Goal: Task Accomplishment & Management: Use online tool/utility

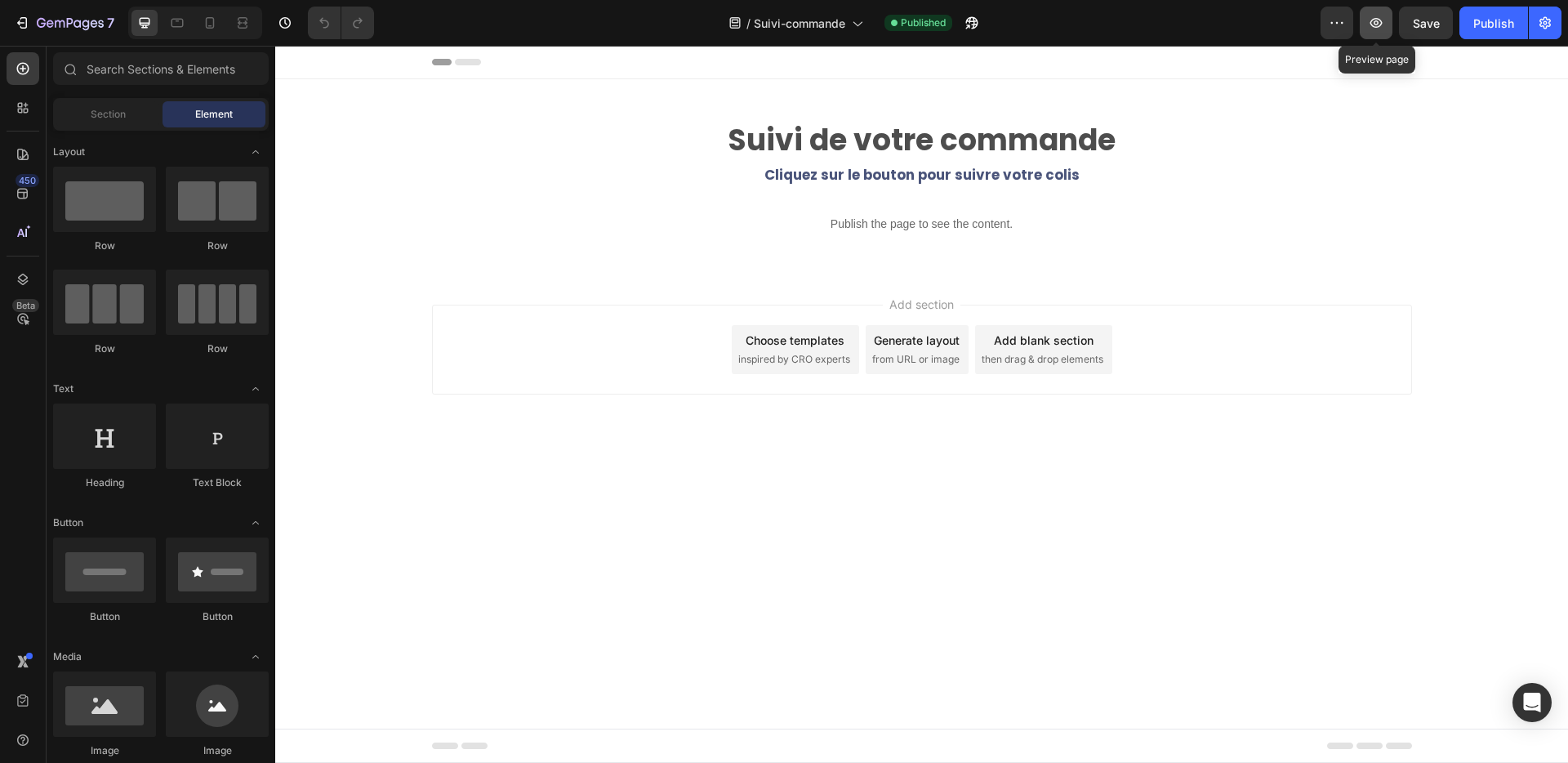
click at [1380, 21] on icon "button" at bounding box center [1377, 23] width 17 height 17
click at [1500, 27] on div "Publish" at bounding box center [1494, 23] width 41 height 17
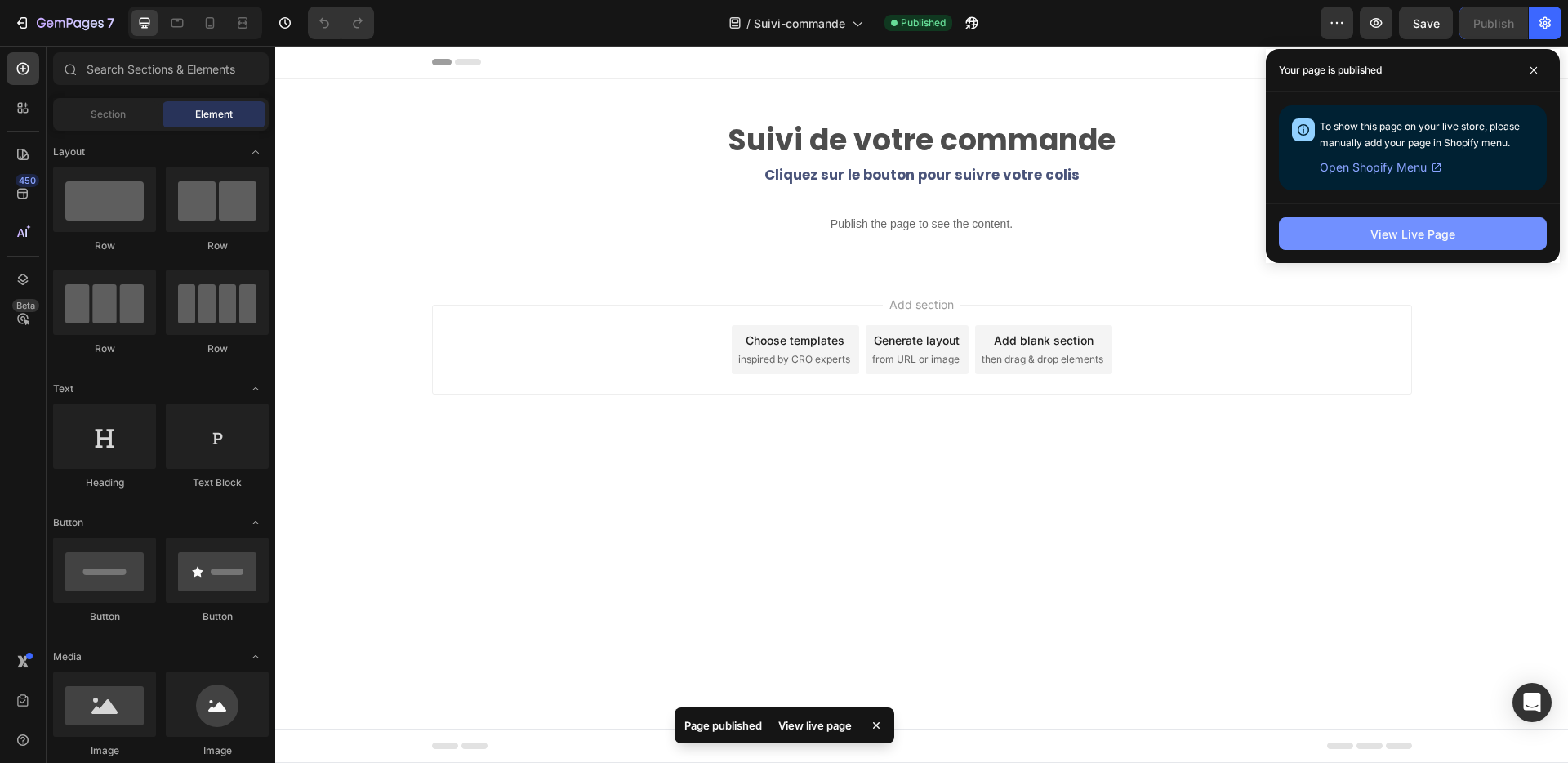
click at [1375, 238] on div "View Live Page" at bounding box center [1412, 234] width 85 height 17
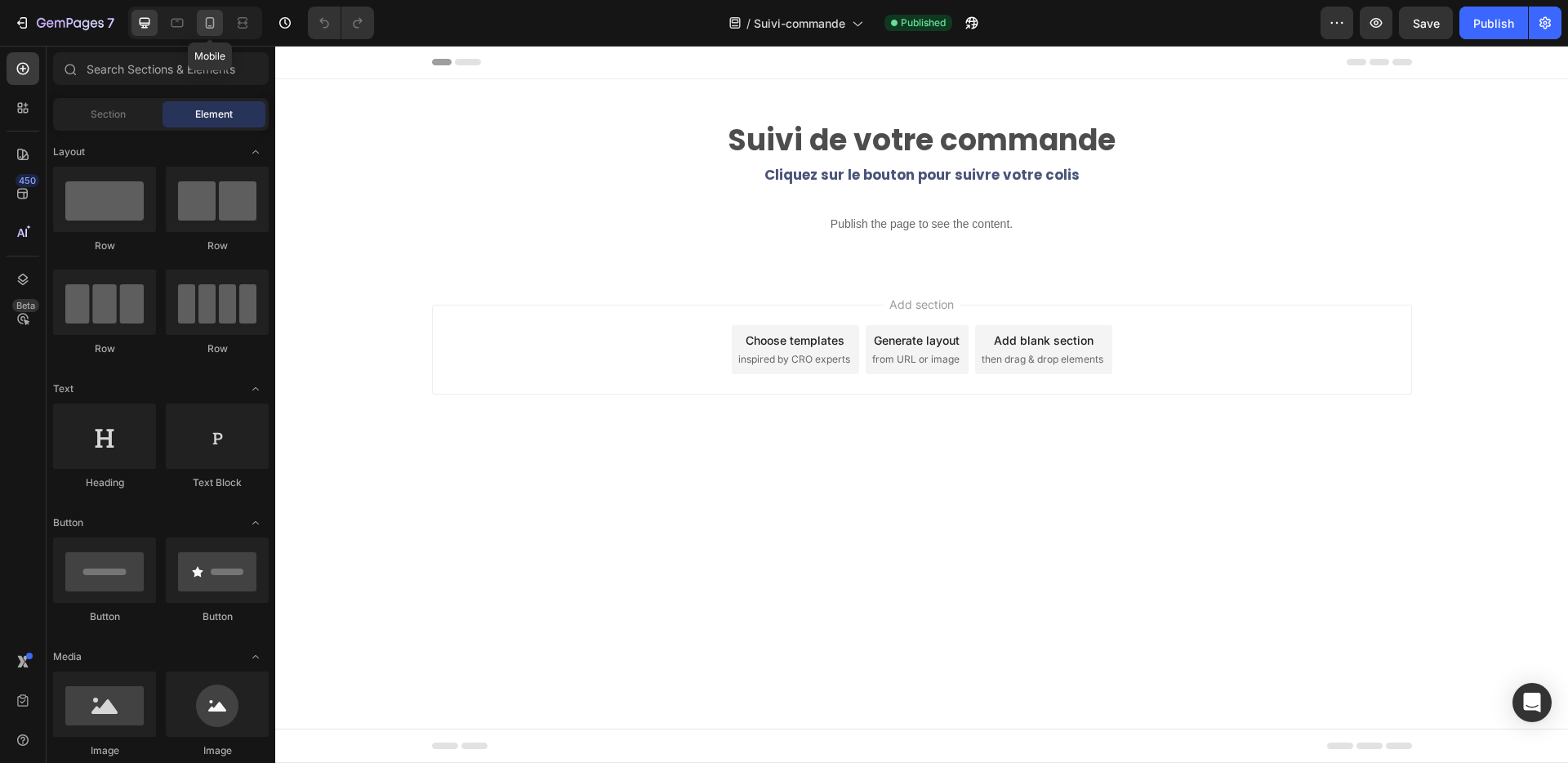
click at [209, 18] on icon at bounding box center [211, 22] width 9 height 11
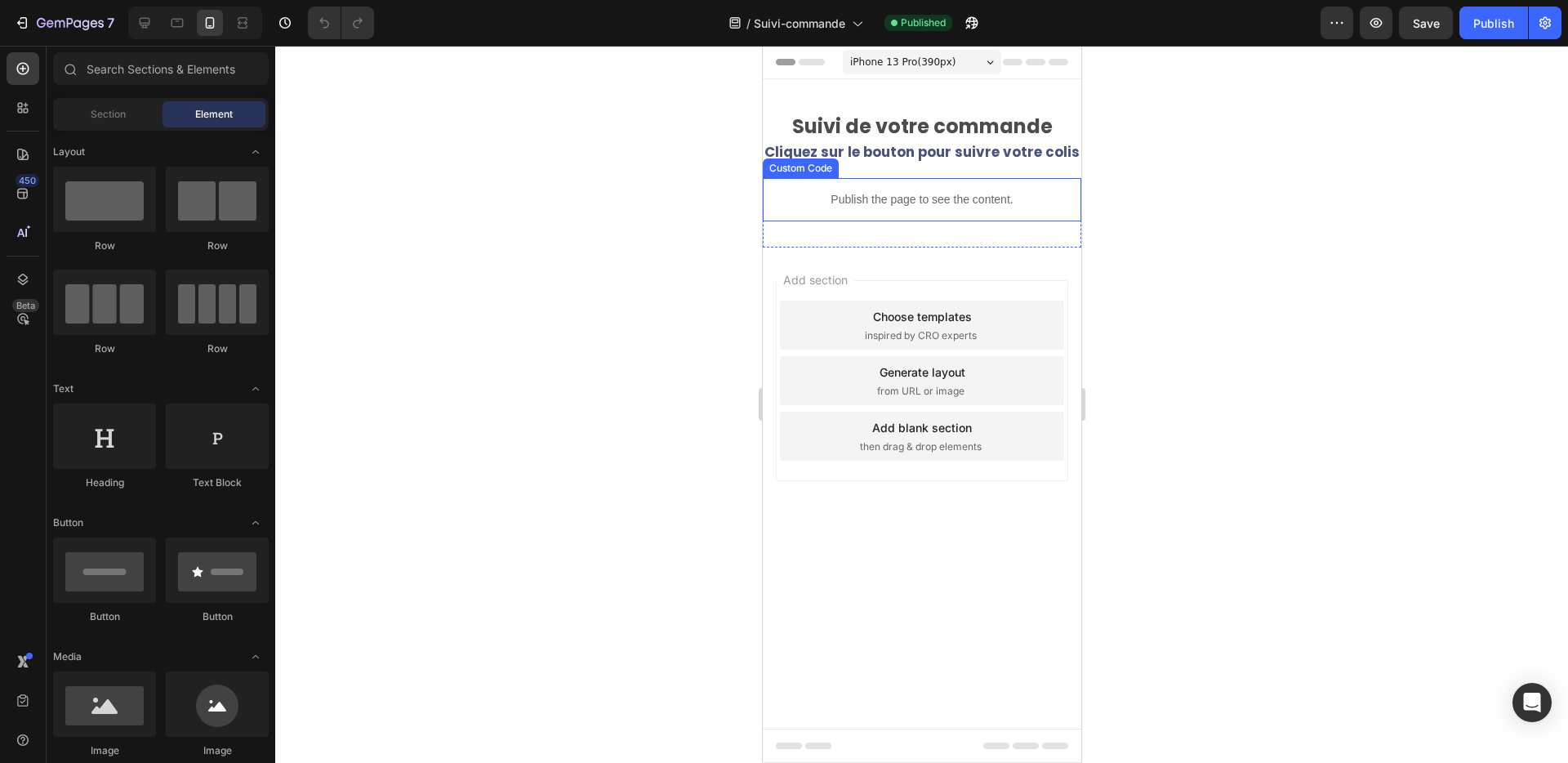
click at [857, 215] on div "Publish the page to see the content." at bounding box center [920, 200] width 318 height 43
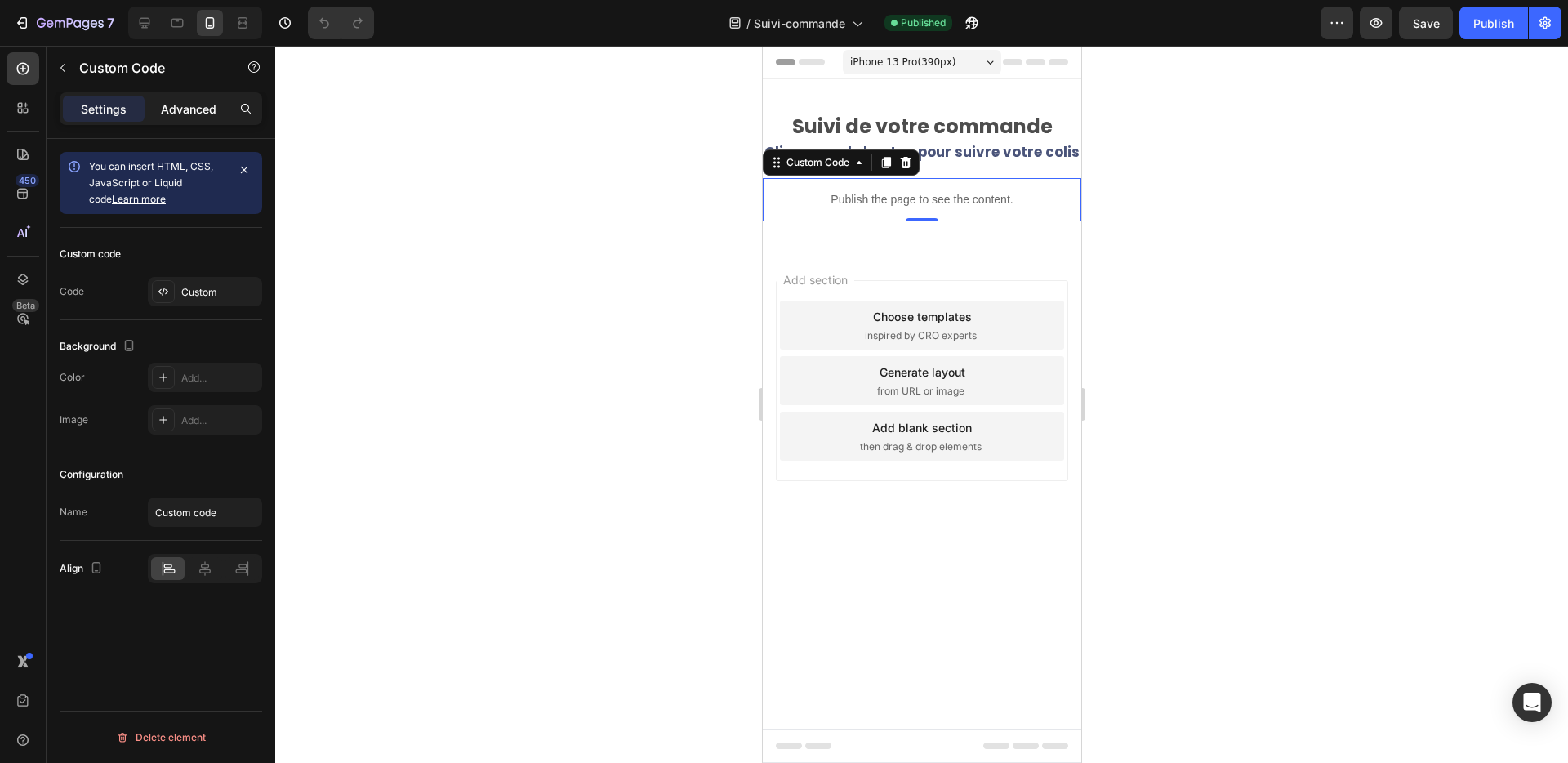
click at [202, 110] on p "Advanced" at bounding box center [189, 109] width 56 height 17
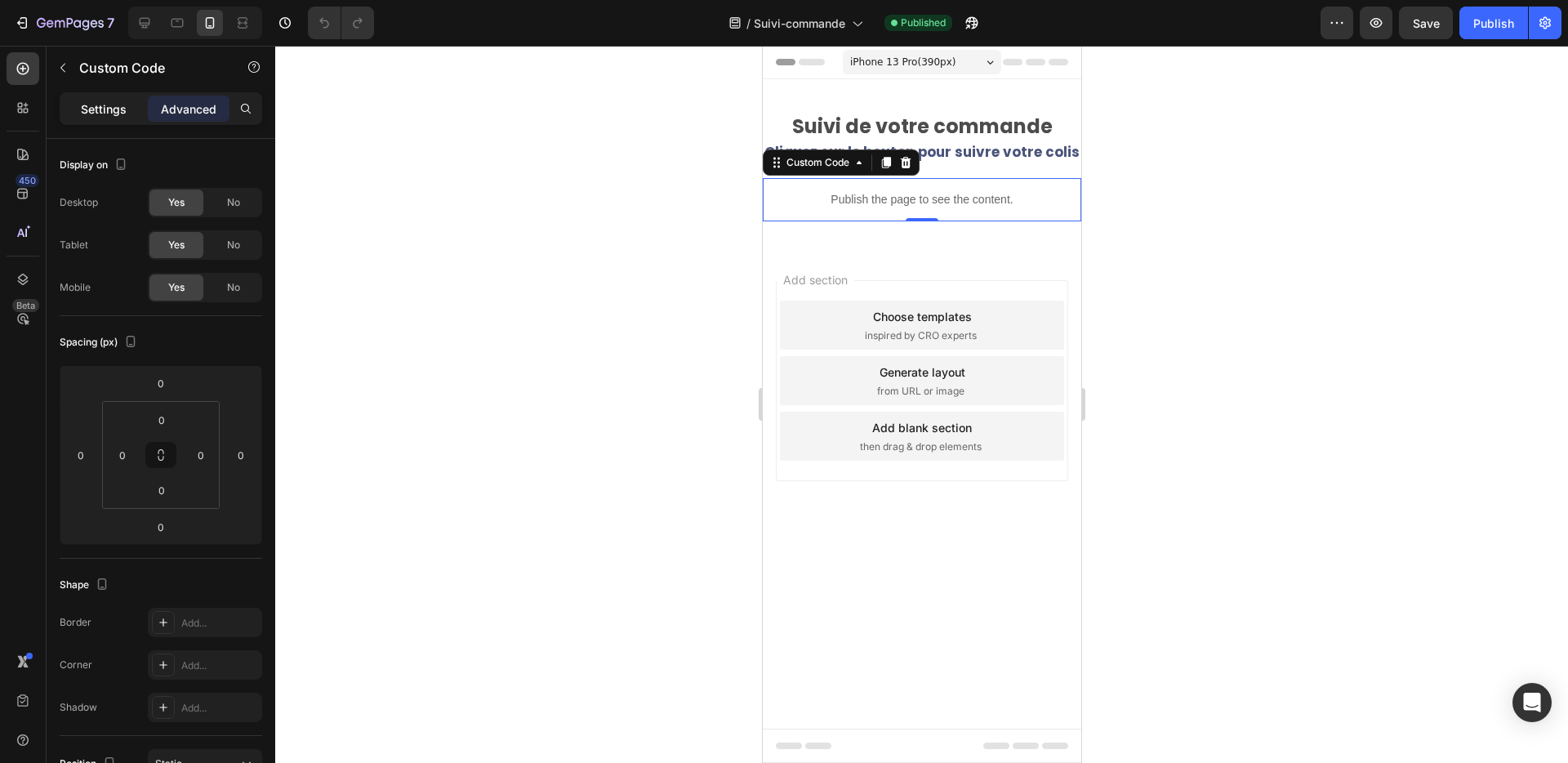
click at [84, 106] on p "Settings" at bounding box center [104, 109] width 46 height 17
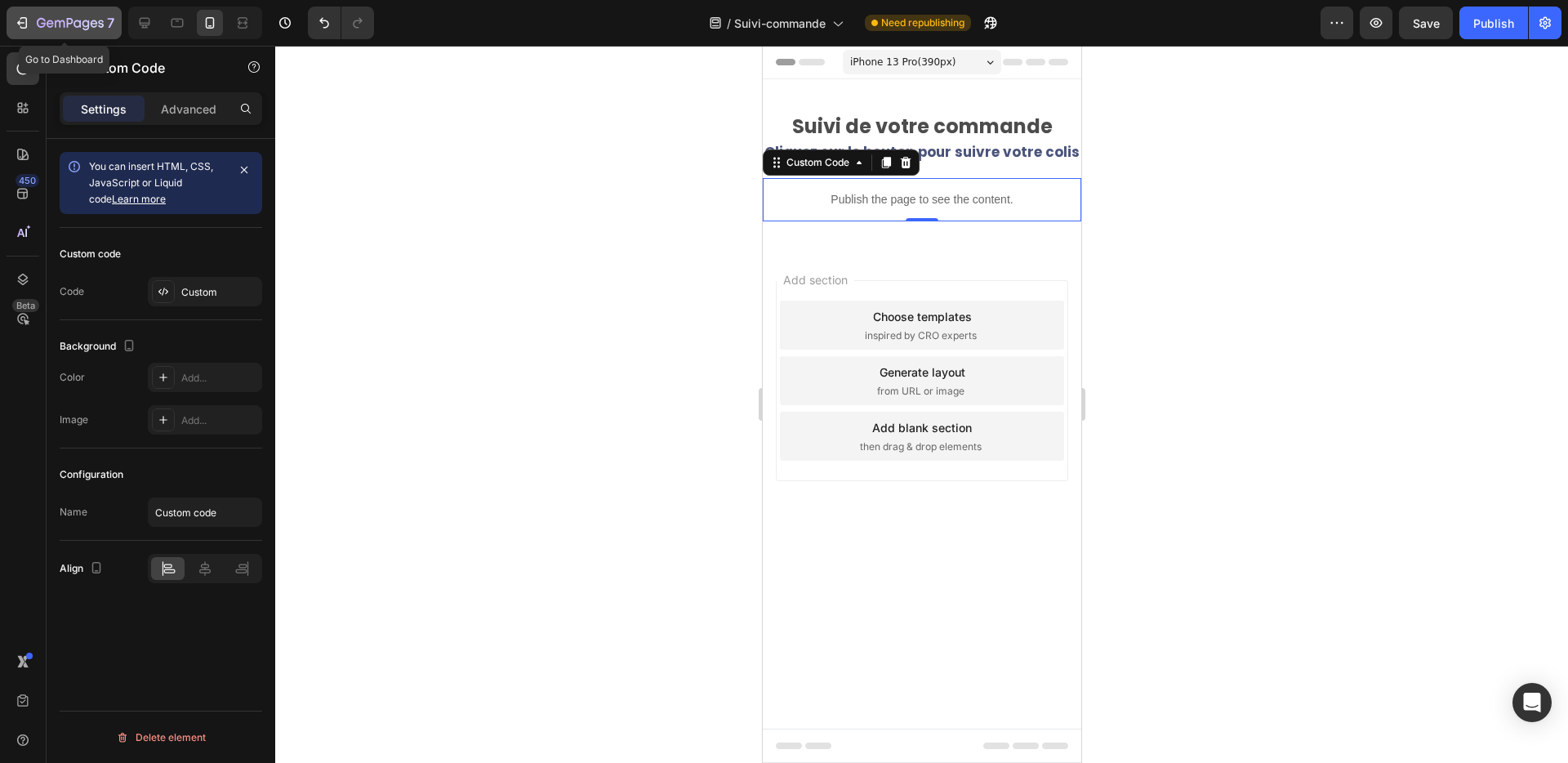
click at [23, 21] on icon "button" at bounding box center [22, 23] width 17 height 17
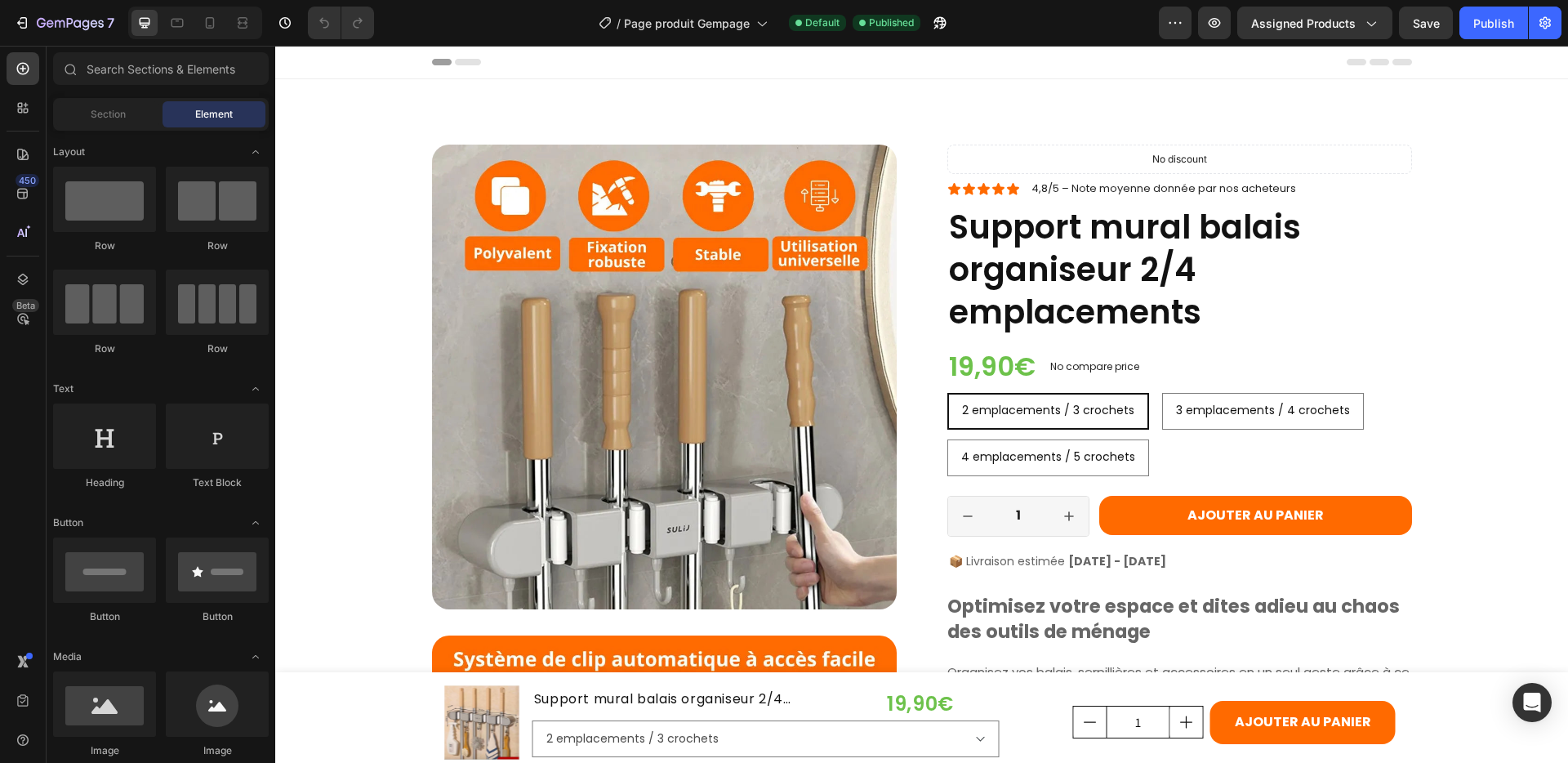
radio input "false"
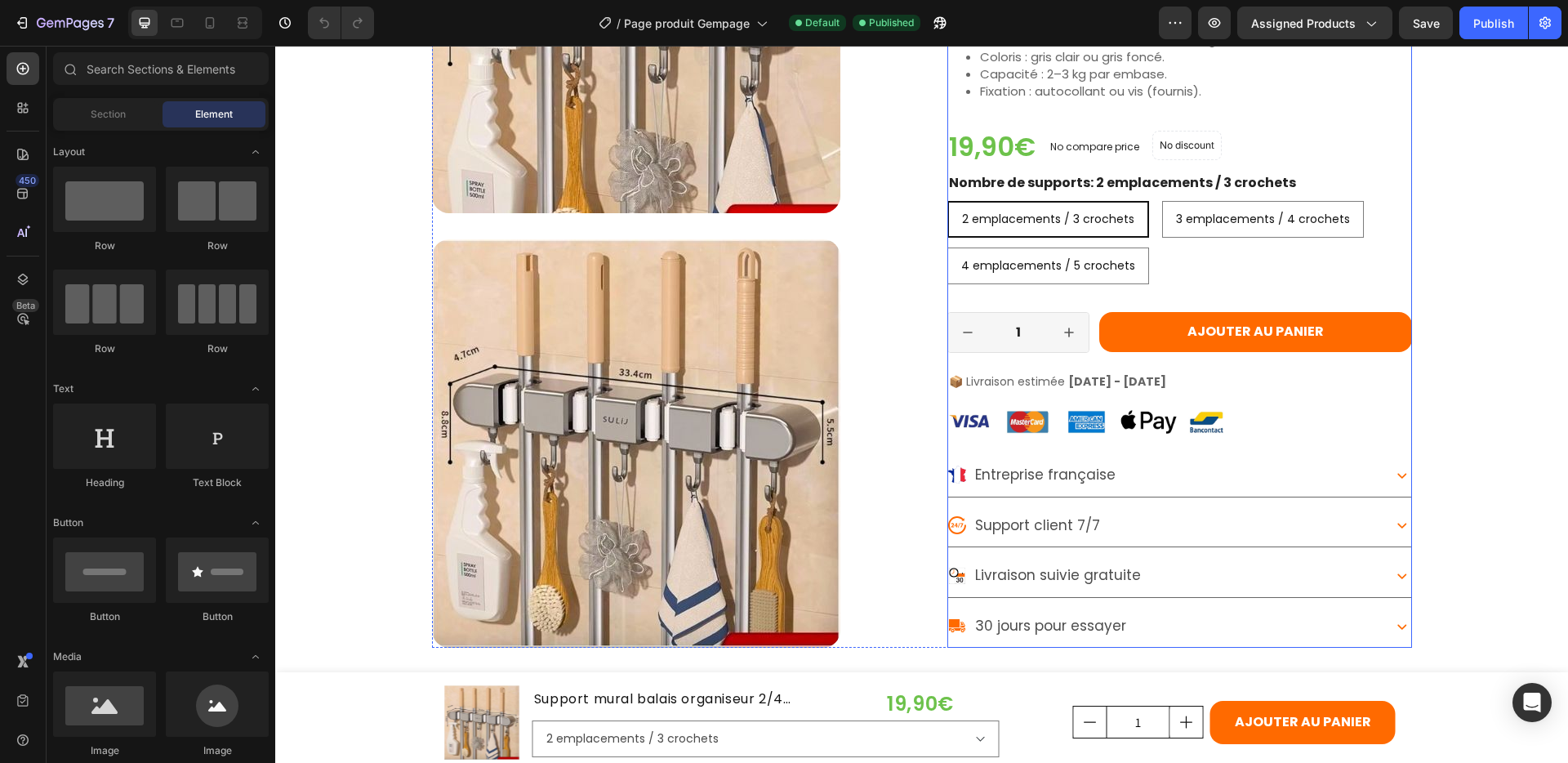
scroll to position [3416, 0]
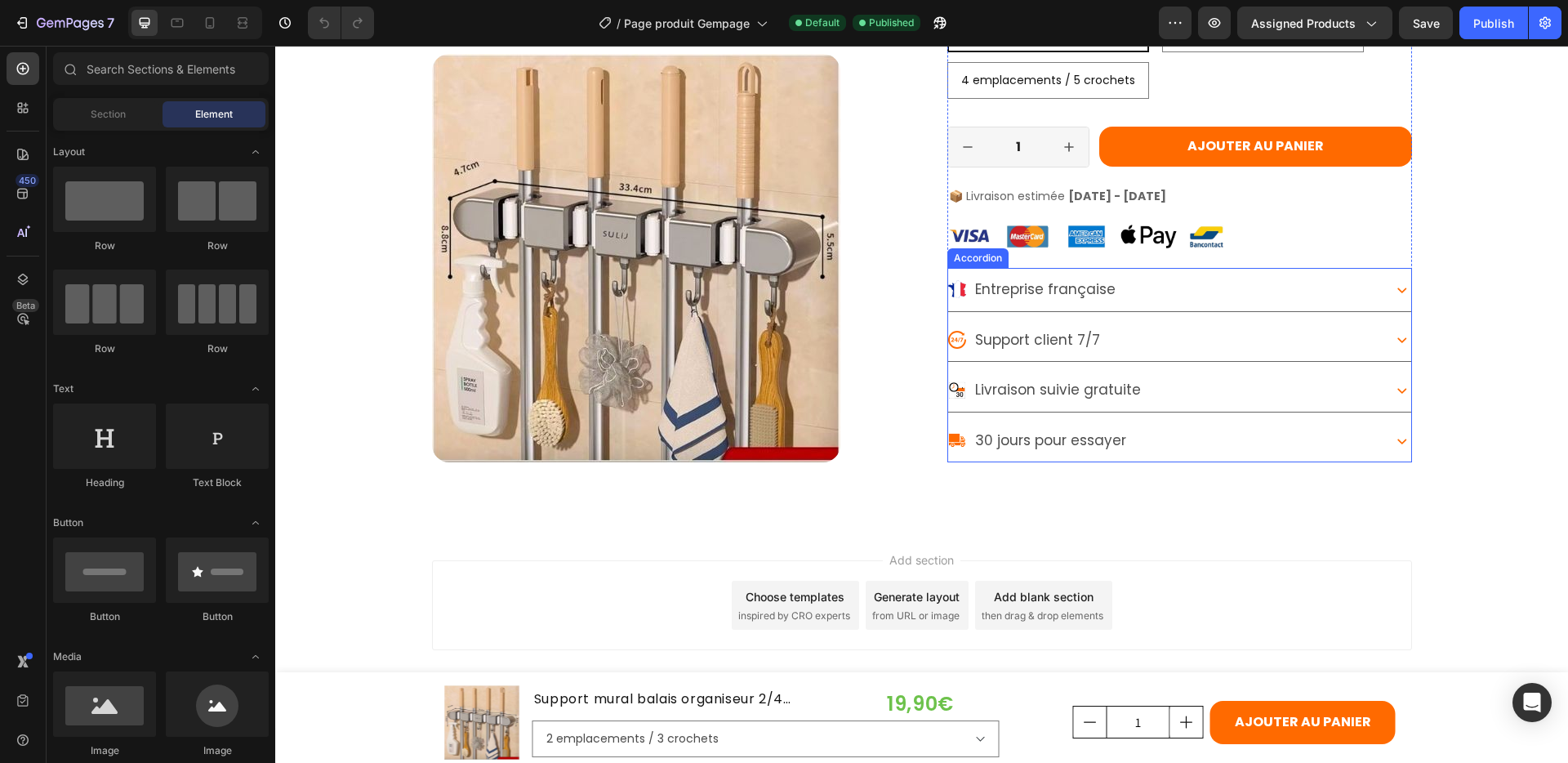
click at [1254, 386] on div "Livraison suivie gratuite" at bounding box center [1164, 390] width 431 height 30
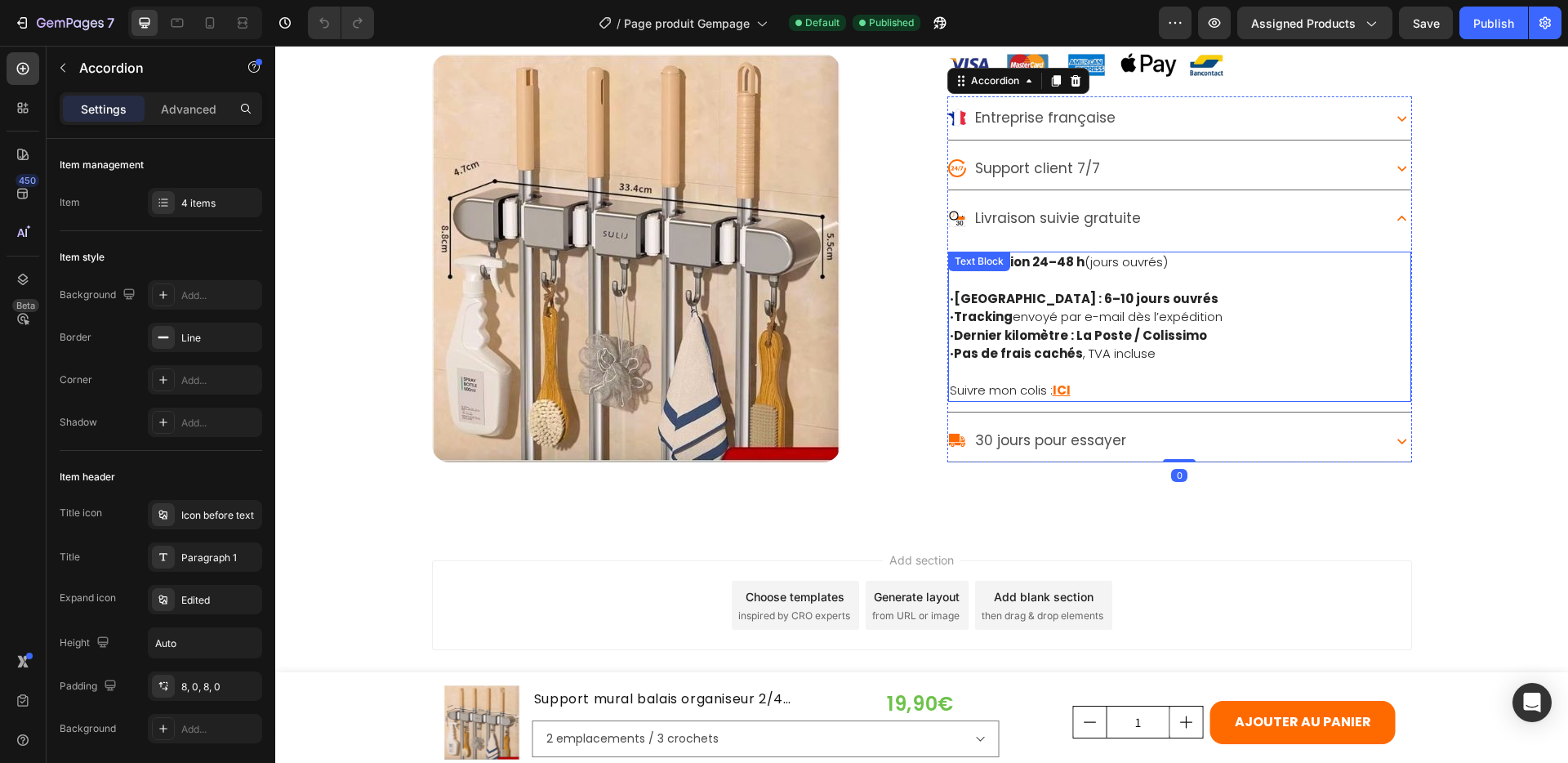
click at [1077, 389] on p "Suivre mon colis : ICI" at bounding box center [1180, 391] width 460 height 19
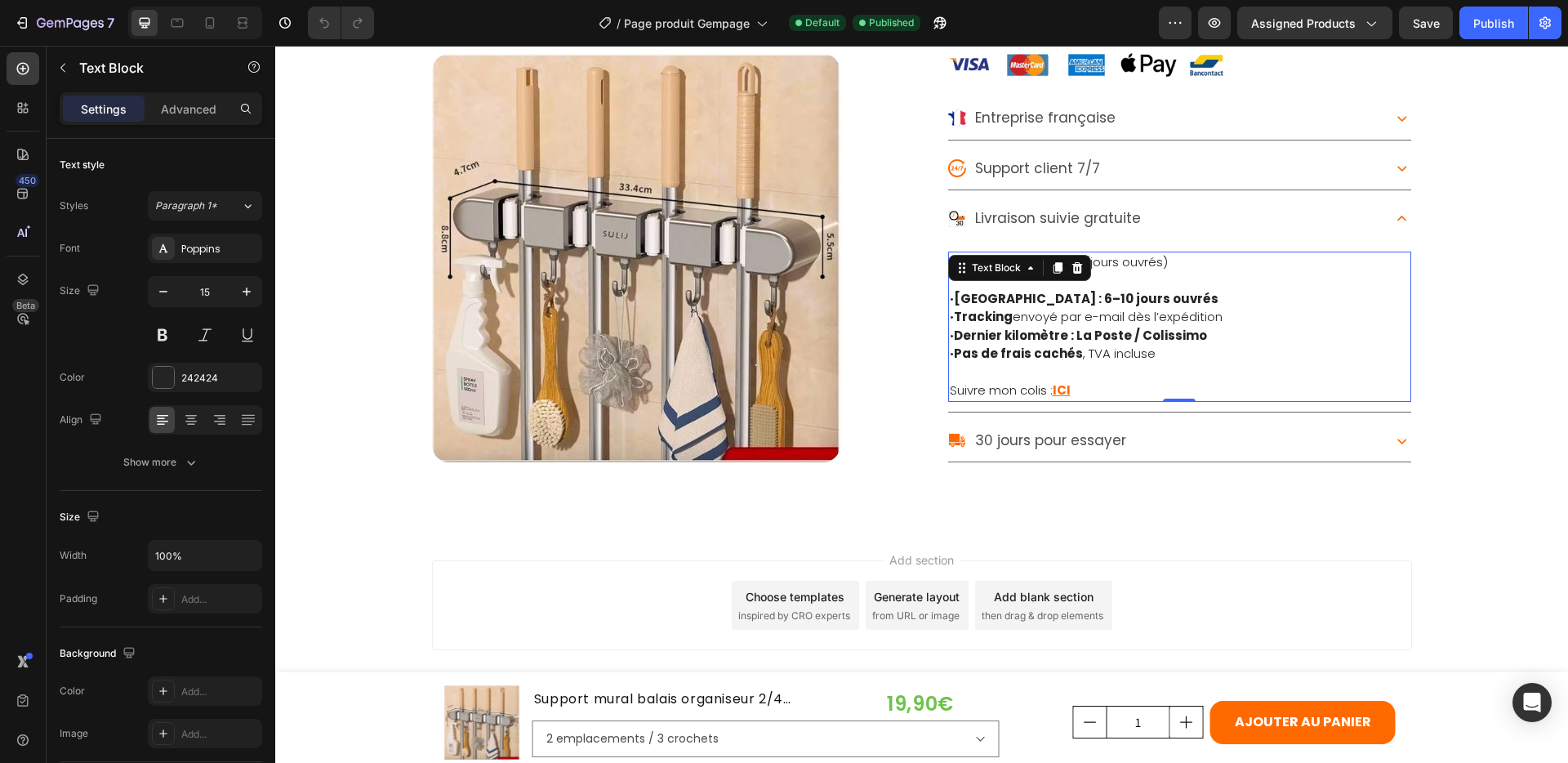
click at [1072, 390] on p "Suivre mon colis : ICI" at bounding box center [1180, 391] width 460 height 19
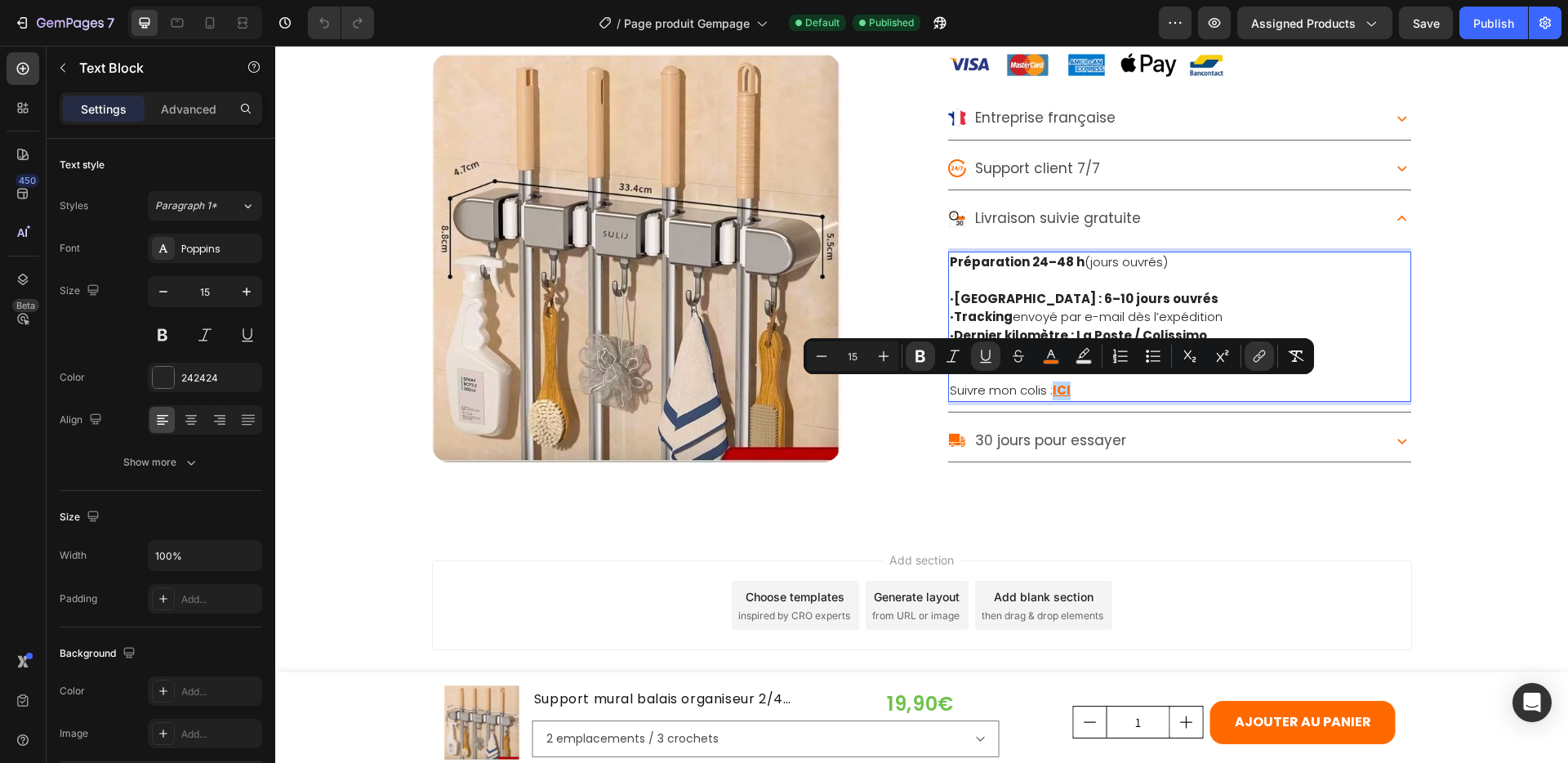
drag, startPoint x: 1072, startPoint y: 390, endPoint x: 1049, endPoint y: 391, distance: 23.0
click at [1049, 391] on p "Suivre mon colis : ICI" at bounding box center [1180, 391] width 460 height 19
click at [1259, 358] on icon "Editor contextual toolbar" at bounding box center [1260, 357] width 17 height 17
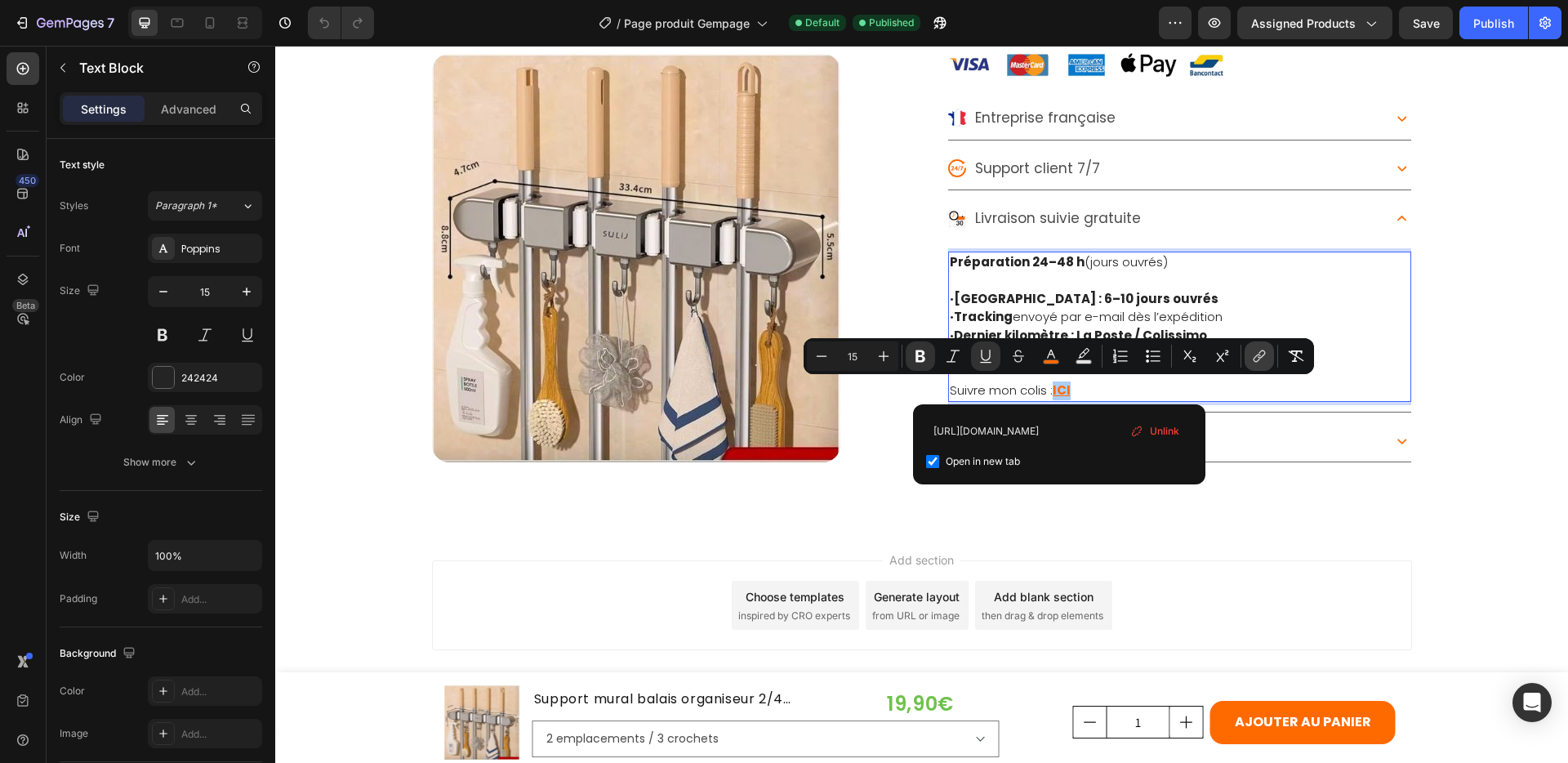
scroll to position [0, 17]
click at [1266, 544] on div "Add section Choose templates inspired by CRO experts Generate layout from URL o…" at bounding box center [921, 628] width 1293 height 201
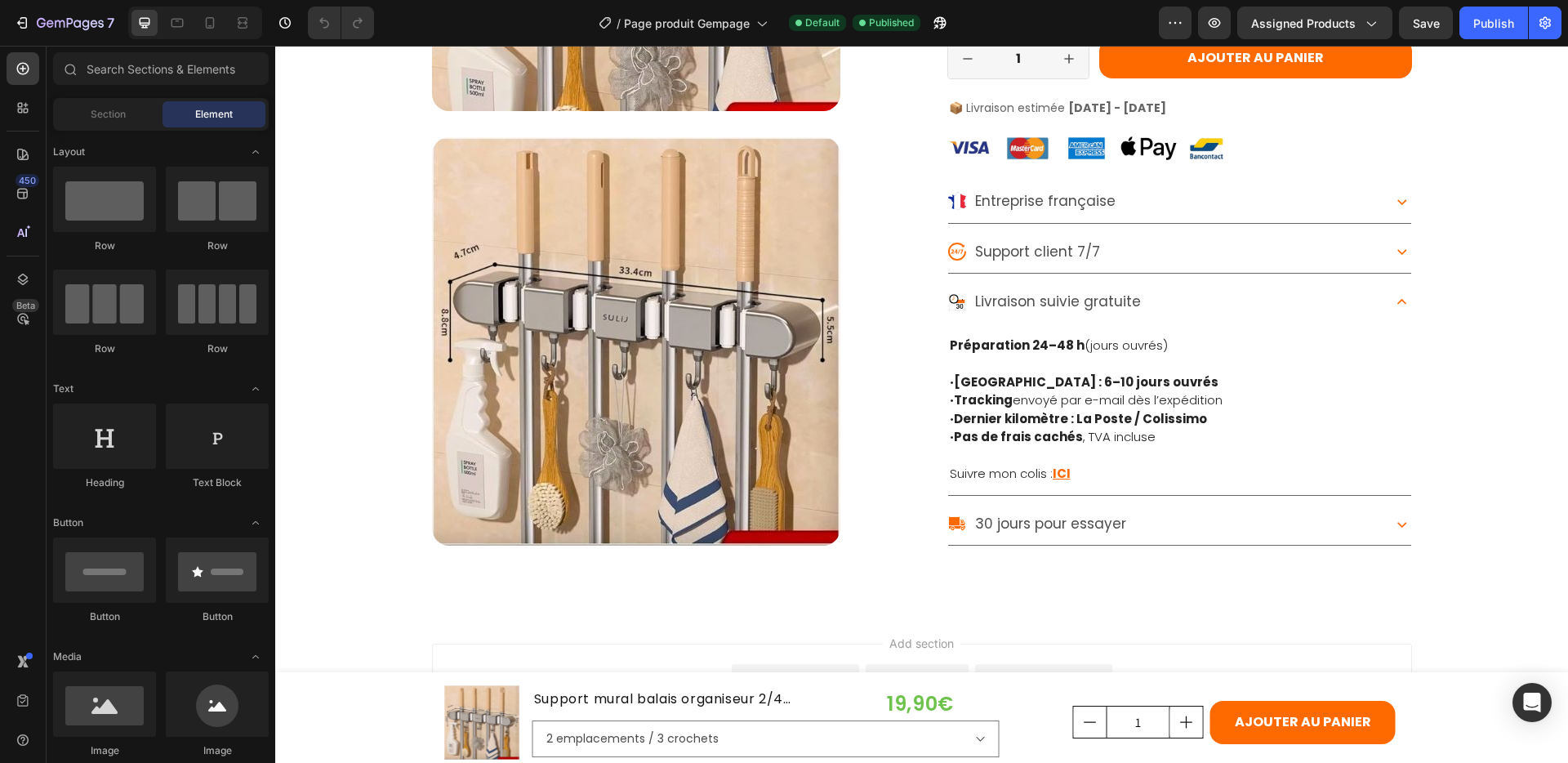
scroll to position [3324, 0]
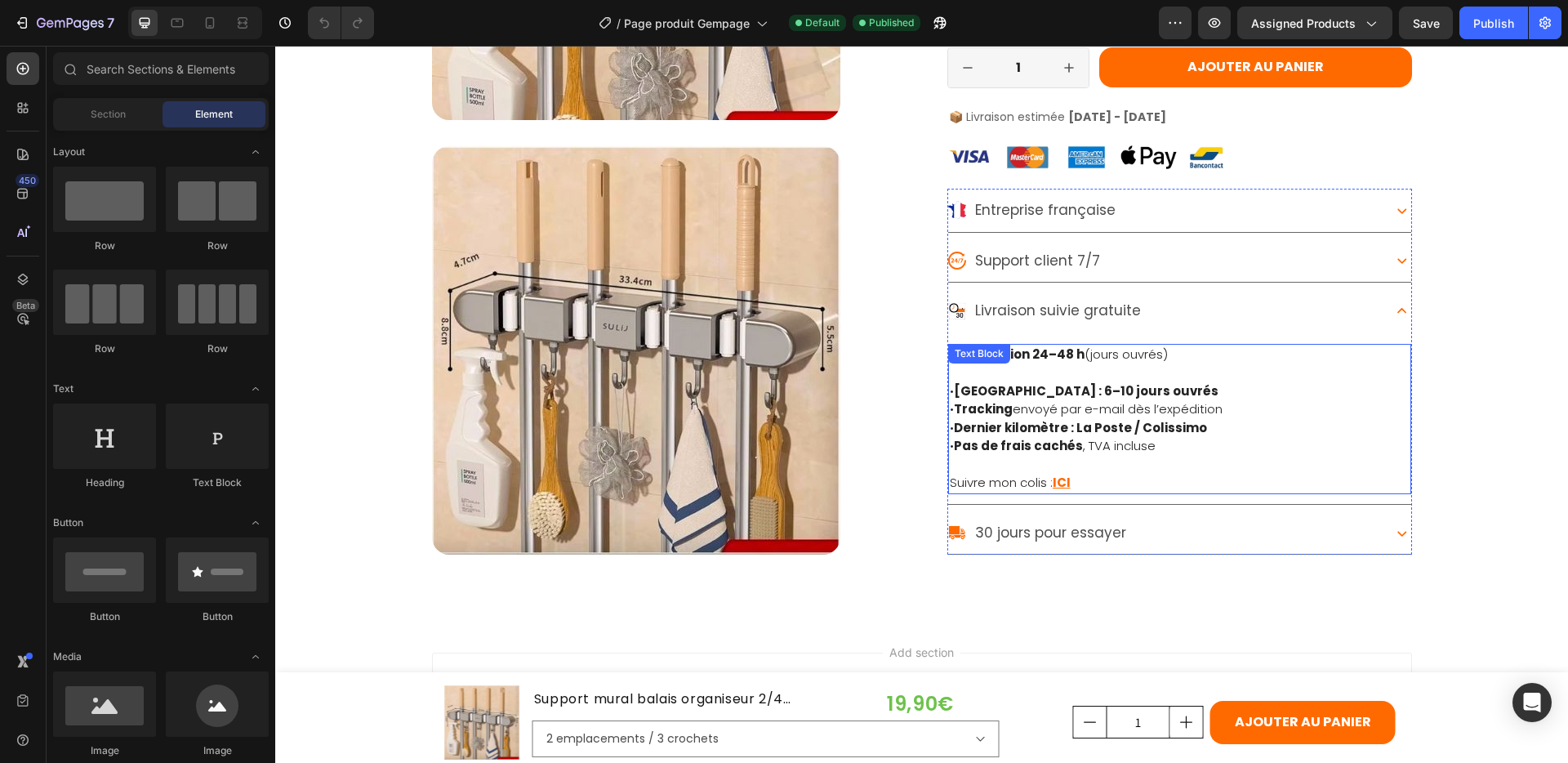
click at [1060, 485] on u "ICI" at bounding box center [1061, 483] width 18 height 17
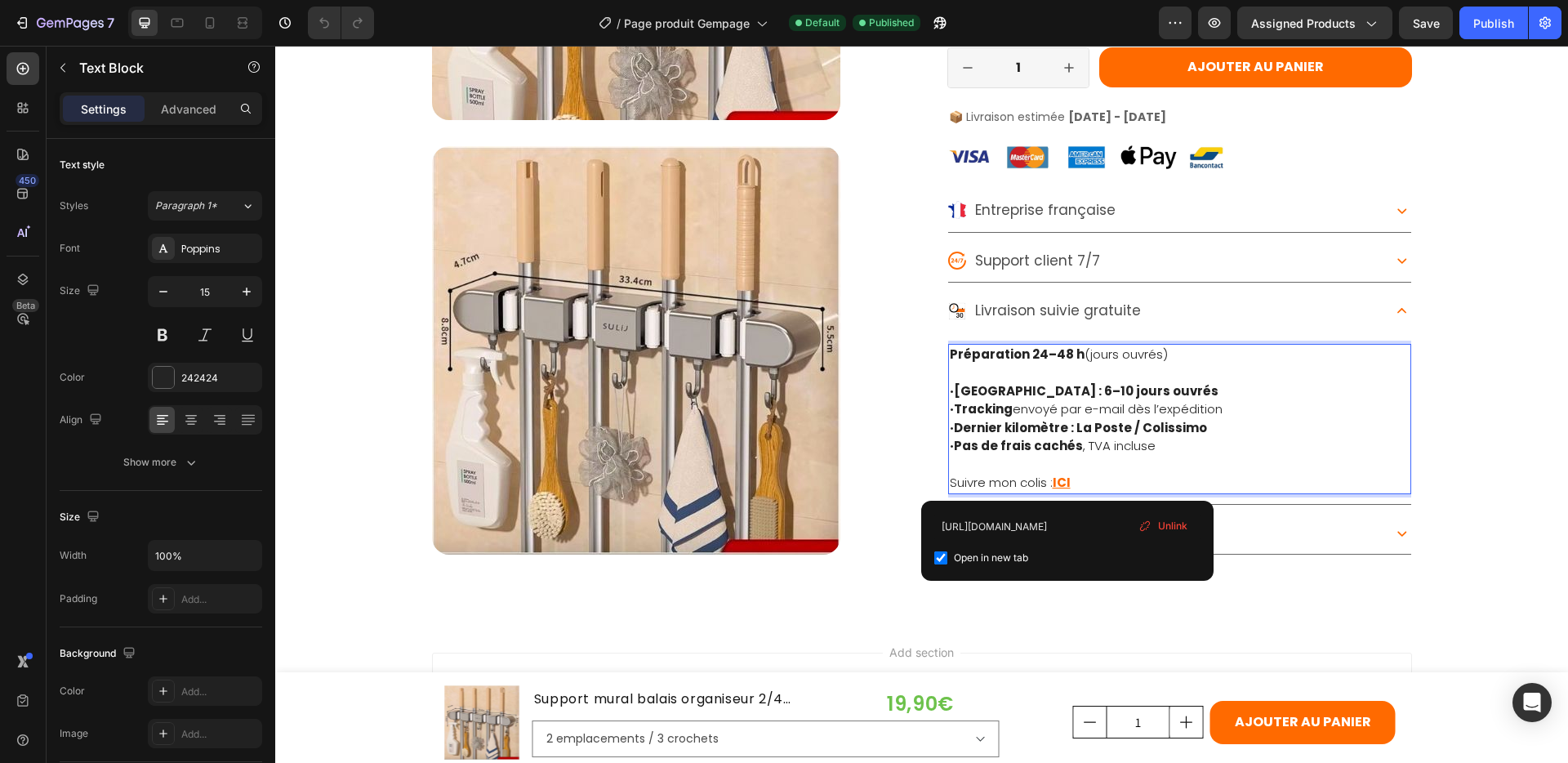
click at [1068, 482] on p "Suivre mon colis : ICI" at bounding box center [1180, 484] width 460 height 19
click at [1090, 527] on input "[URL][DOMAIN_NAME]" at bounding box center [1067, 527] width 266 height 26
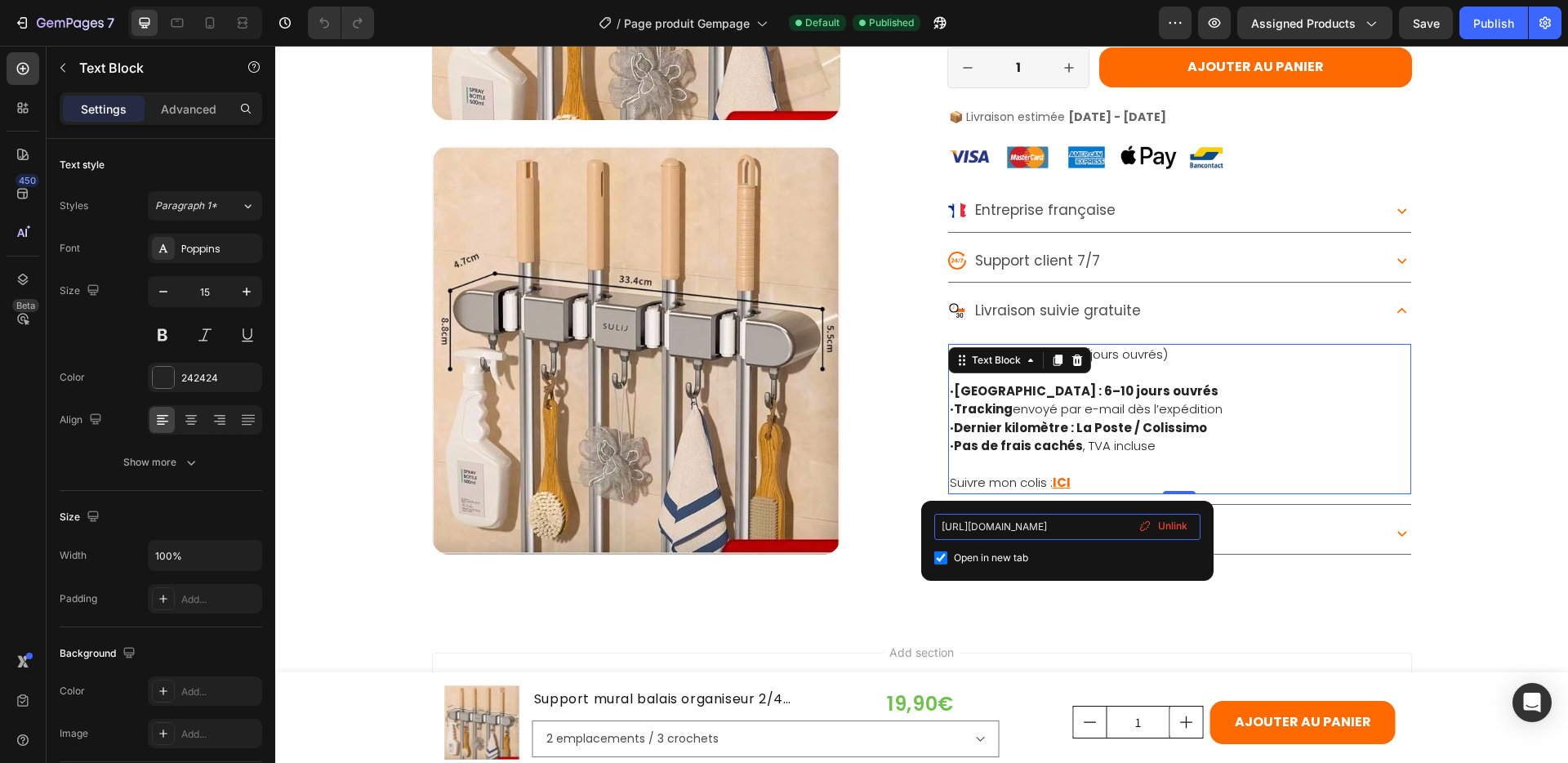
scroll to position [0, 17]
drag, startPoint x: 939, startPoint y: 528, endPoint x: 1109, endPoint y: 540, distance: 170.4
click at [1161, 534] on div "[URL][DOMAIN_NAME] Open in new tab Unlink" at bounding box center [1067, 541] width 266 height 54
paste input "<a href="/pages/suivi-commande" style="color:#ff6a00; text-decoration:underline…"
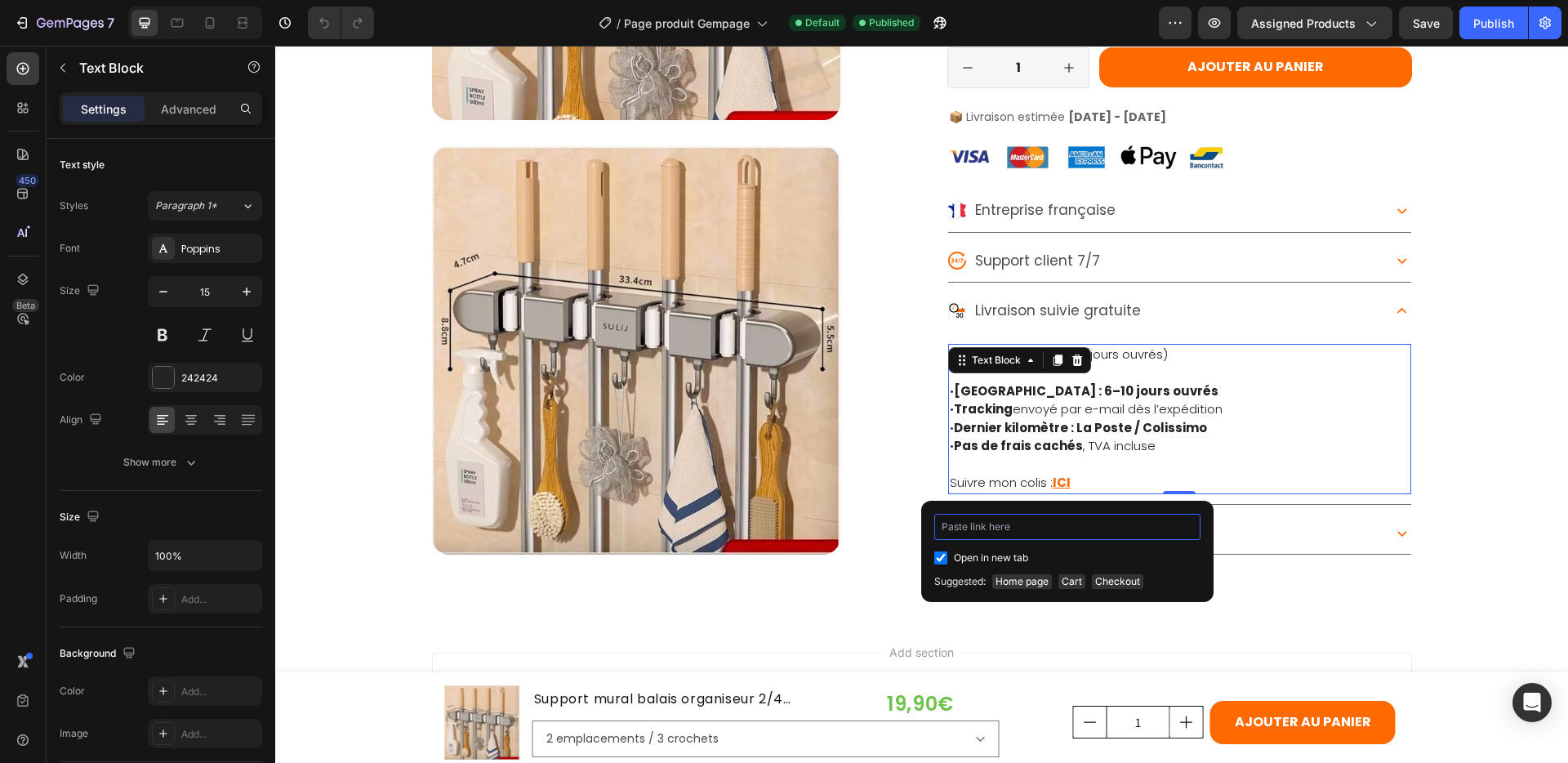
type input "<a href="/pages/suivi-commande" style="color:#ff6a00; text-decoration:underline…"
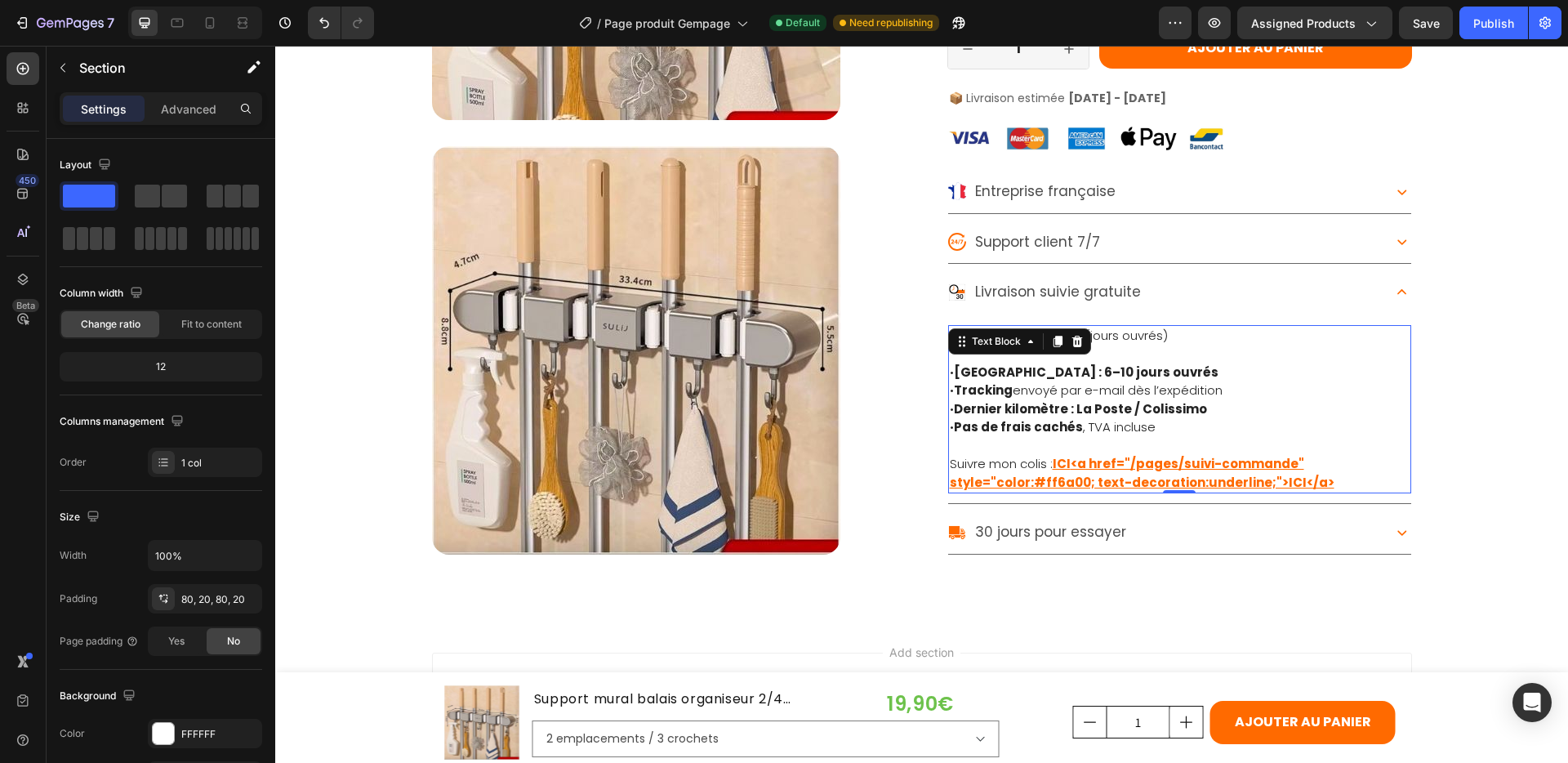
click at [1084, 460] on u "<a href="/pages/suivi-commande" style="color:#ff6a00; text-decoration:underline…" at bounding box center [1142, 473] width 385 height 36
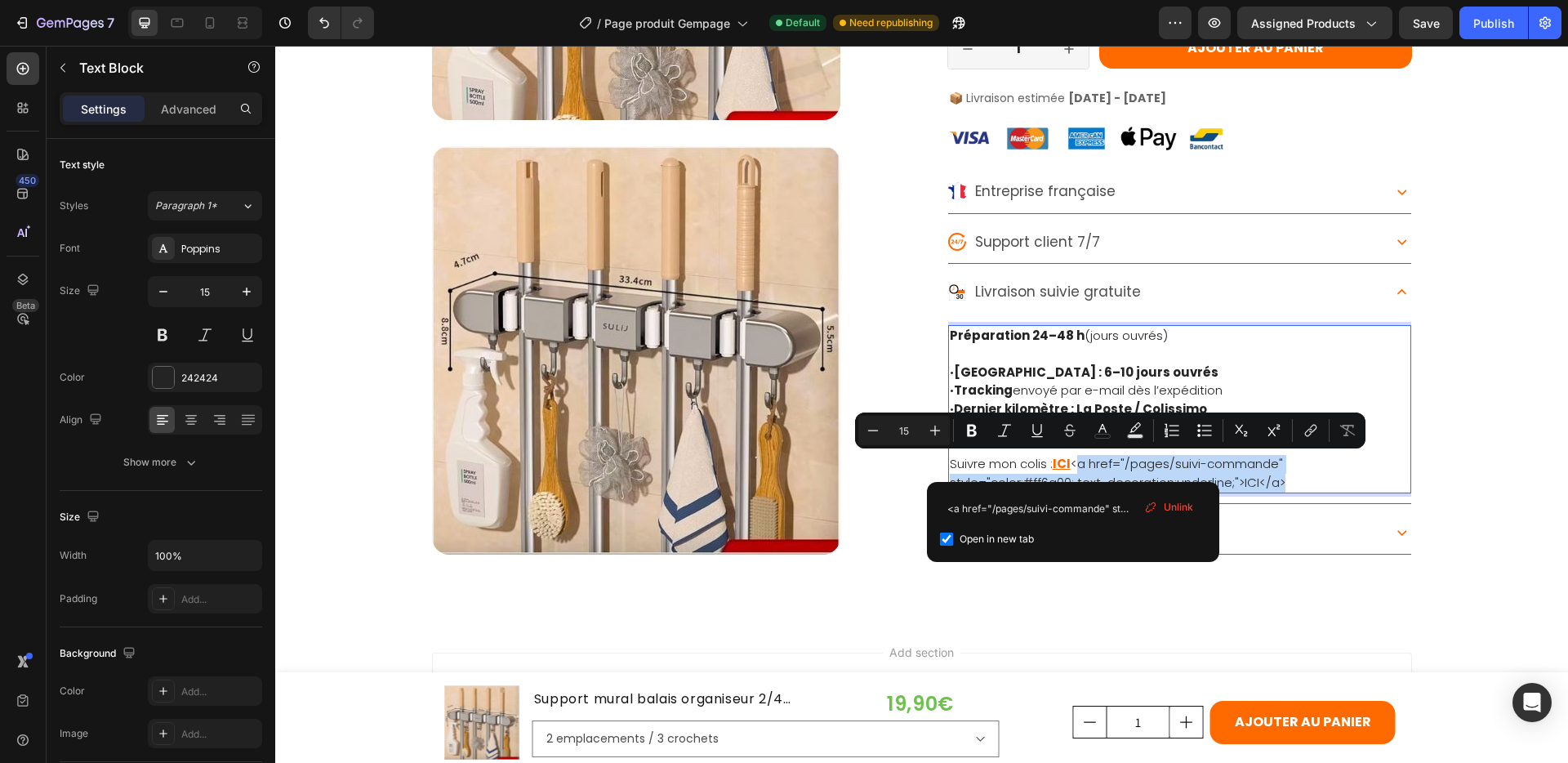
drag, startPoint x: 1071, startPoint y: 465, endPoint x: 1292, endPoint y: 487, distance: 222.1
click at [1289, 486] on p "Suivre mon colis : ICI <a href="/pages/suivi-commande" style="color:#ff6a00; te…" at bounding box center [1180, 473] width 460 height 36
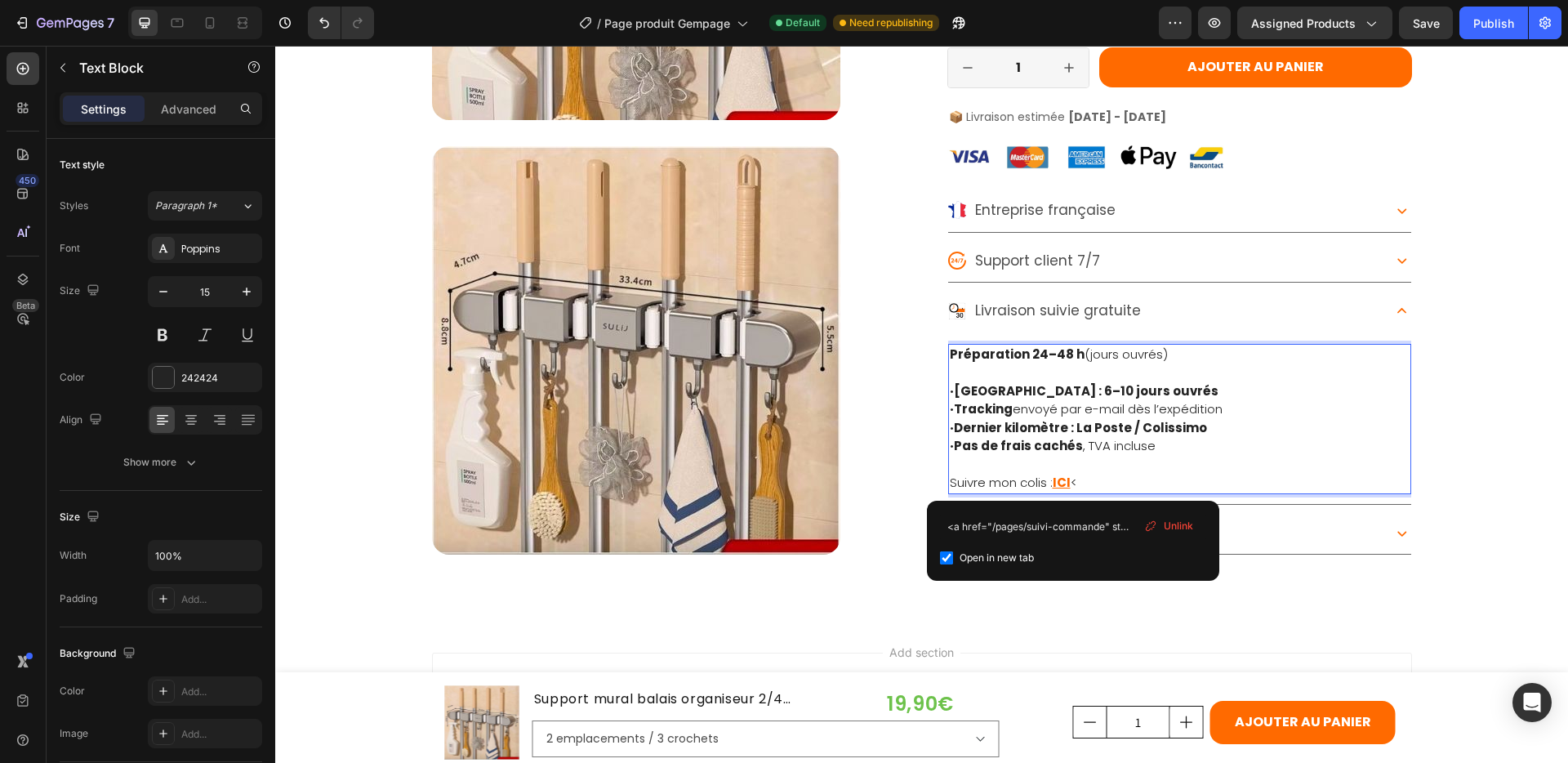
type input "[URL][DOMAIN_NAME]"
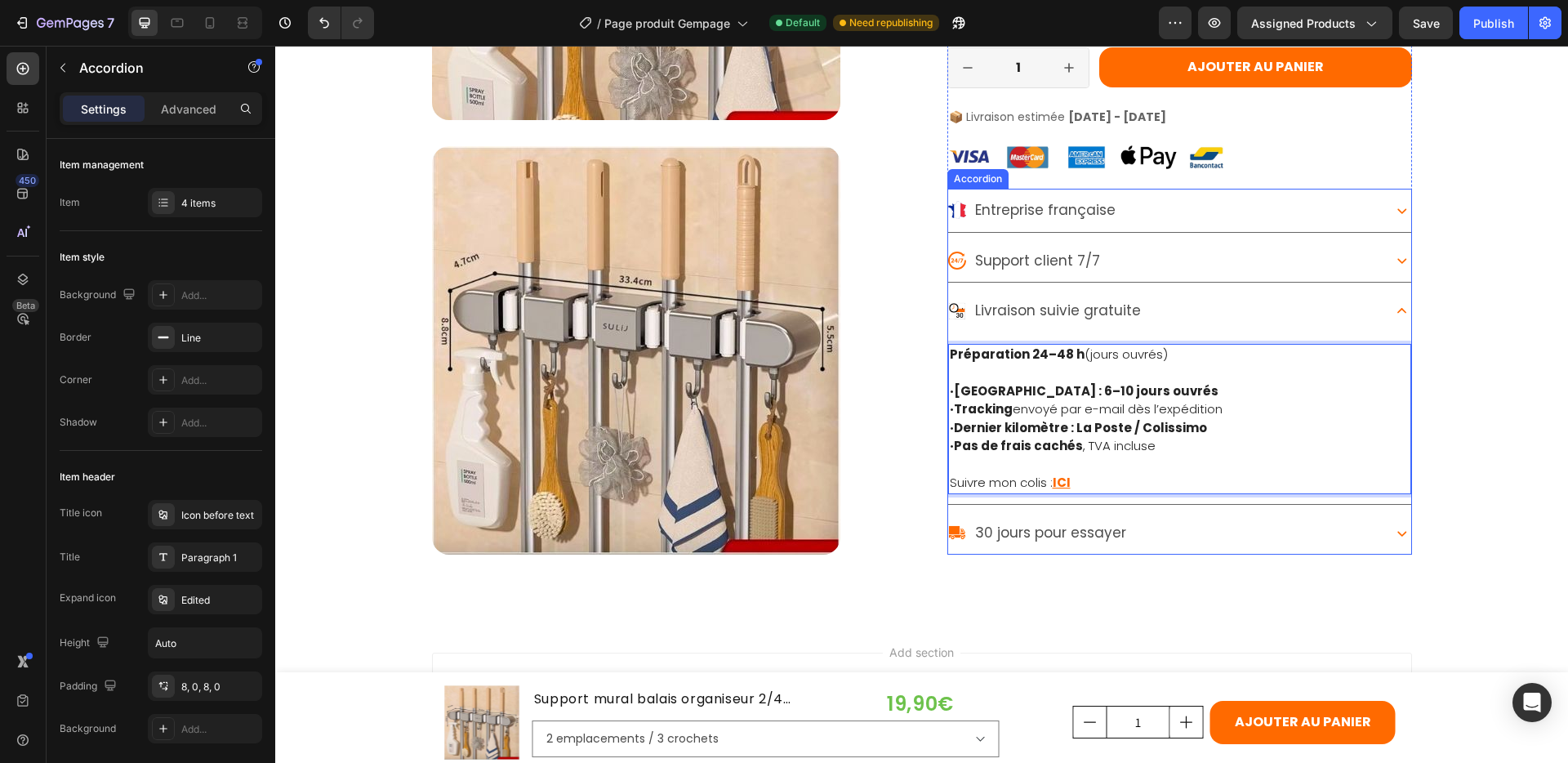
click at [1289, 528] on div "30 jours pour essayer" at bounding box center [1164, 532] width 431 height 30
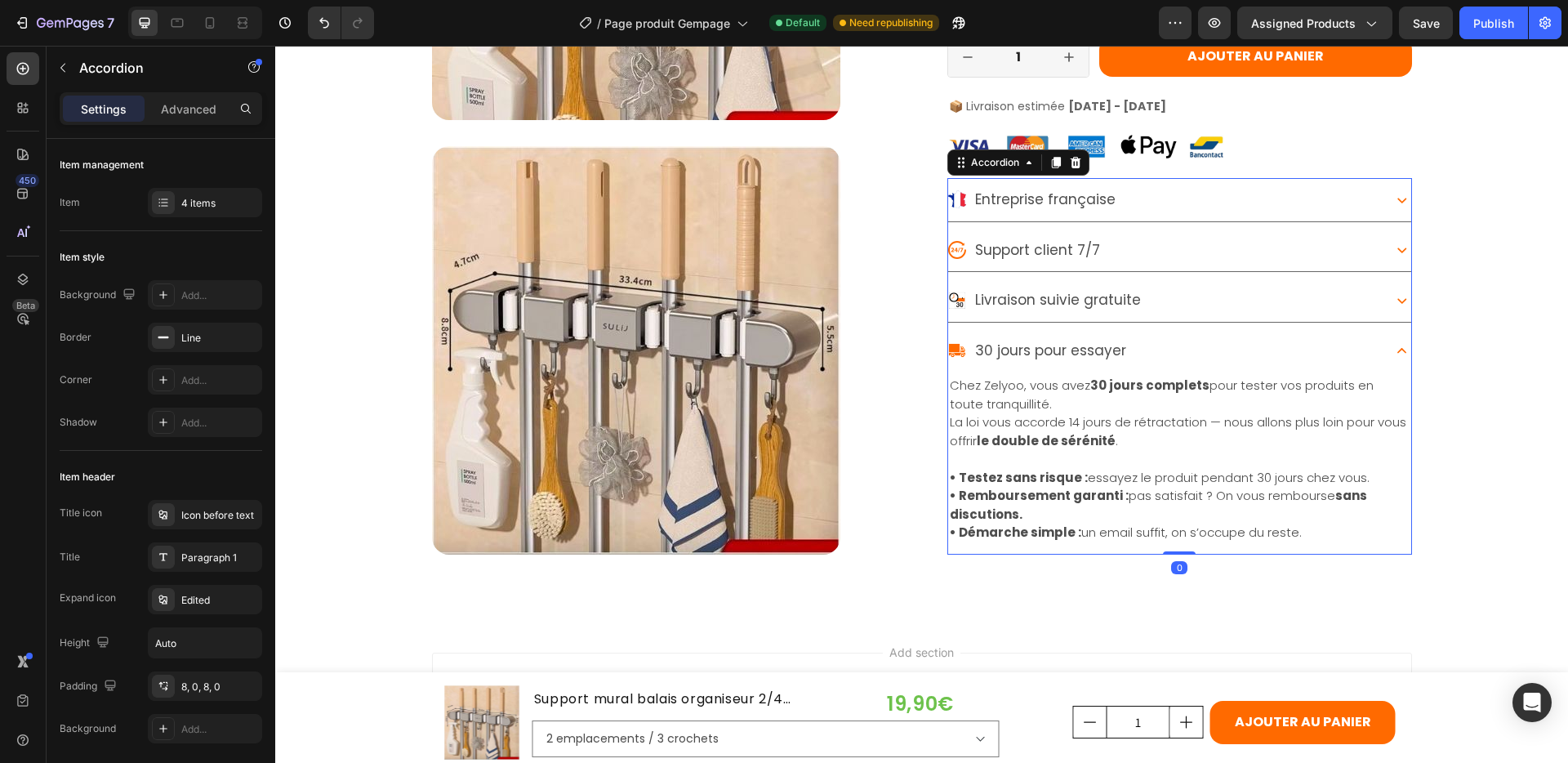
click at [1393, 348] on icon at bounding box center [1402, 351] width 19 height 19
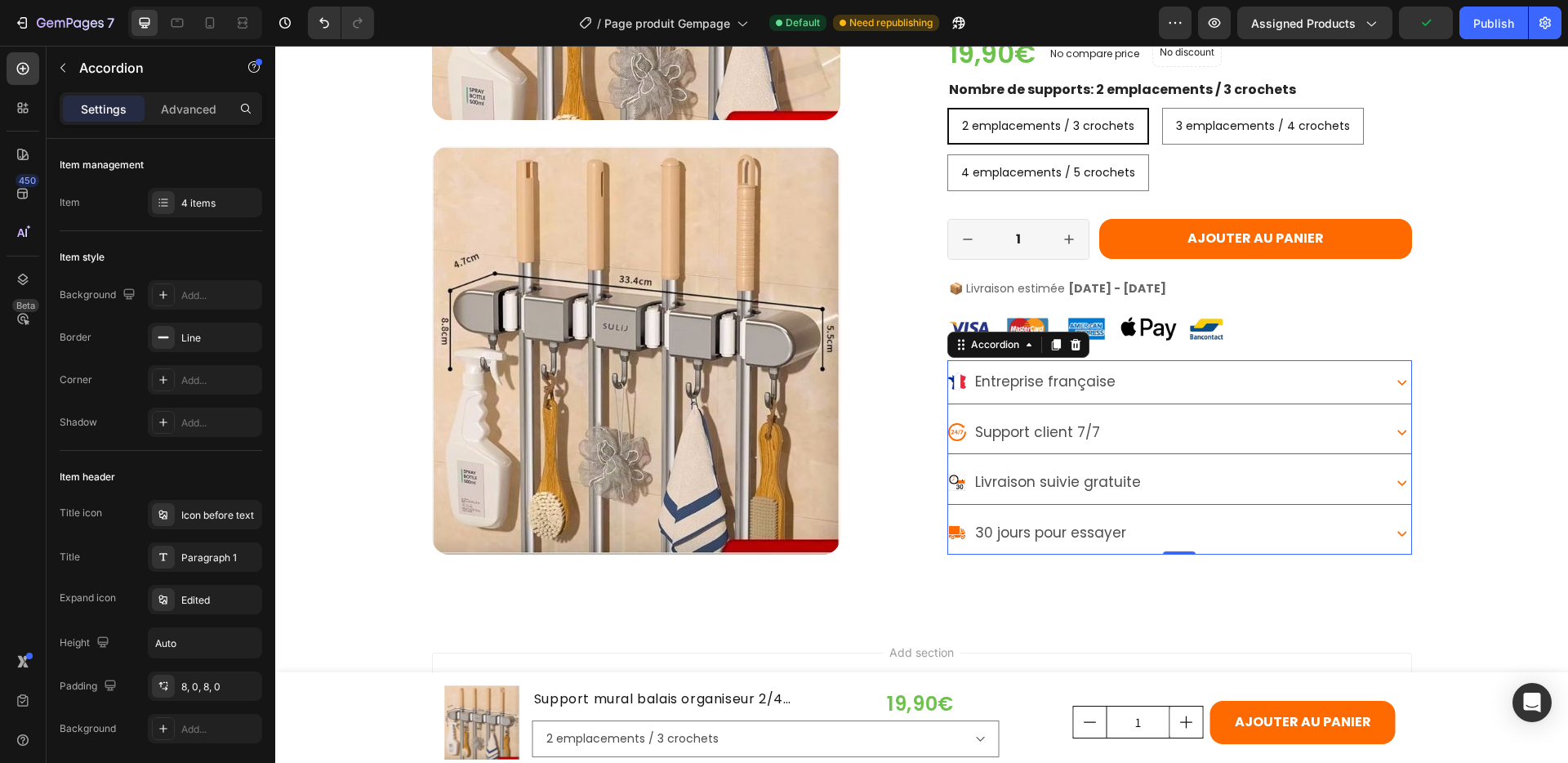
scroll to position [3416, 0]
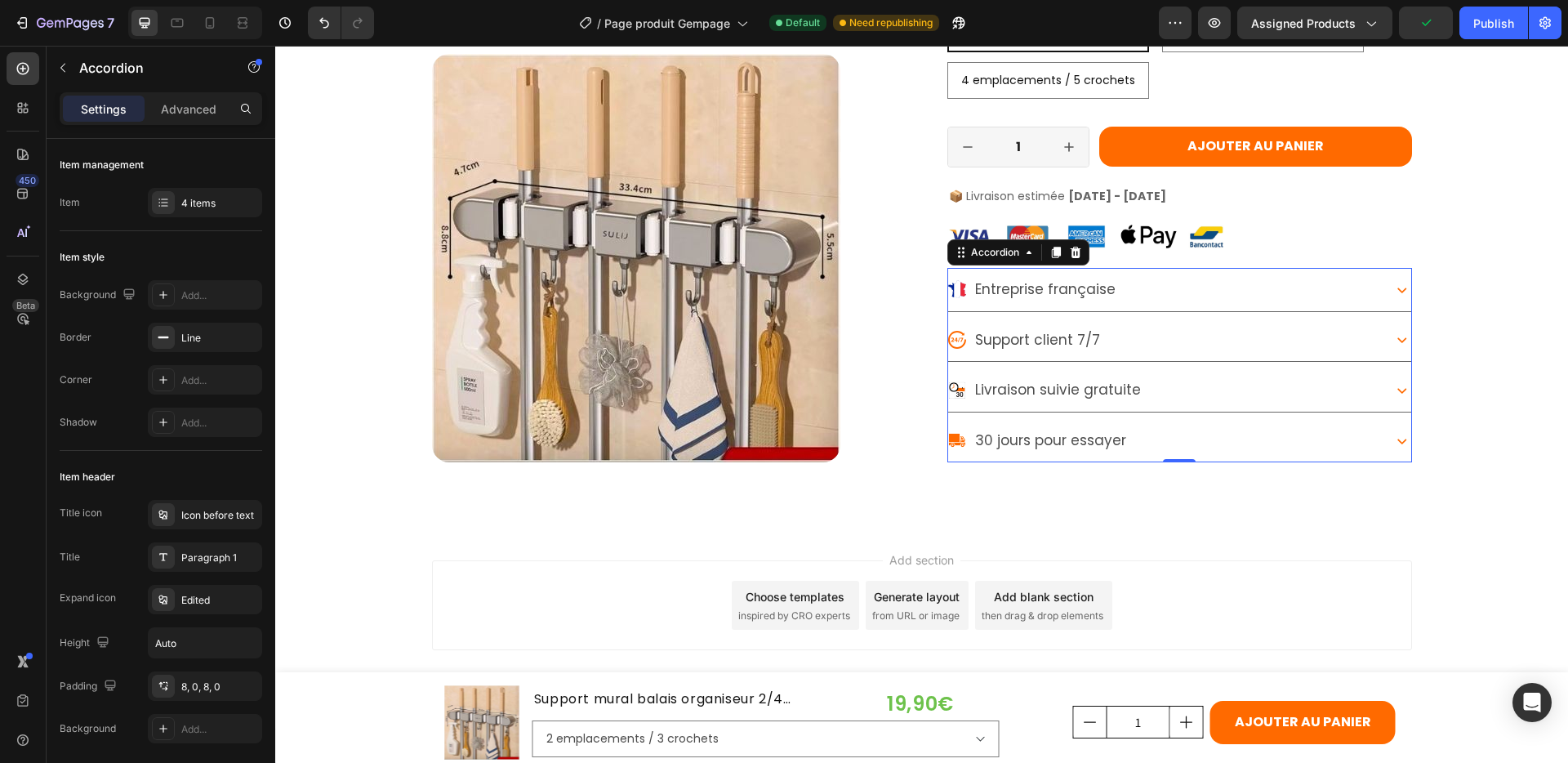
click at [1393, 389] on icon at bounding box center [1402, 390] width 19 height 19
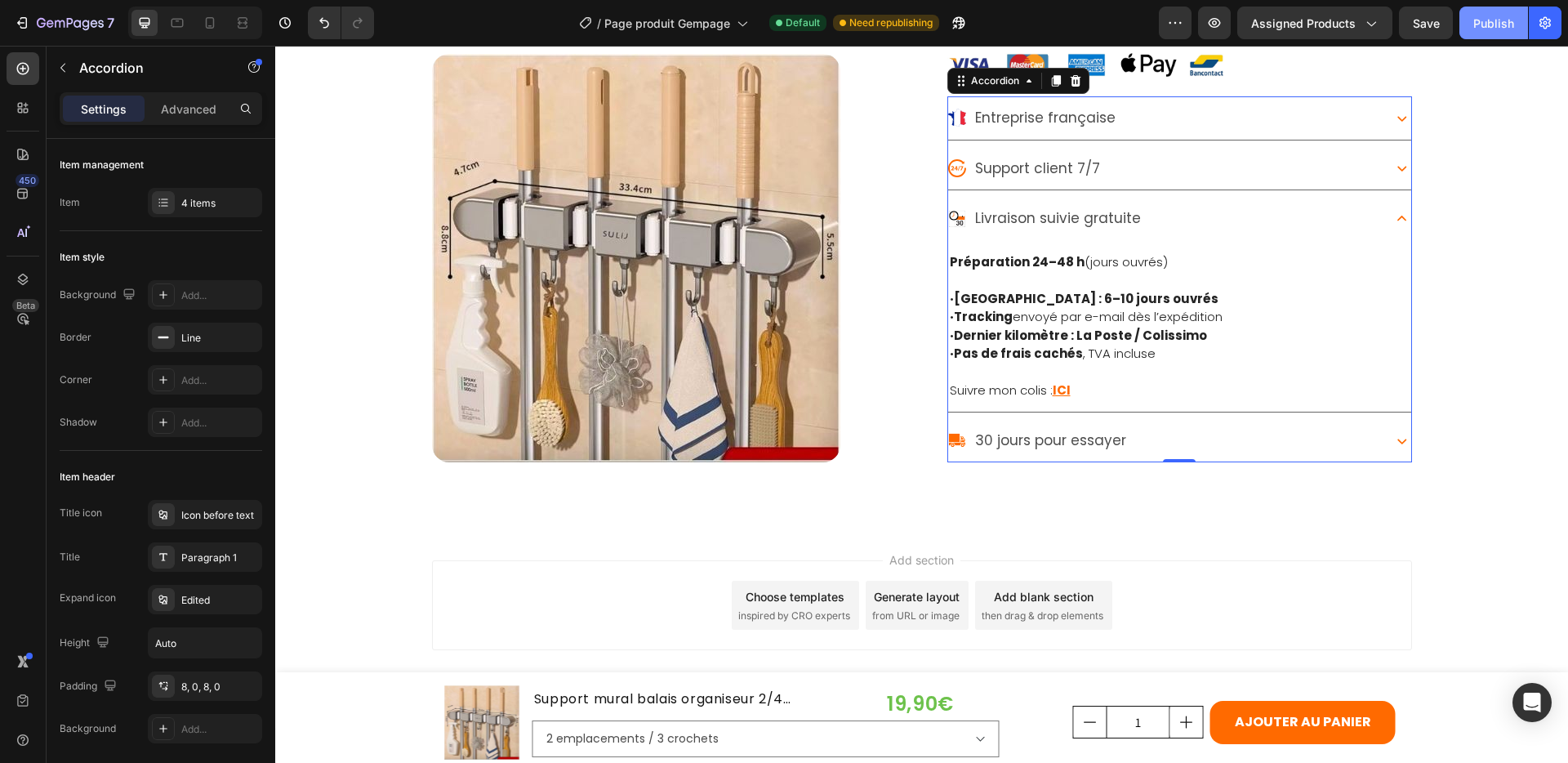
click at [1496, 21] on div "Publish" at bounding box center [1494, 23] width 41 height 17
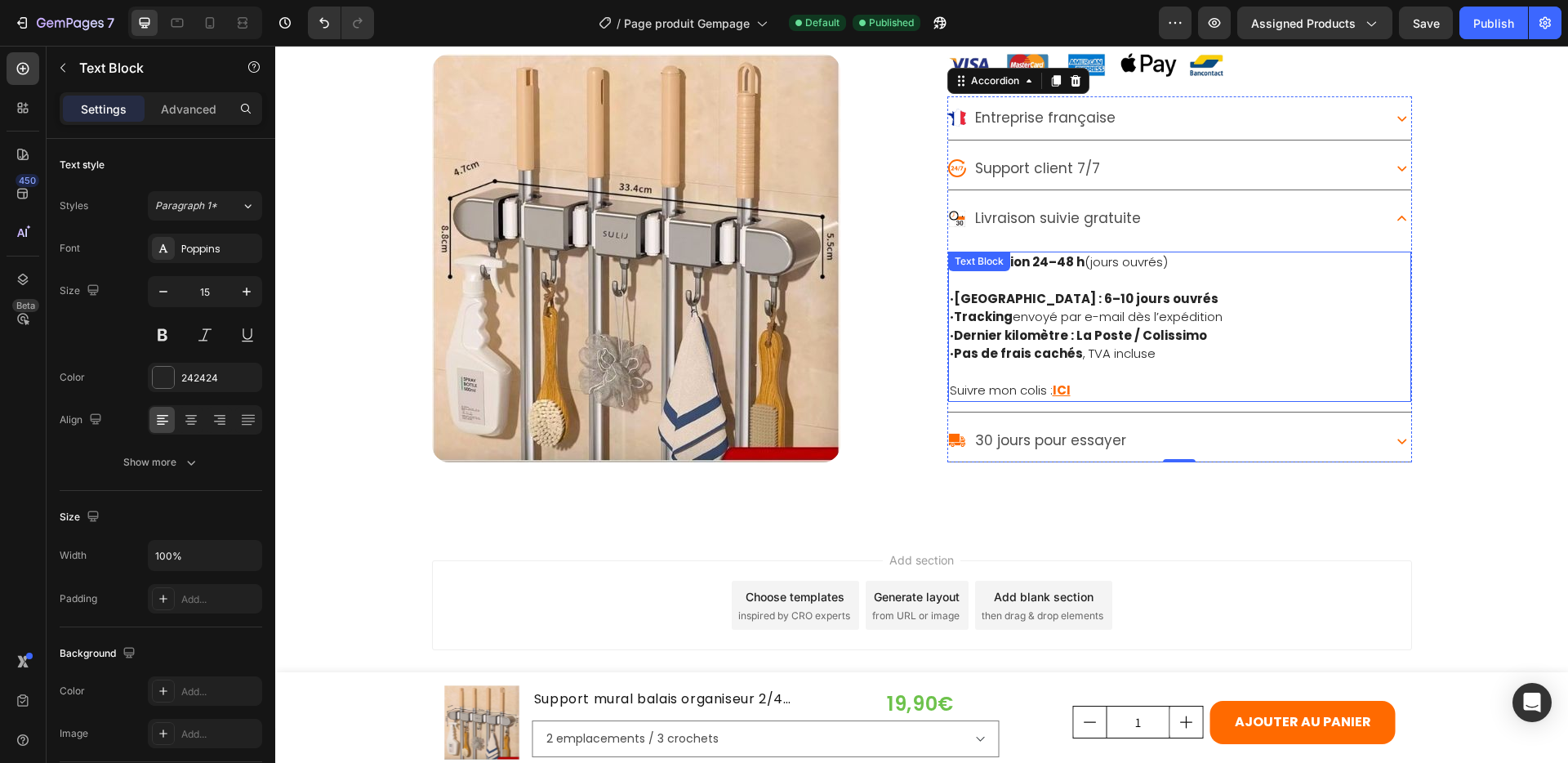
click at [1055, 387] on u "ICI" at bounding box center [1061, 390] width 18 height 17
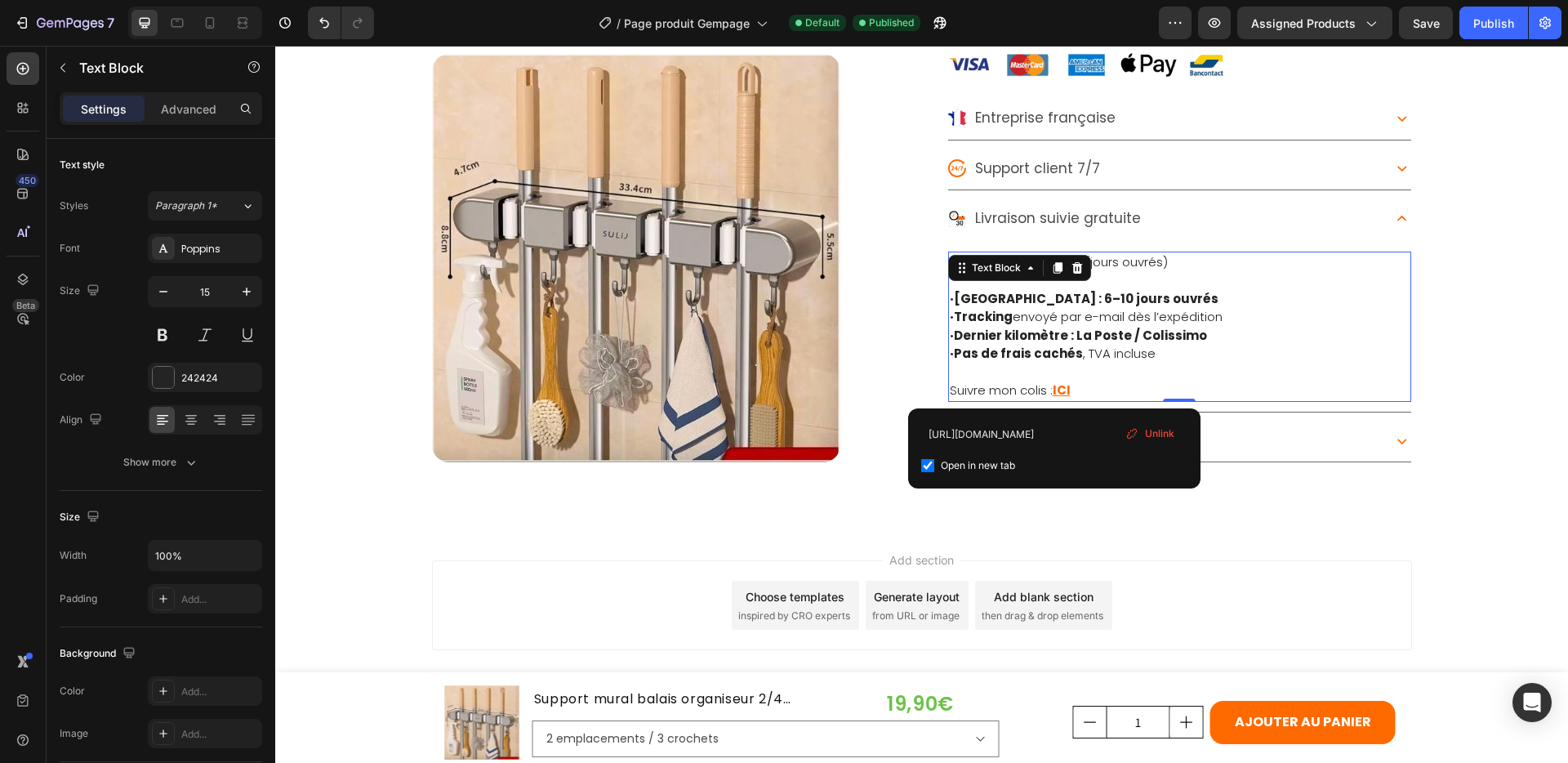
click at [1057, 388] on u "ICI" at bounding box center [1061, 390] width 18 height 17
drag, startPoint x: 930, startPoint y: 435, endPoint x: 1144, endPoint y: 445, distance: 214.2
click at [1152, 442] on div "[URL][DOMAIN_NAME] Open in new tab Unlink" at bounding box center [1054, 449] width 266 height 54
paste input "<a href="/pages/suivi-commande" style="color:#ff6a00; text-decoration:underline…"
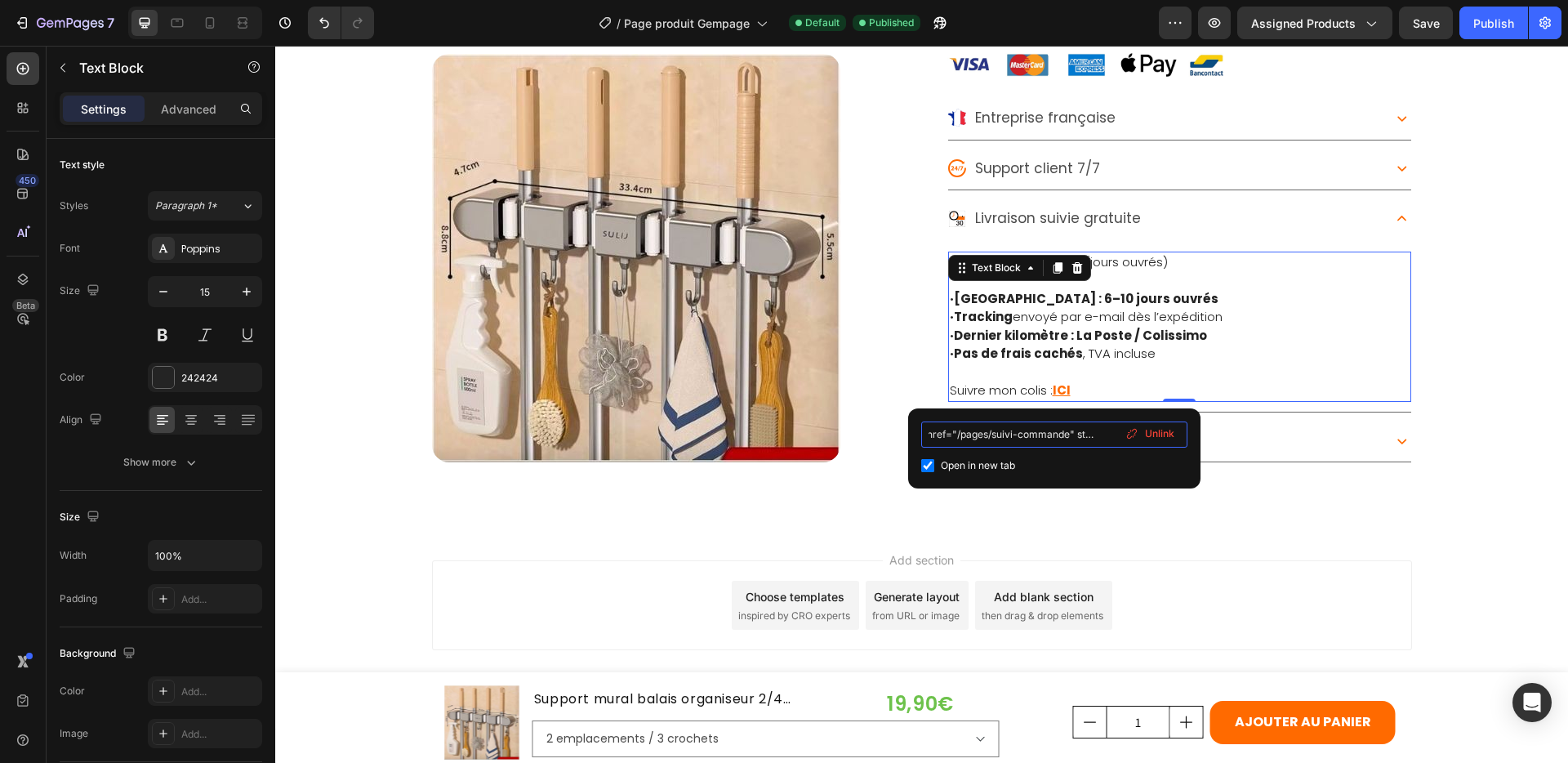
scroll to position [0, 249]
type input "<a href="/pages/suivi-commande" style="color:#ff6a00; text-decoration:underline…"
click at [1156, 435] on span "Unlink" at bounding box center [1160, 434] width 30 height 15
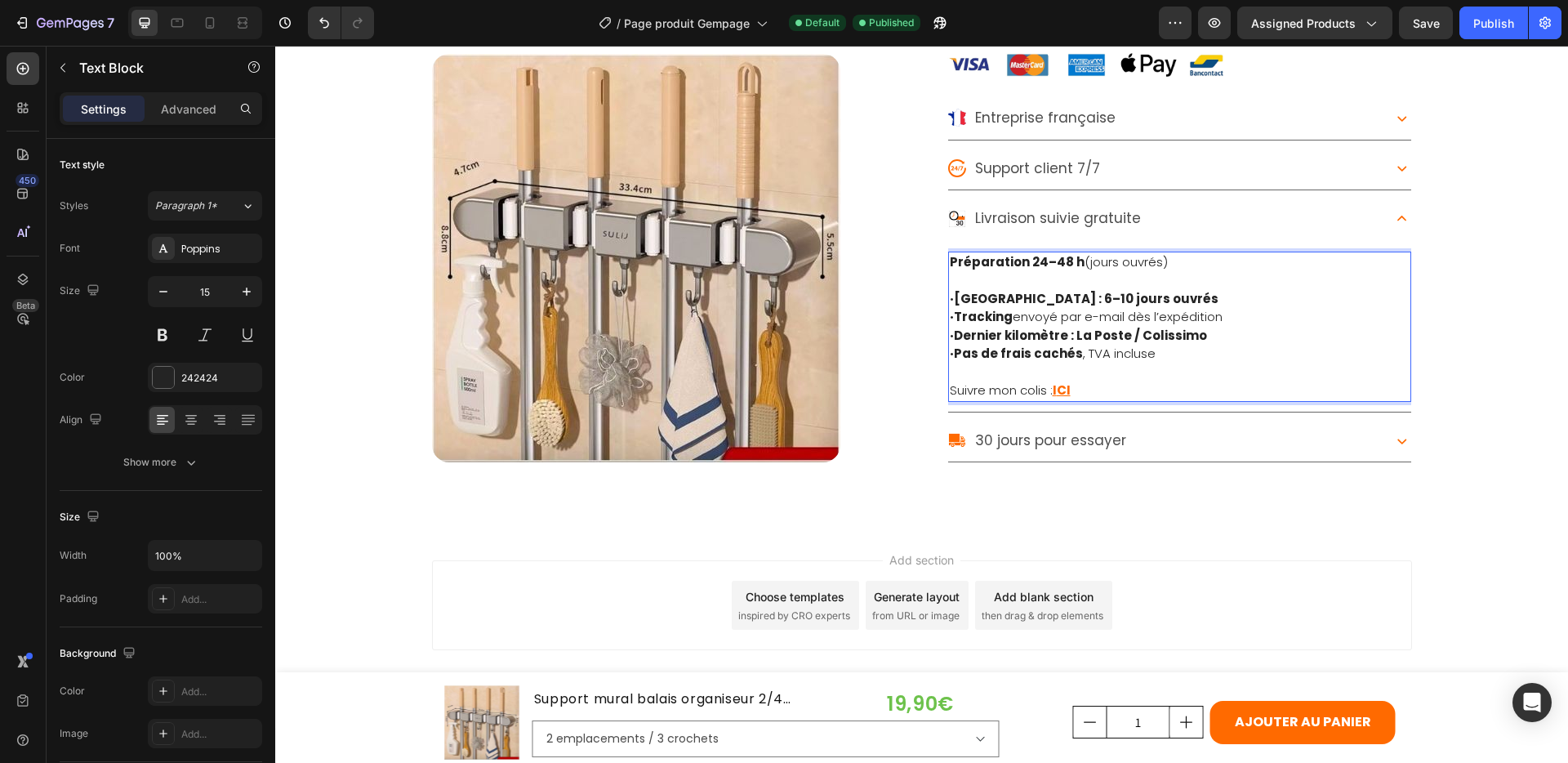
click at [1048, 389] on p "Suivre mon colis : I ⁠⁠⁠⁠⁠⁠⁠ CI" at bounding box center [1180, 391] width 460 height 19
click at [1053, 390] on u "ICI" at bounding box center [1061, 390] width 18 height 17
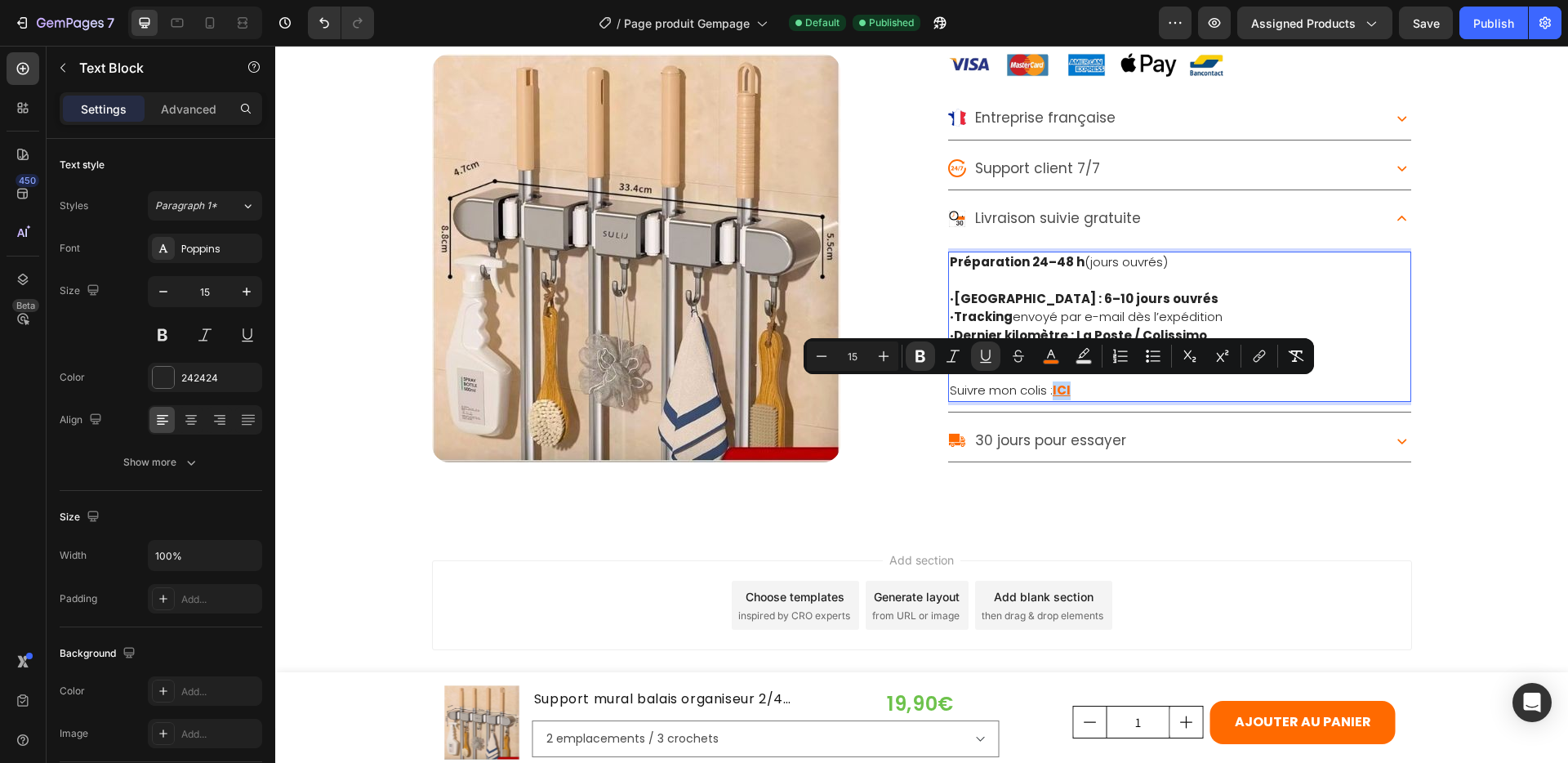
drag, startPoint x: 1050, startPoint y: 390, endPoint x: 1069, endPoint y: 390, distance: 19.0
click at [1069, 390] on p "Suivre mon colis : ICI" at bounding box center [1180, 391] width 460 height 19
click at [1257, 350] on icon "Editor contextual toolbar" at bounding box center [1260, 357] width 17 height 17
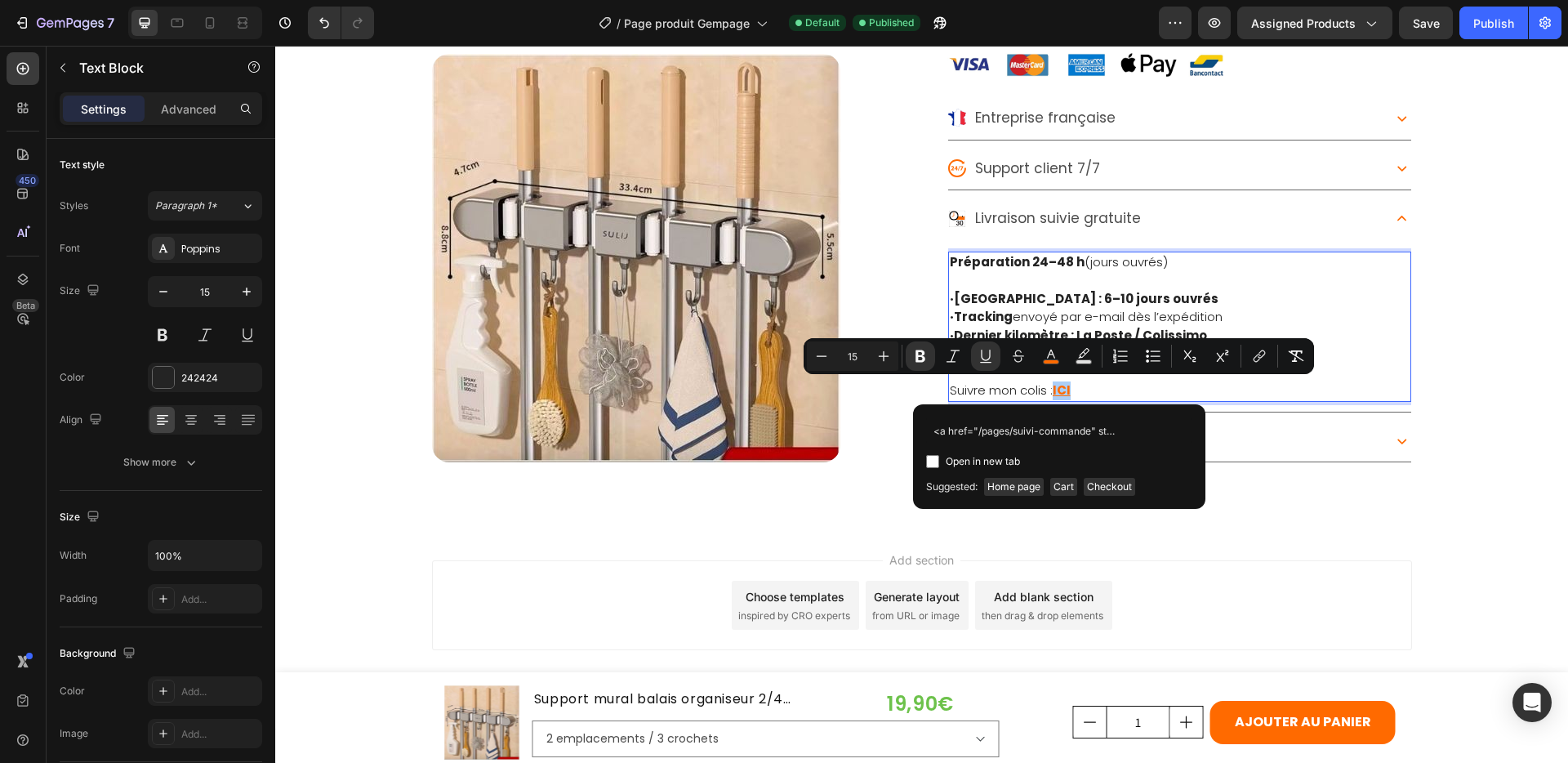
scroll to position [0, 250]
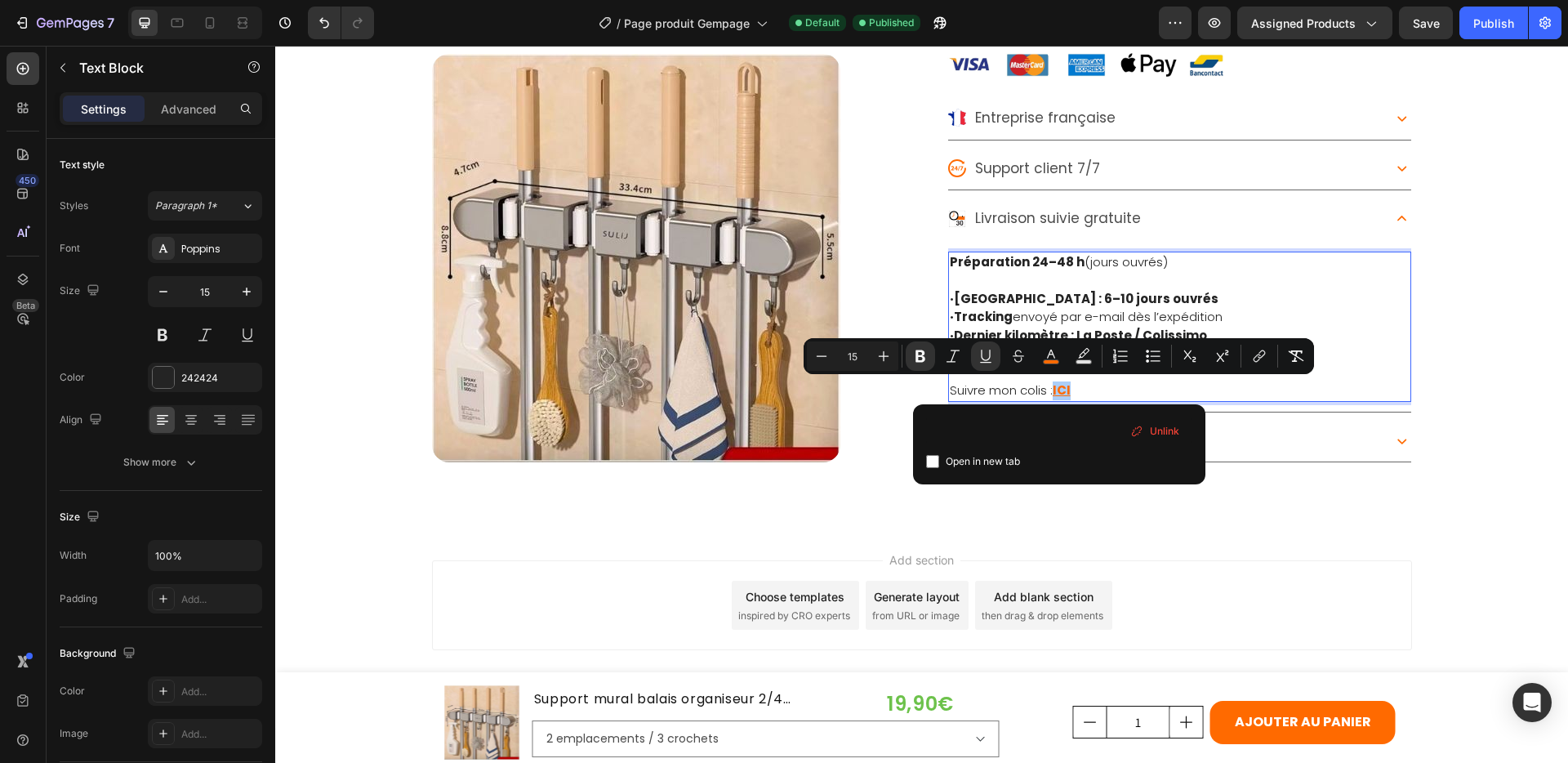
type input "<a href="/pages/suivi-commande" style="color:#ff6a00; text-decoration:underline…"
click at [934, 462] on input "Editor contextual toolbar" at bounding box center [932, 461] width 13 height 13
checkbox input "true"
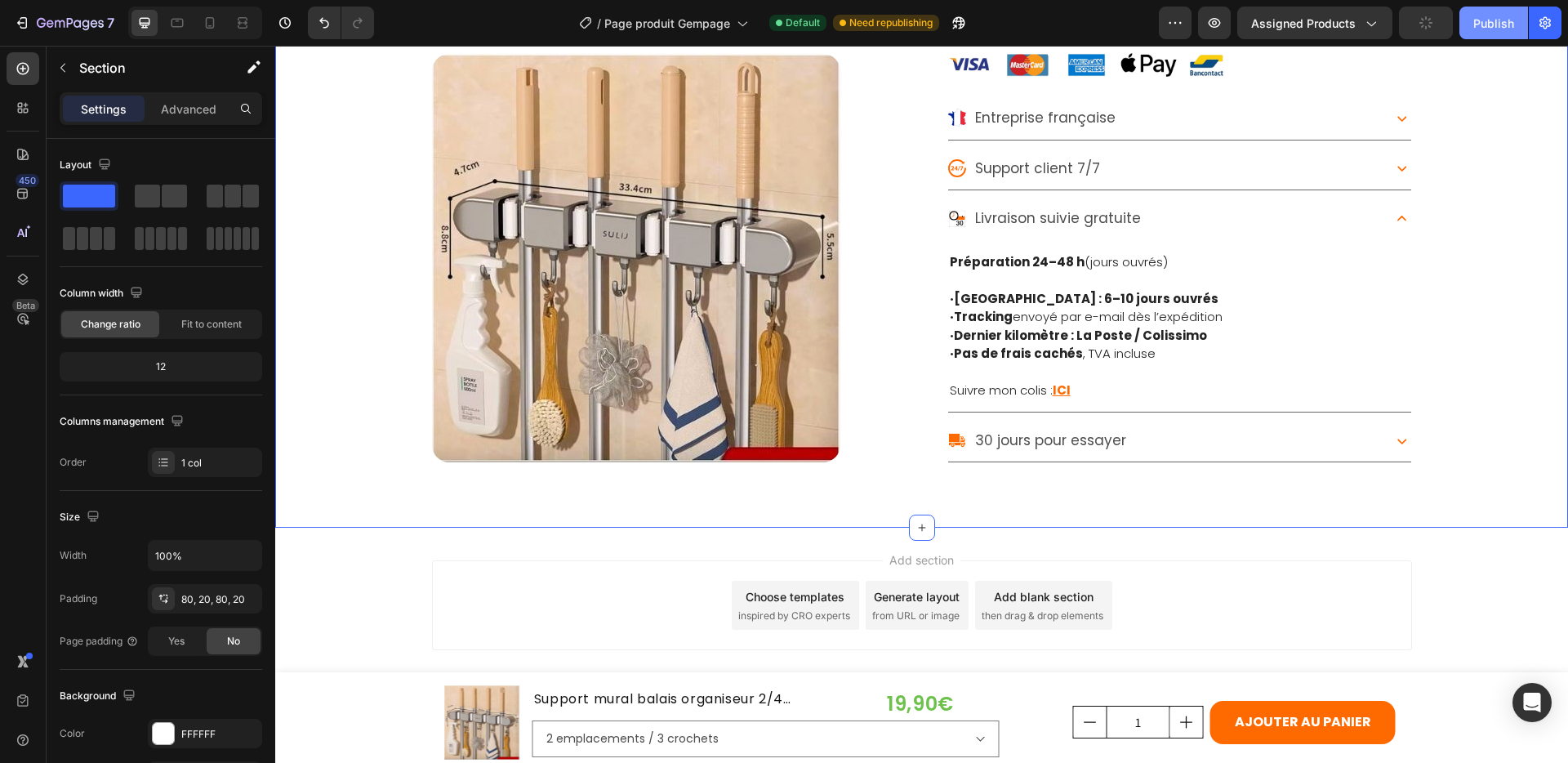
click at [1491, 22] on div "Publish" at bounding box center [1494, 23] width 41 height 17
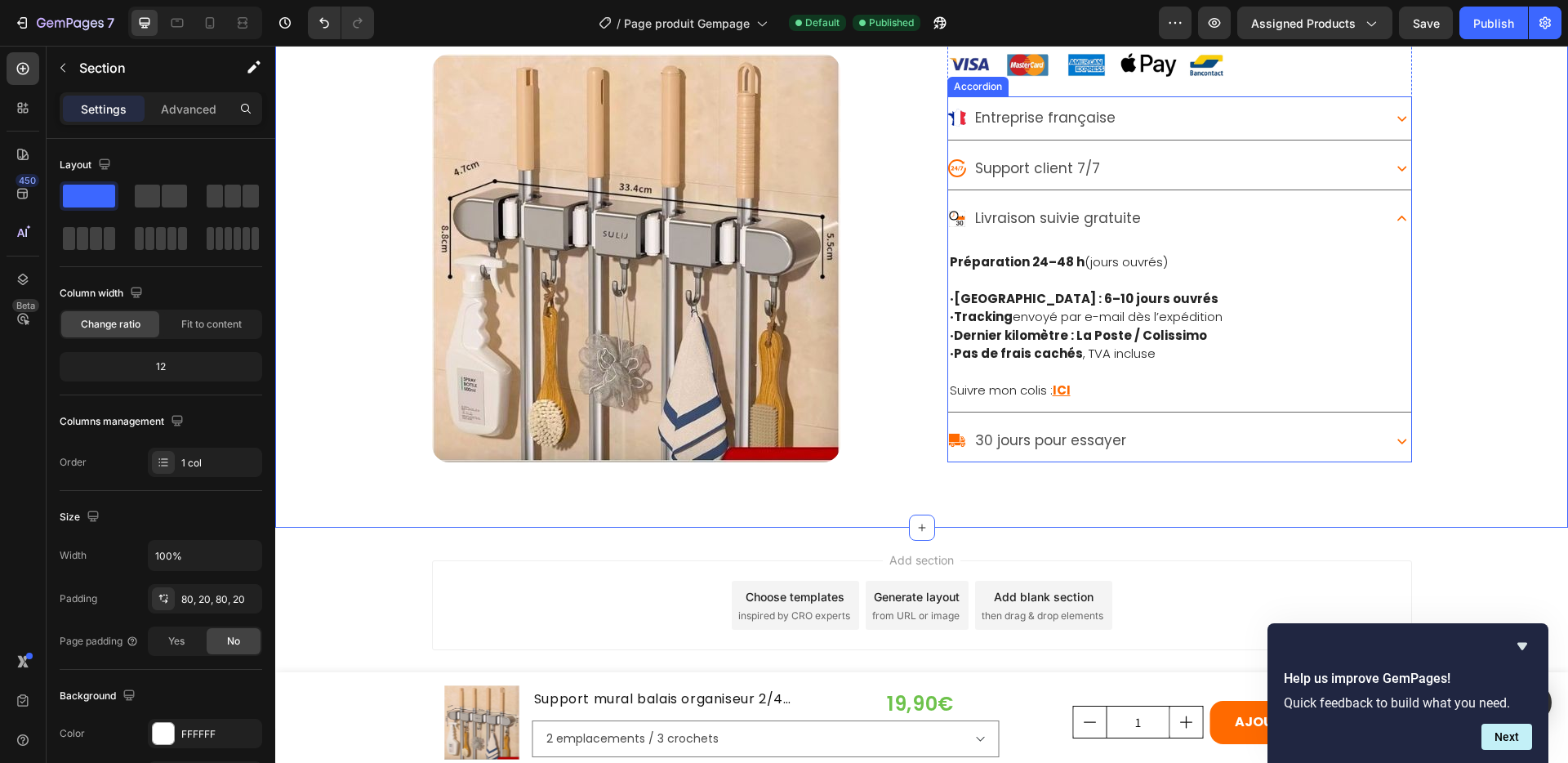
click at [1074, 396] on p "Suivre mon colis : ICI" at bounding box center [1180, 391] width 460 height 19
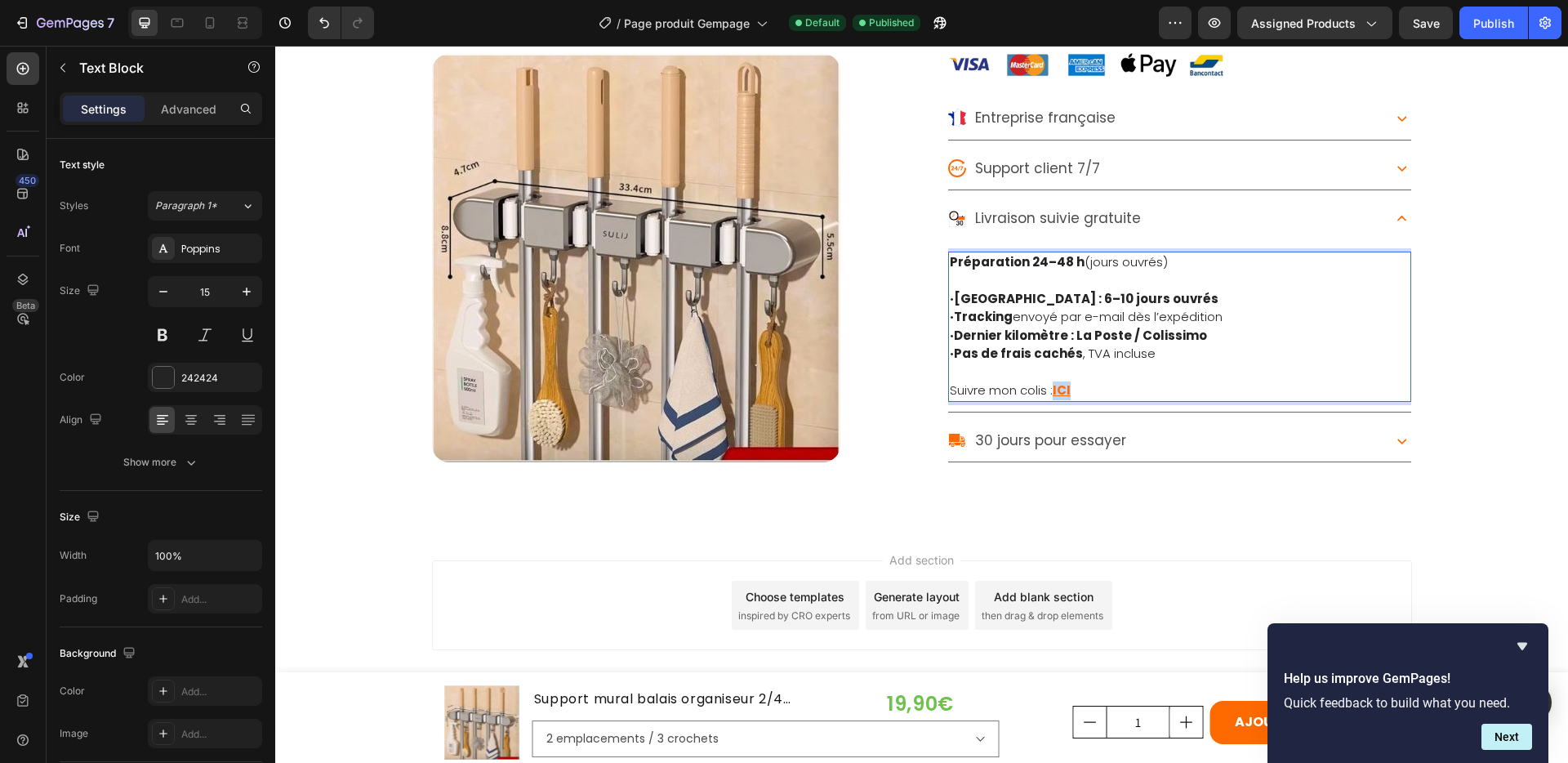
drag, startPoint x: 1050, startPoint y: 390, endPoint x: 1069, endPoint y: 390, distance: 19.0
click at [1070, 390] on p "Suivre mon colis : ICI" at bounding box center [1180, 391] width 460 height 19
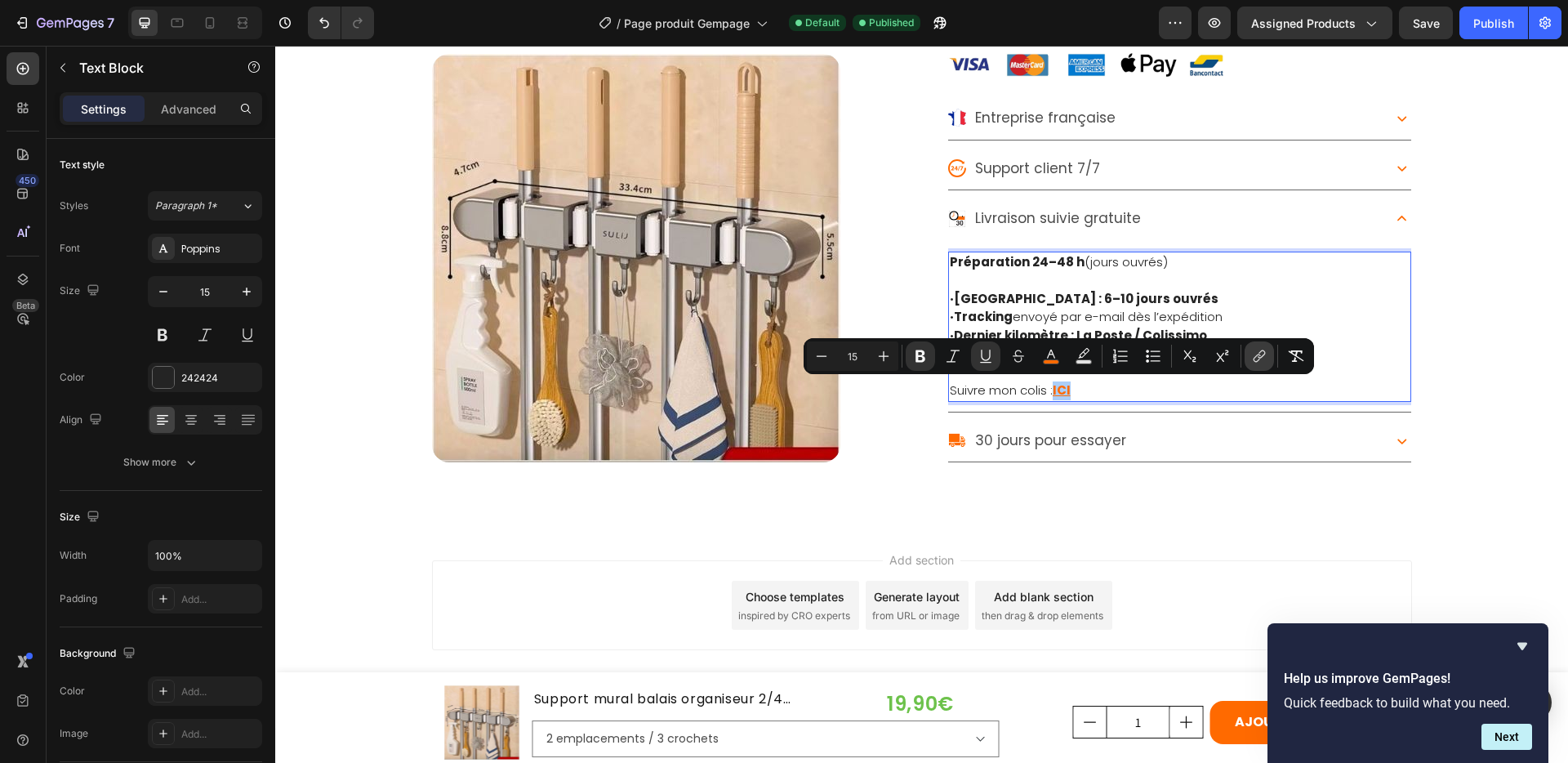
click at [1258, 353] on icon "Editor contextual toolbar" at bounding box center [1260, 357] width 17 height 17
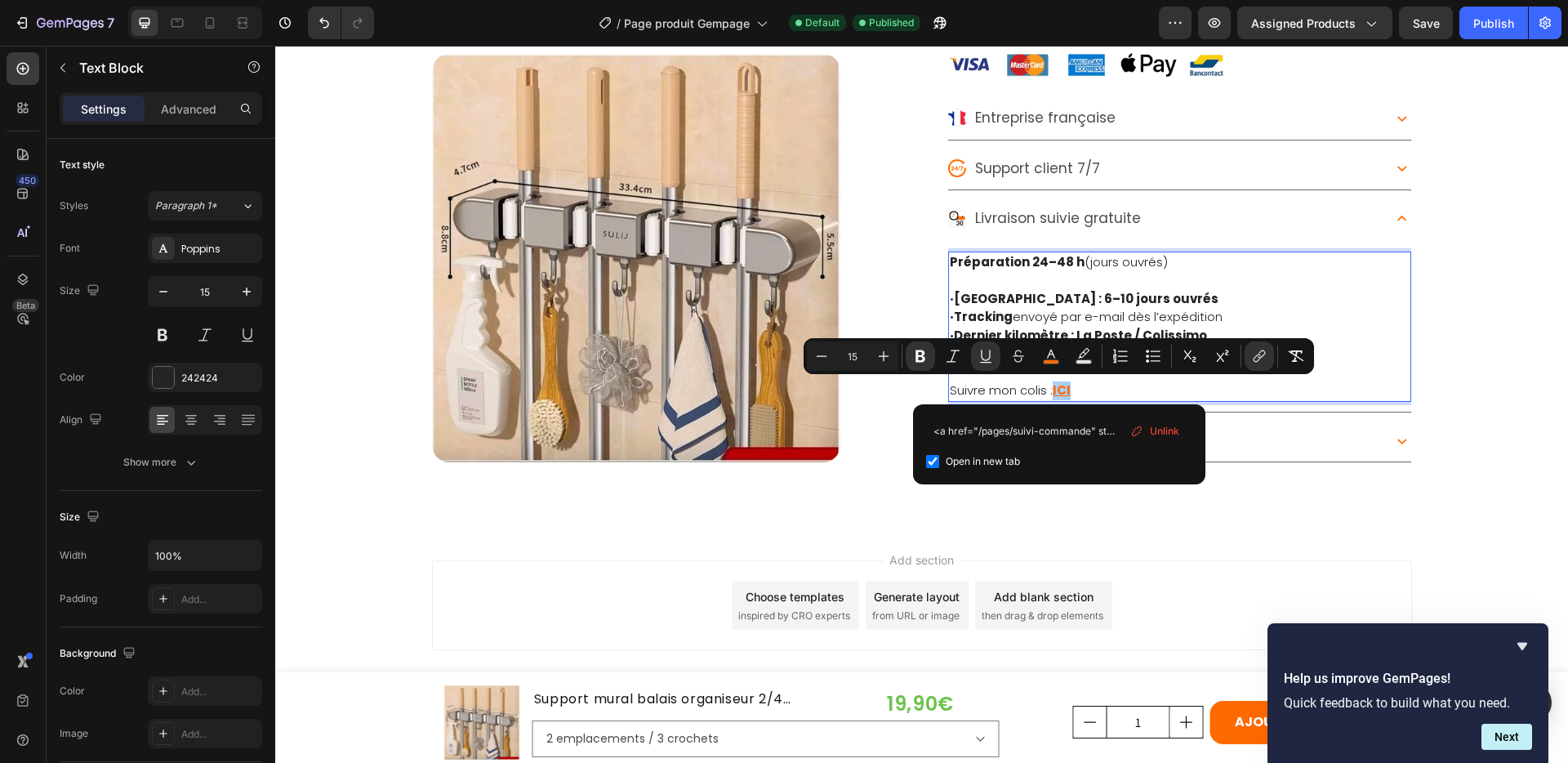
click at [1163, 432] on span "Unlink" at bounding box center [1165, 431] width 30 height 18
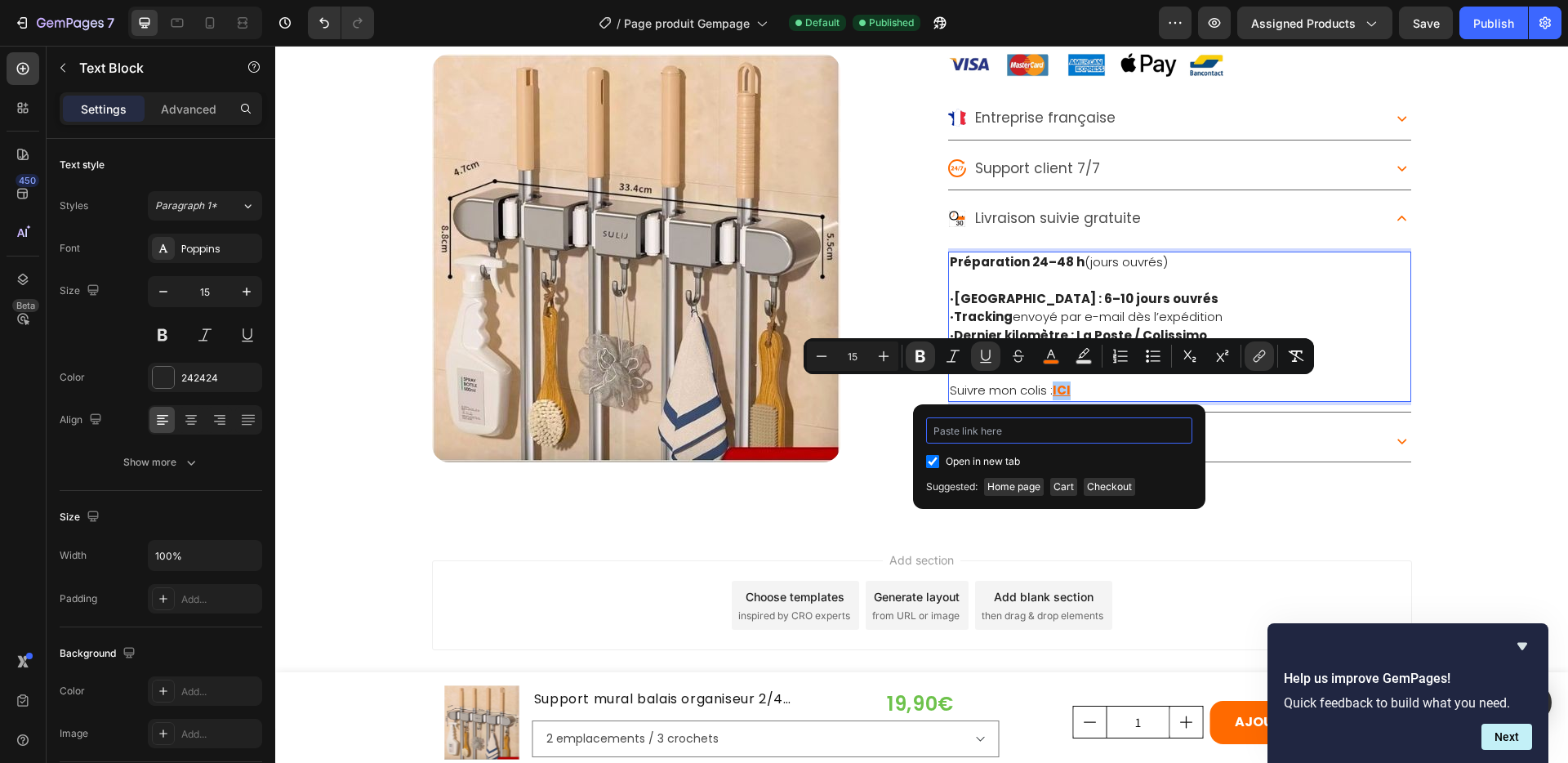
click at [958, 431] on input "Editor contextual toolbar" at bounding box center [1058, 431] width 266 height 26
paste input "Suivre mon colis : <a href="[URL][DOMAIN_NAME]" style="color:#ff6a00; text-deco…"
type input "Suivre mon colis : <a href="[URL][DOMAIN_NAME]" style="color:#ff6a00; text-deco…"
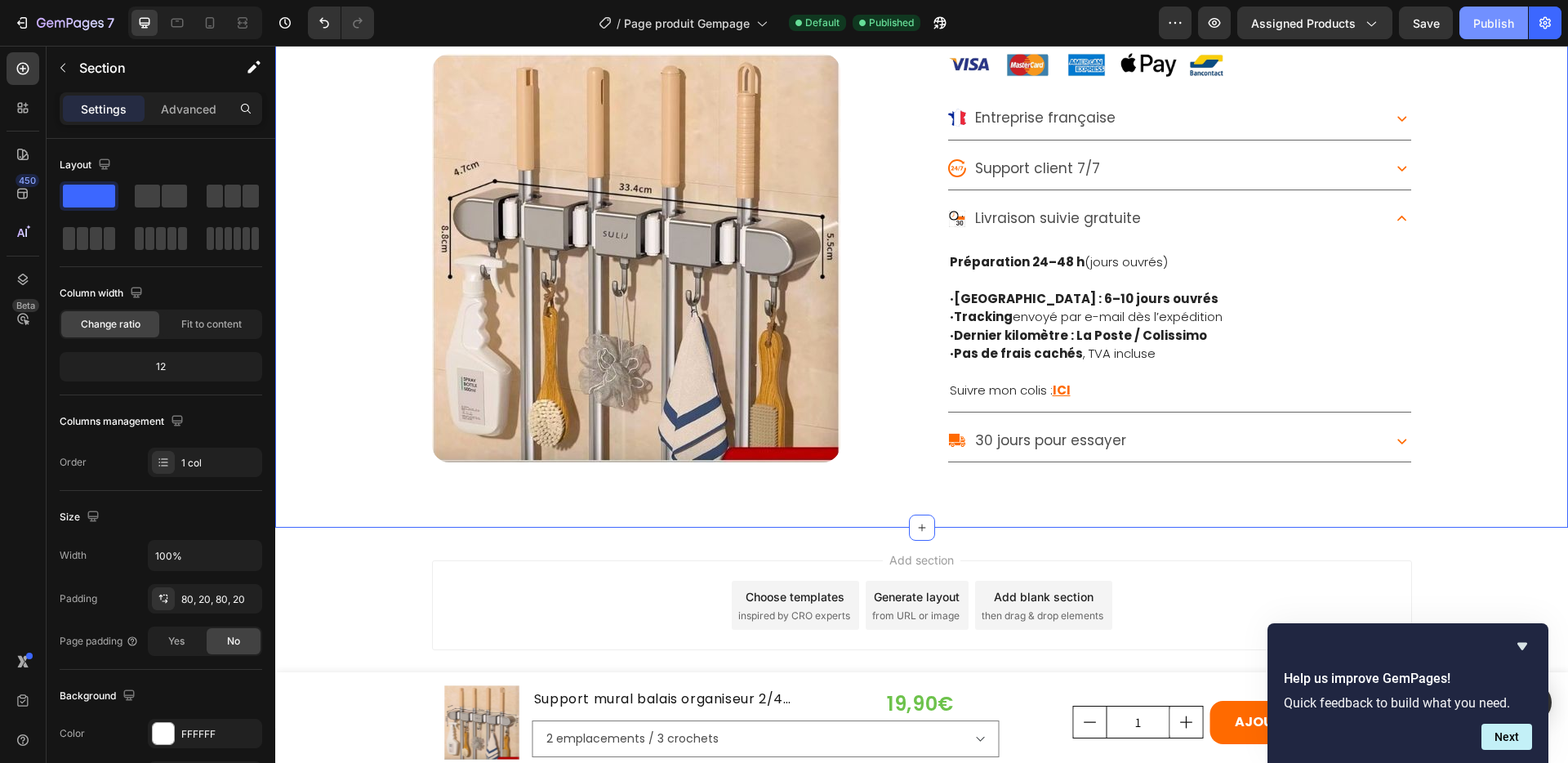
click at [1486, 27] on div "Publish" at bounding box center [1494, 23] width 41 height 17
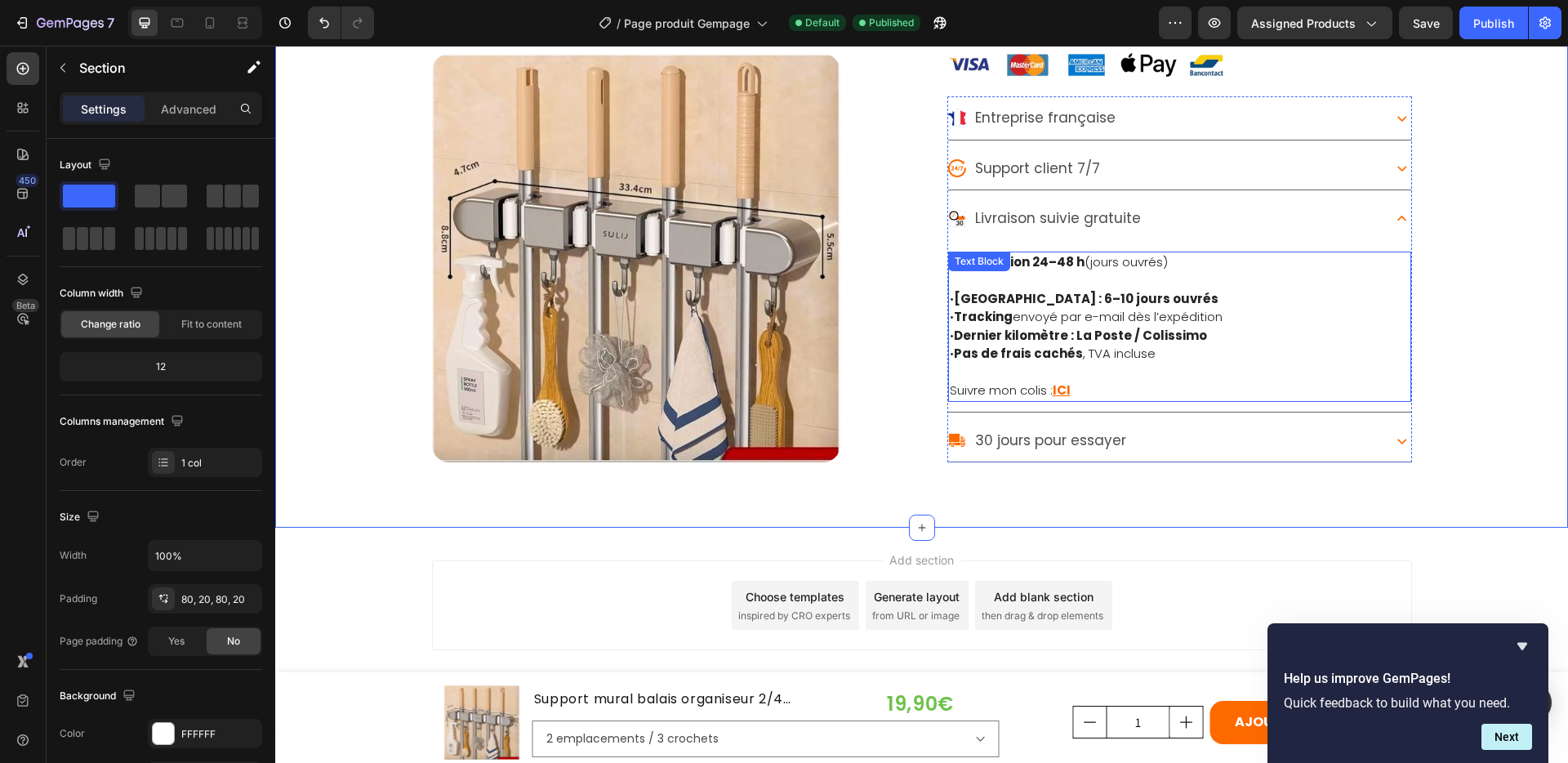
click at [1096, 391] on p "Suivre mon colis : ICI" at bounding box center [1180, 391] width 460 height 19
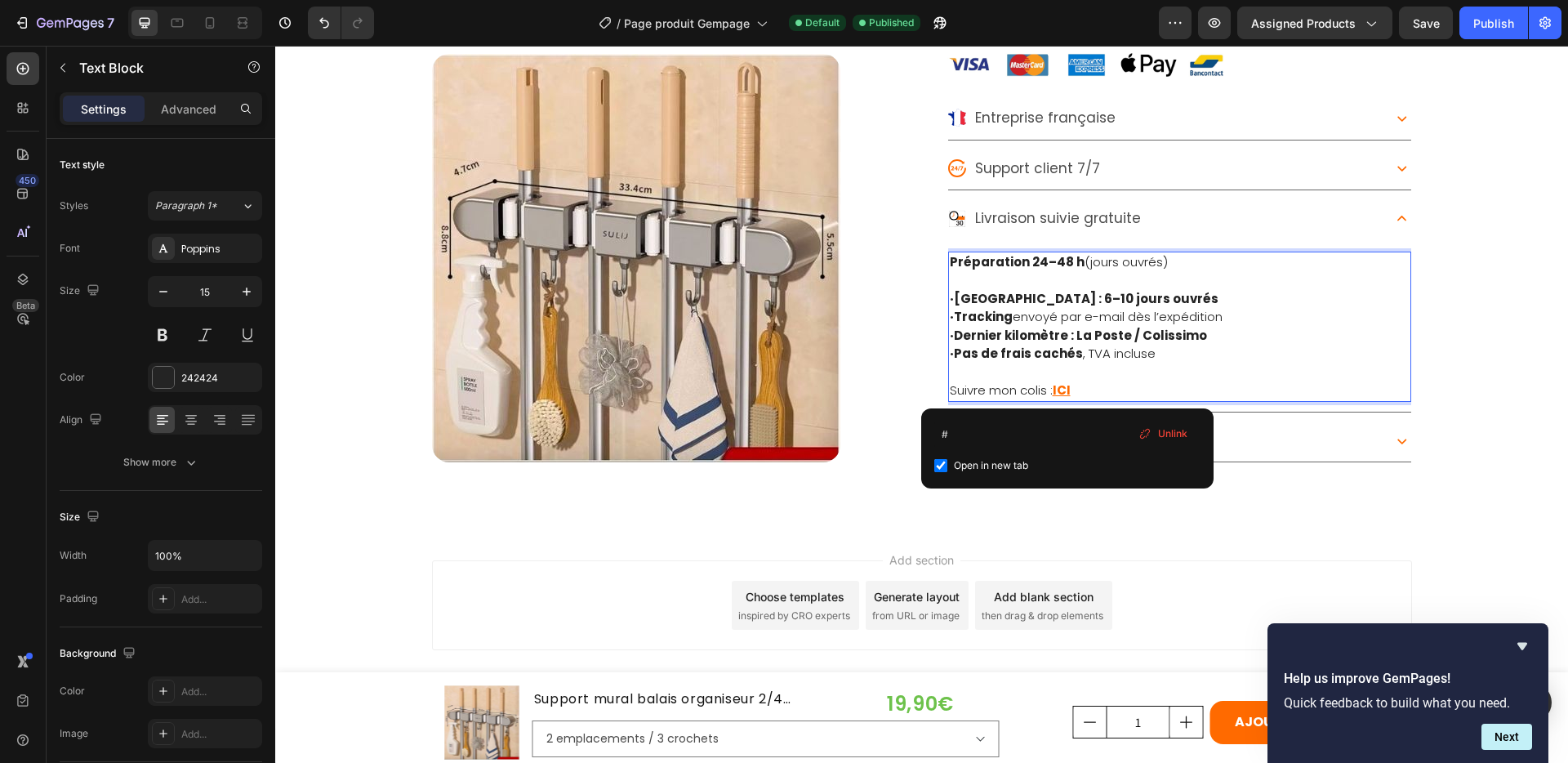
drag, startPoint x: 1052, startPoint y: 389, endPoint x: 1069, endPoint y: 389, distance: 17.0
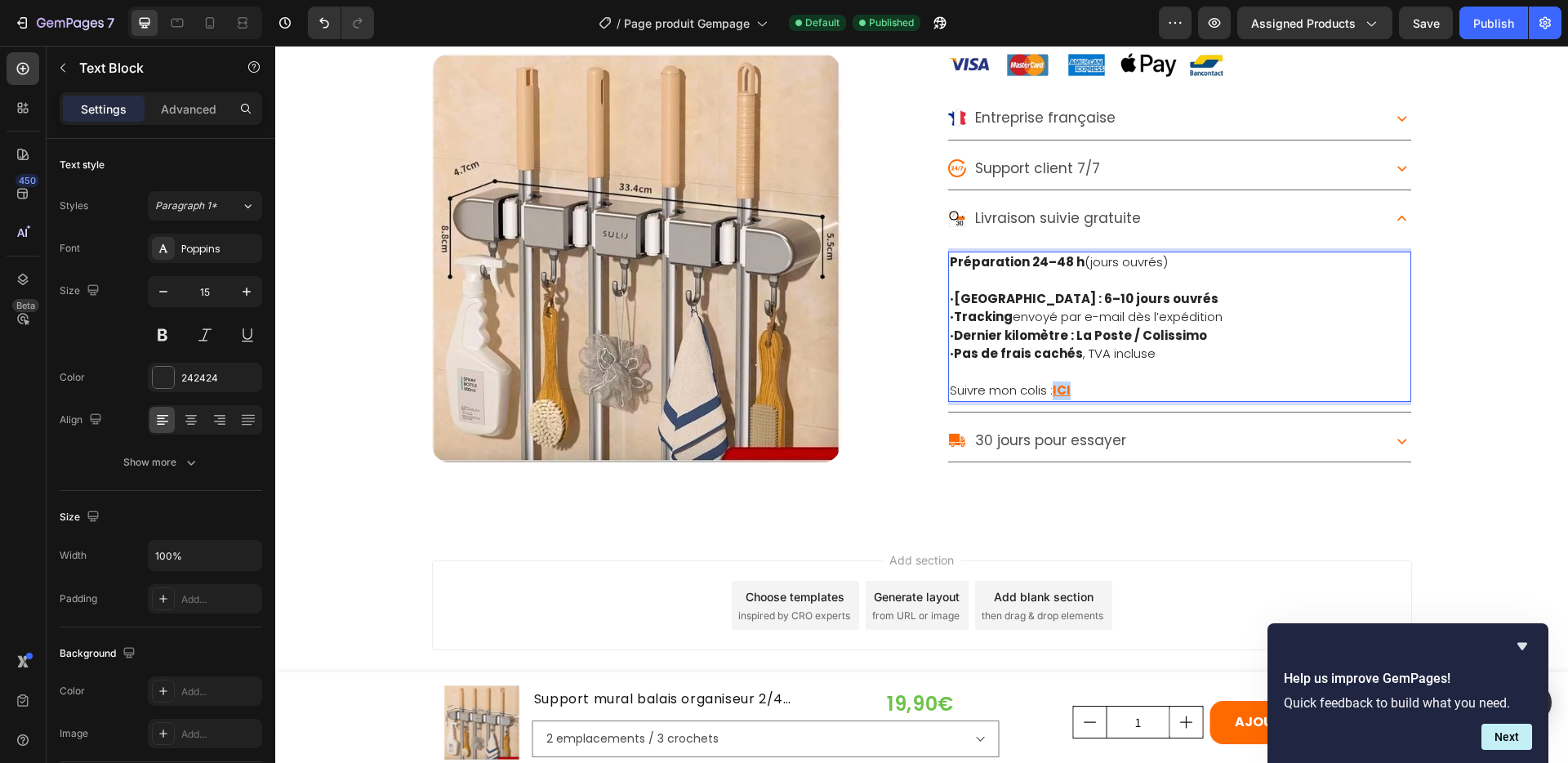
drag, startPoint x: 1069, startPoint y: 389, endPoint x: 1049, endPoint y: 389, distance: 20.0
click at [1049, 389] on p "Suivre mon colis : ICI" at bounding box center [1180, 391] width 460 height 19
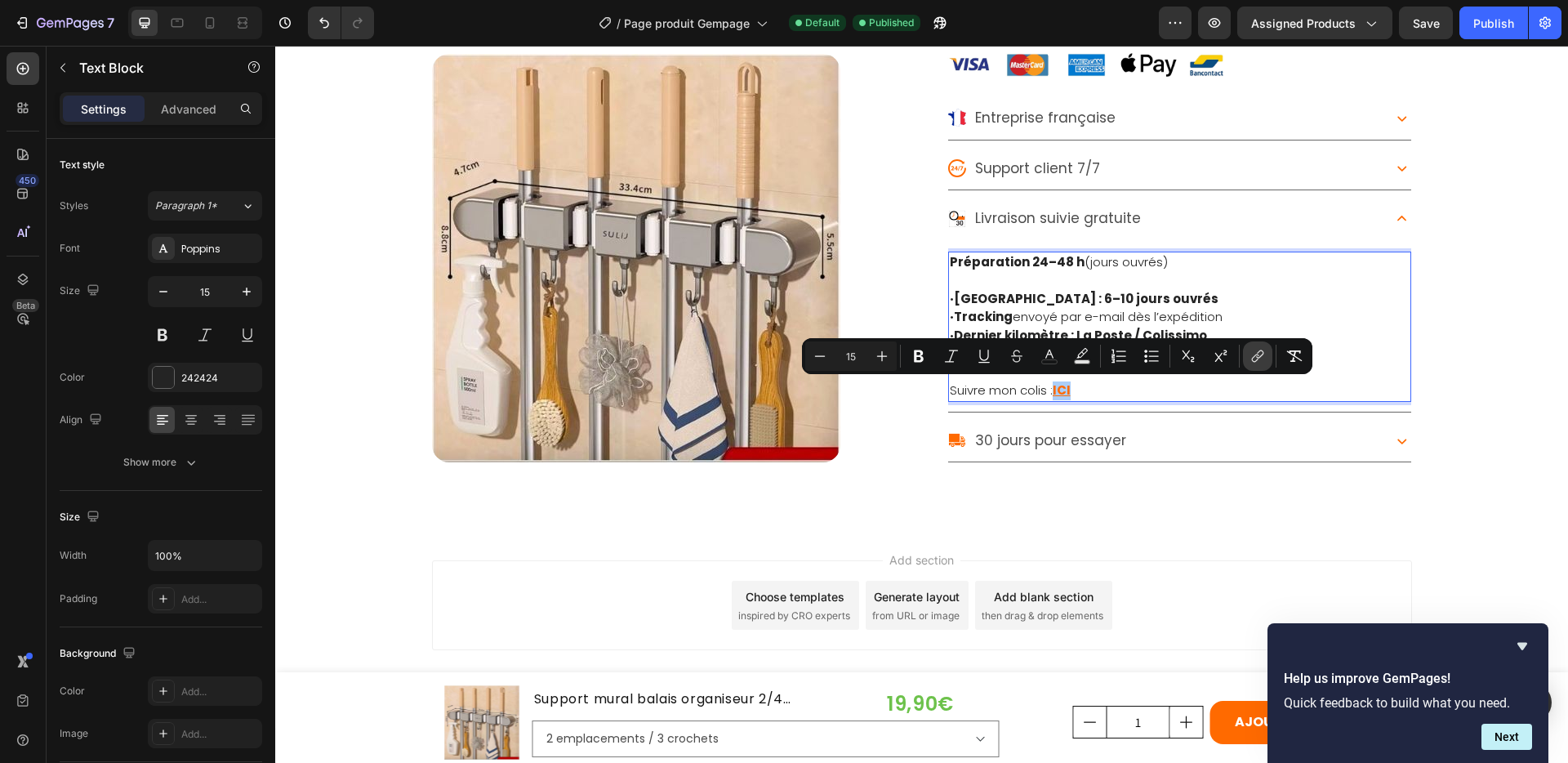
click at [1255, 357] on icon "Editor contextual toolbar" at bounding box center [1258, 357] width 17 height 17
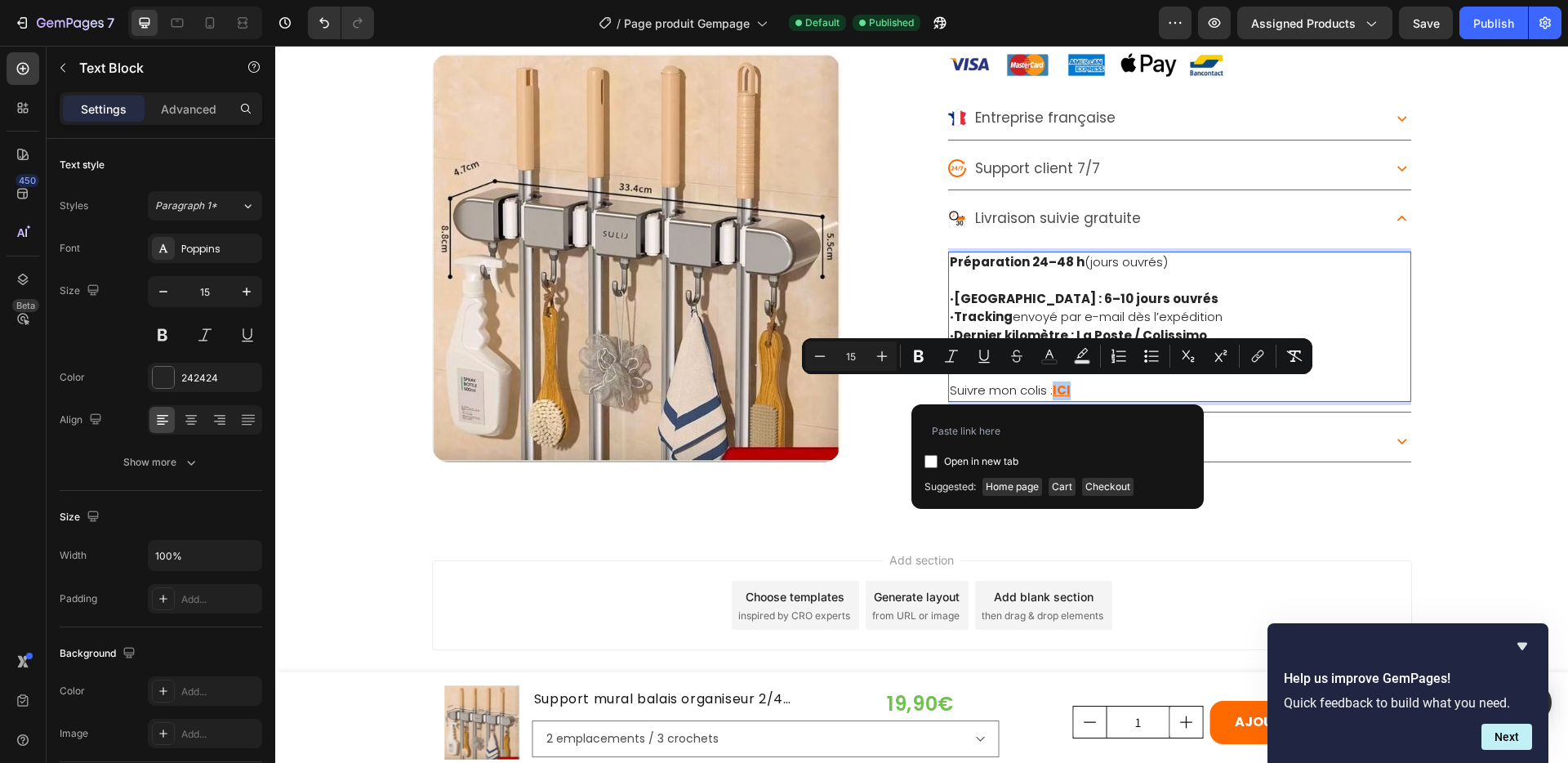
type input "Suivre mon colis : <a href="[URL][DOMAIN_NAME]" style="color:#ff6a00; text-deco…"
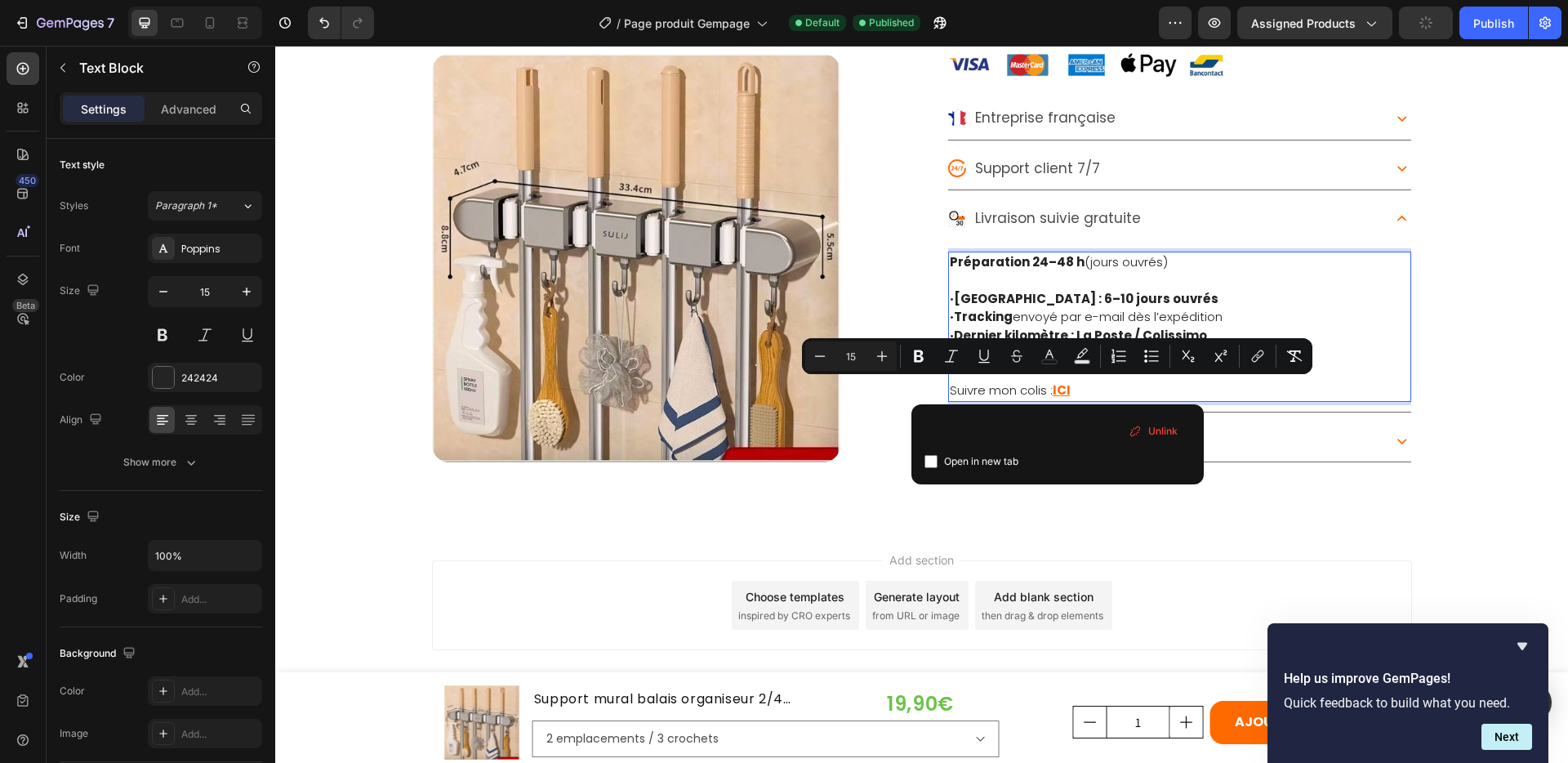
click at [1226, 530] on div "Add section Choose templates inspired by CRO experts Generate layout from URL o…" at bounding box center [921, 628] width 1293 height 201
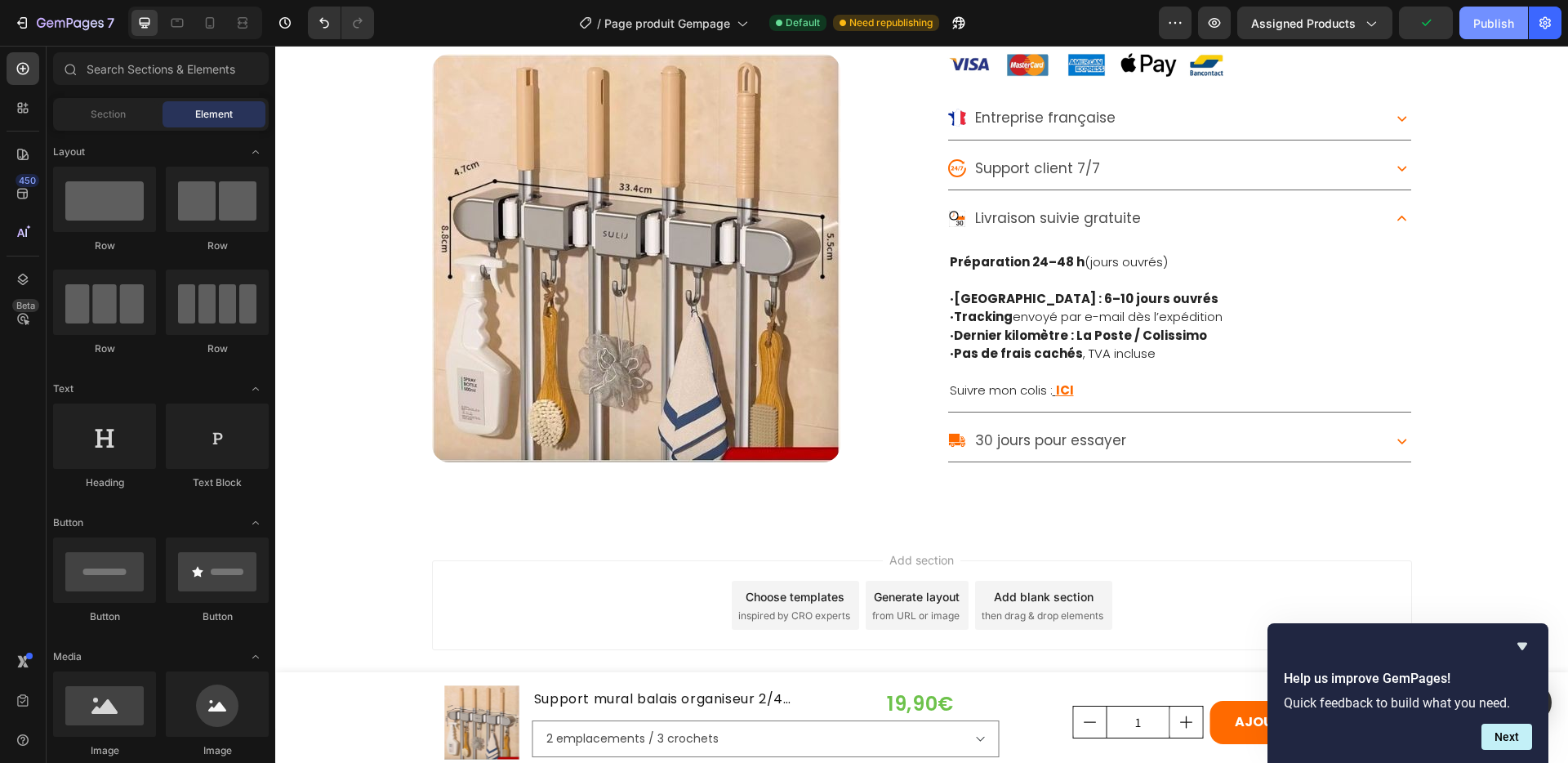
click at [1499, 19] on div "Publish" at bounding box center [1494, 23] width 41 height 17
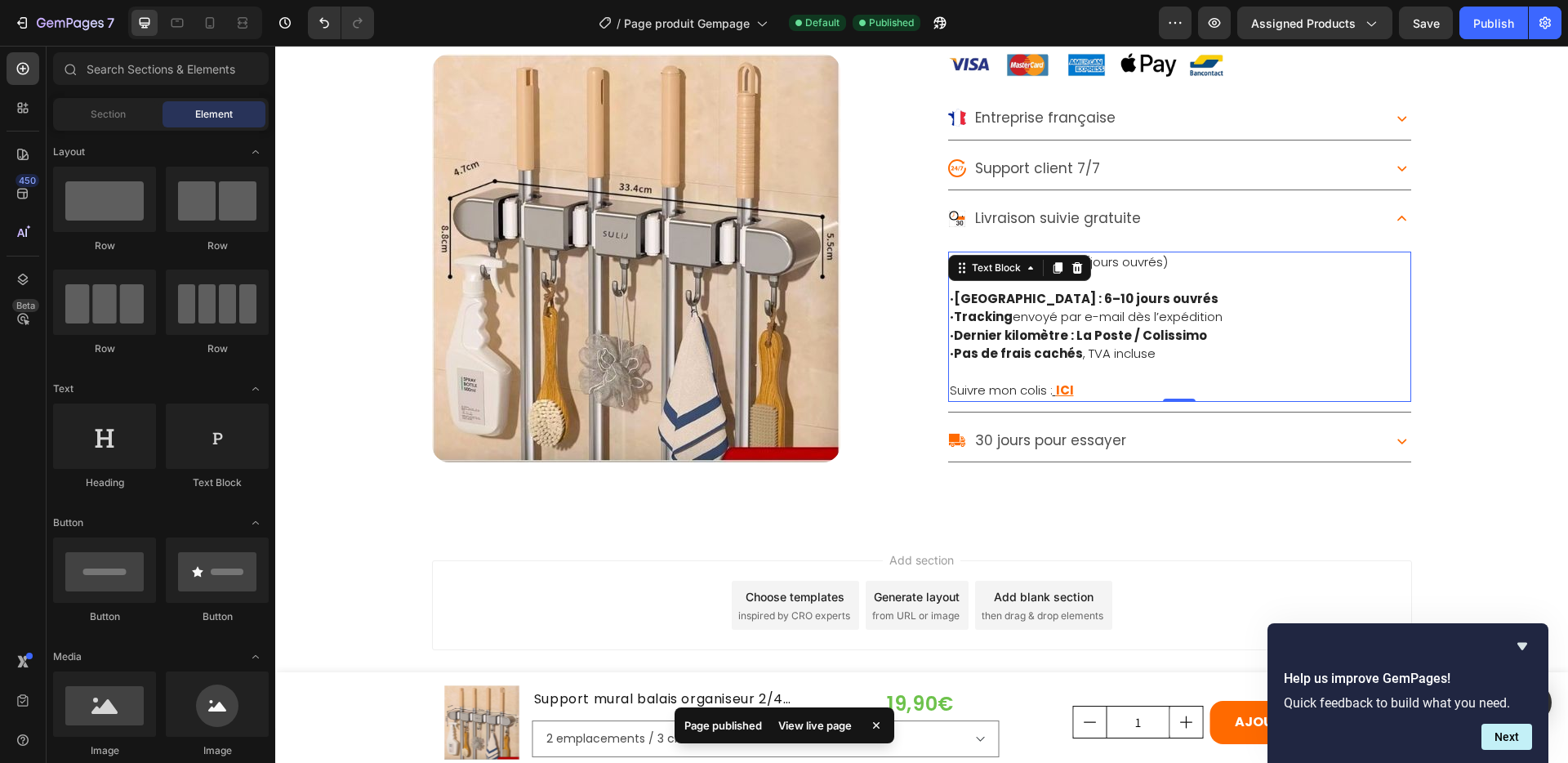
click at [1060, 389] on u "ICI" at bounding box center [1064, 390] width 18 height 17
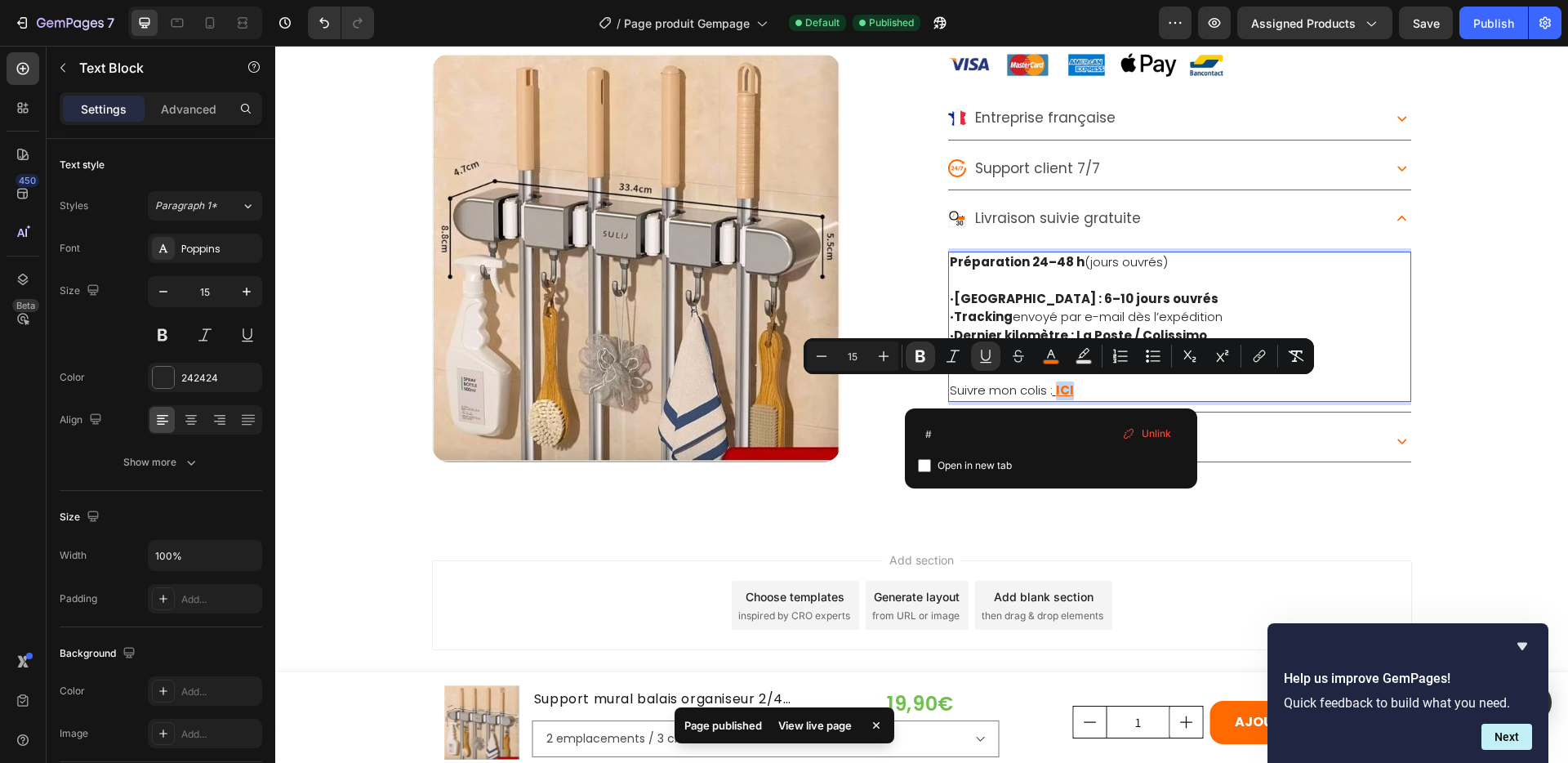
drag, startPoint x: 1051, startPoint y: 389, endPoint x: 1069, endPoint y: 389, distance: 18.0
click at [1069, 389] on p "Suivre mon colis : ICI" at bounding box center [1180, 391] width 460 height 19
click at [942, 440] on input "#" at bounding box center [1051, 435] width 266 height 26
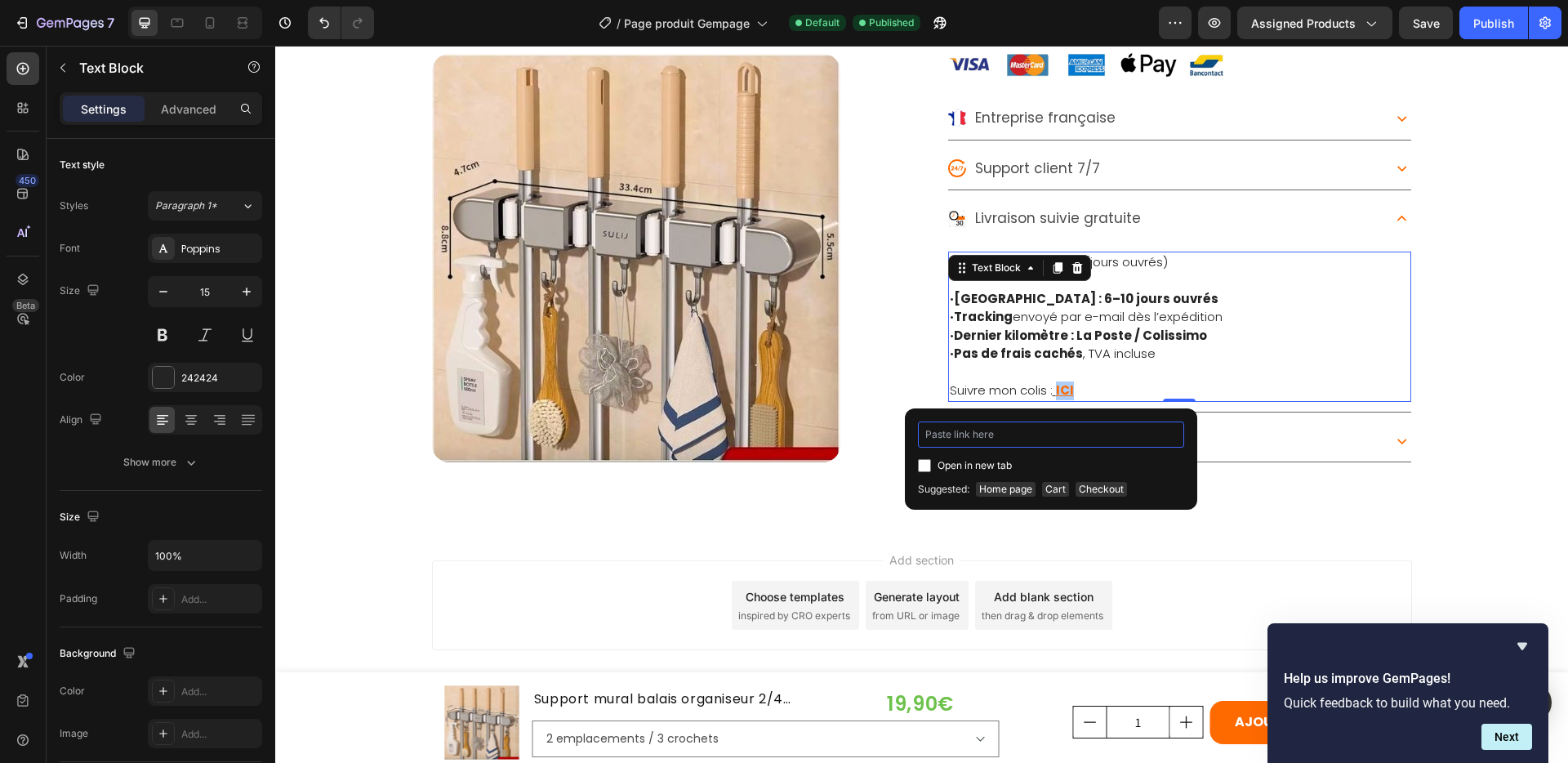
click at [945, 439] on input at bounding box center [1051, 435] width 266 height 26
paste input "Suivre mon colis : <a href="[URL][DOMAIN_NAME]" style="color:#ff6a00; text-deco…"
type input "Suivre mon colis : <a href="[URL][DOMAIN_NAME]" style="color:#ff6a00; text-deco…"
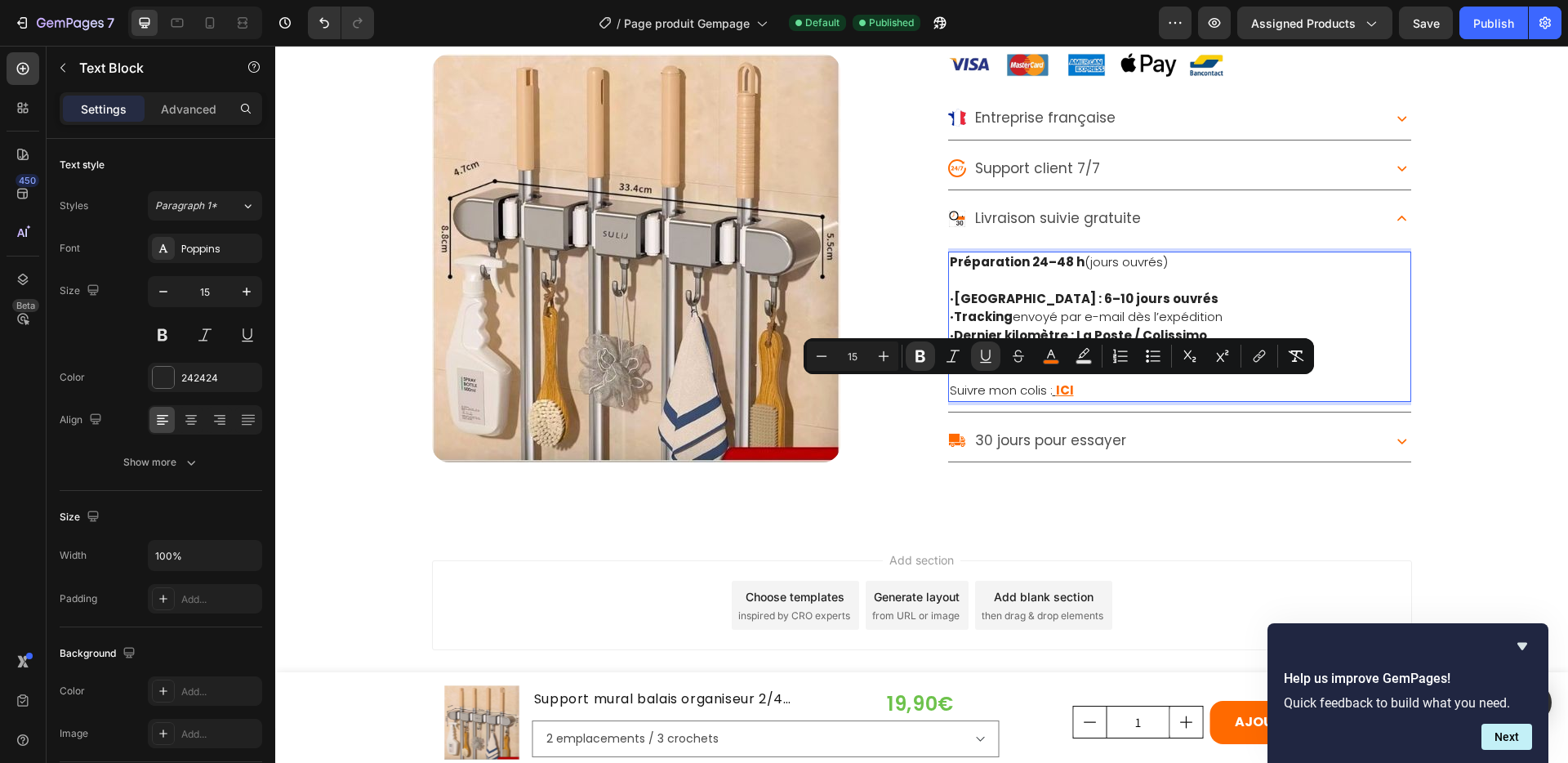
click at [1091, 389] on p "Suivre mon colis : ICI" at bounding box center [1180, 391] width 460 height 19
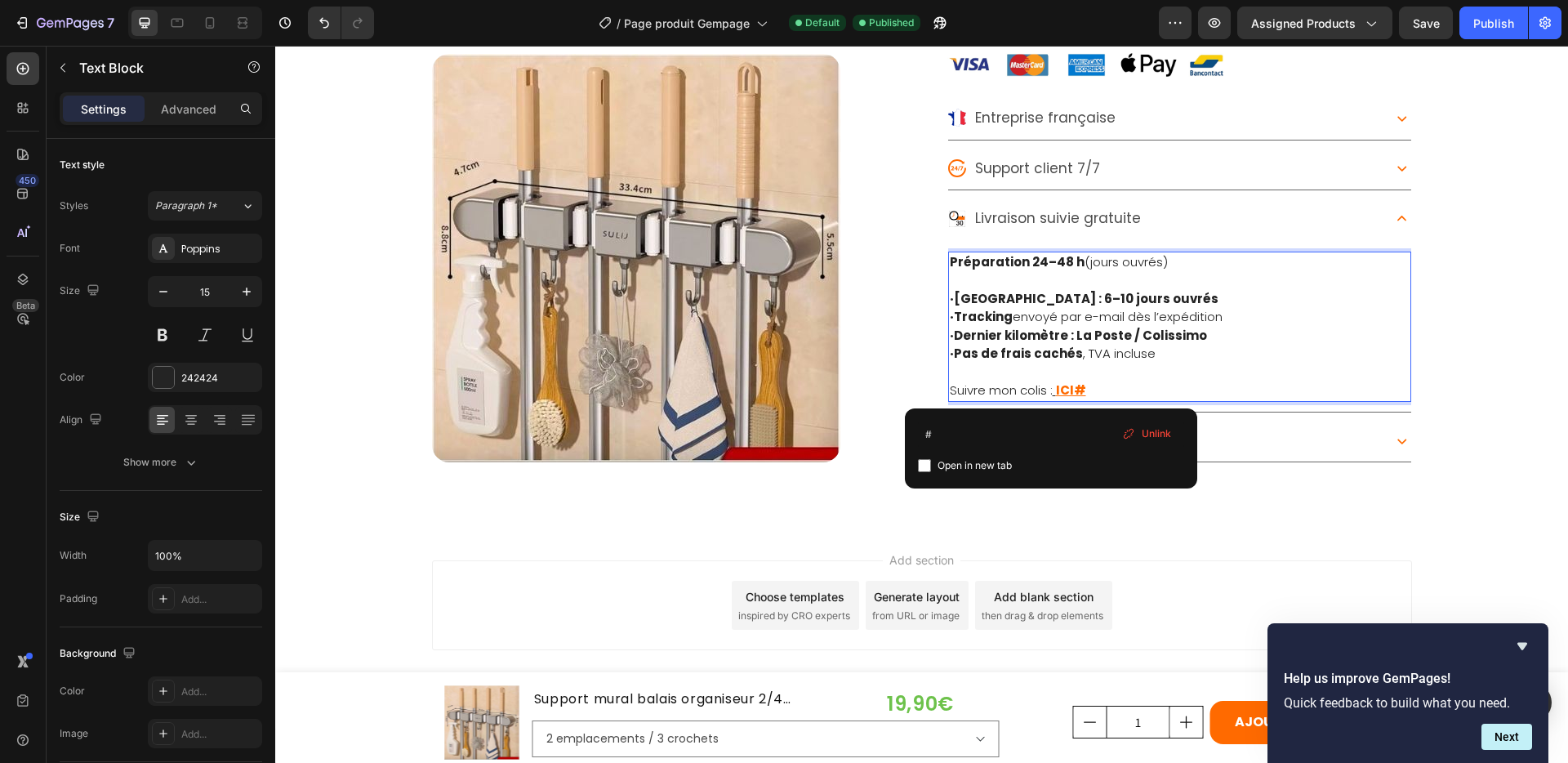
drag, startPoint x: 1049, startPoint y: 389, endPoint x: 1073, endPoint y: 389, distance: 24.0
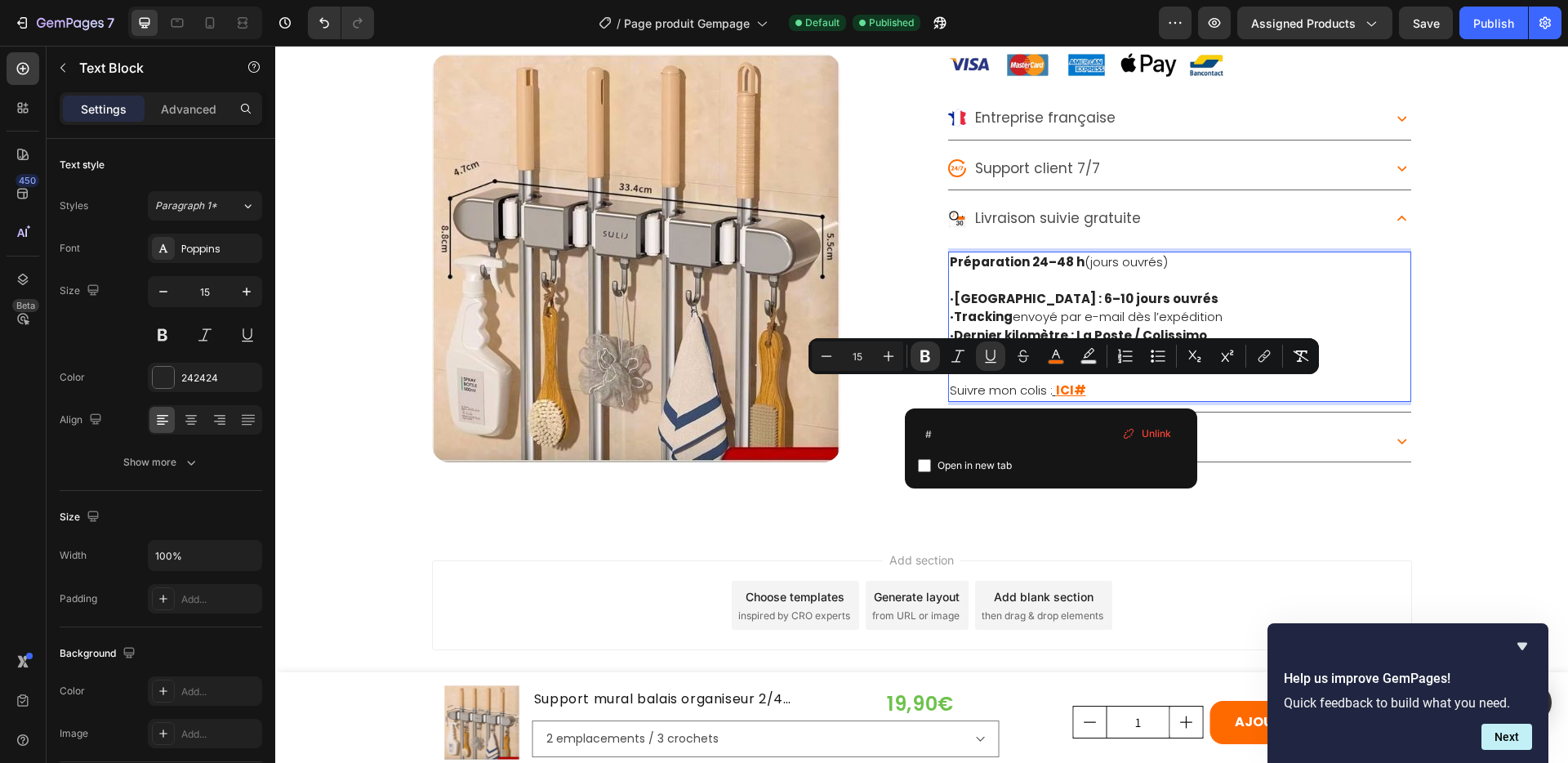
click at [1088, 390] on p "Suivre mon colis : ICI#" at bounding box center [1180, 391] width 460 height 19
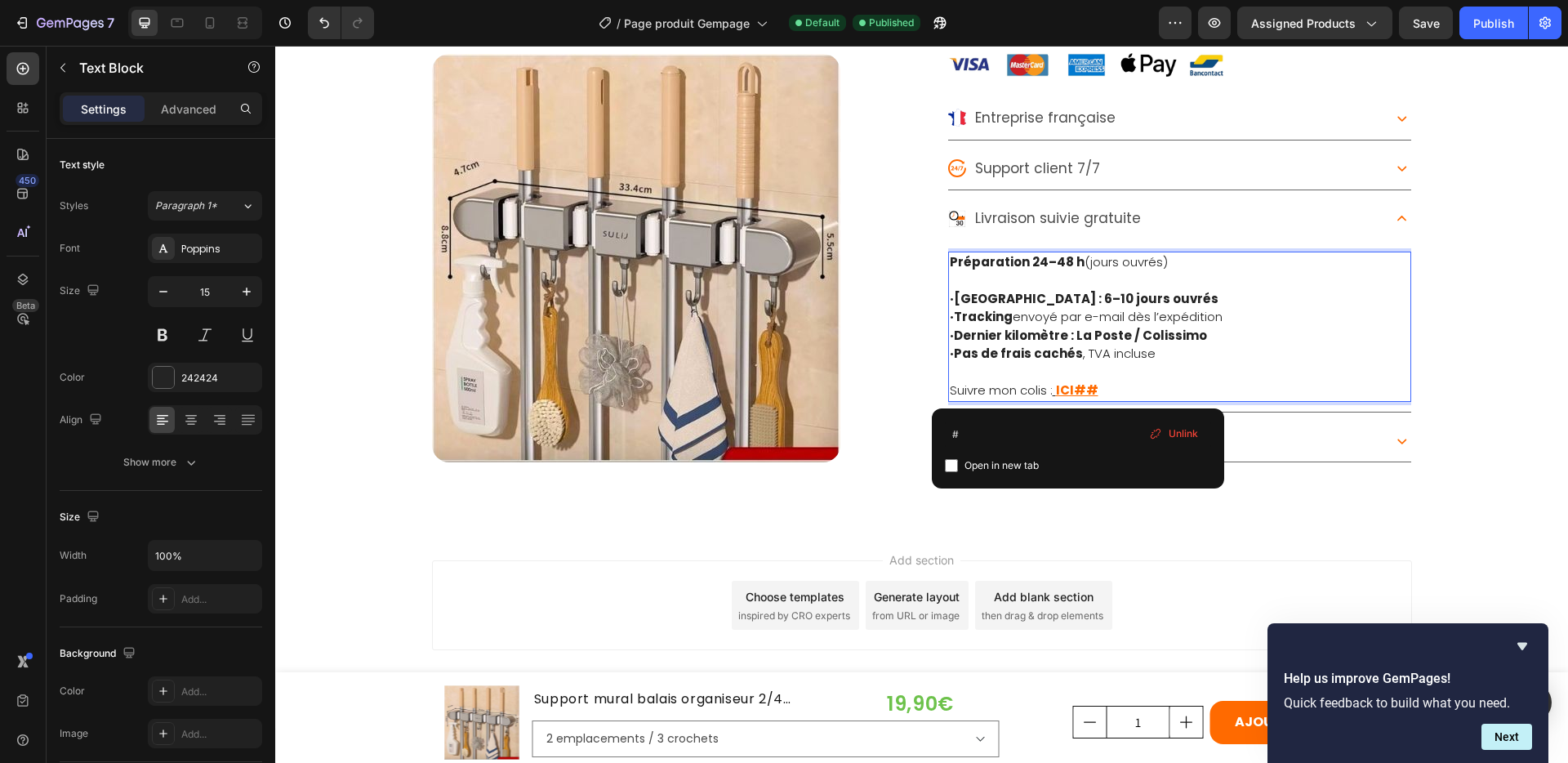
click at [1093, 389] on p "Suivre mon colis : ICI## ⁠⁠⁠⁠⁠⁠⁠" at bounding box center [1180, 391] width 460 height 19
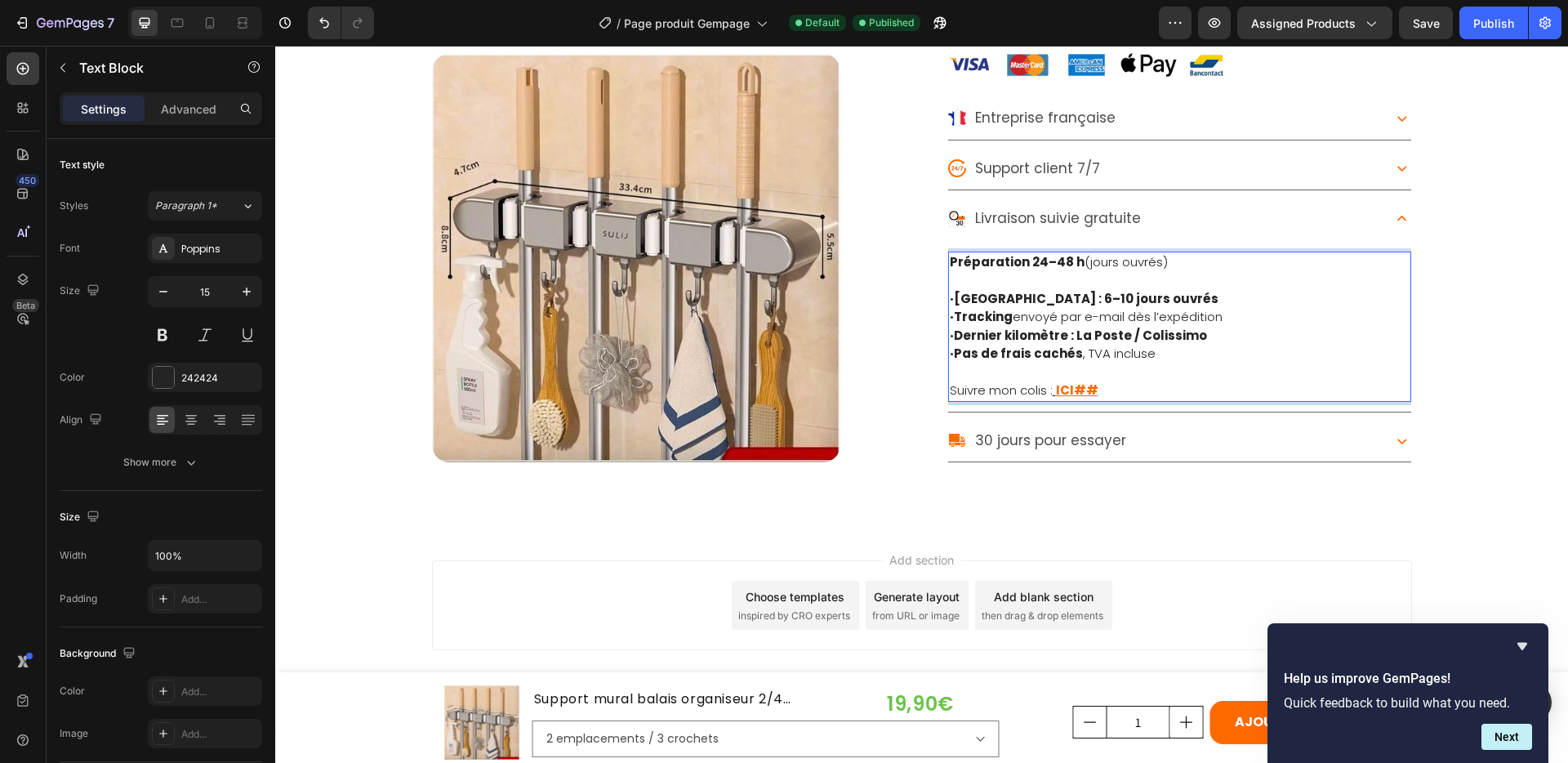
click at [1095, 389] on p "Suivre mon colis : ICI## ⁠⁠⁠⁠⁠⁠⁠" at bounding box center [1180, 391] width 460 height 19
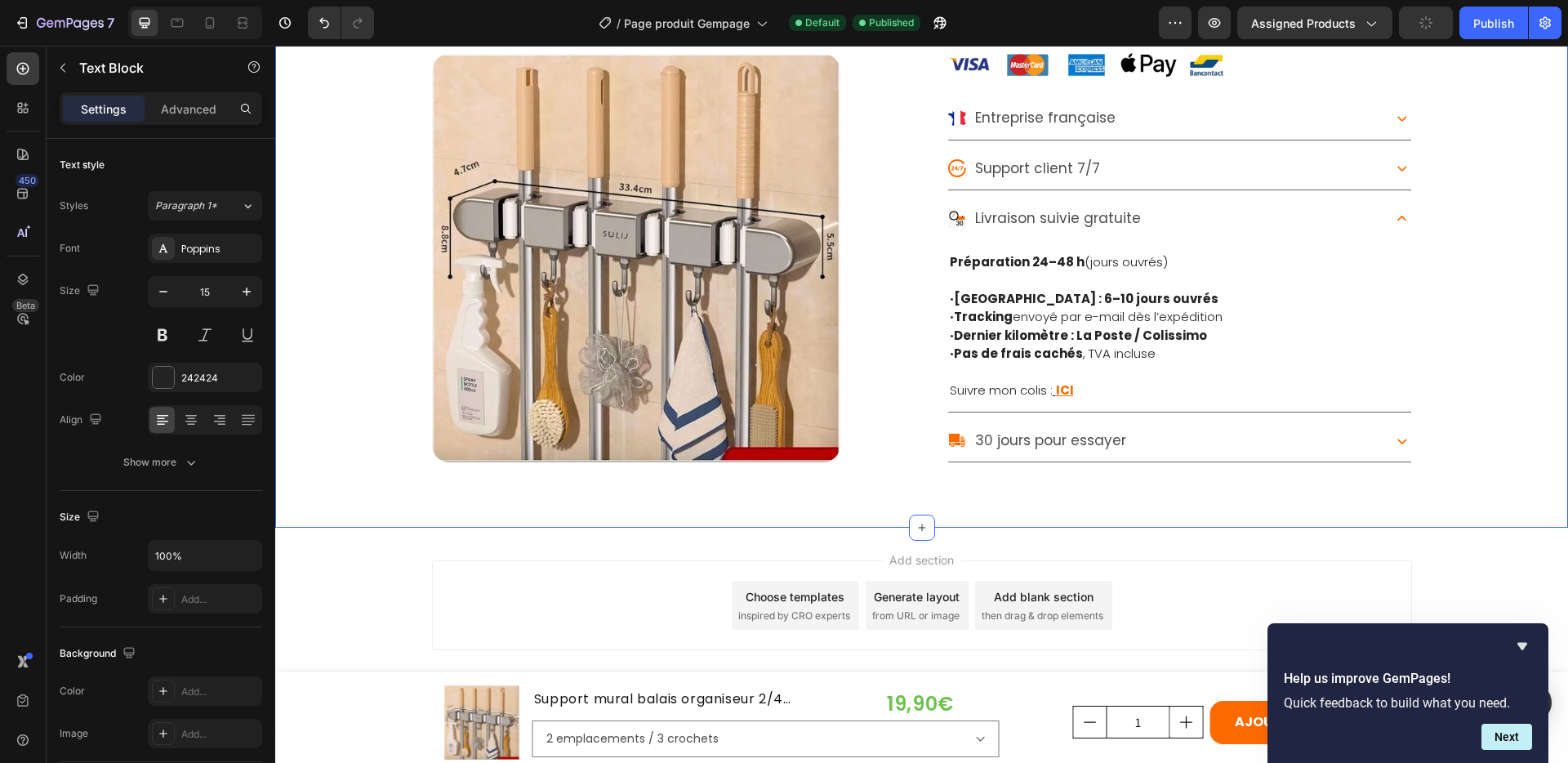
drag, startPoint x: 1064, startPoint y: 474, endPoint x: 1074, endPoint y: 468, distance: 11.7
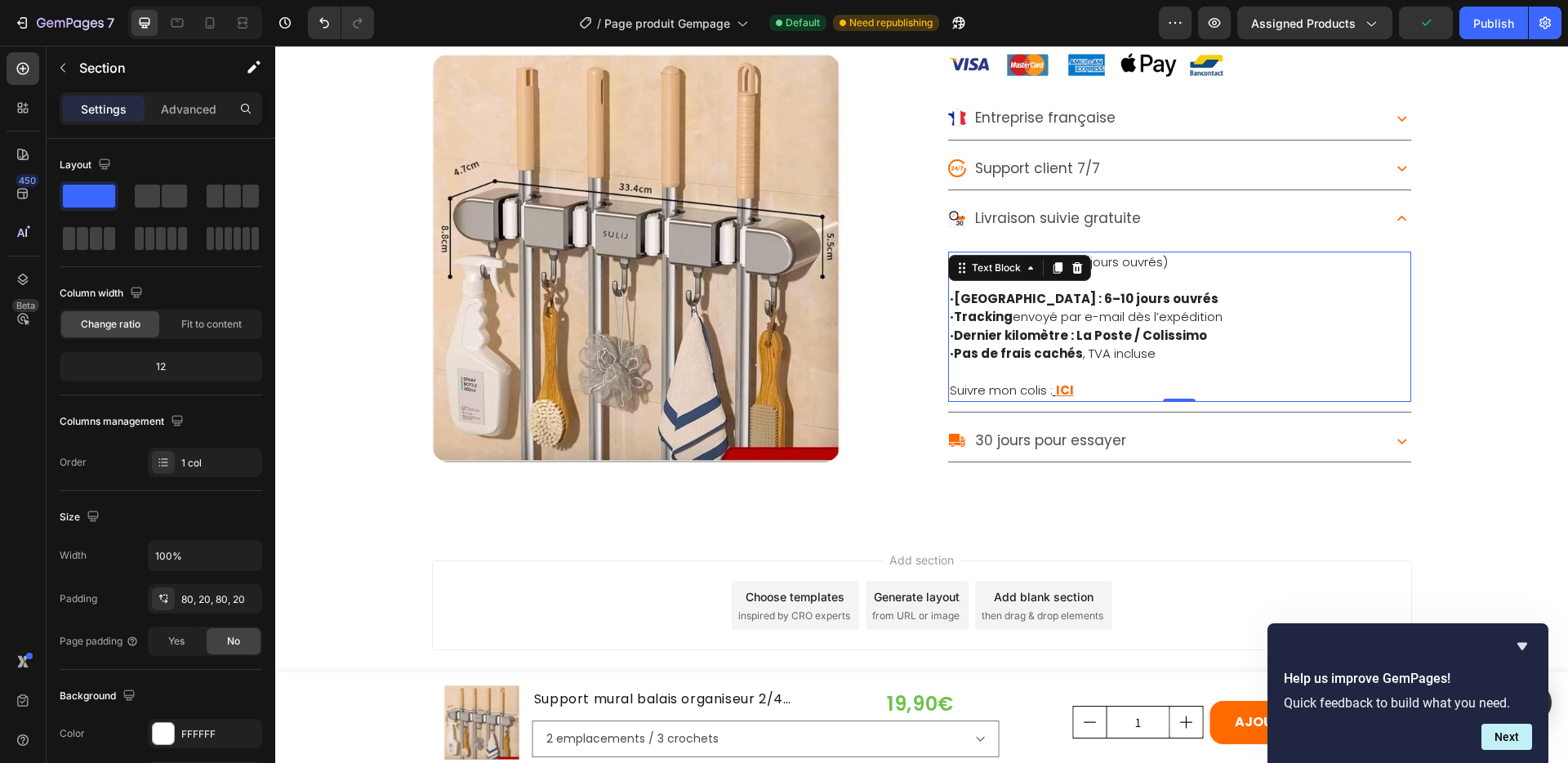
click at [1064, 389] on u "ICI" at bounding box center [1064, 390] width 18 height 17
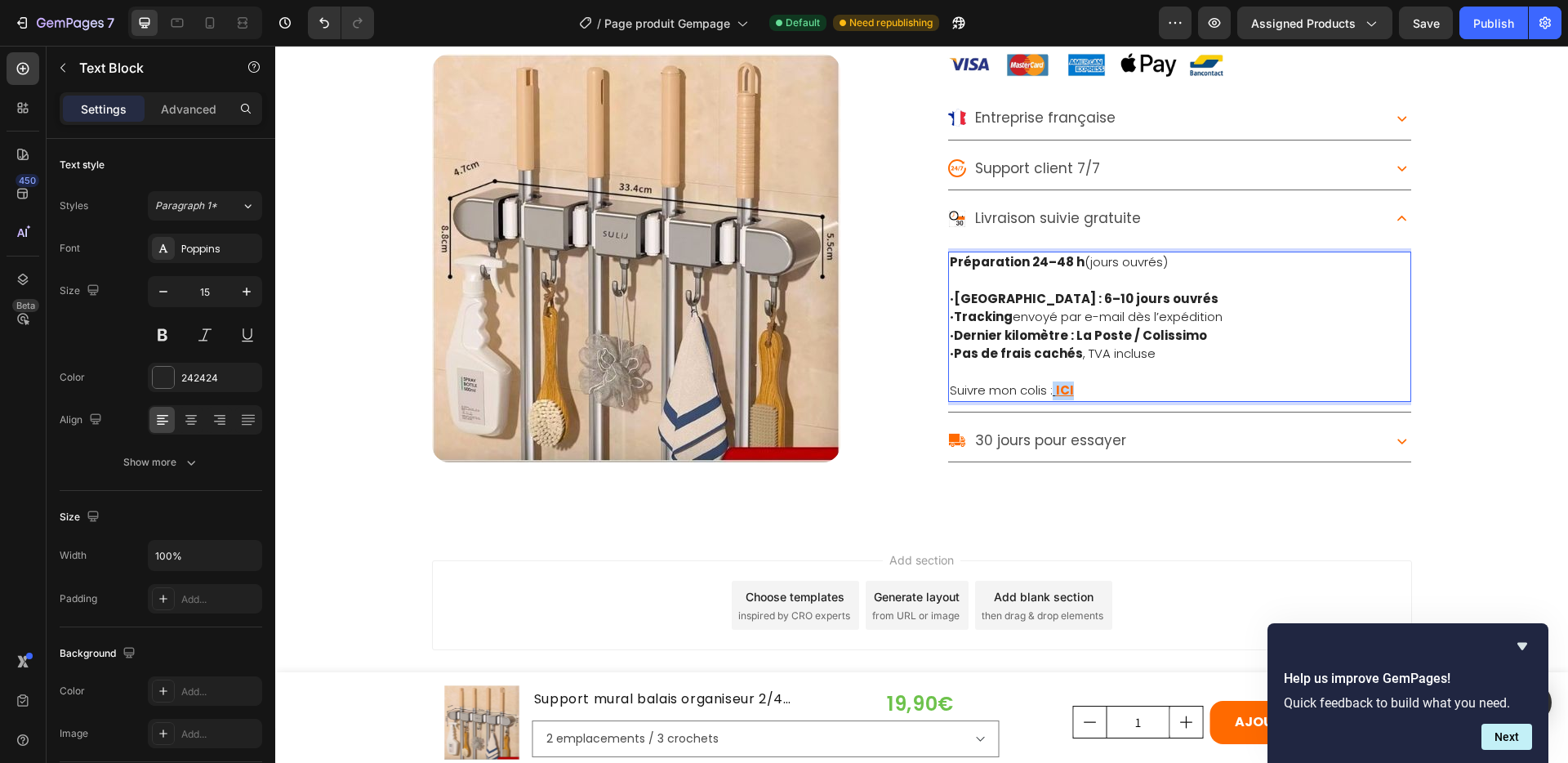
drag, startPoint x: 1048, startPoint y: 389, endPoint x: 1075, endPoint y: 389, distance: 27.0
click at [1075, 389] on p "Suivre mon colis : ICI" at bounding box center [1180, 391] width 460 height 19
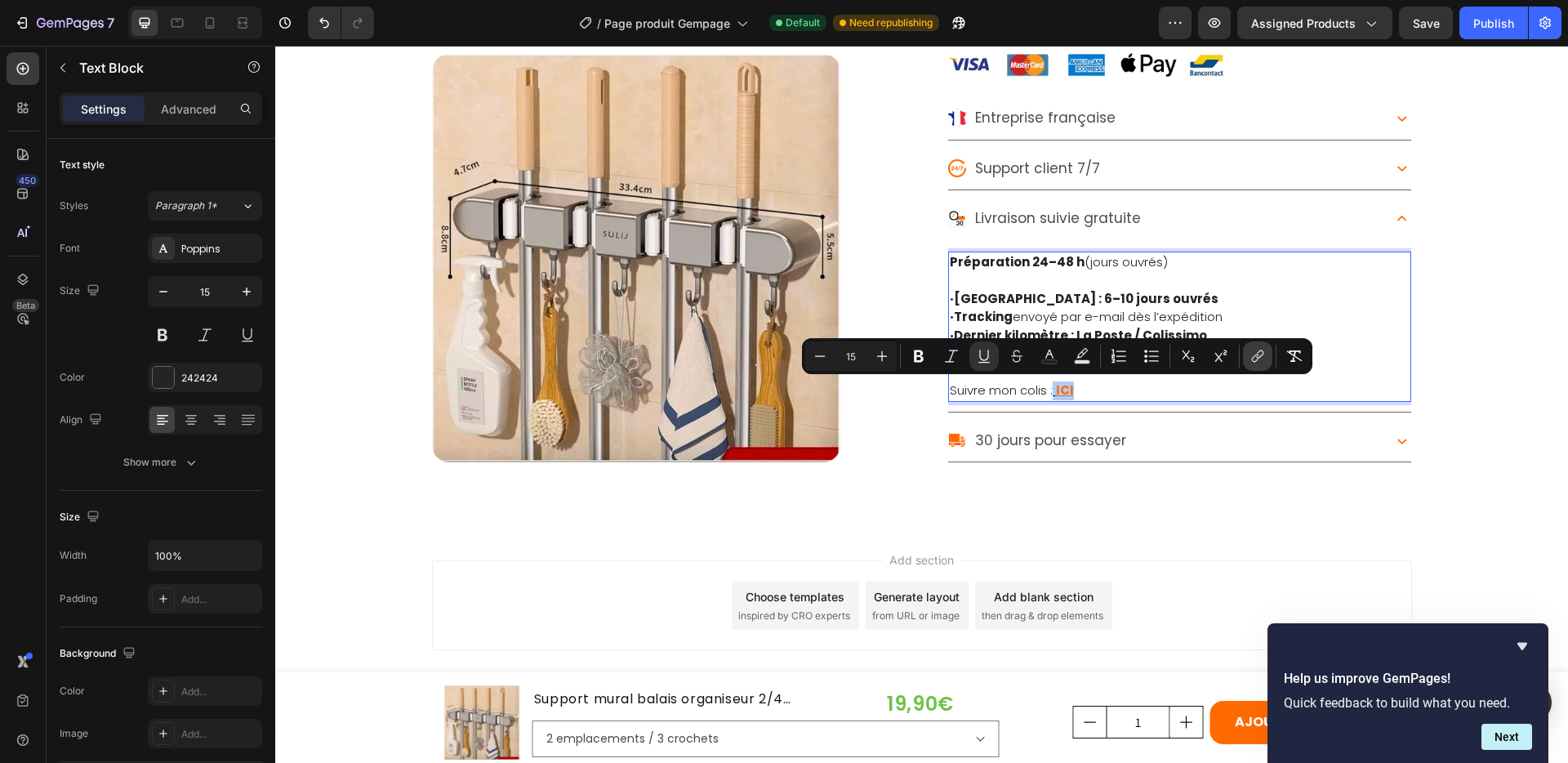
click at [1255, 359] on icon "Editor contextual toolbar" at bounding box center [1258, 357] width 17 height 17
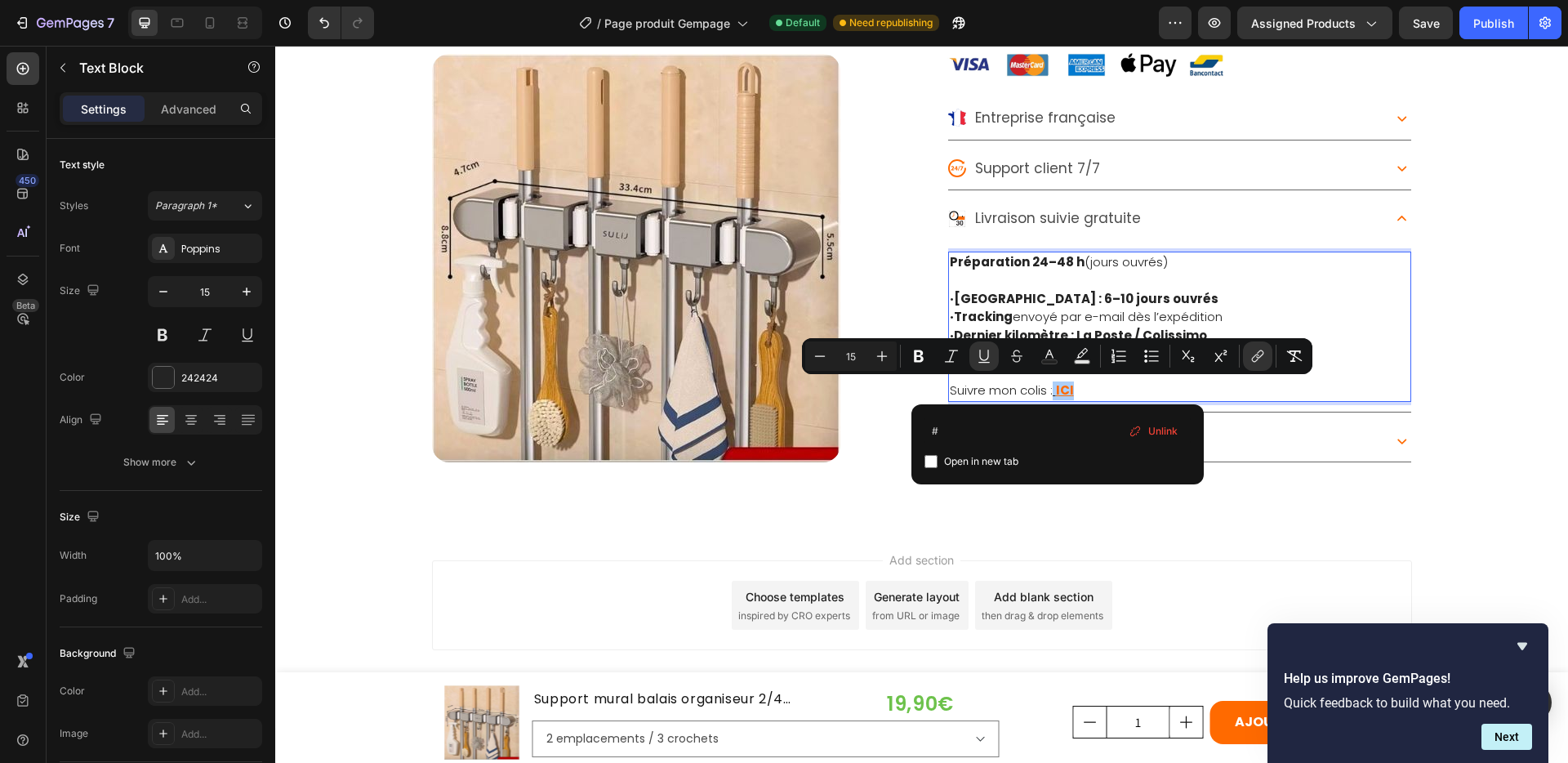
drag, startPoint x: 951, startPoint y: 430, endPoint x: 922, endPoint y: 430, distance: 29.0
click at [922, 430] on div "# Open in new tab Unlink" at bounding box center [1057, 445] width 292 height 80
type input "/pages/suivi-commande"
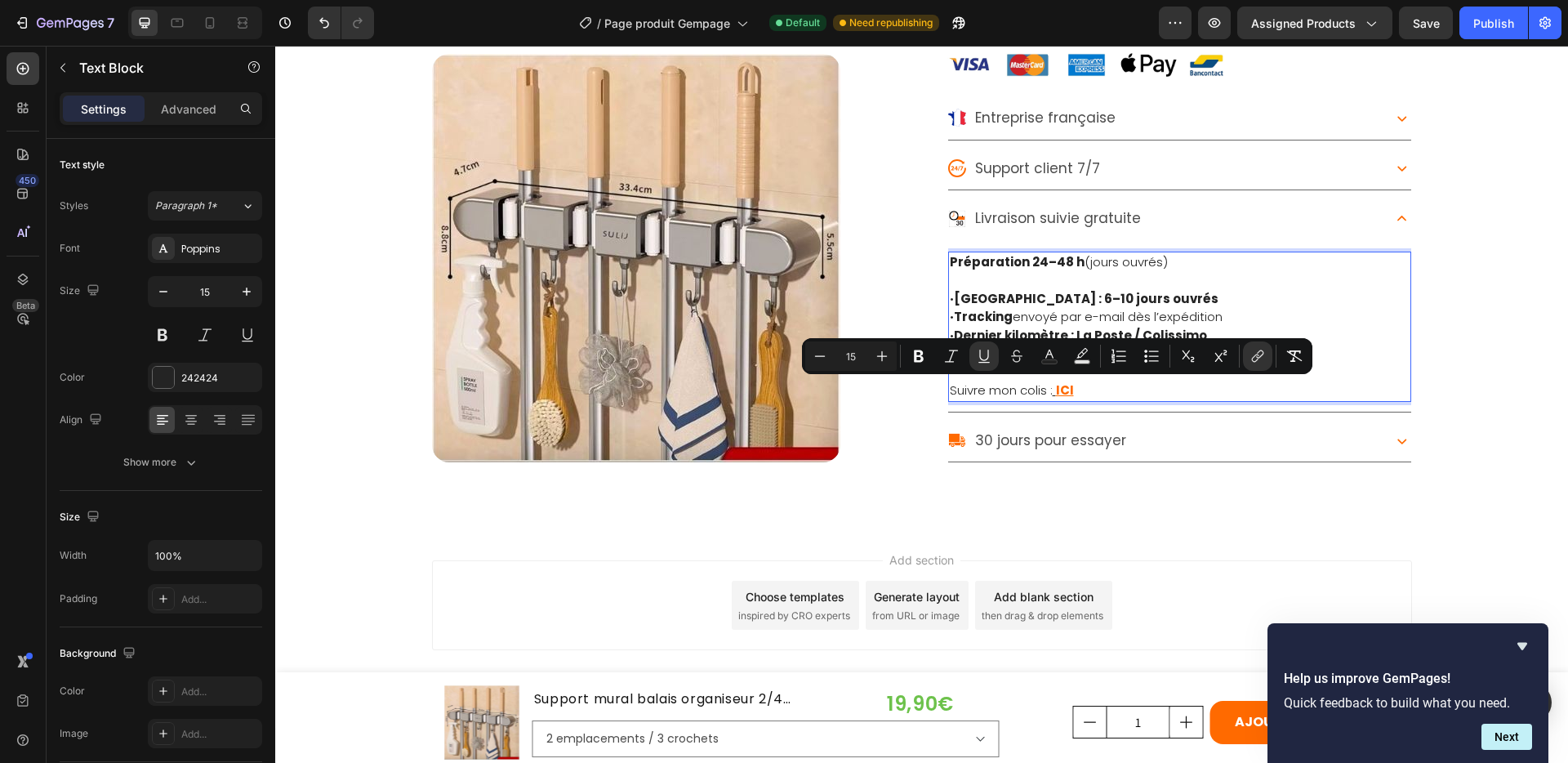
click at [1066, 390] on u "ICI" at bounding box center [1064, 390] width 18 height 17
click at [1265, 358] on icon "Editor contextual toolbar" at bounding box center [1258, 357] width 17 height 17
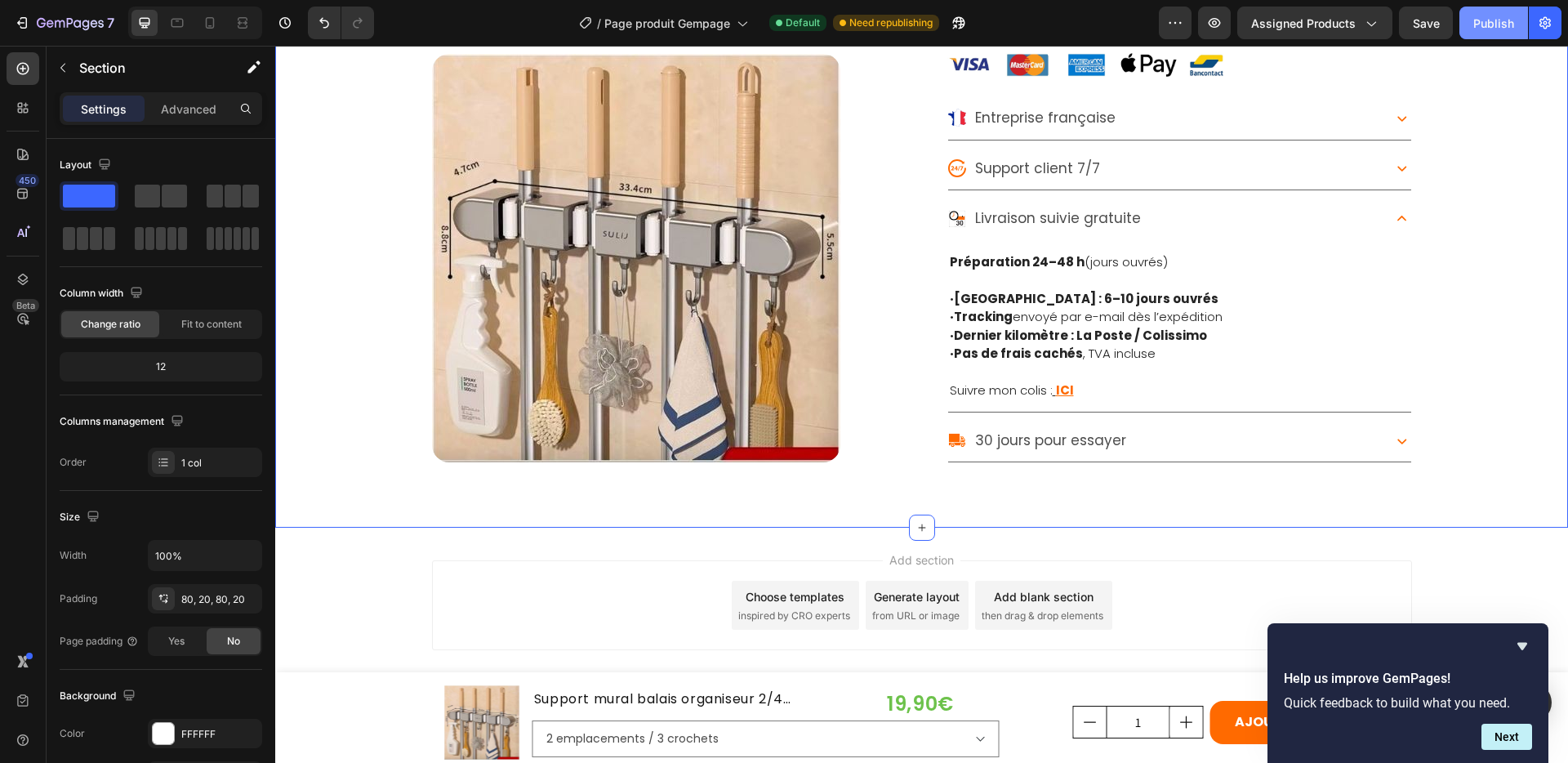
click at [1507, 16] on div "Publish" at bounding box center [1494, 23] width 41 height 17
click at [1522, 646] on icon "Hide survey" at bounding box center [1522, 647] width 10 height 7
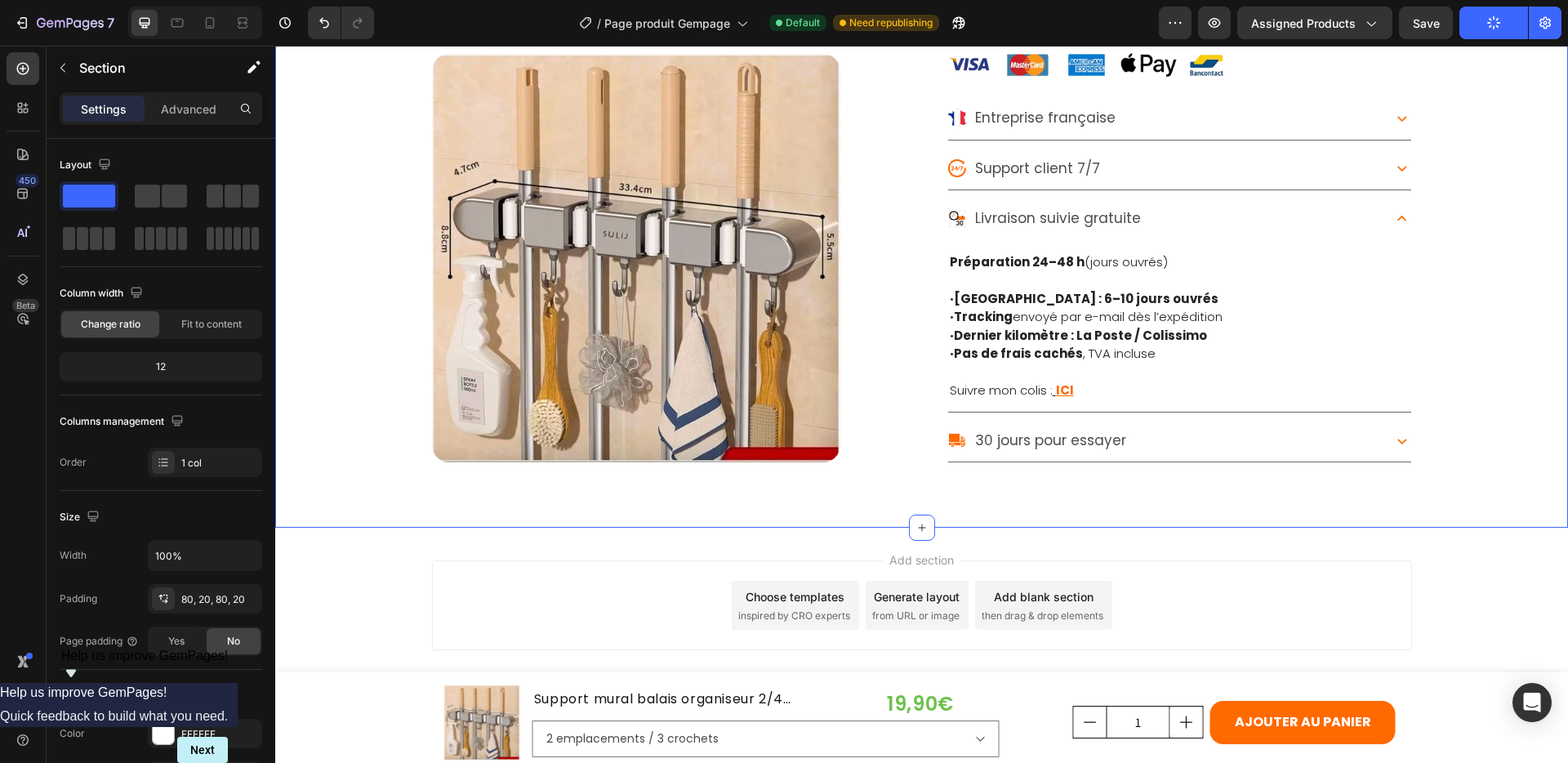
click at [81, 684] on icon "Show survey - Help us improve GemPages!" at bounding box center [71, 673] width 20 height 20
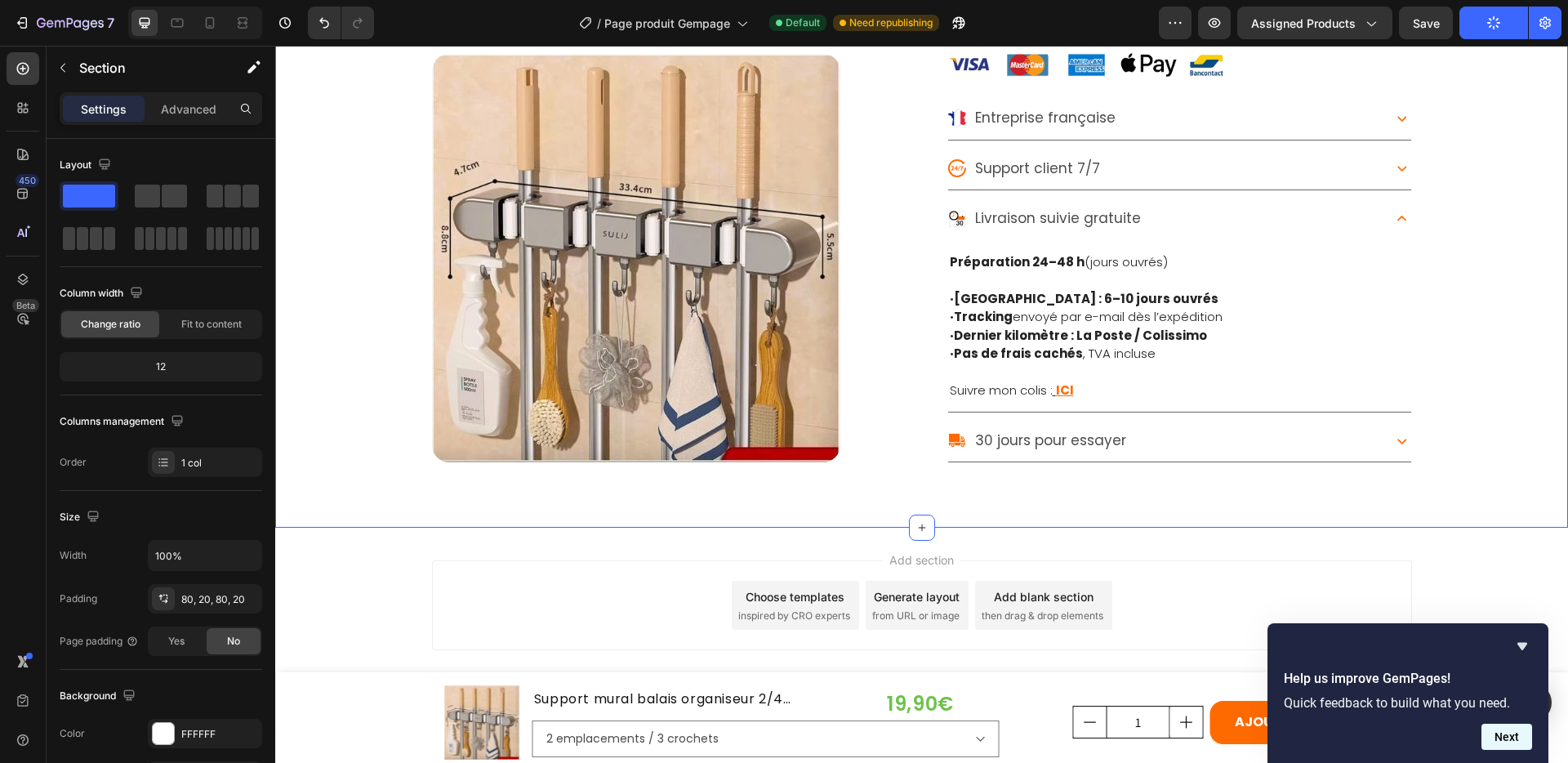
click at [1522, 742] on button "Next" at bounding box center [1506, 737] width 50 height 26
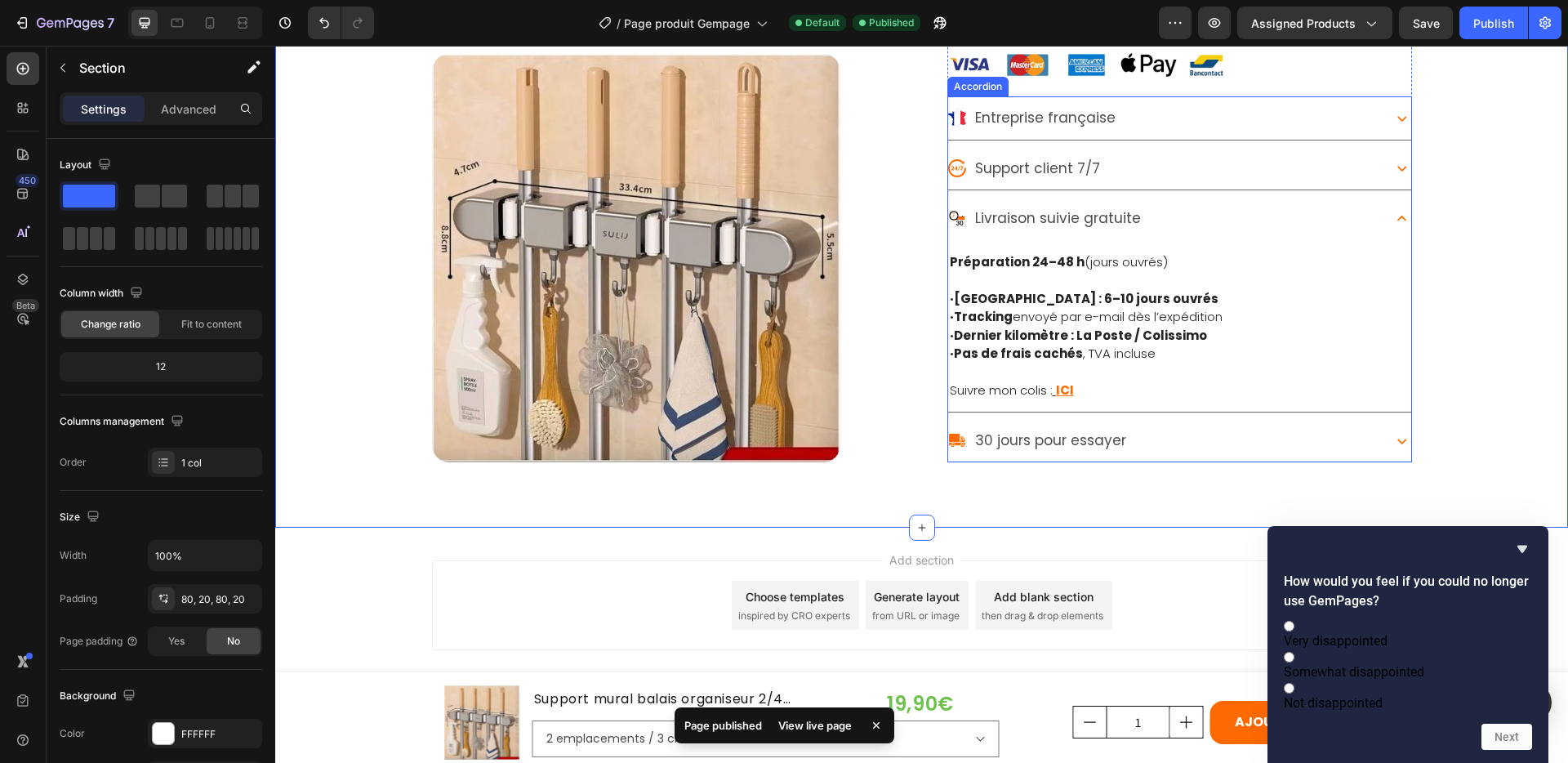
click at [1311, 453] on div "30 jours pour essayer" at bounding box center [1164, 440] width 431 height 30
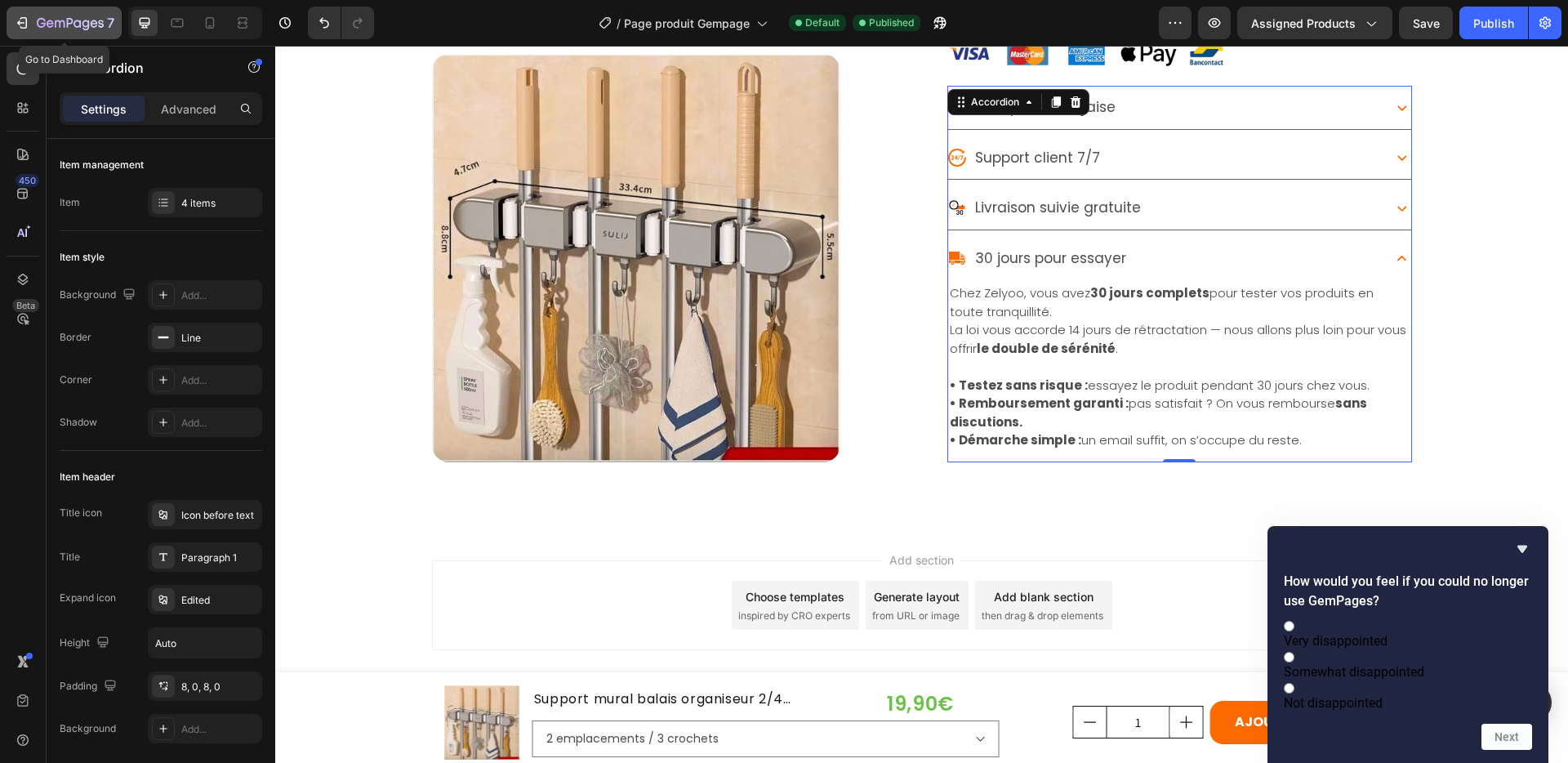
click at [33, 21] on div "7" at bounding box center [64, 22] width 101 height 20
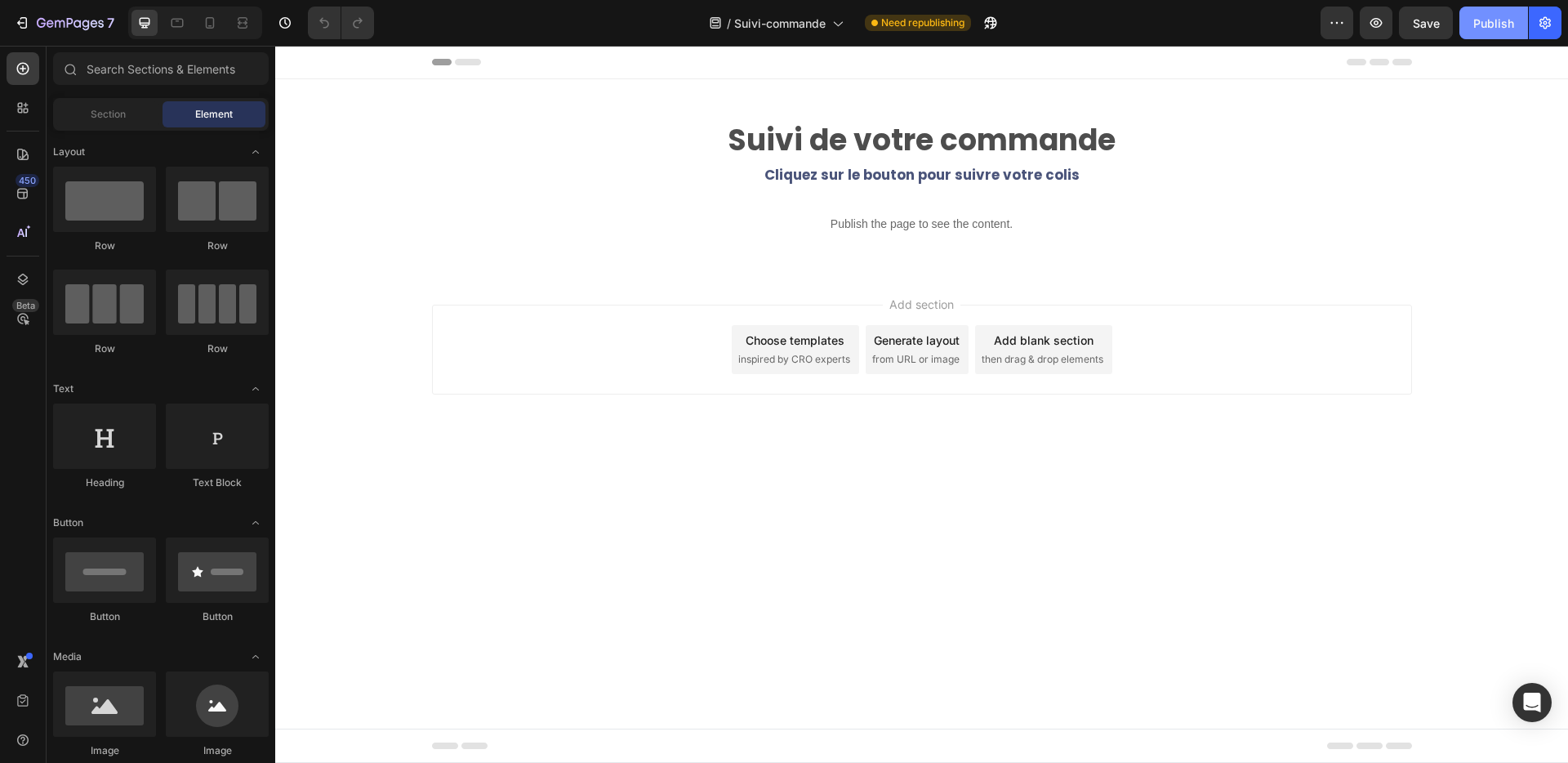
click at [1490, 24] on div "Publish" at bounding box center [1494, 23] width 41 height 17
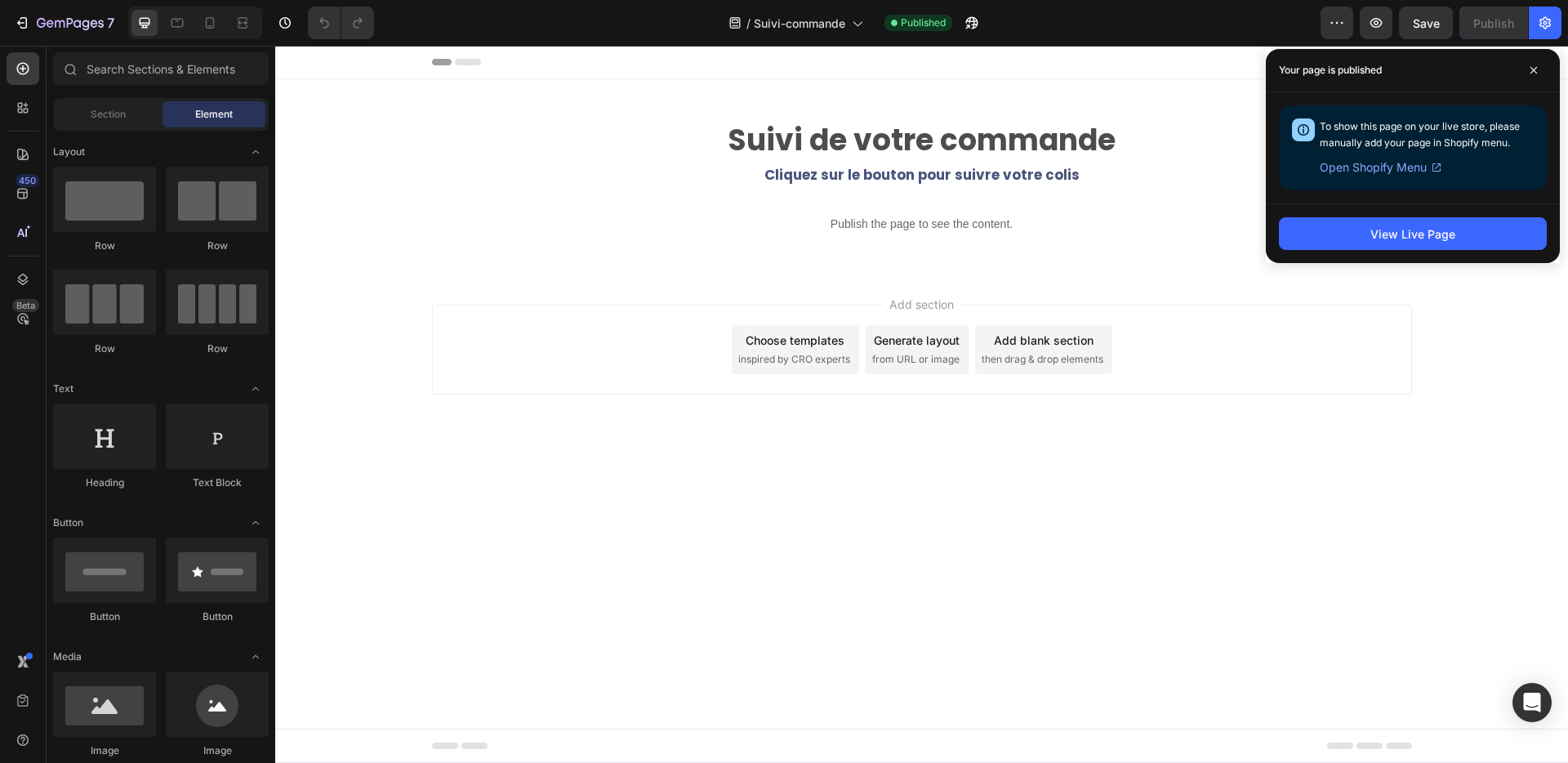
click at [857, 277] on div "Add section Choose templates inspired by CRO experts Generate layout from URL o…" at bounding box center [921, 372] width 1293 height 201
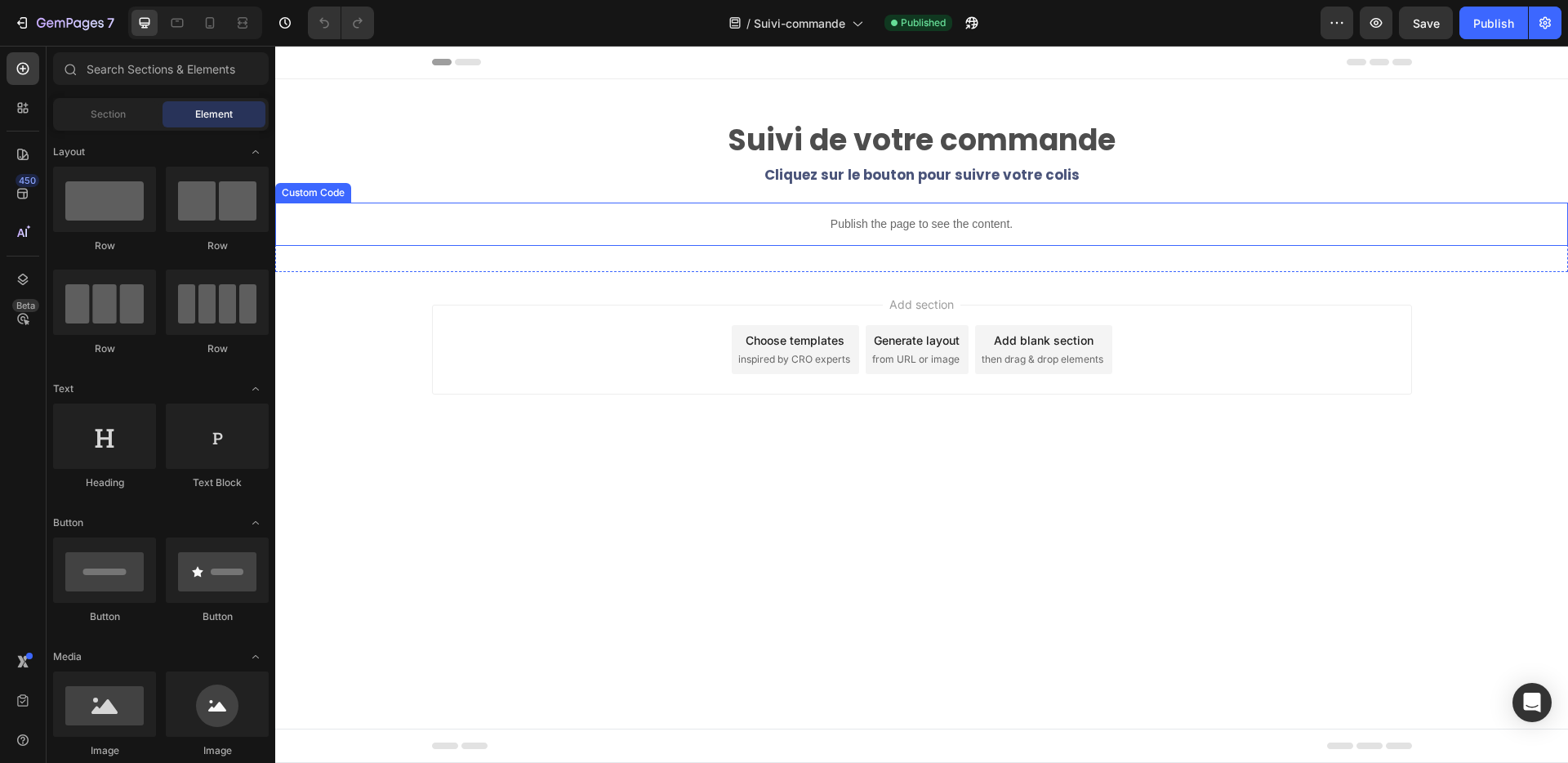
click at [898, 225] on p "Publish the page to see the content." at bounding box center [921, 224] width 1293 height 17
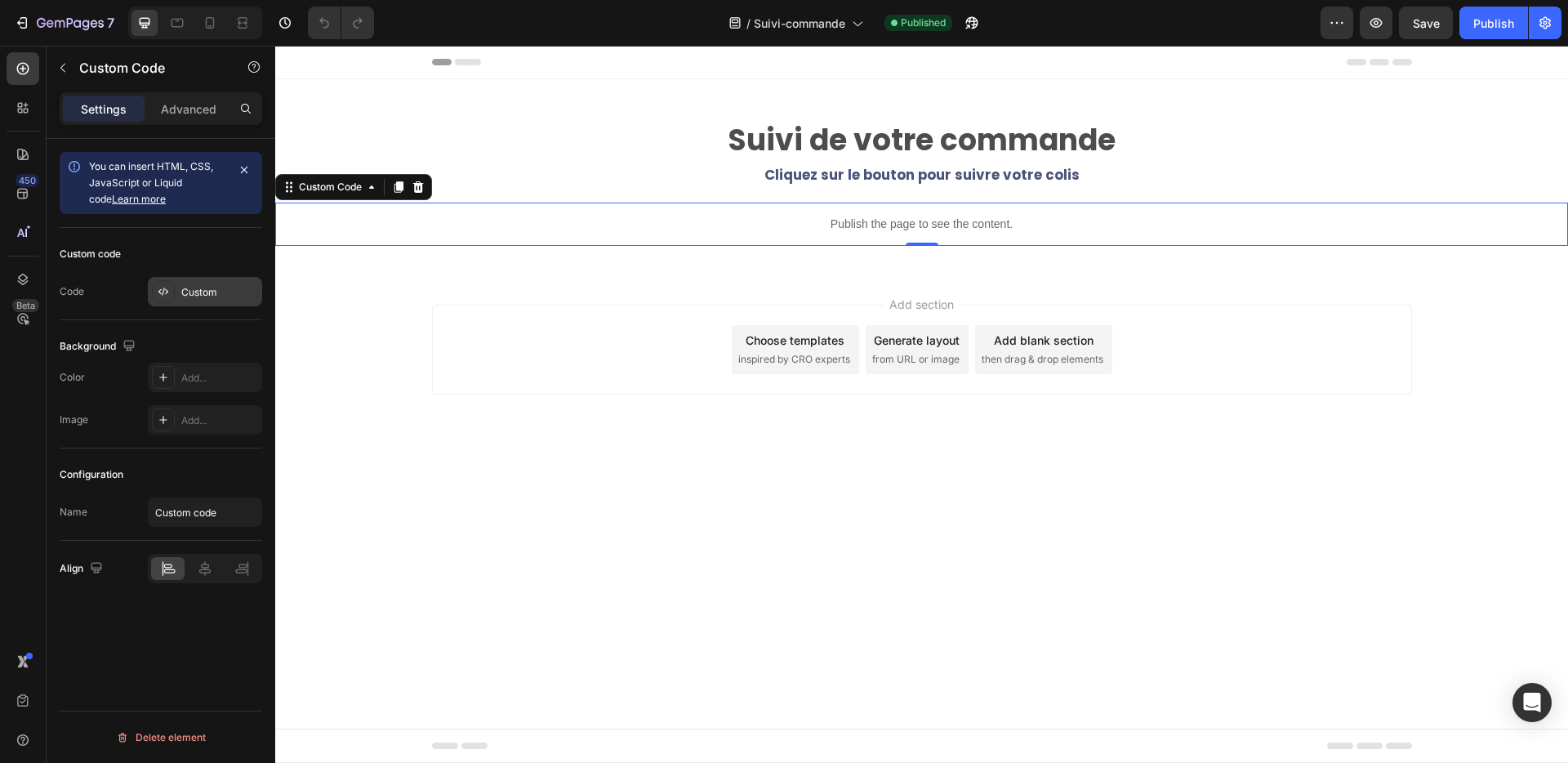
click at [214, 290] on div "Custom" at bounding box center [219, 292] width 77 height 15
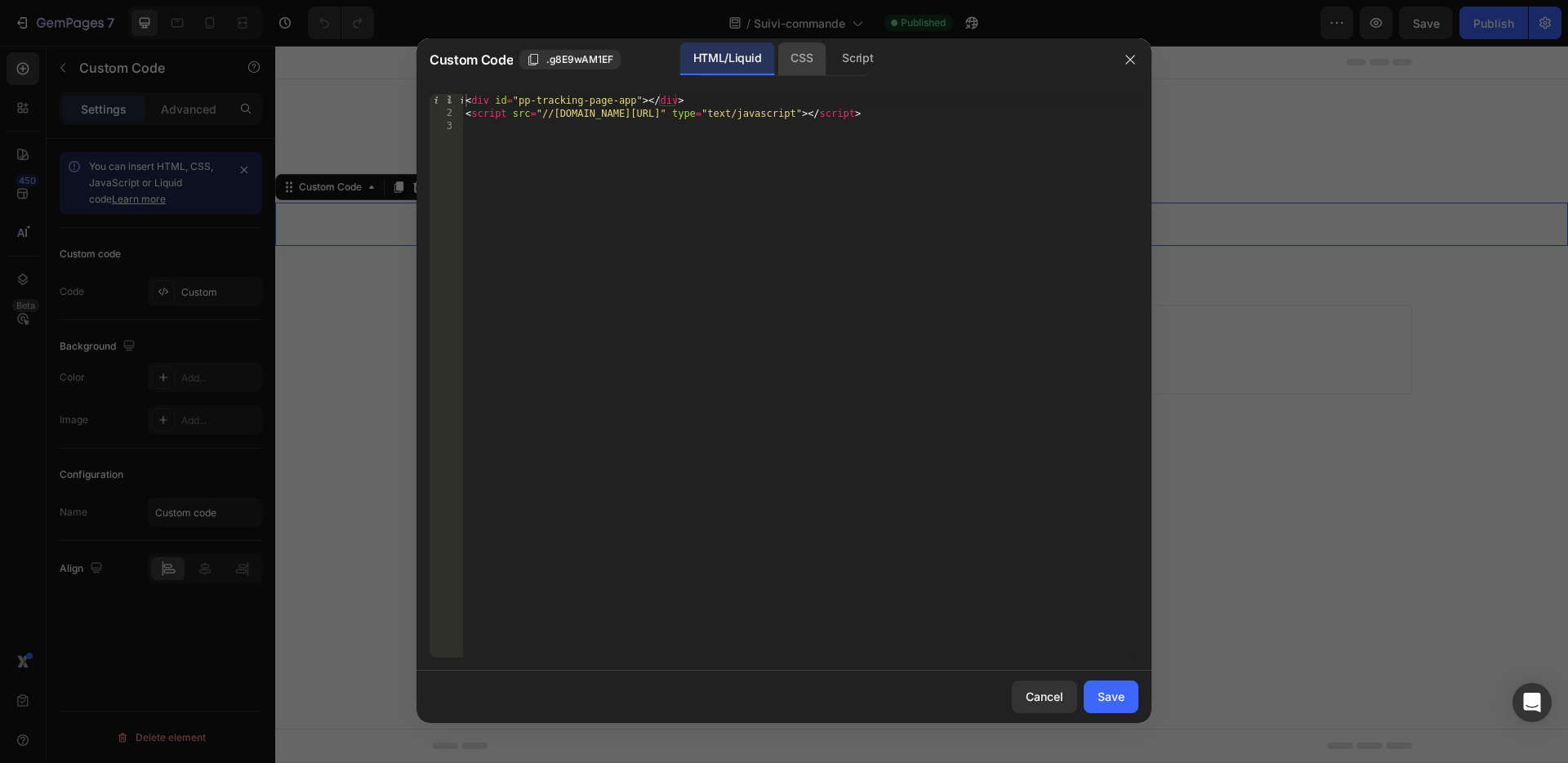
click at [819, 53] on div "CSS" at bounding box center [802, 59] width 49 height 33
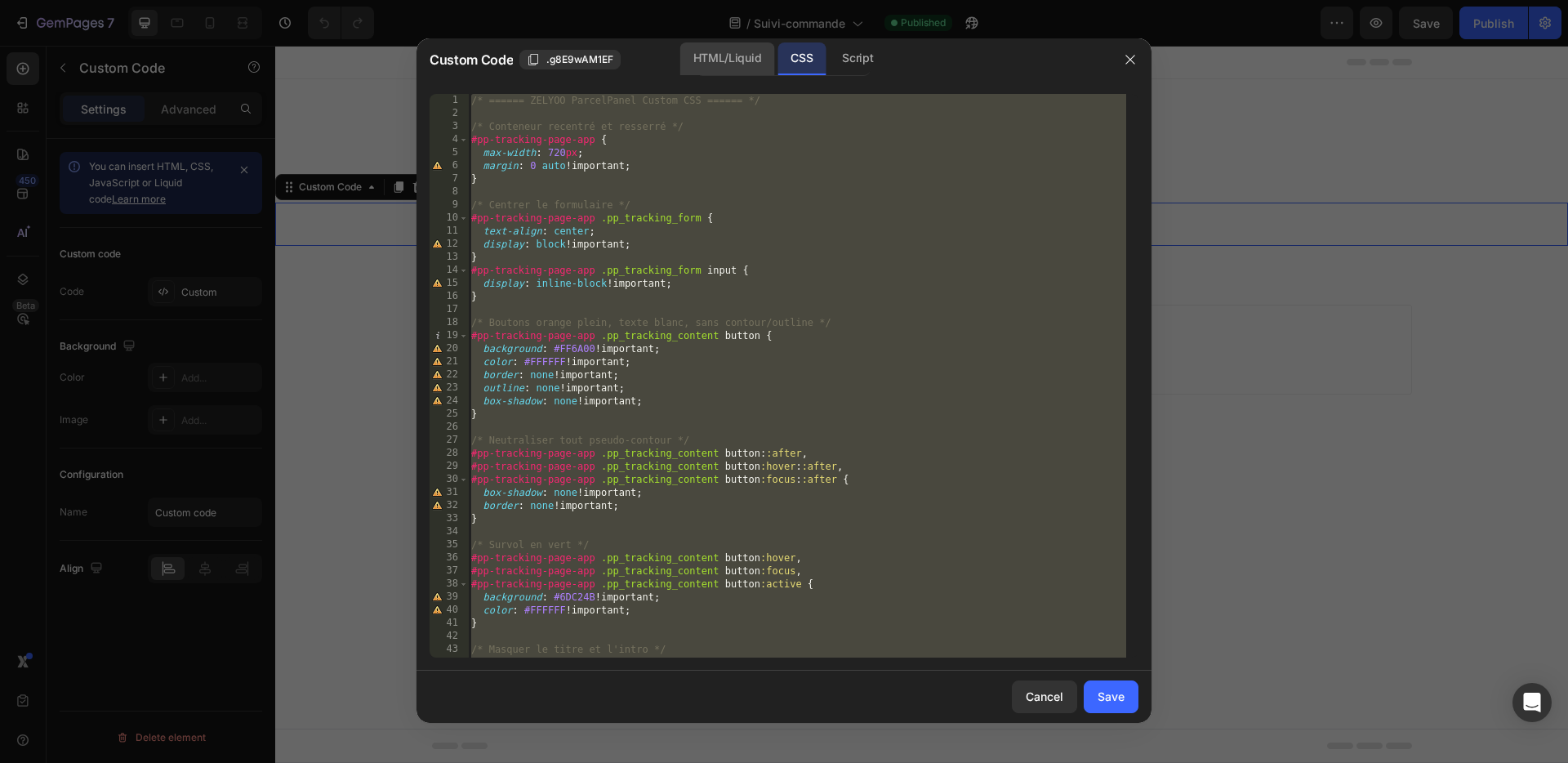
click at [721, 58] on div "HTML/Liquid" at bounding box center [727, 59] width 94 height 33
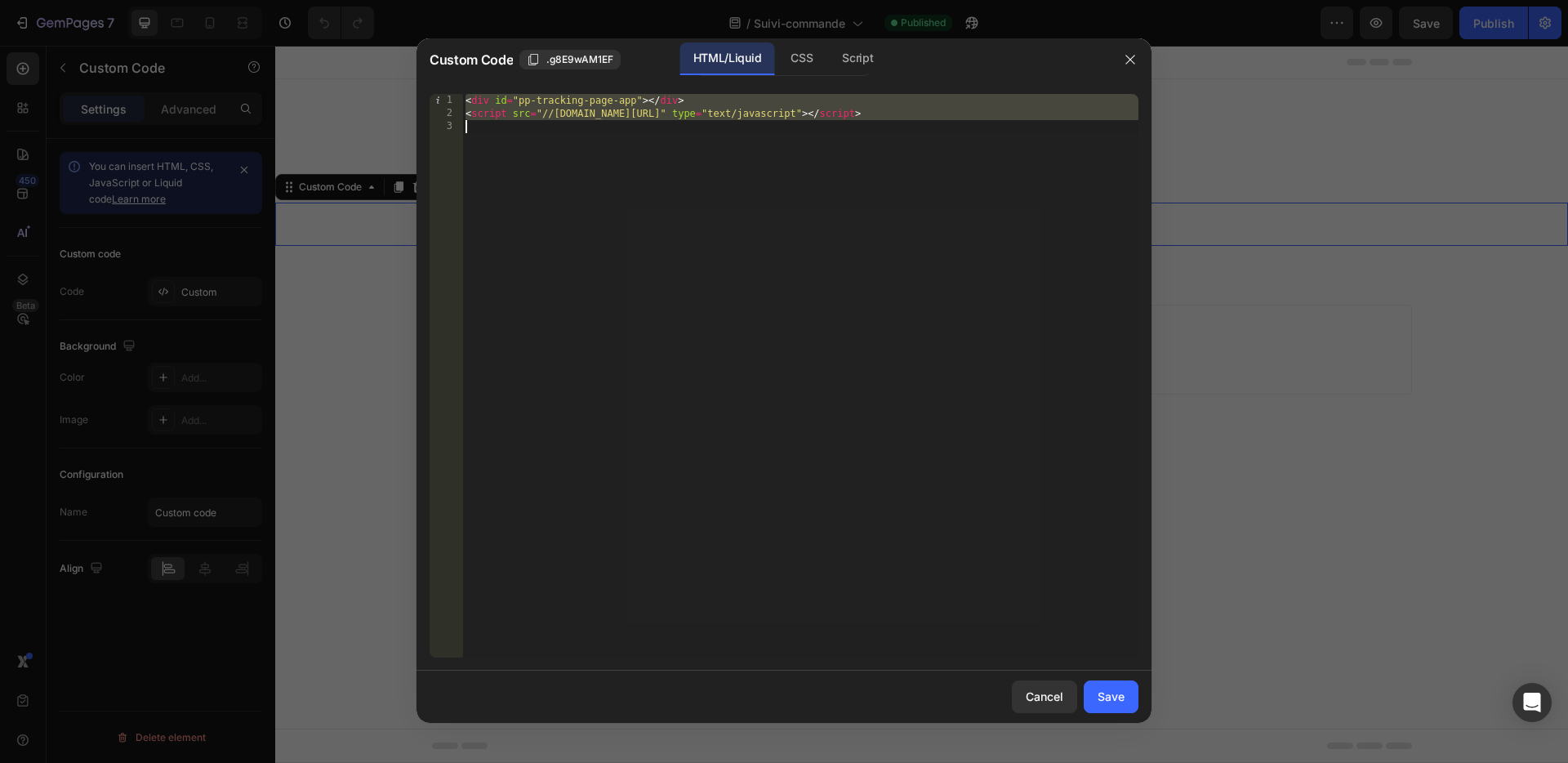
type textarea "<script src="//pp-proxy.parcelpanel.com/assets/tracking/track-page.js" type="te…"
drag, startPoint x: 466, startPoint y: 102, endPoint x: 825, endPoint y: 120, distance: 359.5
click at [1133, 138] on div "< div id = "pp-tracking-page-app" > </ div > < script src = "//pp-proxy.parcelp…" at bounding box center [800, 389] width 677 height 590
click at [807, 55] on div "CSS" at bounding box center [802, 59] width 49 height 33
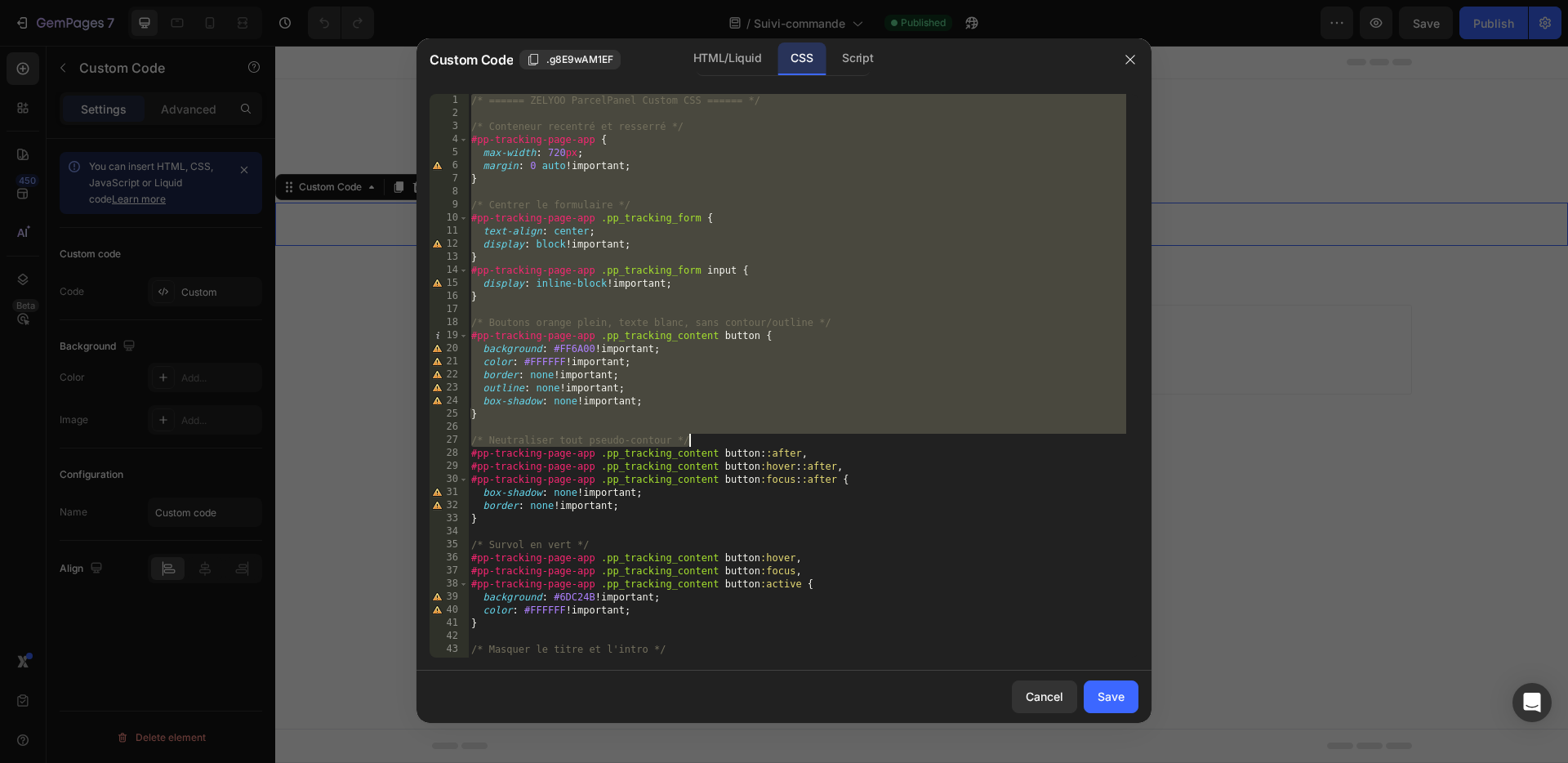
scroll to position [220, 0]
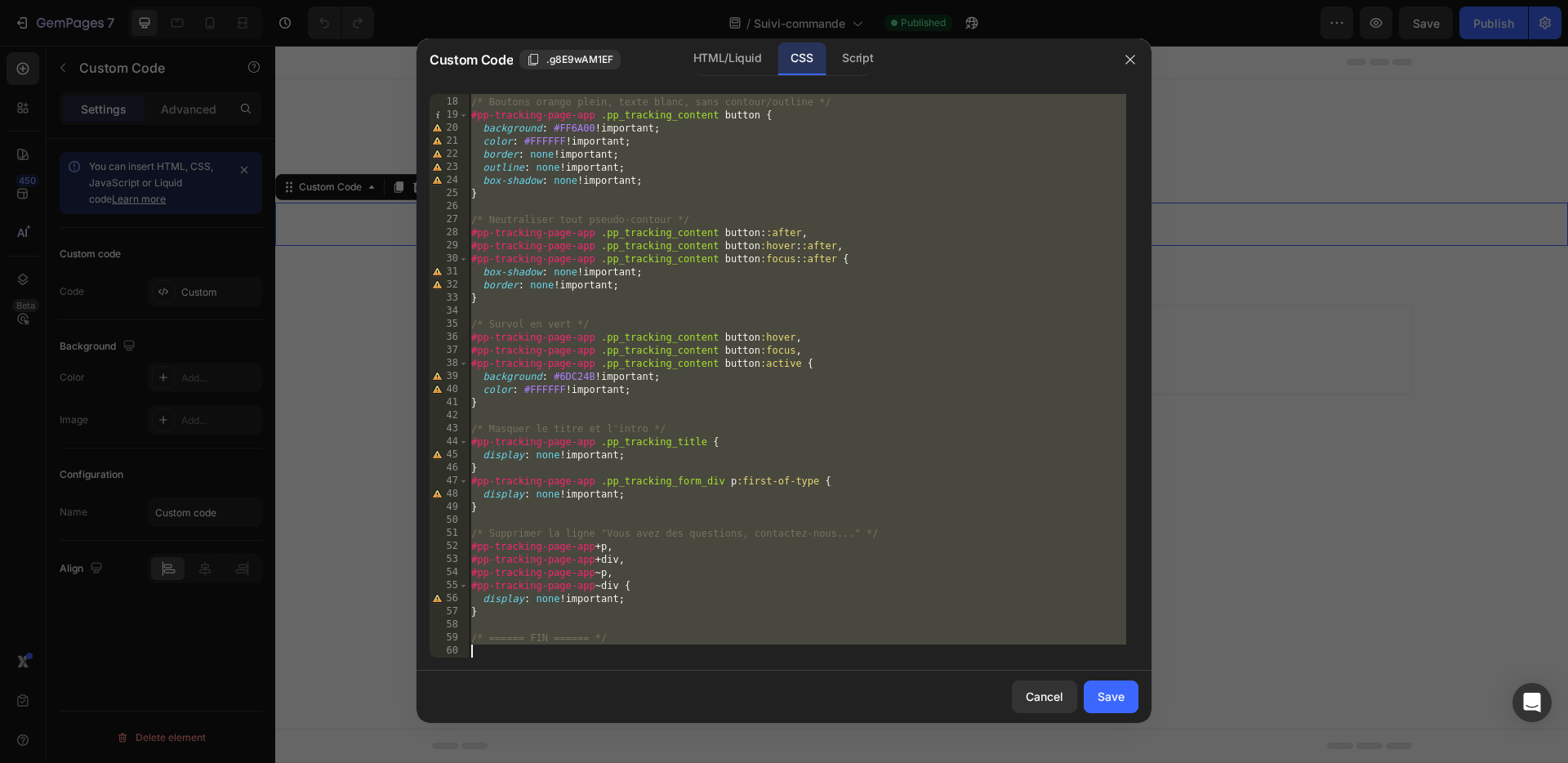
drag, startPoint x: 469, startPoint y: 101, endPoint x: 610, endPoint y: 553, distance: 473.5
click at [929, 0] on html "7 Version history / Suivi-commande Published Preview Save Publish 450 Beta Sect…" at bounding box center [784, 0] width 1568 height 0
click at [658, 638] on div "/* Boutons orange plein, texte blanc, sans contour/outline */ #pp-tracking-page…" at bounding box center [796, 377] width 658 height 590
type textarea "/* ====== FIN ====== */"
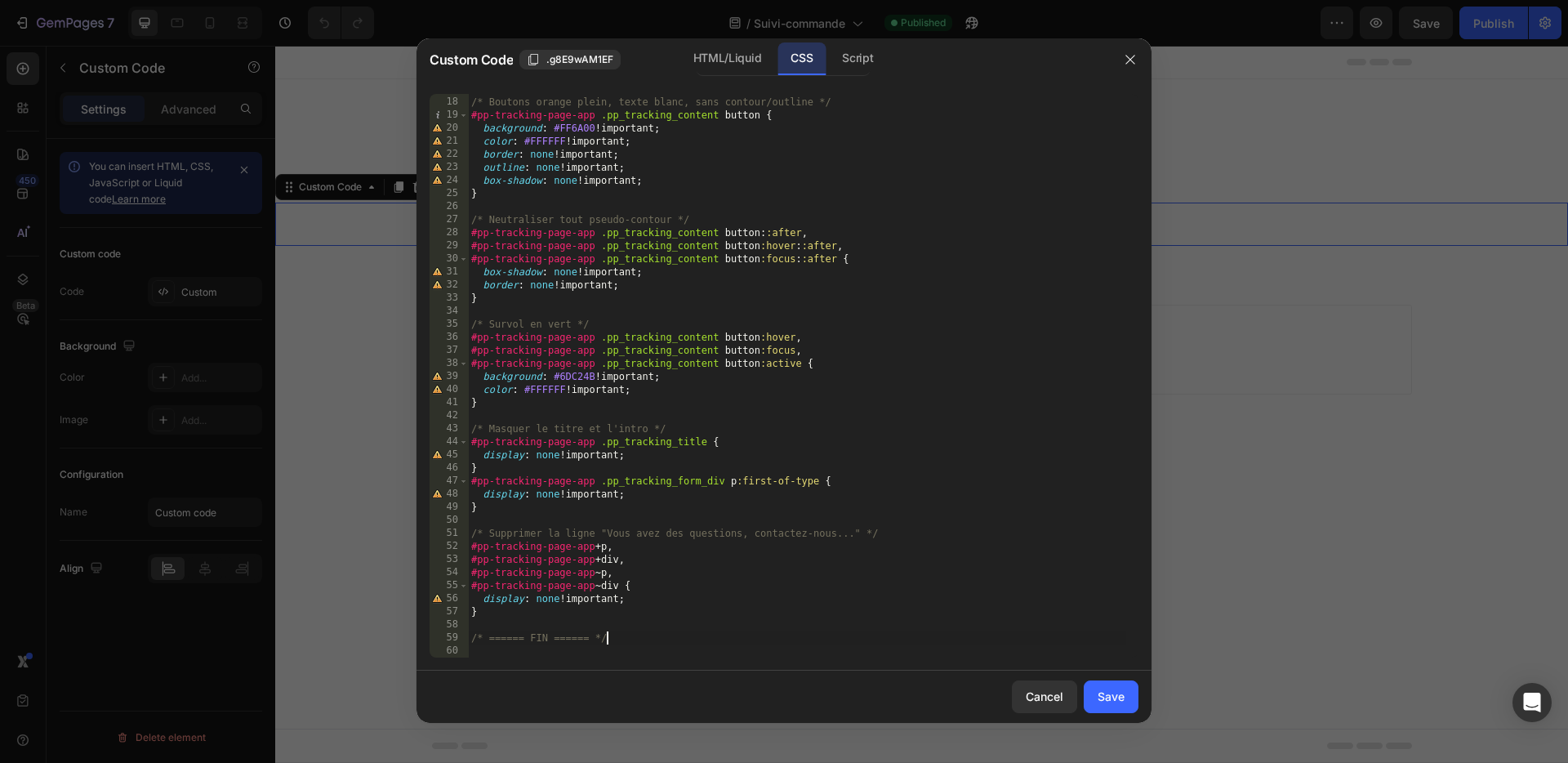
click at [497, 618] on div "/* Boutons orange plein, texte blanc, sans contour/outline */ #pp-tracking-page…" at bounding box center [796, 377] width 658 height 590
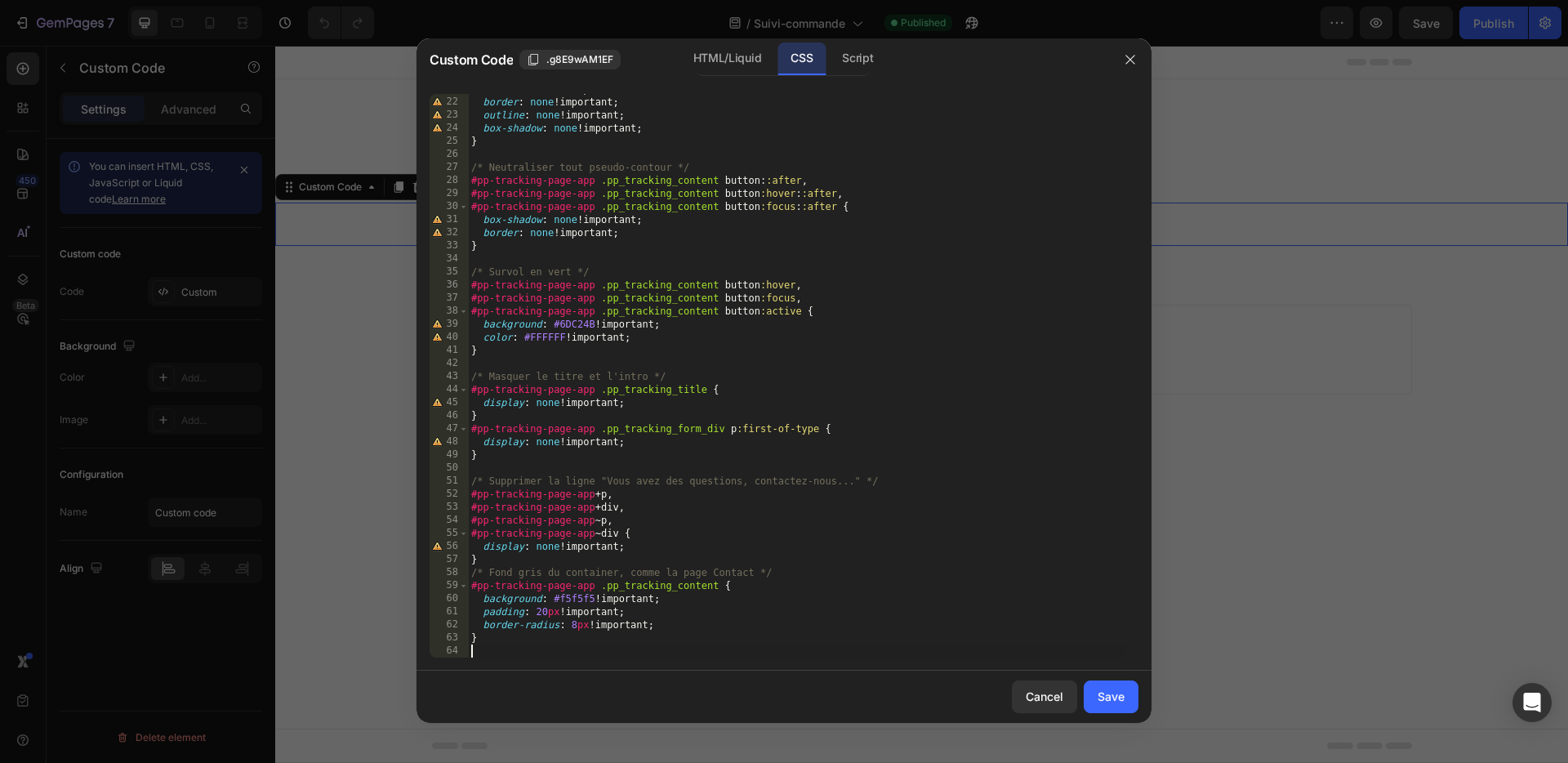
scroll to position [273, 0]
click at [1103, 695] on div "Save" at bounding box center [1111, 697] width 27 height 17
type textarea "/* ====== FIN ====== */"
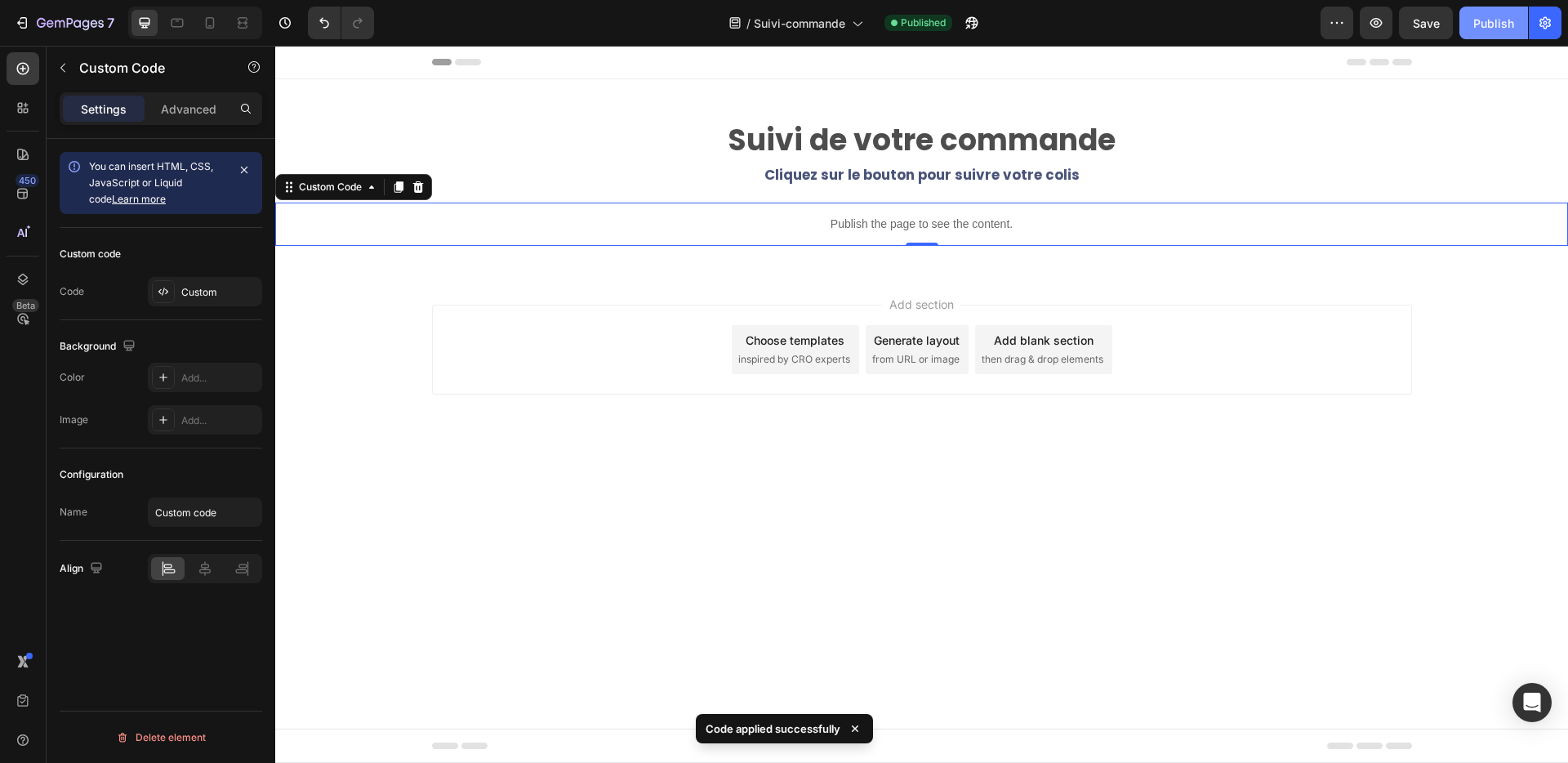
click at [1491, 23] on div "Publish" at bounding box center [1494, 23] width 41 height 17
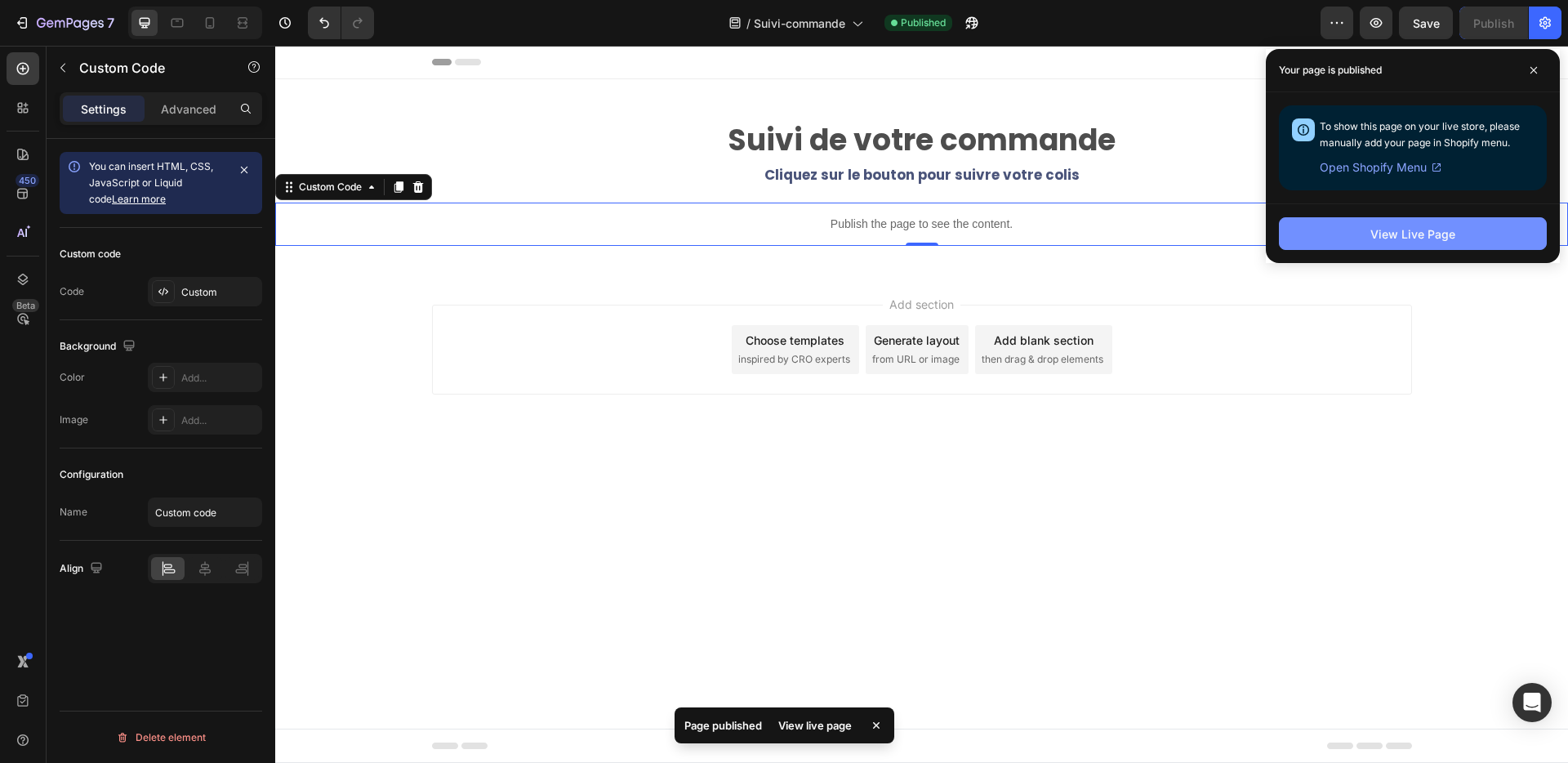
click at [1403, 236] on div "View Live Page" at bounding box center [1412, 234] width 85 height 17
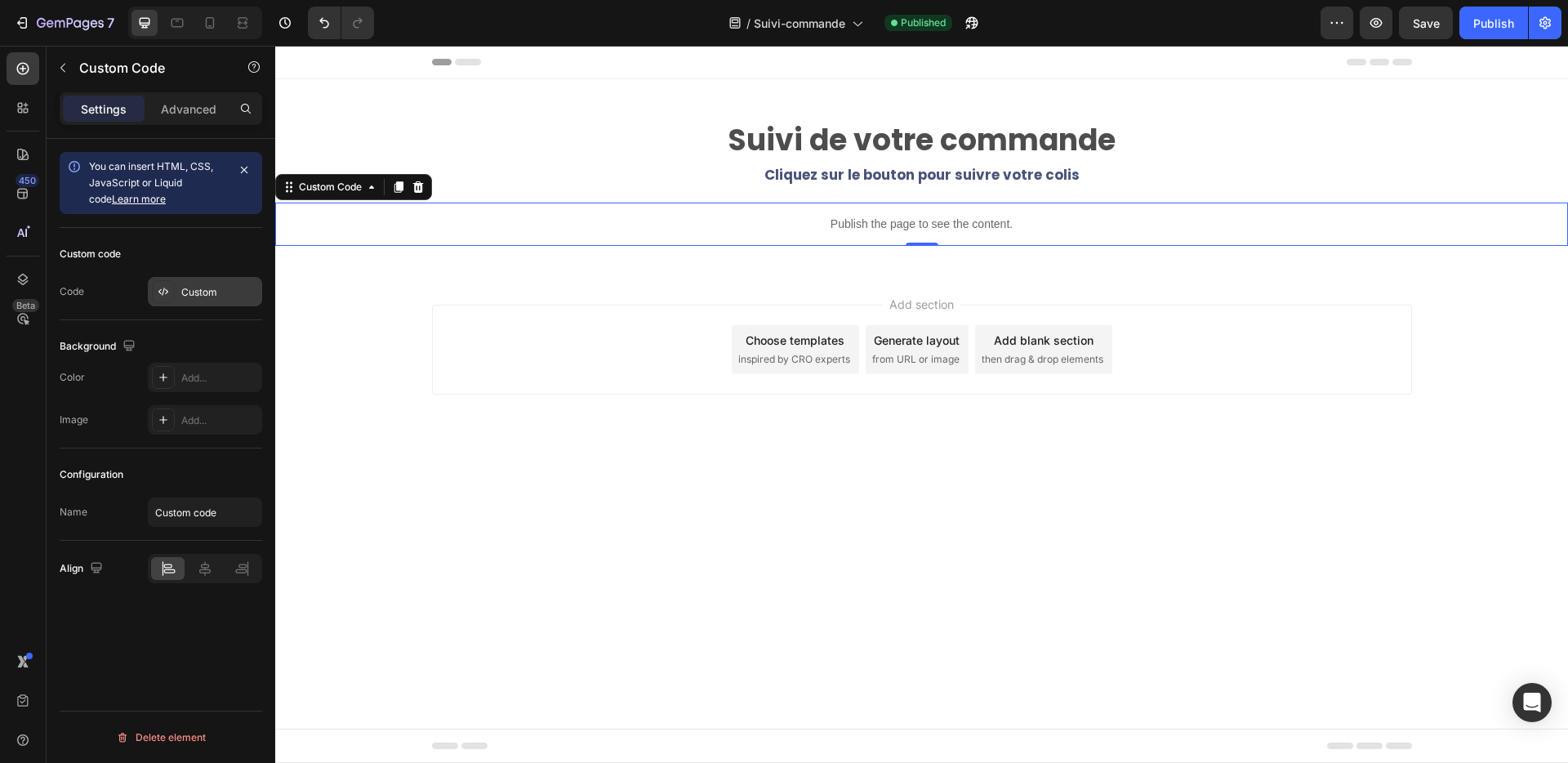
click at [192, 291] on div "Custom" at bounding box center [219, 292] width 77 height 15
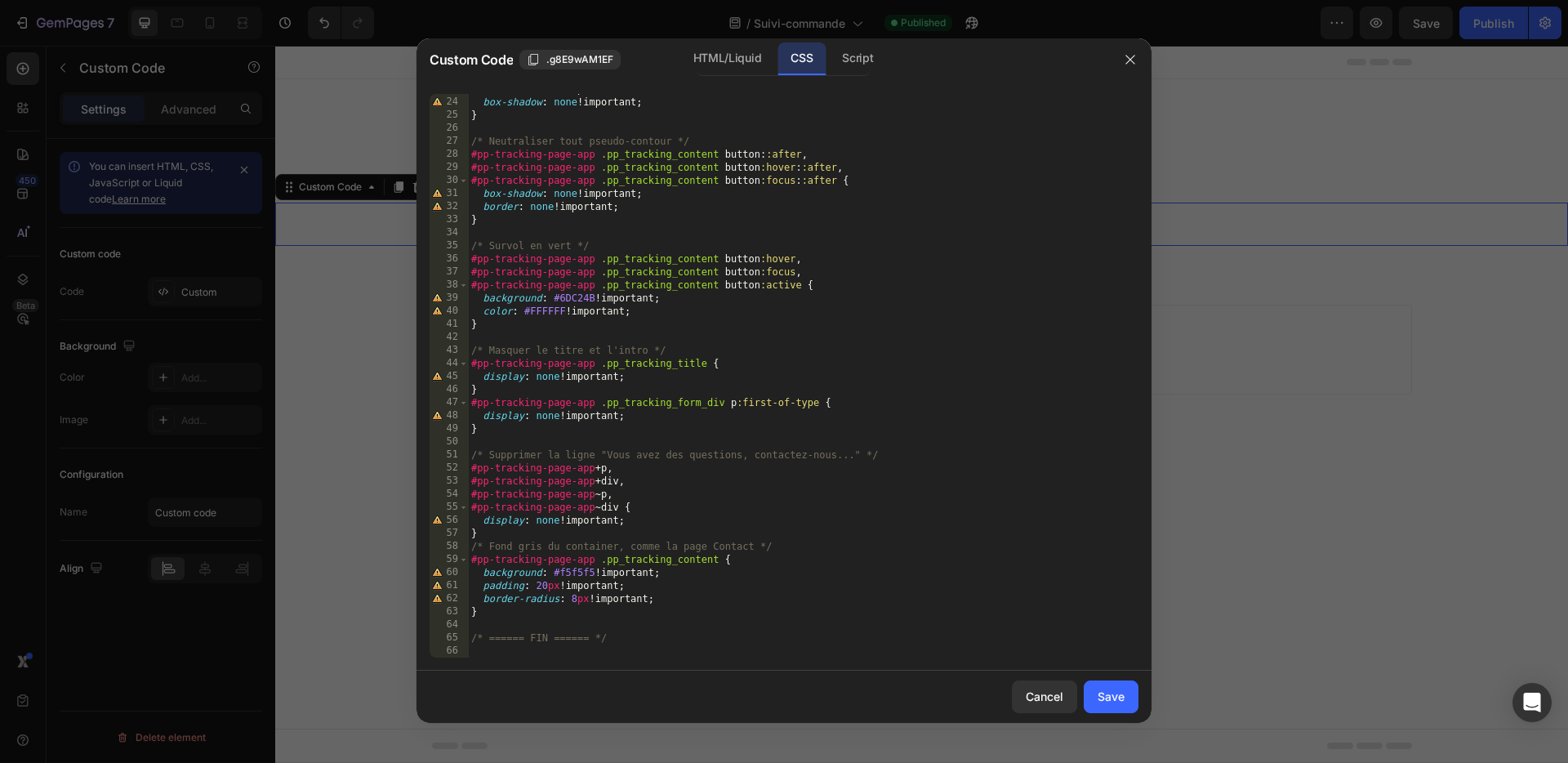
scroll to position [299, 0]
click at [474, 624] on div "outline : none !important ; box-shadow : none !important ; } /* Neutraliser tou…" at bounding box center [796, 377] width 658 height 590
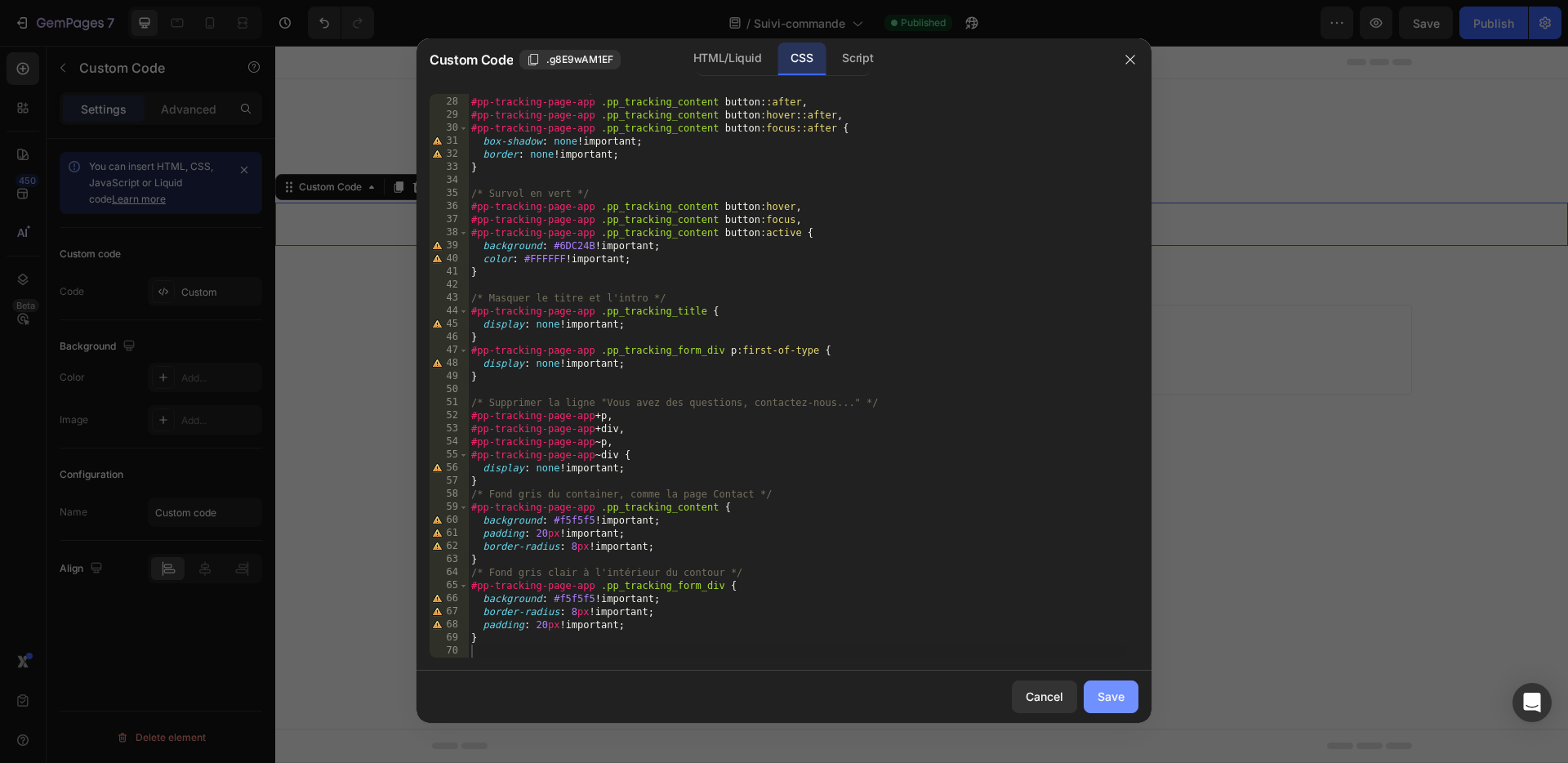
click at [1117, 693] on div "Save" at bounding box center [1111, 697] width 27 height 17
type textarea "/* ====== FIN ====== */"
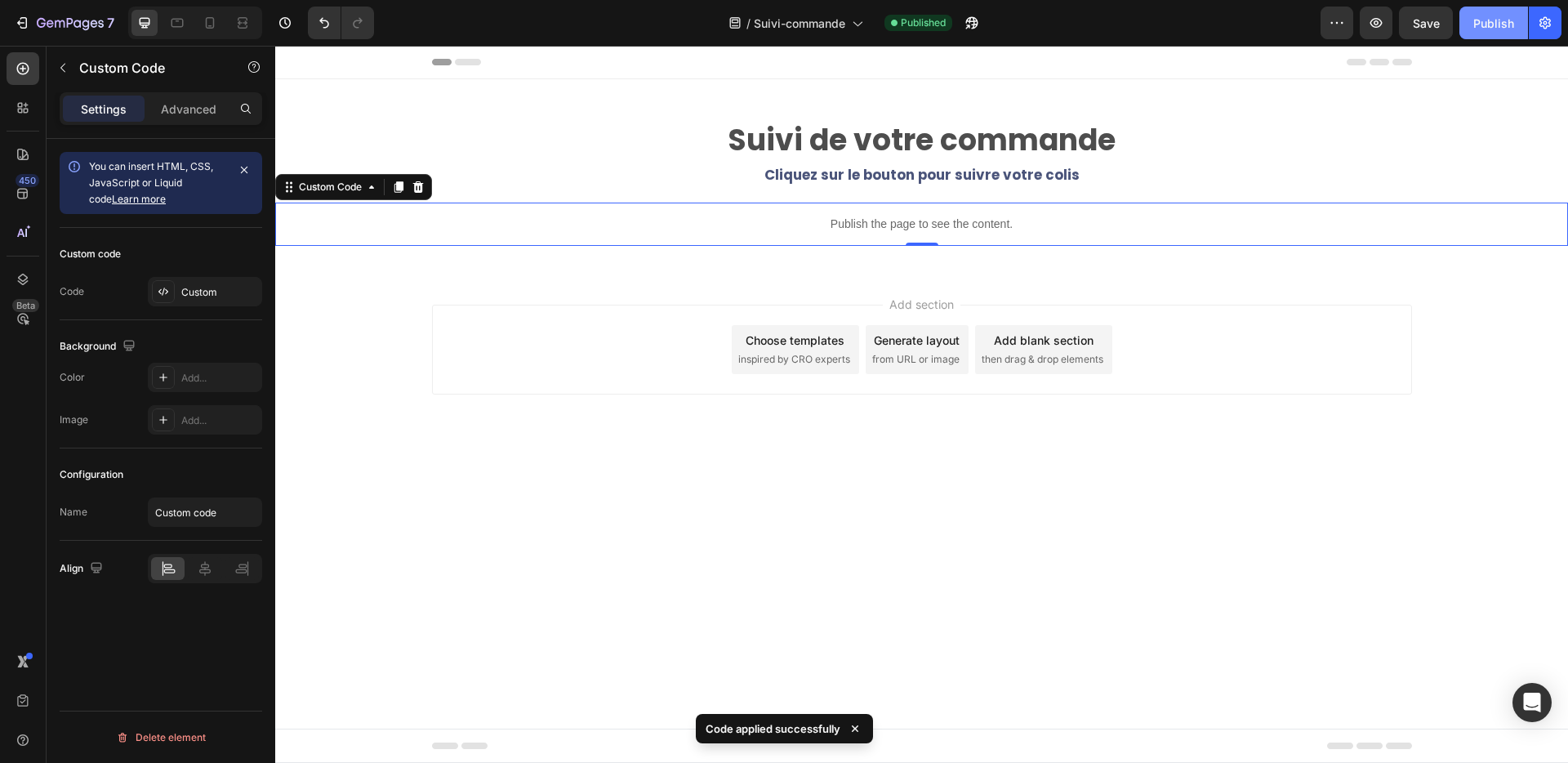
click at [1496, 23] on div "Publish" at bounding box center [1494, 23] width 41 height 17
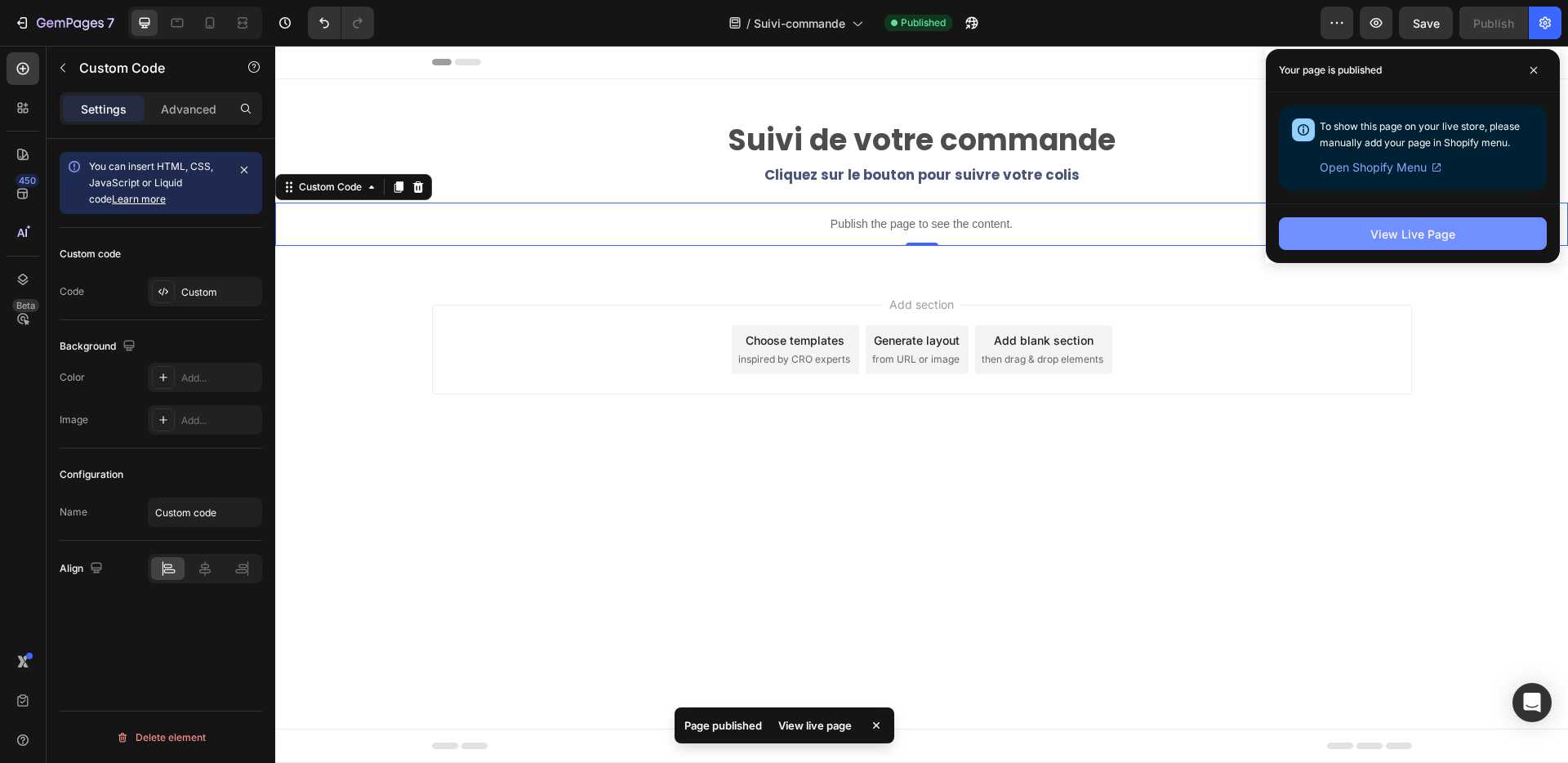
click at [1393, 236] on div "View Live Page" at bounding box center [1412, 234] width 85 height 17
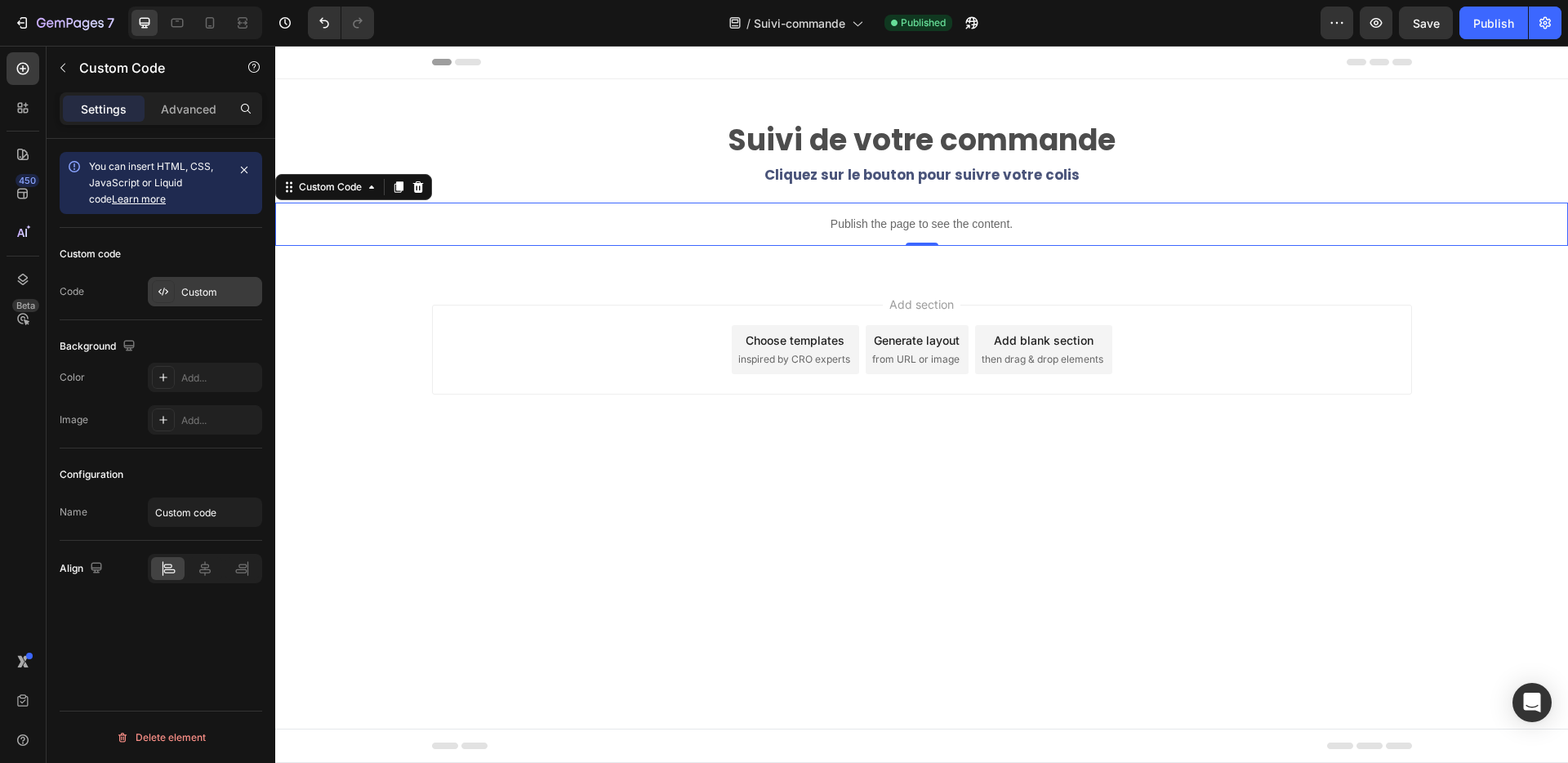
click at [187, 286] on div "Custom" at bounding box center [219, 292] width 77 height 15
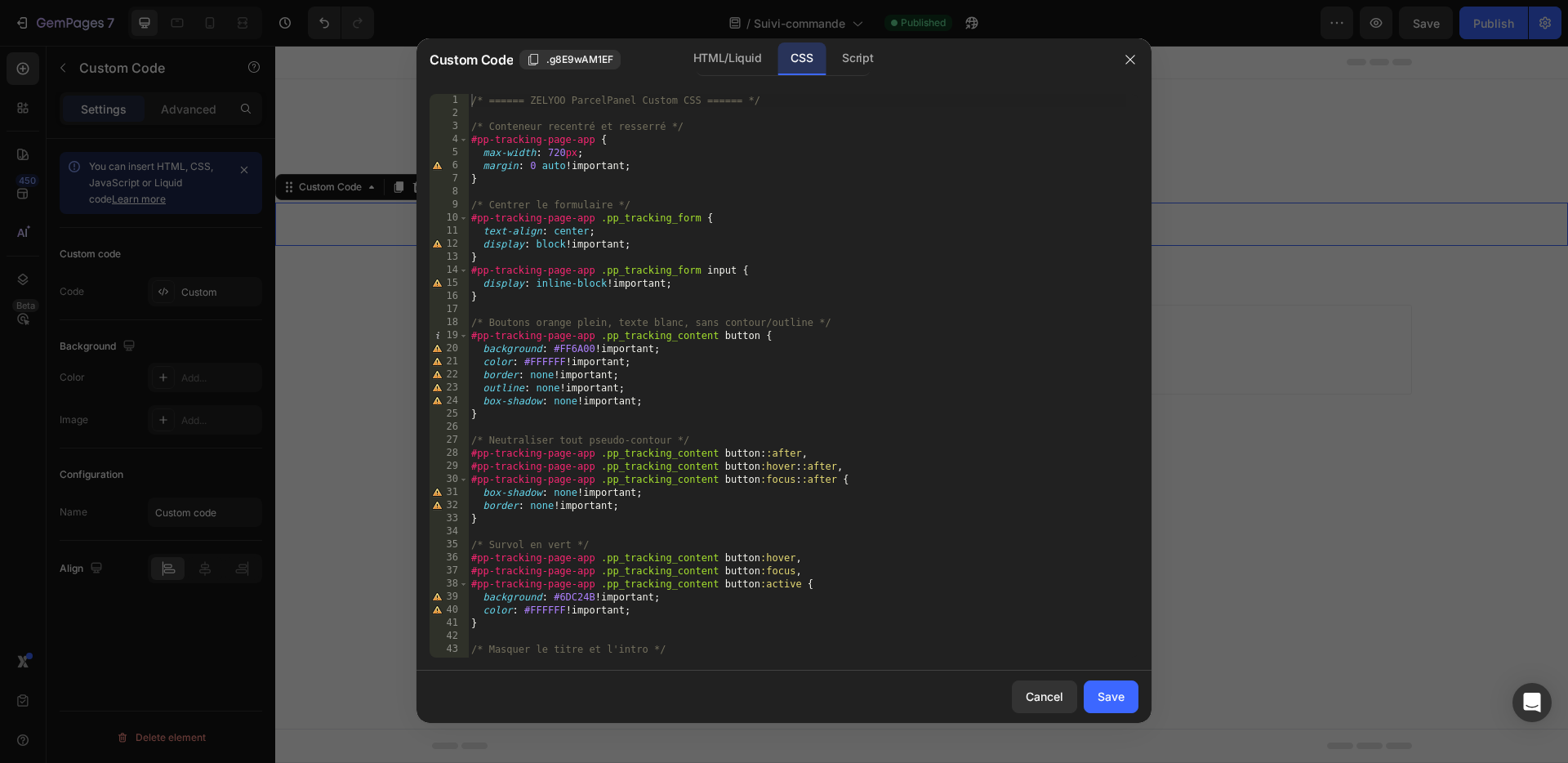
click at [476, 637] on div "/* ====== ZELYOO ParcelPanel Custom CSS ====== */ /* Conteneur recentré et ress…" at bounding box center [796, 389] width 658 height 590
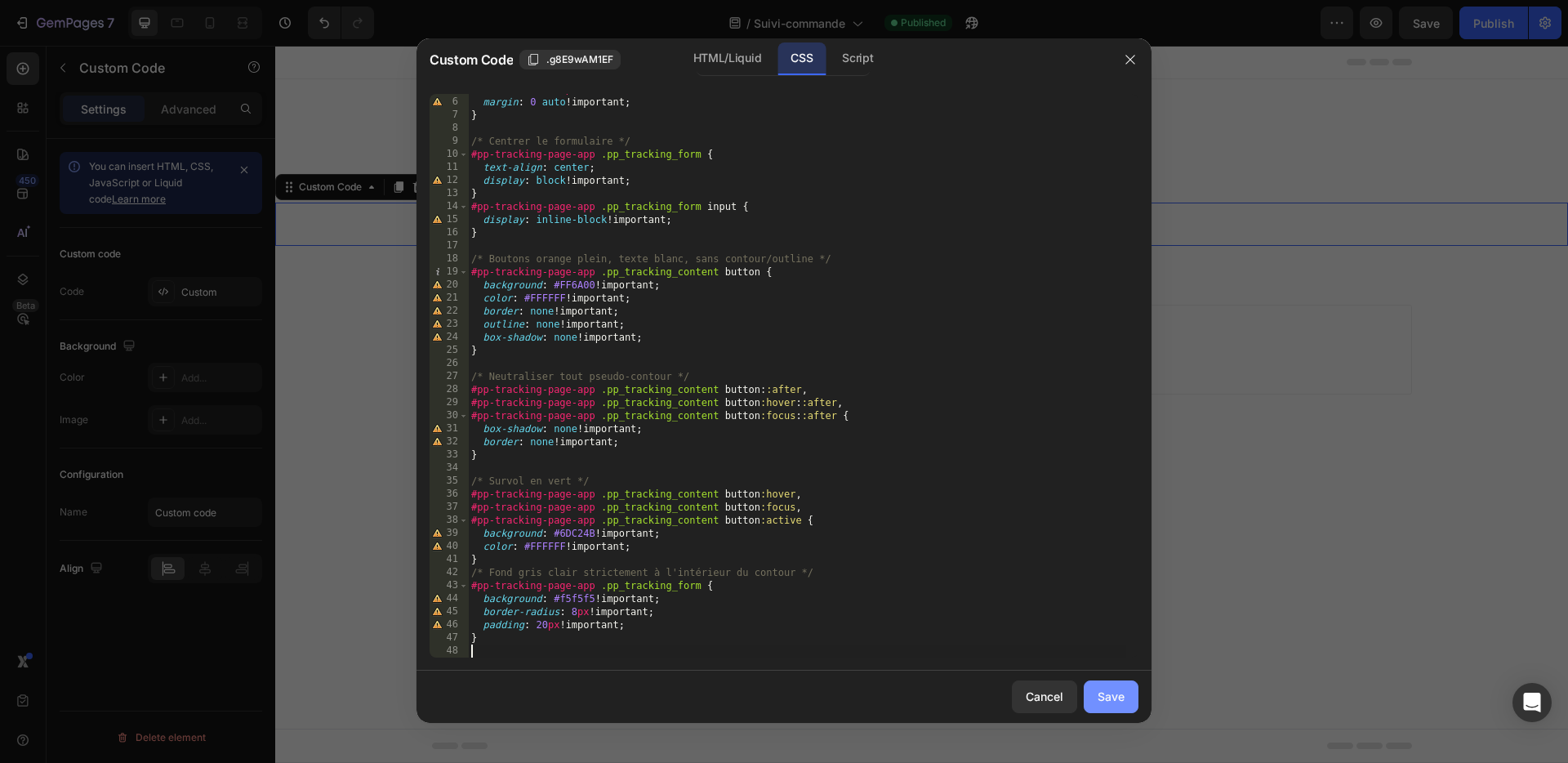
click at [1114, 699] on div "Save" at bounding box center [1111, 697] width 27 height 17
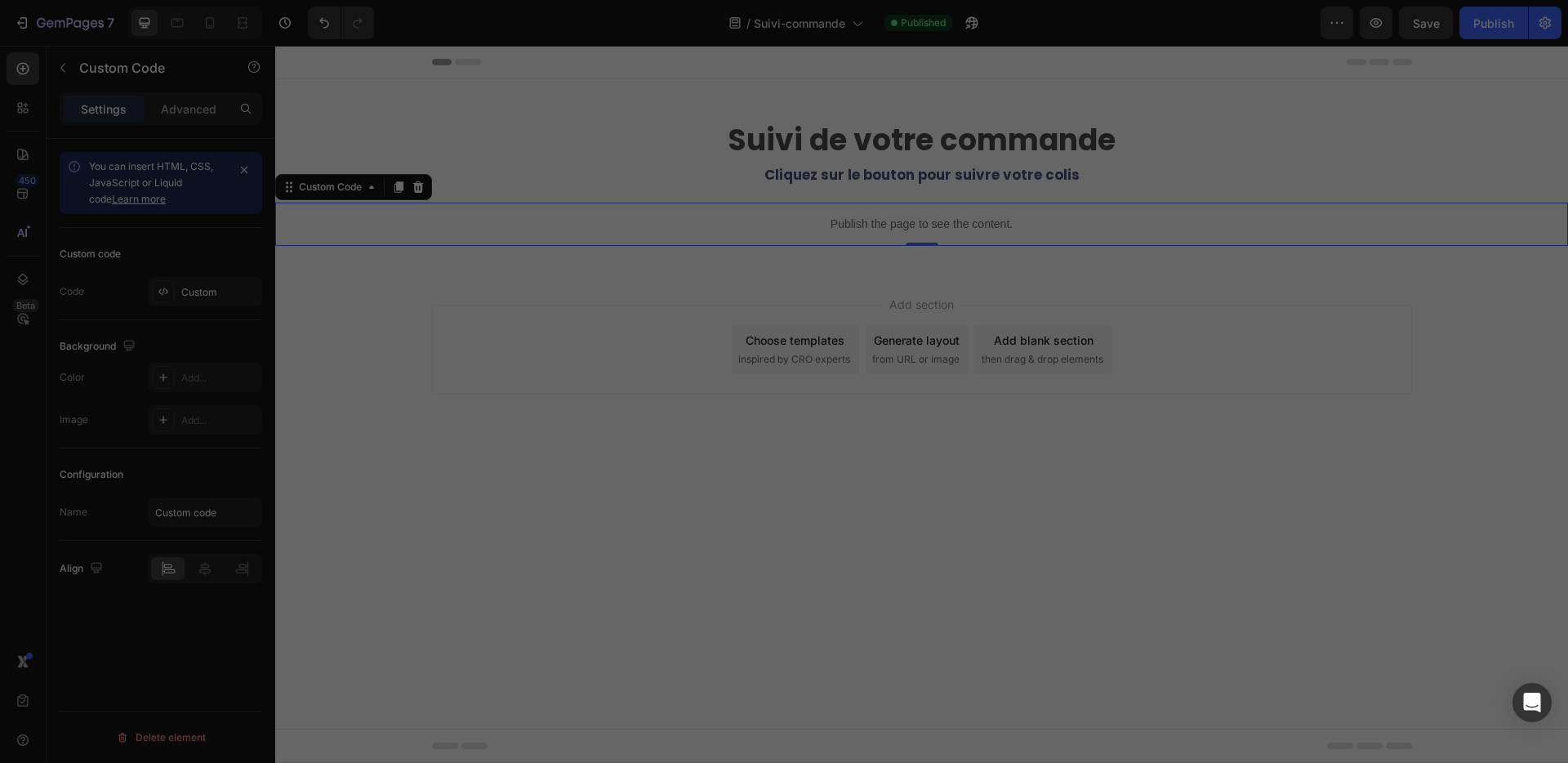
type textarea "/* ====== FIN ====== */"
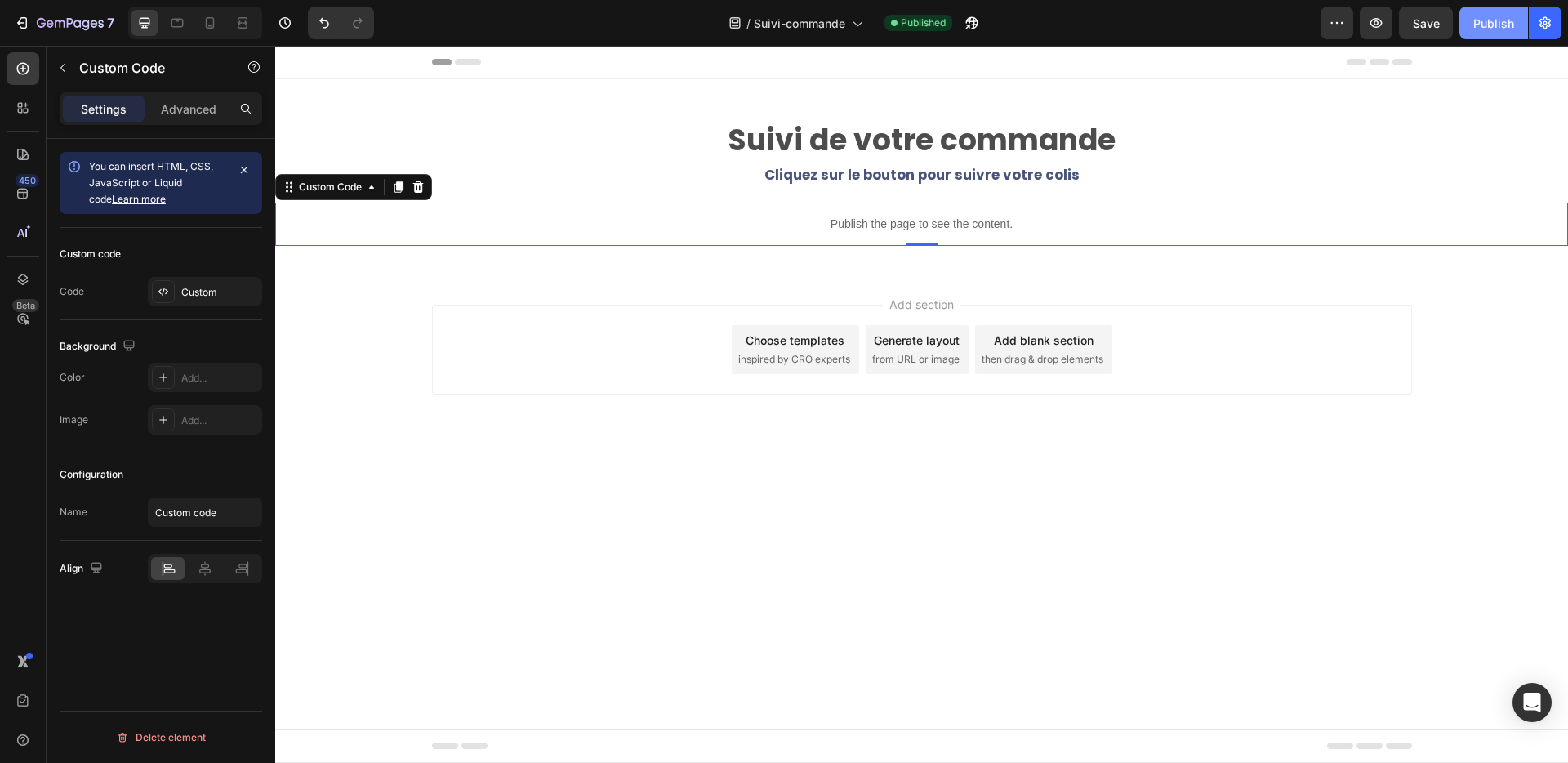
click at [1506, 23] on div "Publish" at bounding box center [1494, 23] width 41 height 17
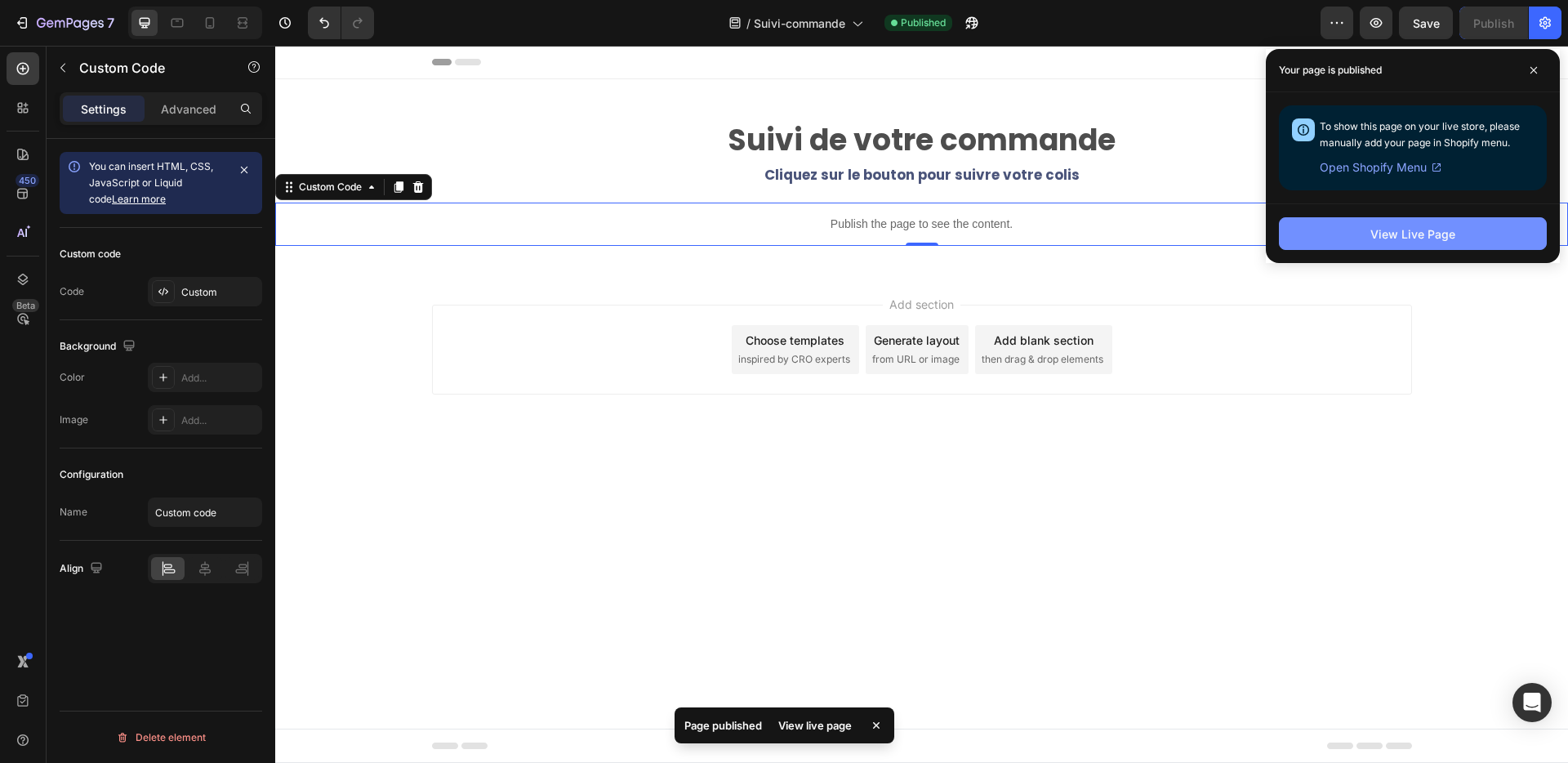
click at [1430, 235] on div "View Live Page" at bounding box center [1412, 234] width 85 height 17
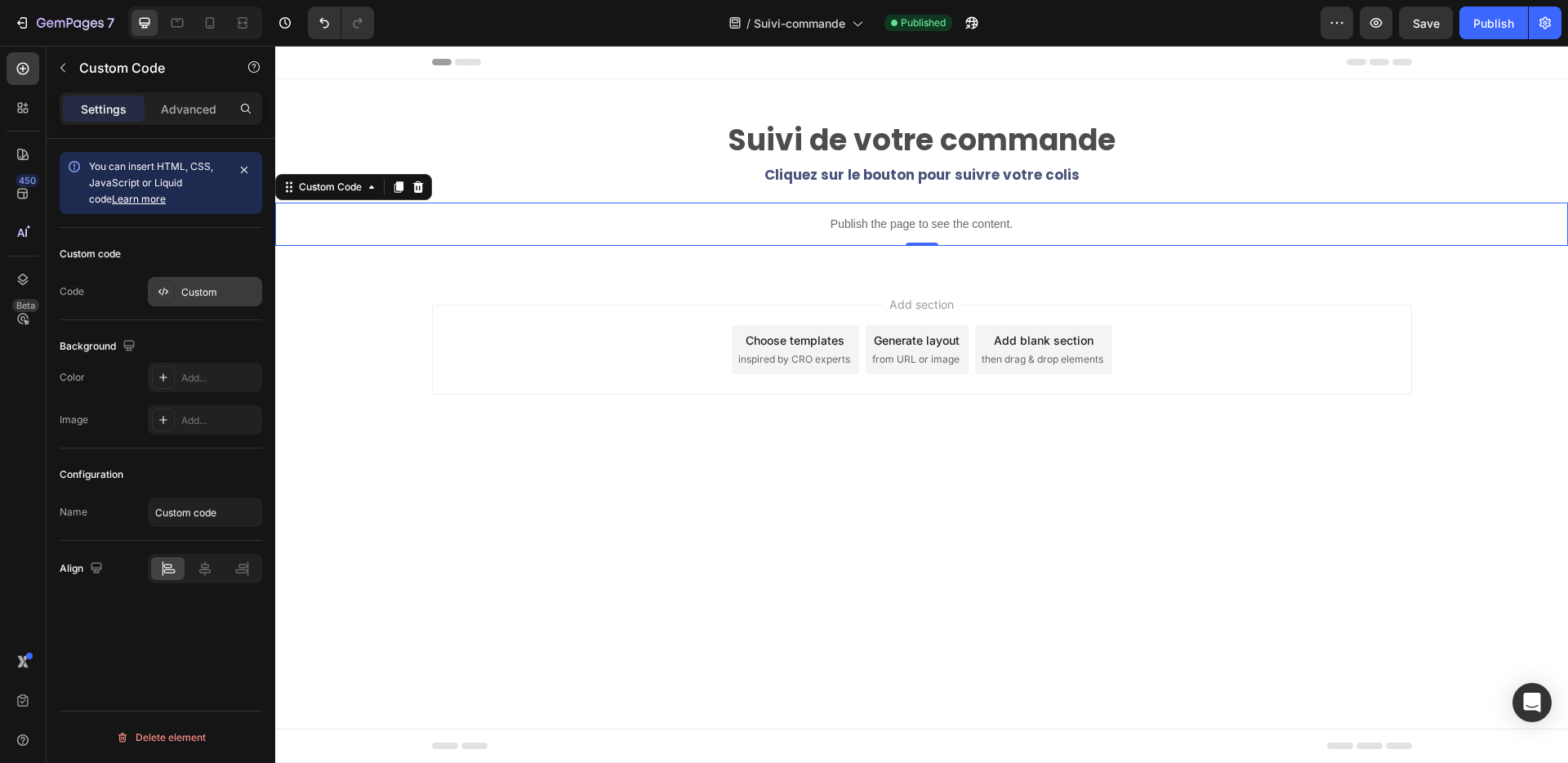
click at [198, 288] on div "Custom" at bounding box center [219, 292] width 77 height 15
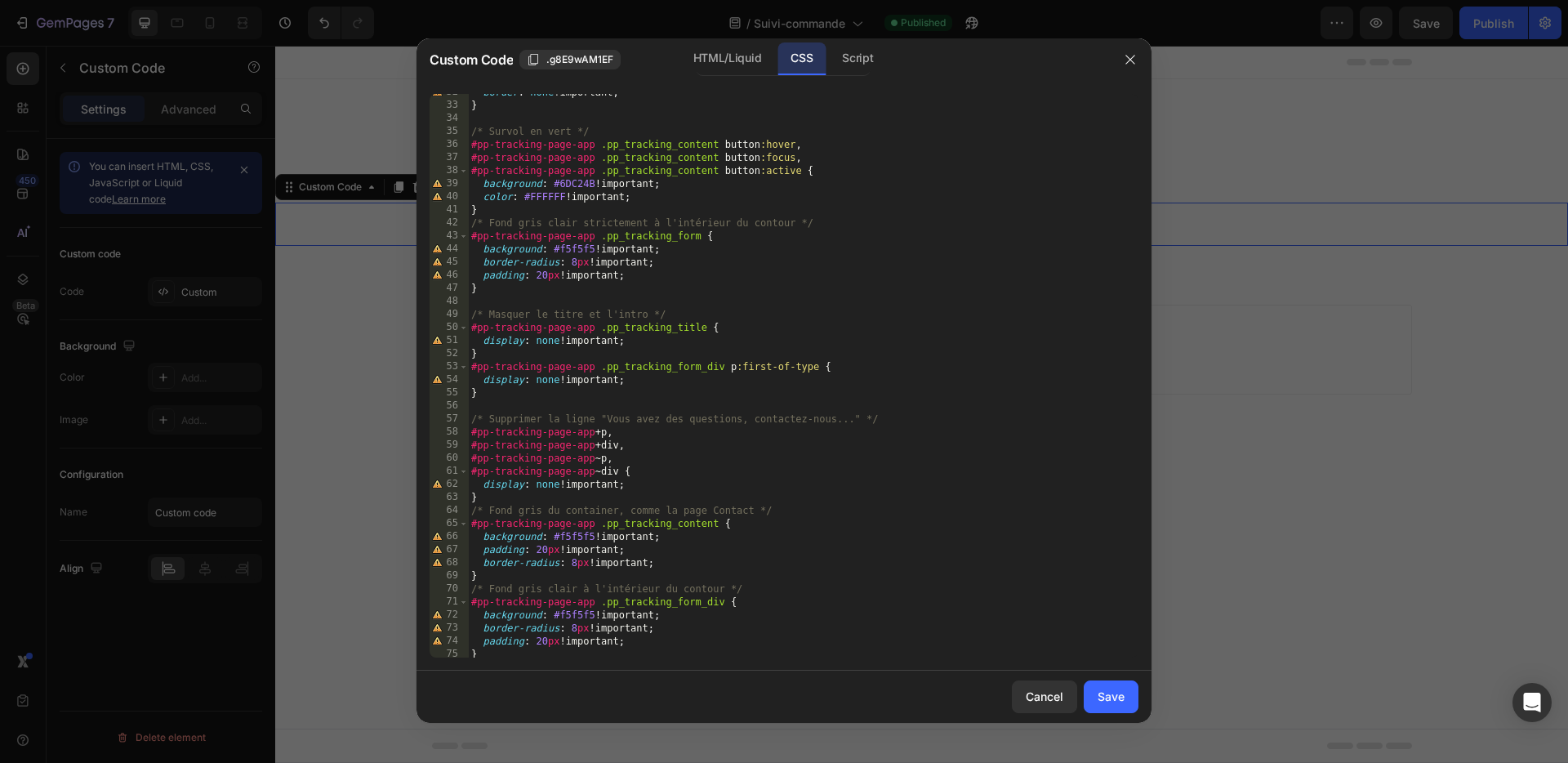
scroll to position [456, 0]
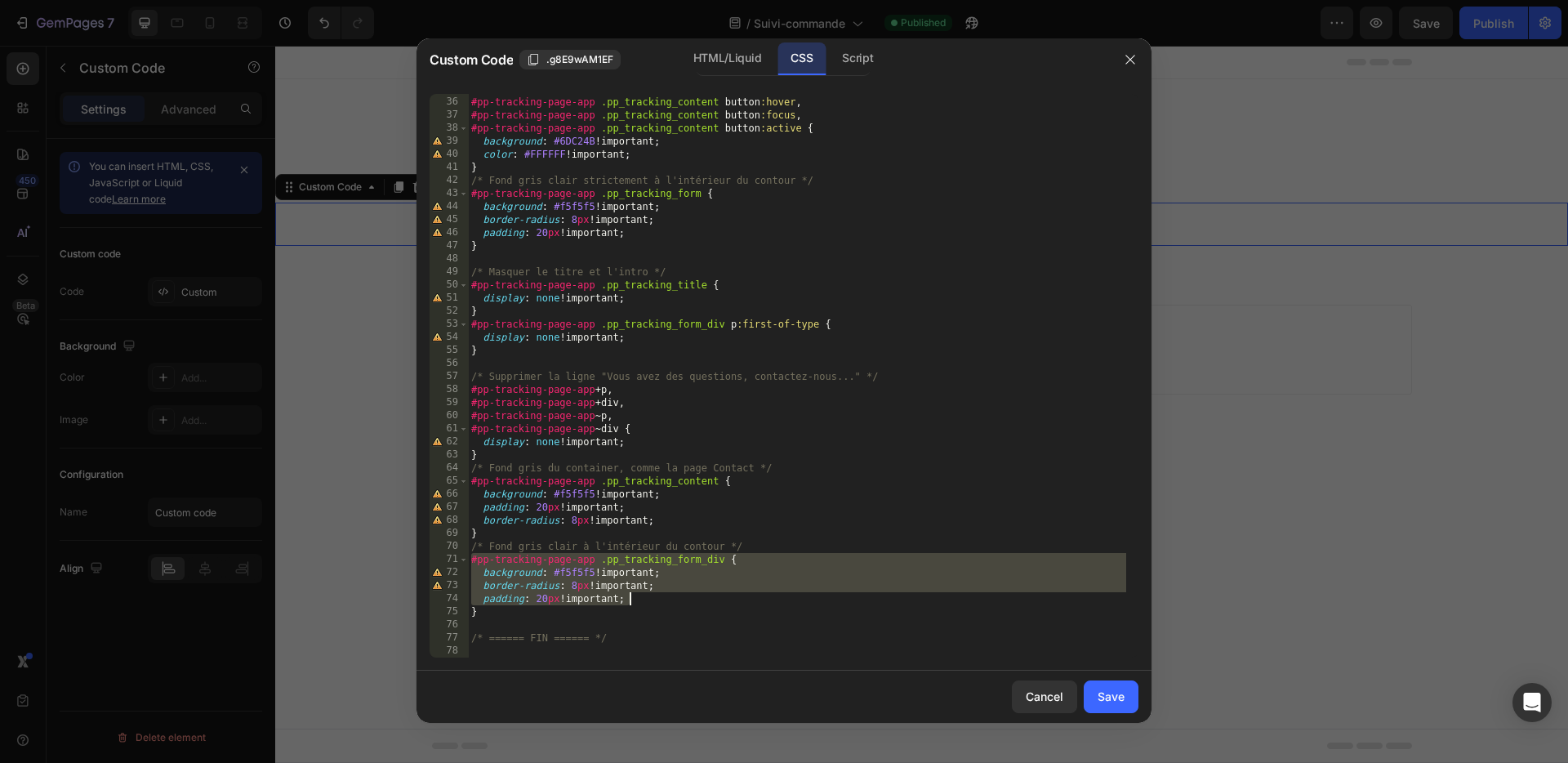
drag, startPoint x: 469, startPoint y: 563, endPoint x: 749, endPoint y: 600, distance: 282.4
click at [749, 600] on div "/* Survol en vert */ #pp-tracking-page-app .pp_tracking_content button :hover ,…" at bounding box center [796, 377] width 658 height 590
type textarea "border-radius: 8px !important; padding: 20px !important;"
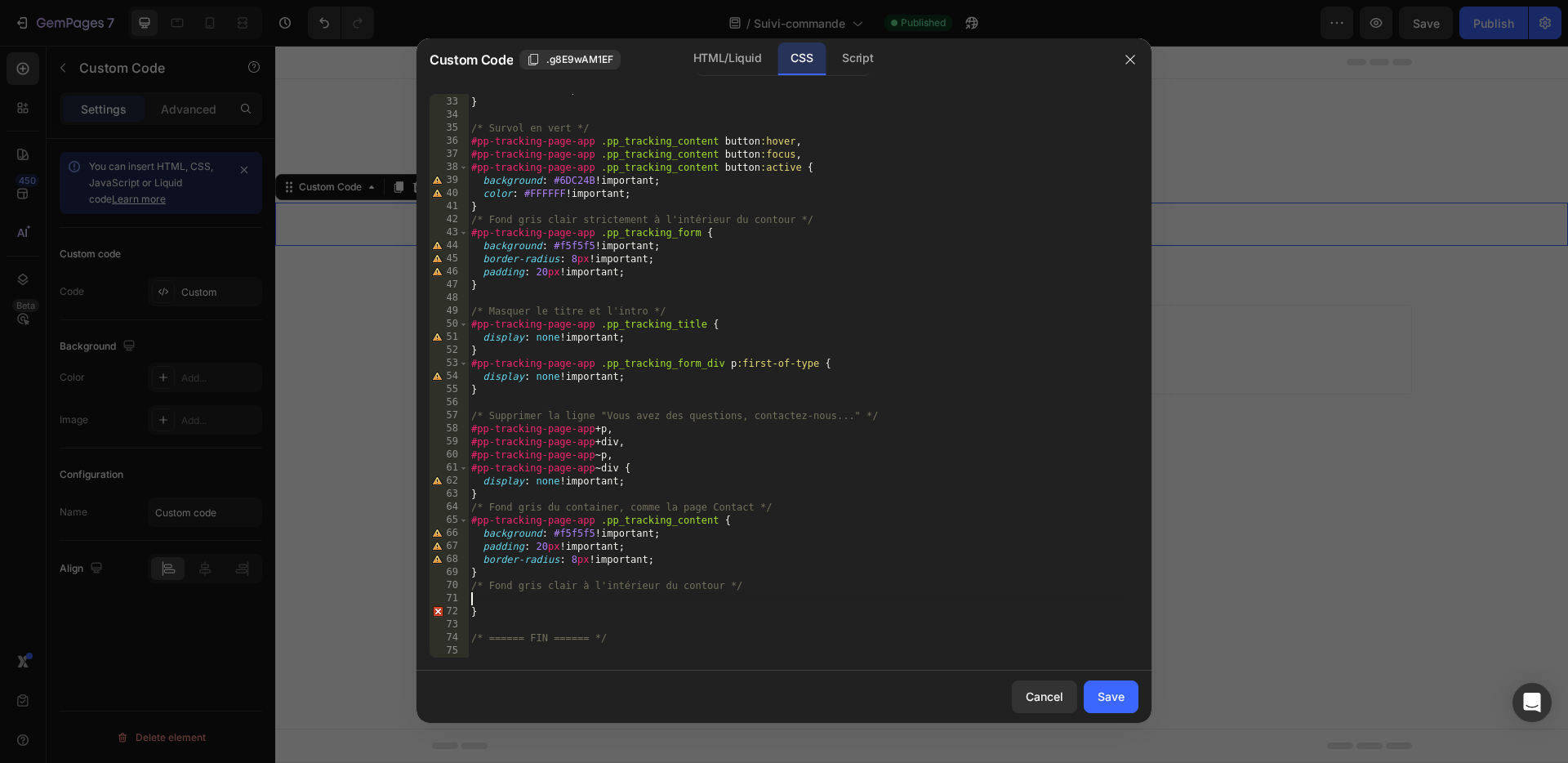
click at [472, 586] on div "border : none !important ; } /* Survol en vert */ #pp-tracking-page-app .pp_tra…" at bounding box center [796, 377] width 658 height 590
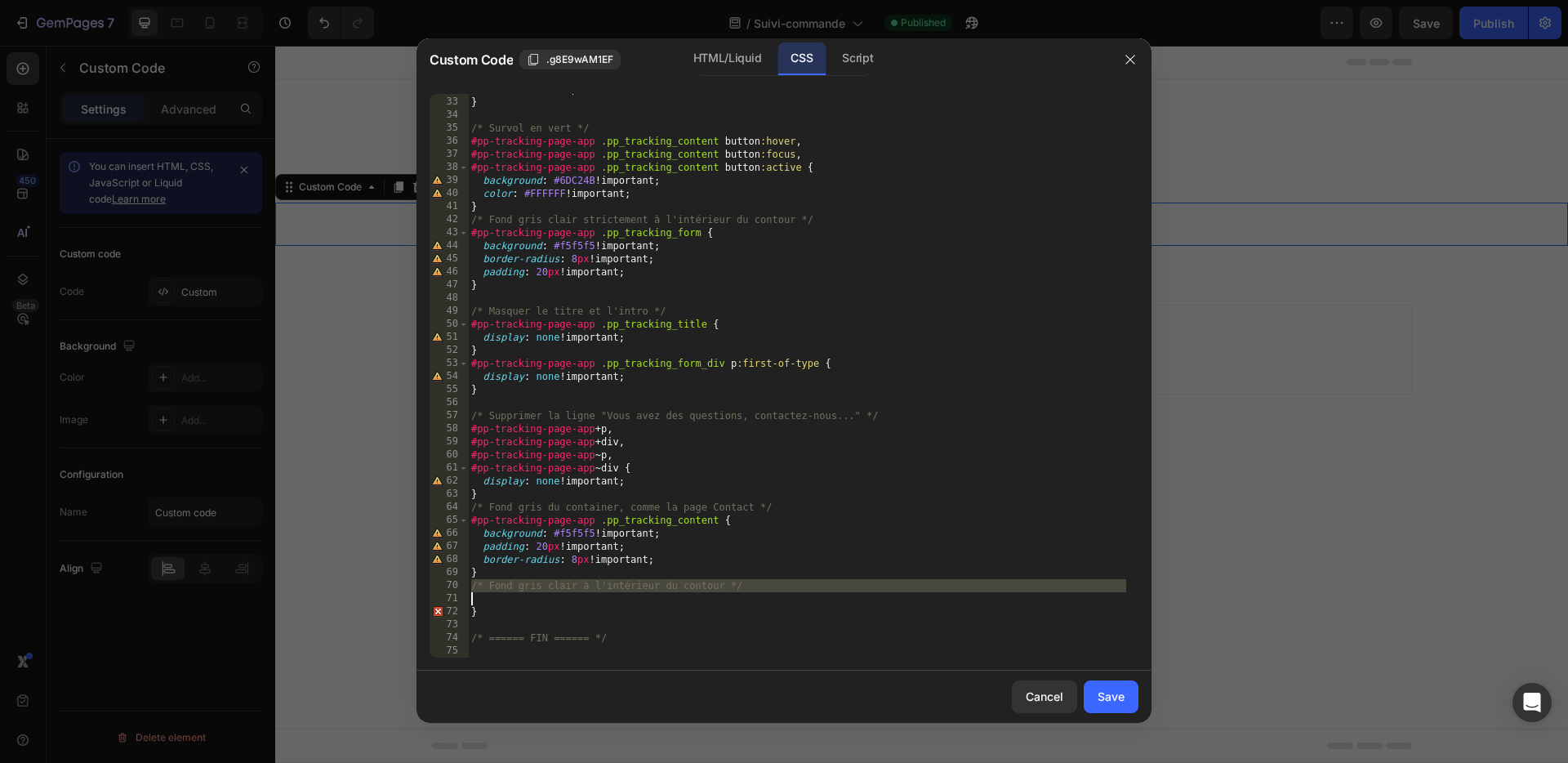
drag, startPoint x: 485, startPoint y: 586, endPoint x: 707, endPoint y: 598, distance: 222.3
click at [707, 598] on div "border : none !important ; } /* Survol en vert */ #pp-tracking-page-app .pp_tra…" at bounding box center [796, 377] width 658 height 590
type textarea "/* Fond gris clair à l'intérieur du contour */"
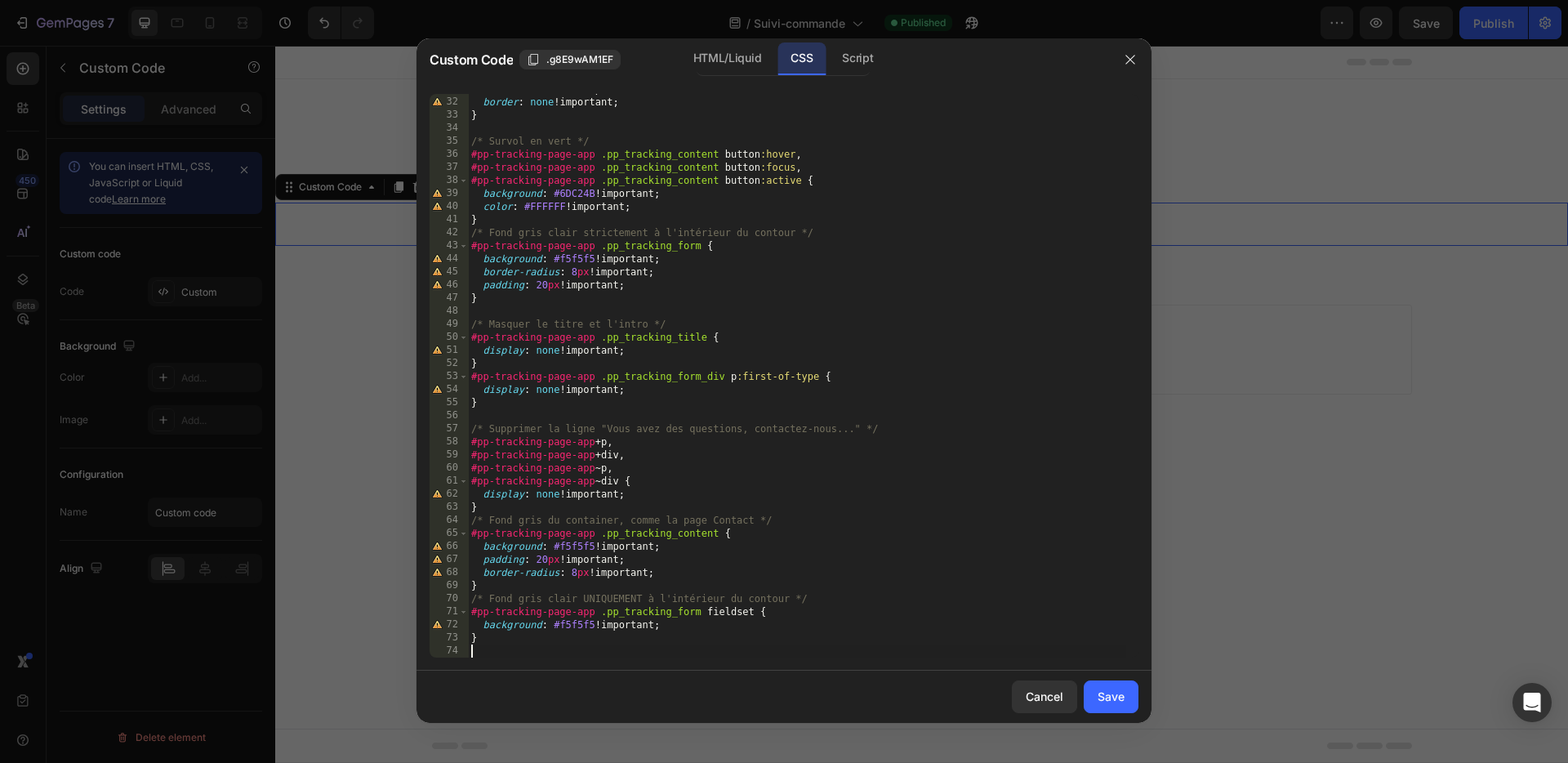
scroll to position [456, 0]
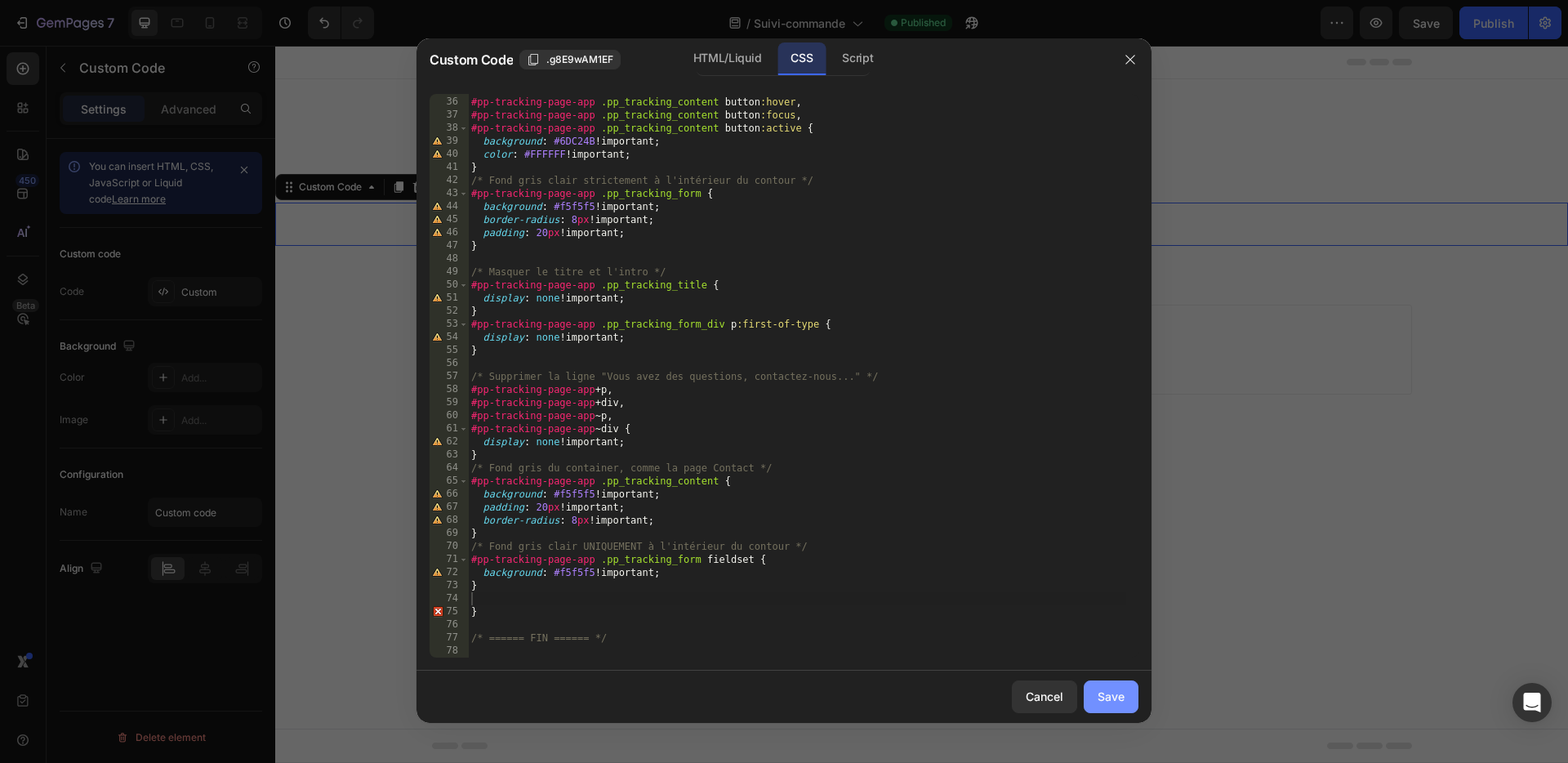
click at [1118, 695] on div "Save" at bounding box center [1111, 697] width 27 height 17
type textarea "/* ====== FIN ====== */"
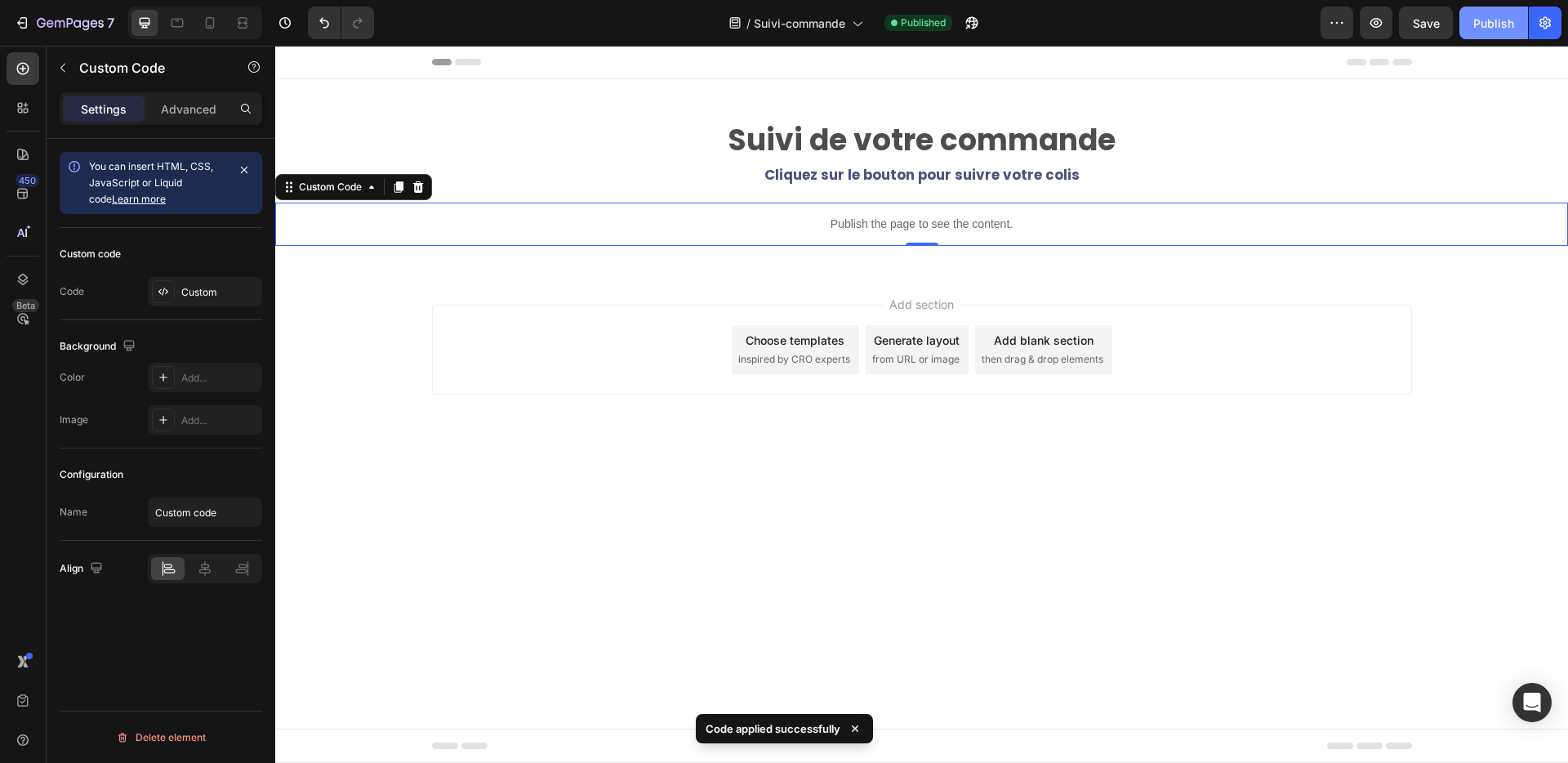
click at [1493, 20] on div "Publish" at bounding box center [1494, 23] width 41 height 17
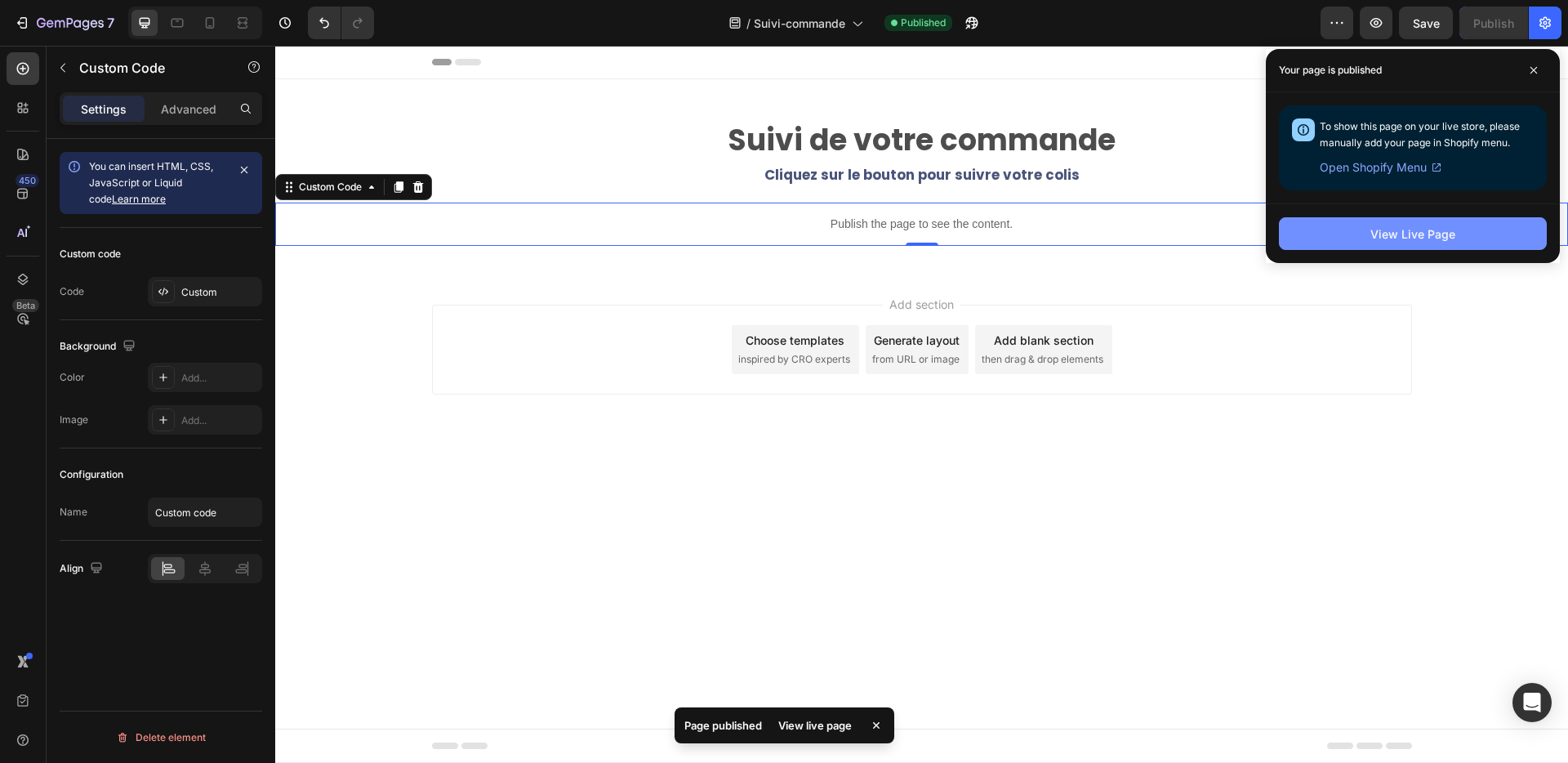
click at [1430, 236] on div "View Live Page" at bounding box center [1412, 234] width 85 height 17
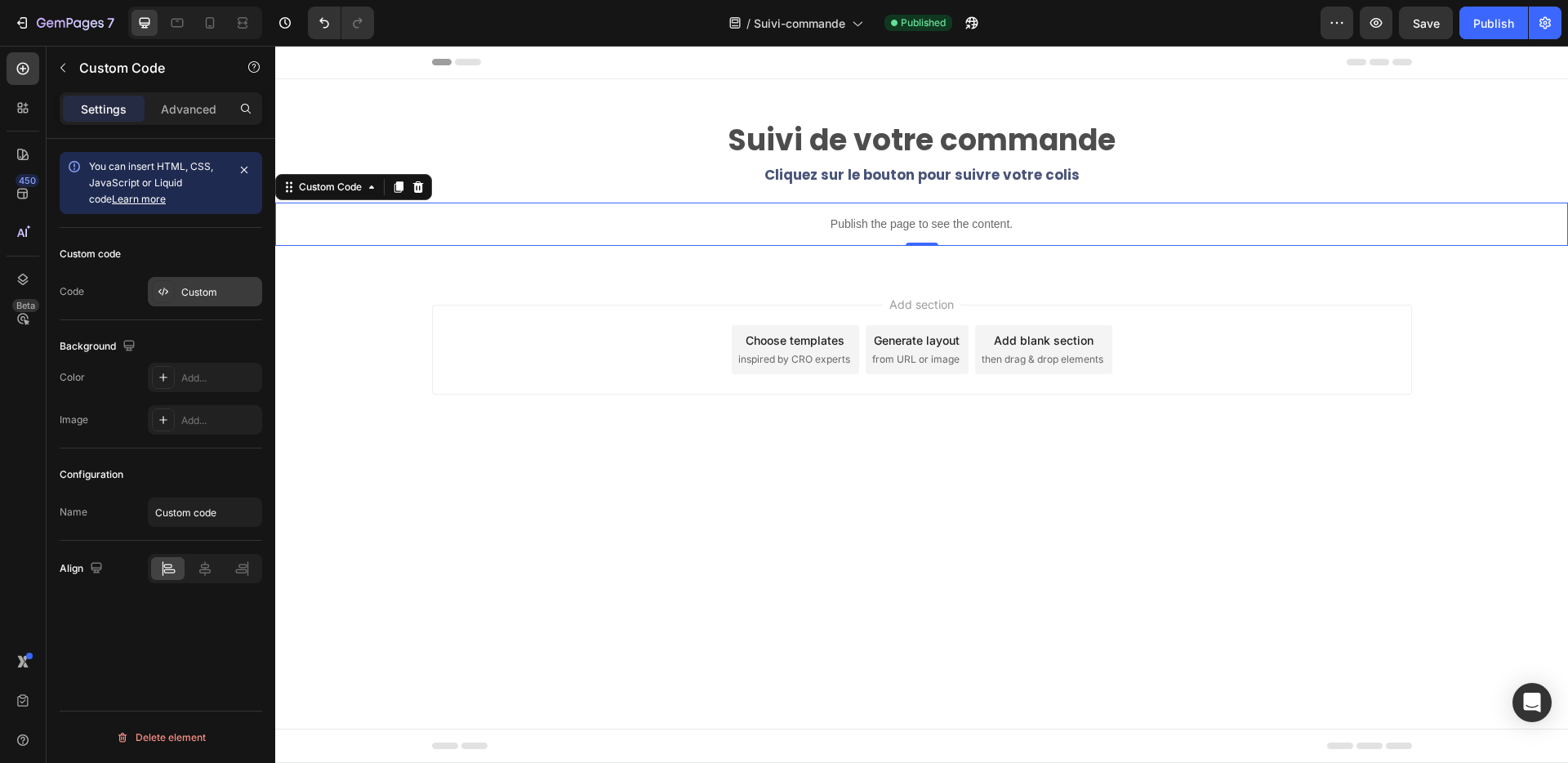
click at [199, 298] on div "Custom" at bounding box center [219, 292] width 77 height 15
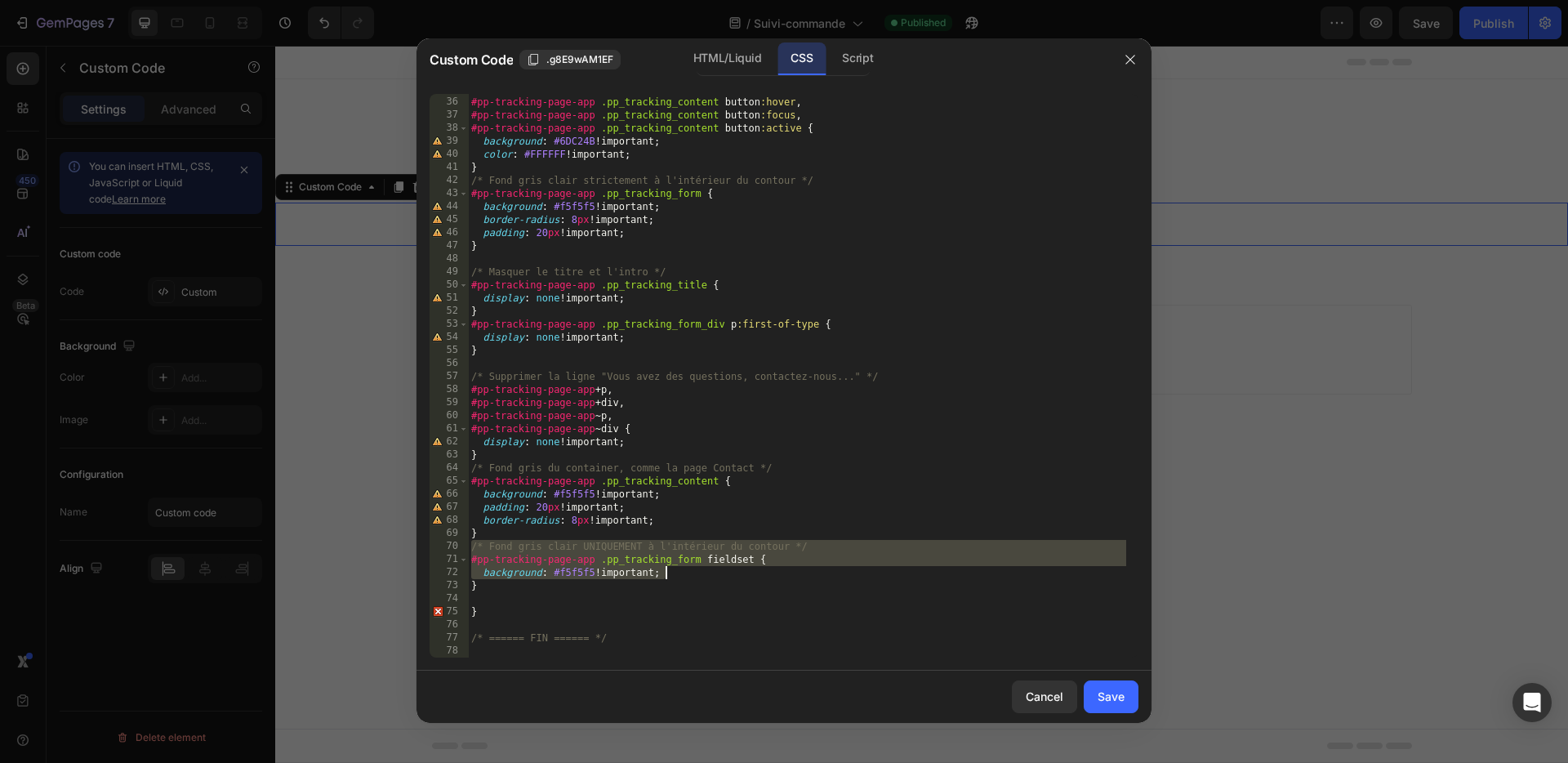
drag, startPoint x: 472, startPoint y: 549, endPoint x: 741, endPoint y: 577, distance: 270.5
click at [741, 577] on div "/* Survol en vert */ #pp-tracking-page-app .pp_tracking_content button :hover ,…" at bounding box center [796, 377] width 658 height 590
type textarea "#pp-tracking-page-app .pp_tracking_form fieldset { background: #f5f5f5 !importa…"
paste textarea
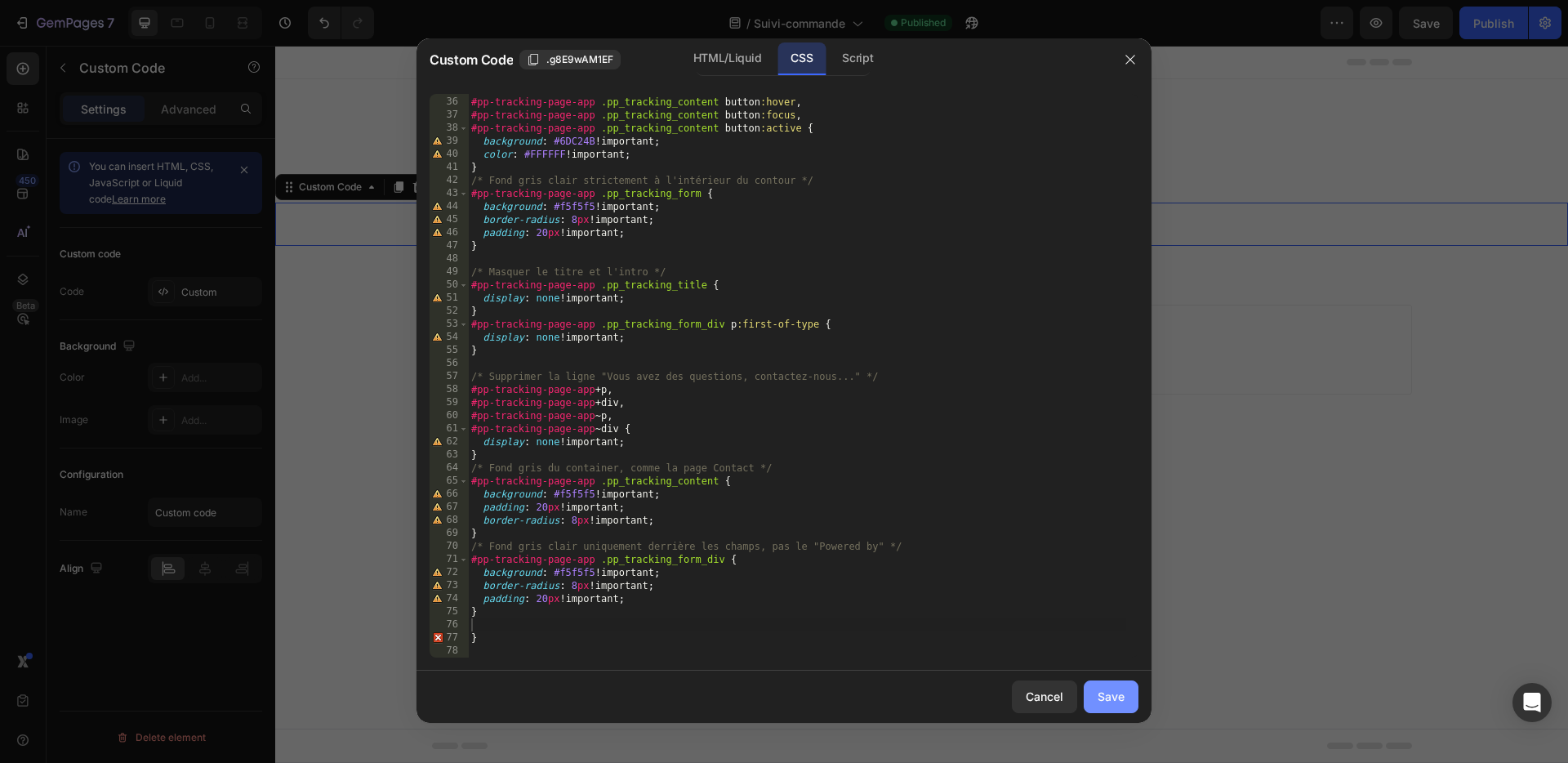
click at [1110, 694] on div "Save" at bounding box center [1111, 697] width 27 height 17
type textarea "/* ====== FIN ====== */"
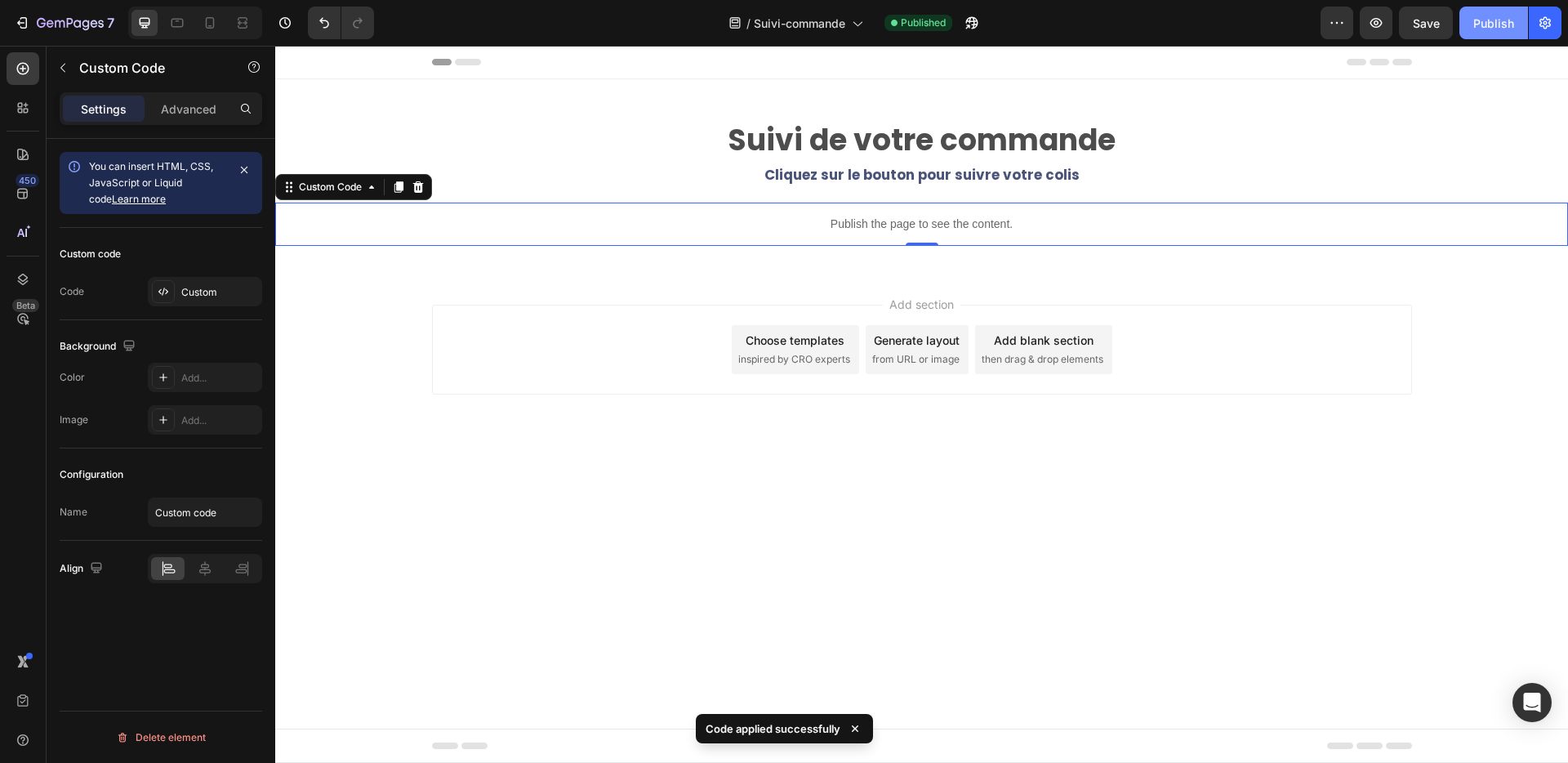
click at [1488, 20] on div "Publish" at bounding box center [1494, 23] width 41 height 17
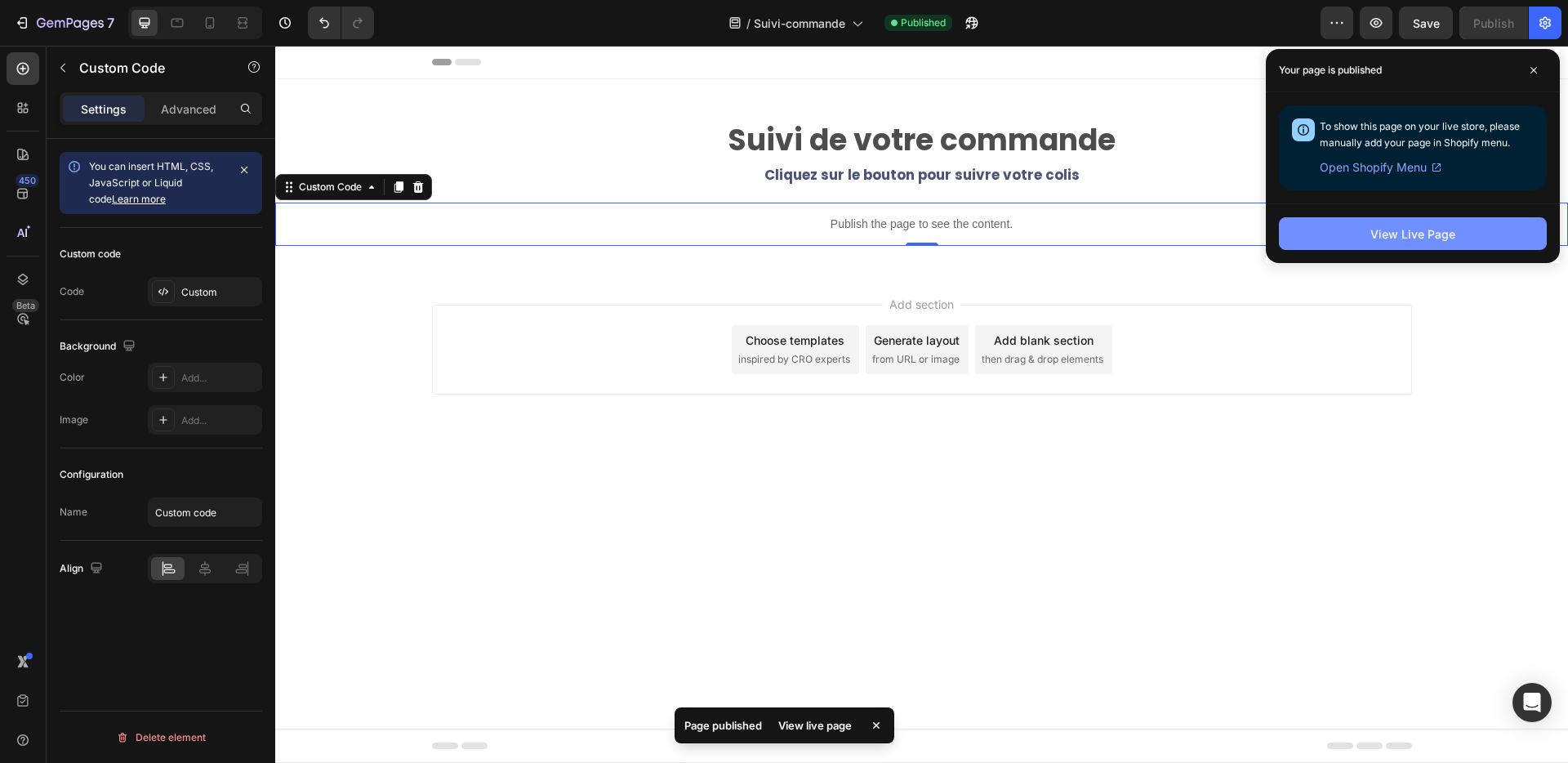
click at [1392, 236] on div "View Live Page" at bounding box center [1412, 234] width 85 height 17
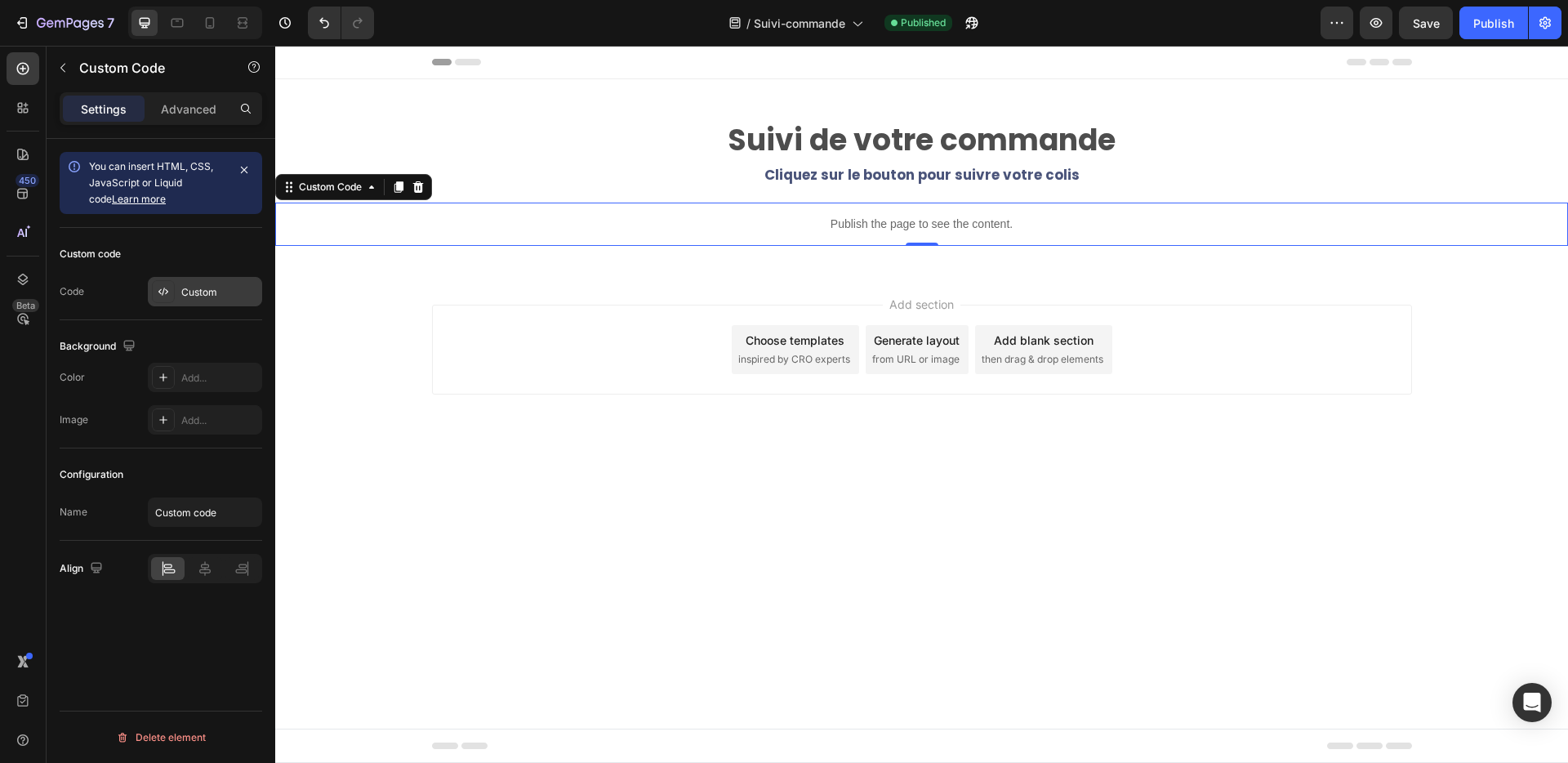
click at [211, 292] on div "Custom" at bounding box center [219, 292] width 77 height 15
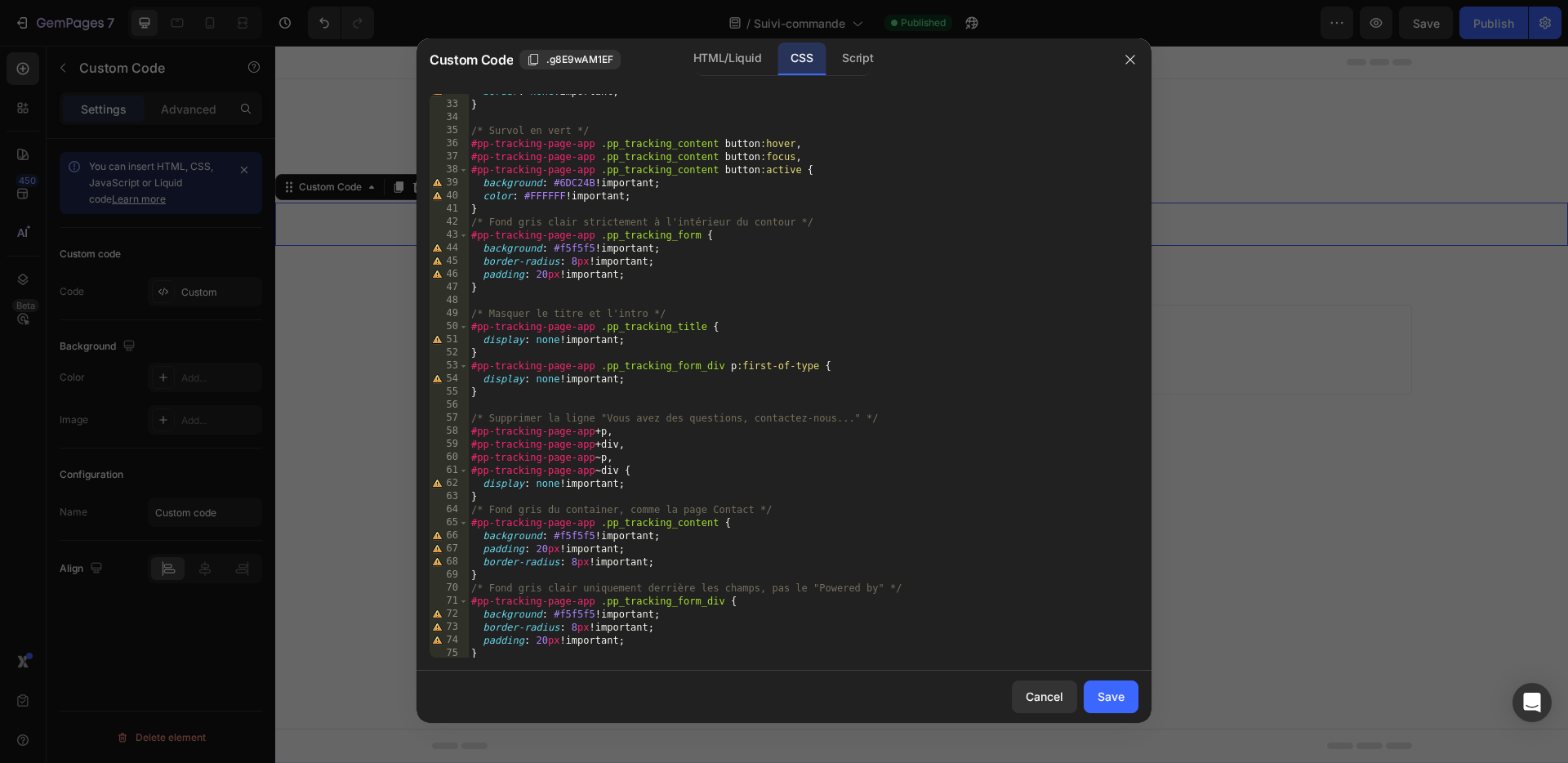
scroll to position [508, 0]
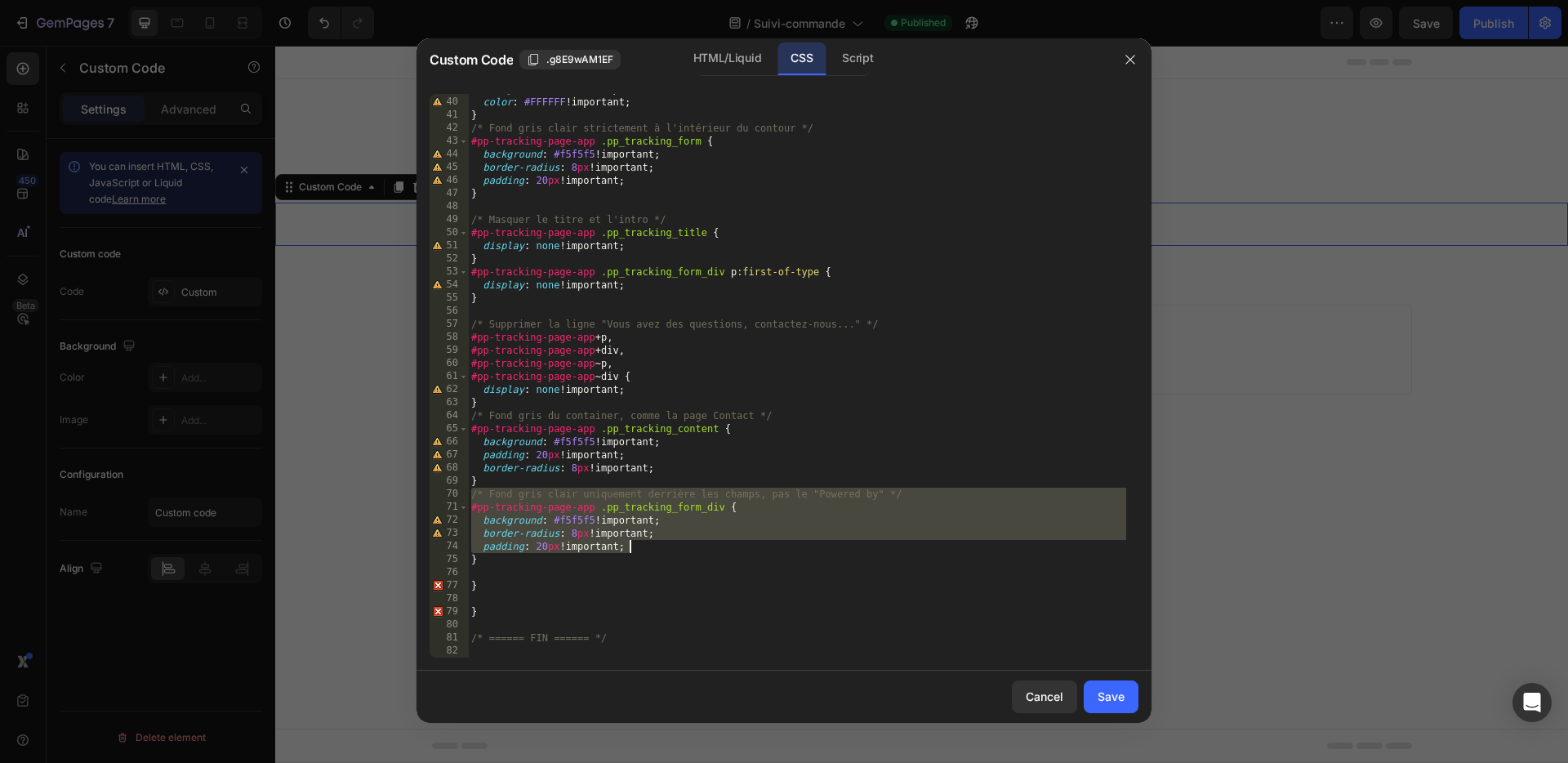
drag, startPoint x: 471, startPoint y: 497, endPoint x: 677, endPoint y: 544, distance: 211.3
click at [677, 545] on div "background : #6DC24B !important ; color : #FFFFFF !important ; } /* Fond gris c…" at bounding box center [796, 377] width 658 height 590
type textarea "border-radius: 8px !important; padding: 20px !important;"
paste textarea
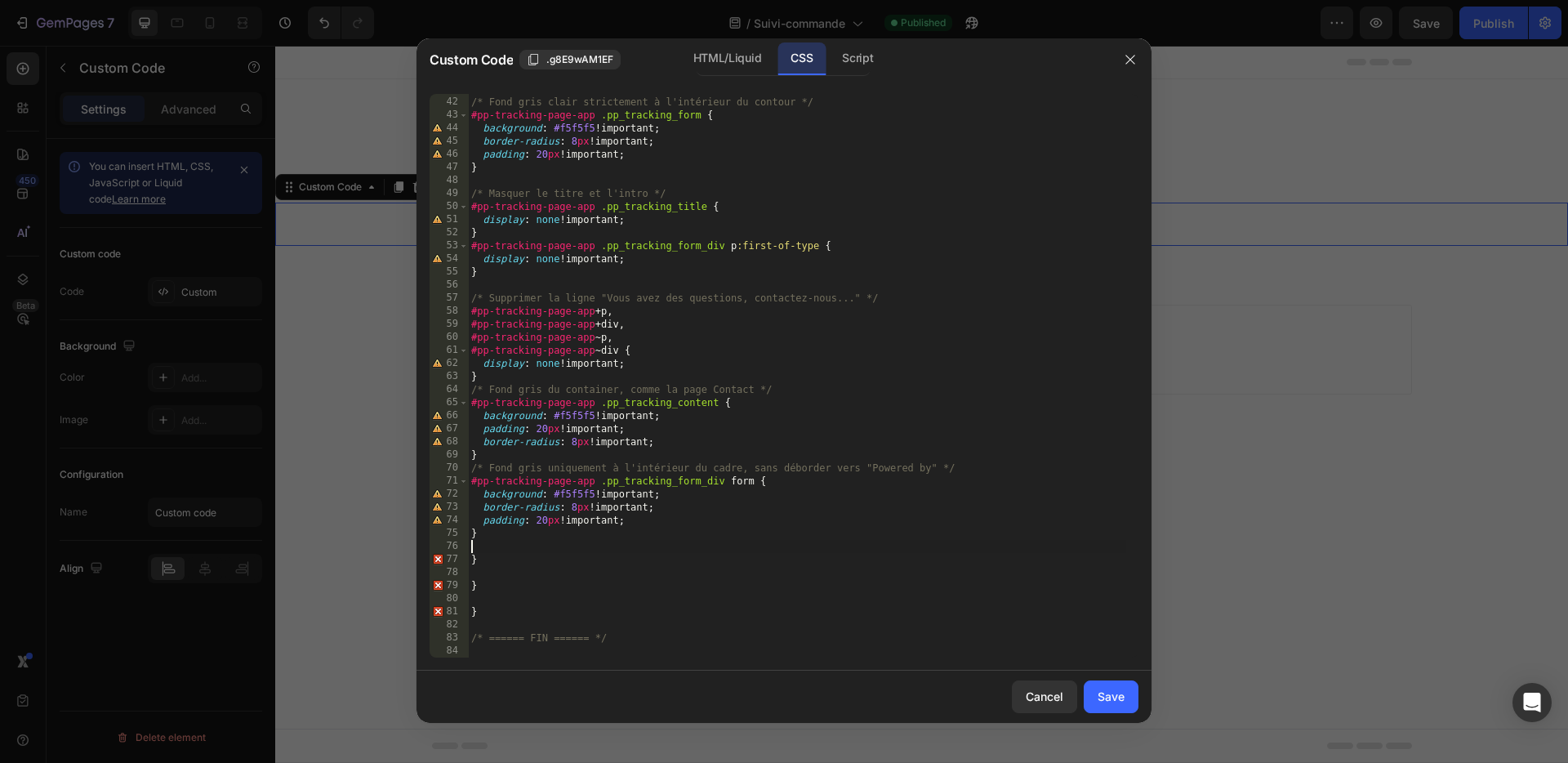
scroll to position [534, 0]
click at [493, 612] on div "} /* Fond gris clair strictement à l'intérieur du contour */ #pp-tracking-page-…" at bounding box center [796, 377] width 658 height 590
type textarea "}"
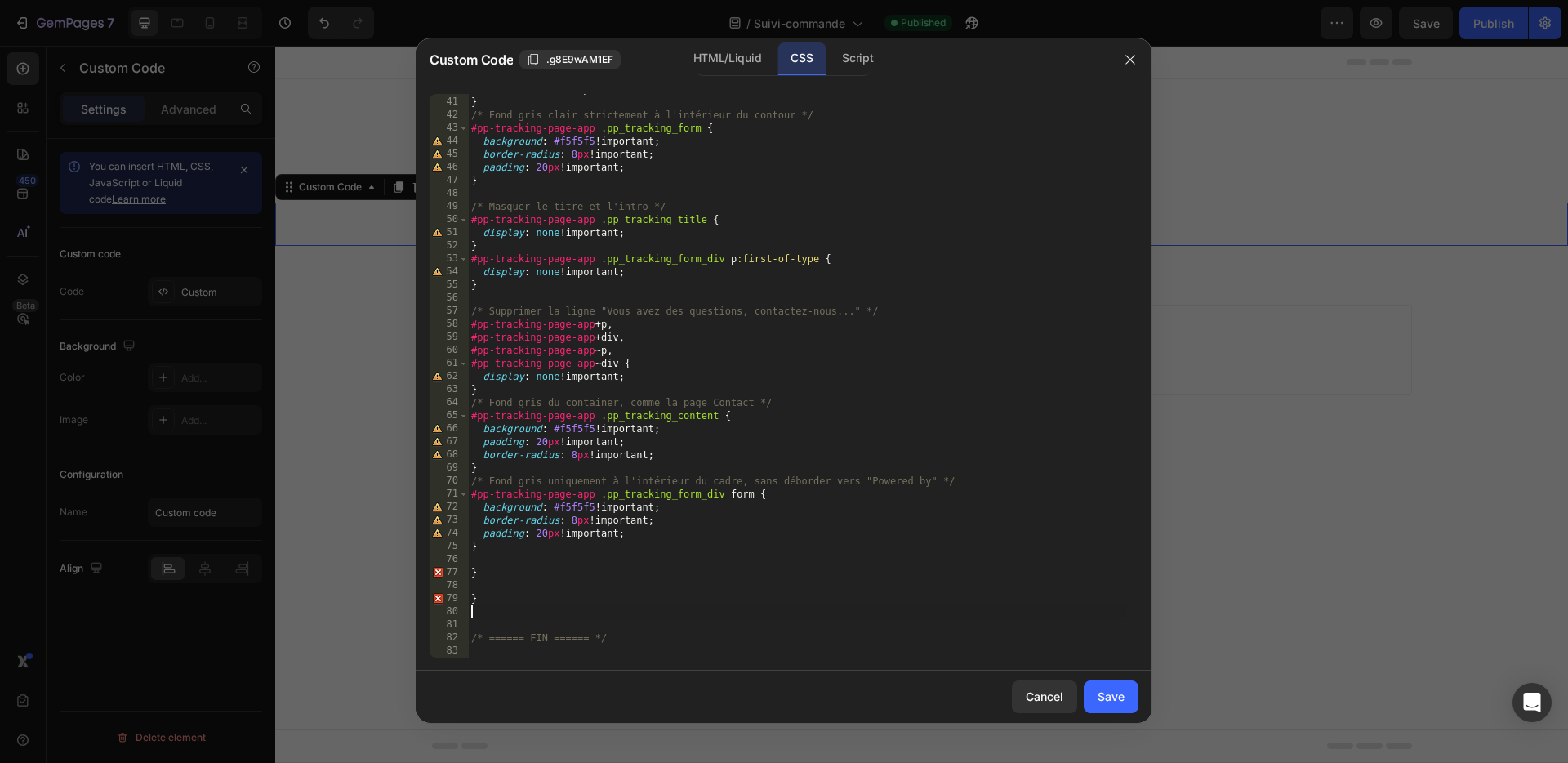
type textarea "}"
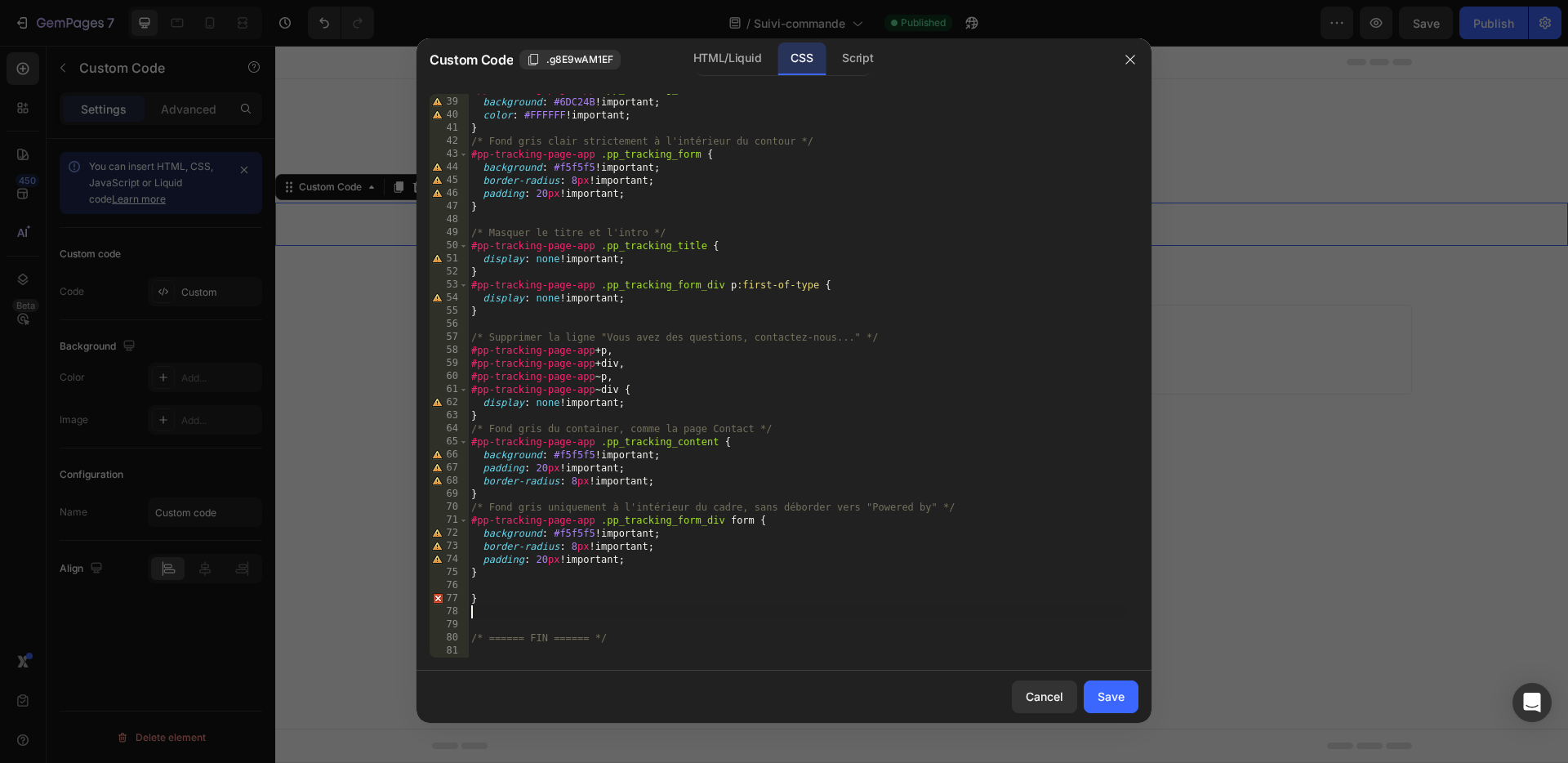
type textarea "}"
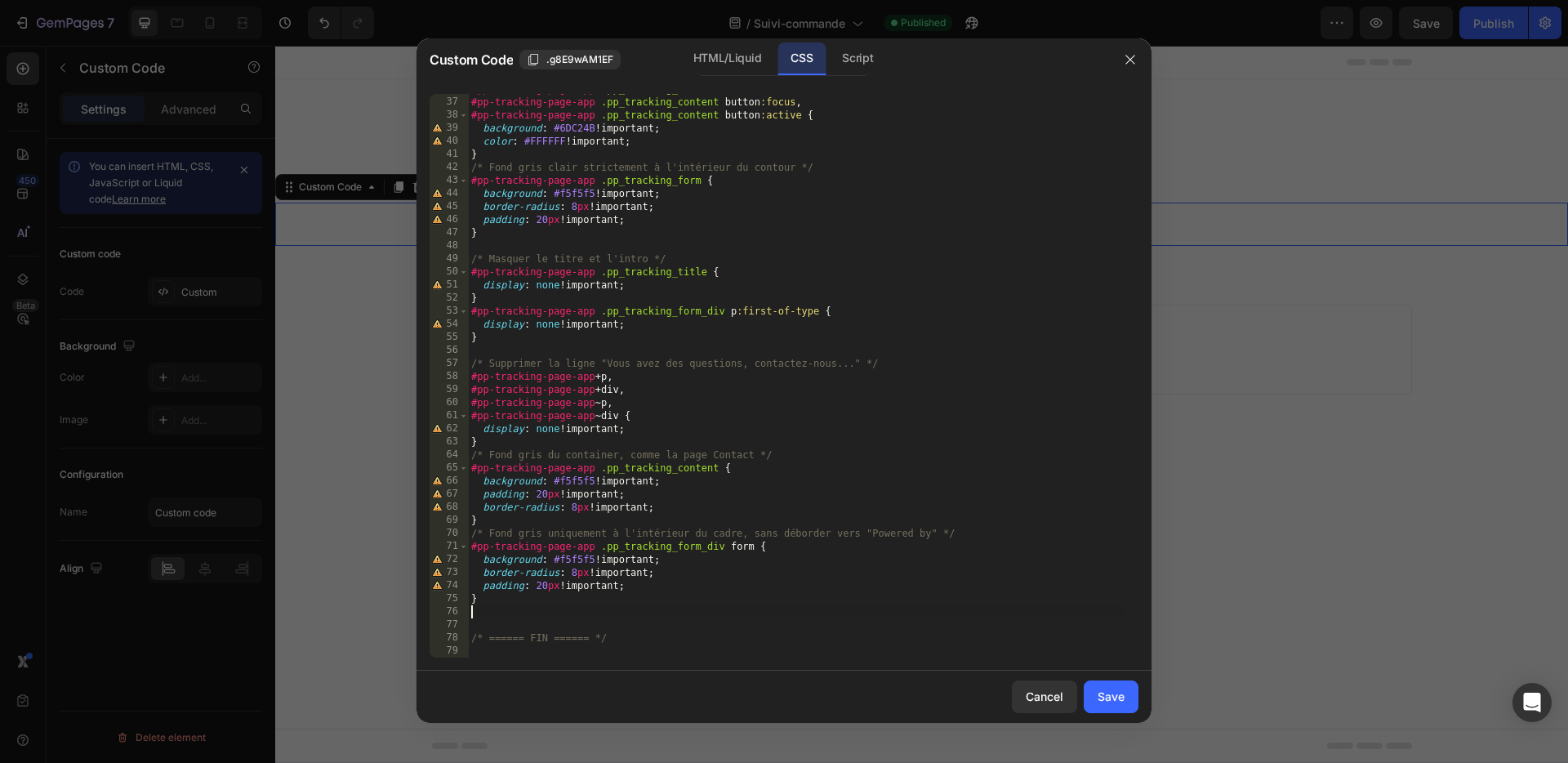
type textarea "}"
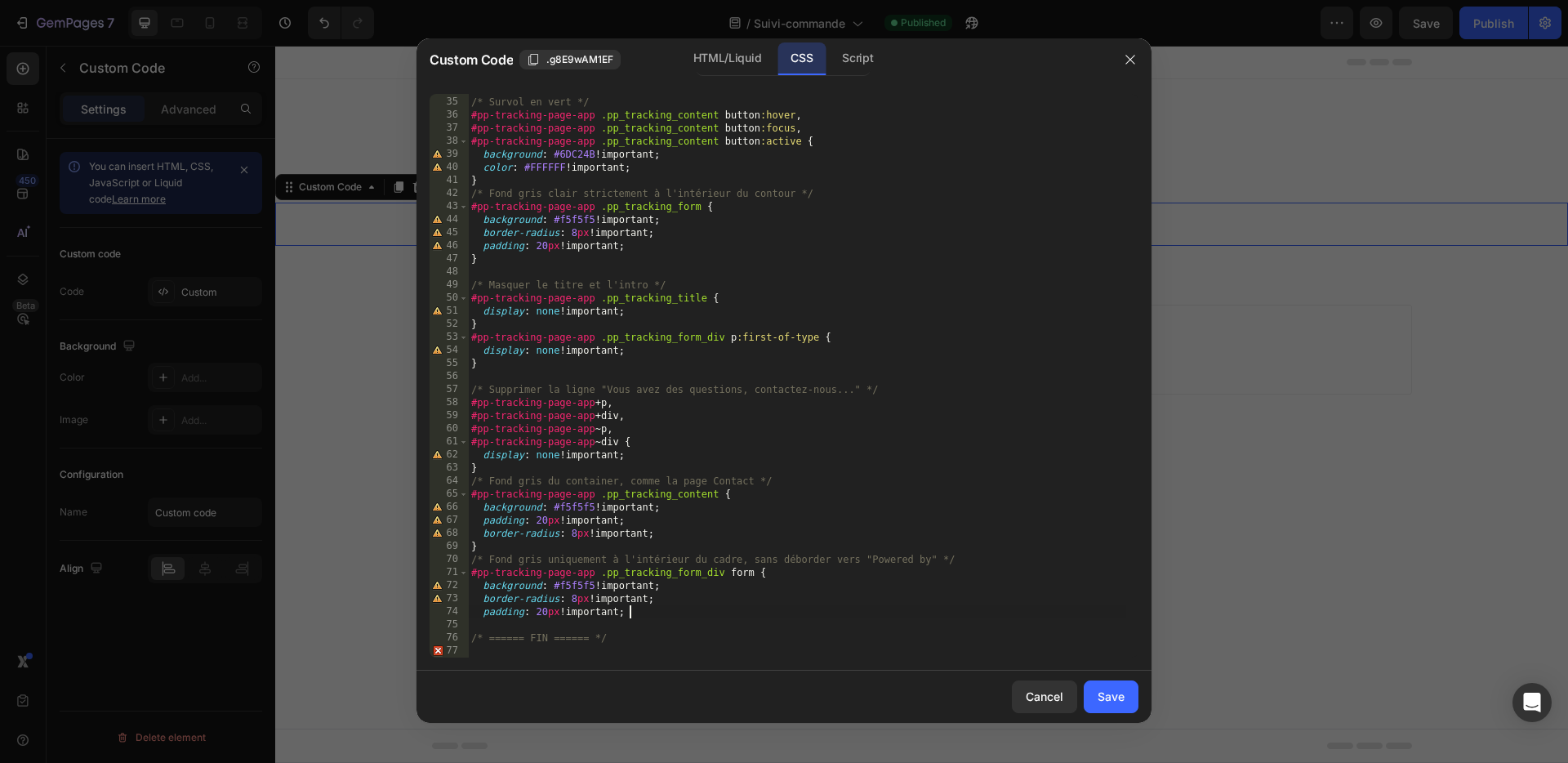
scroll to position [443, 0]
click at [1121, 703] on div "Save" at bounding box center [1111, 697] width 27 height 17
type textarea "/* ====== FIN ====== */"
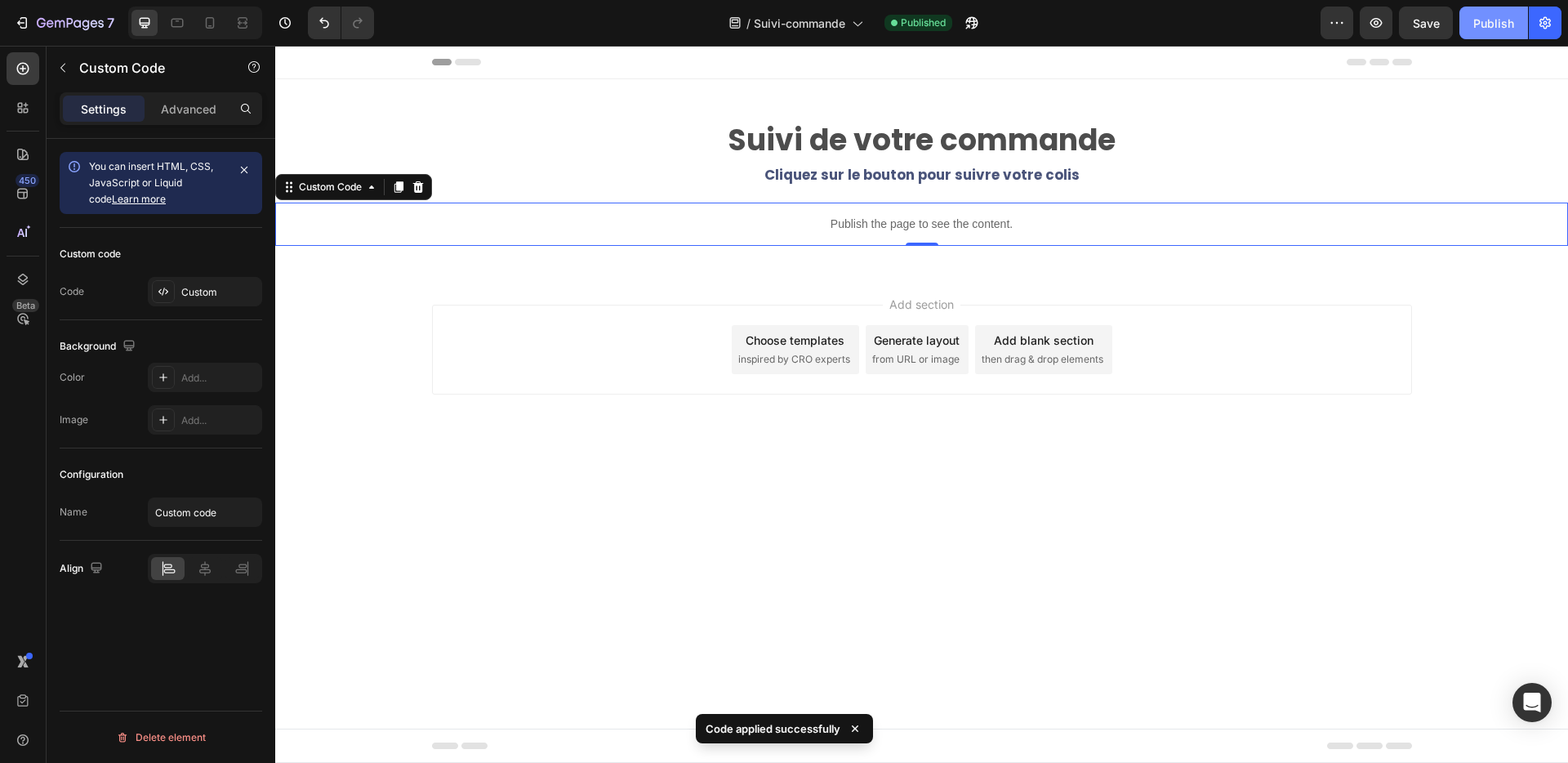
click at [1501, 25] on div "Publish" at bounding box center [1494, 23] width 41 height 17
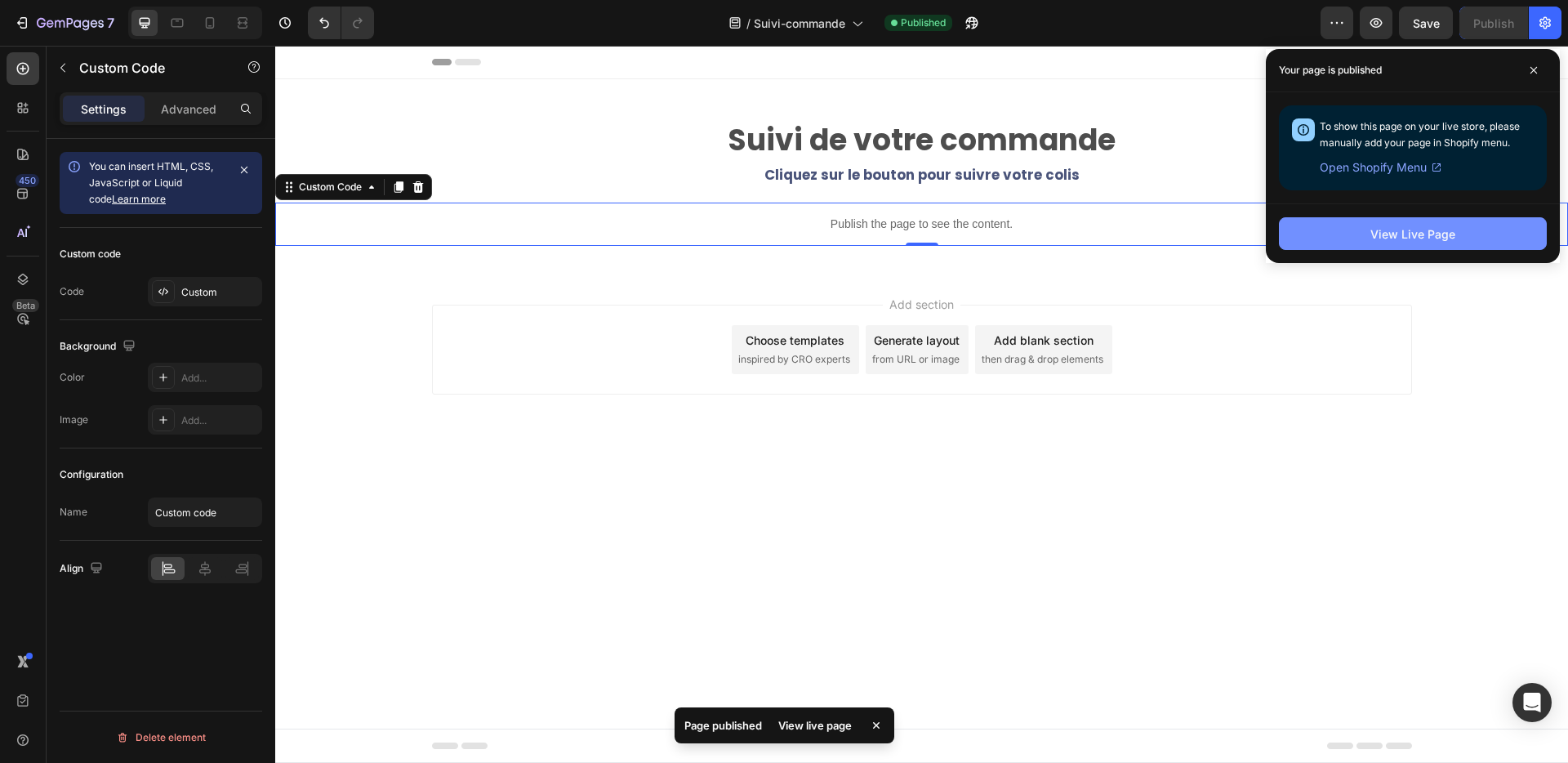
click at [1407, 229] on div "View Live Page" at bounding box center [1412, 234] width 85 height 17
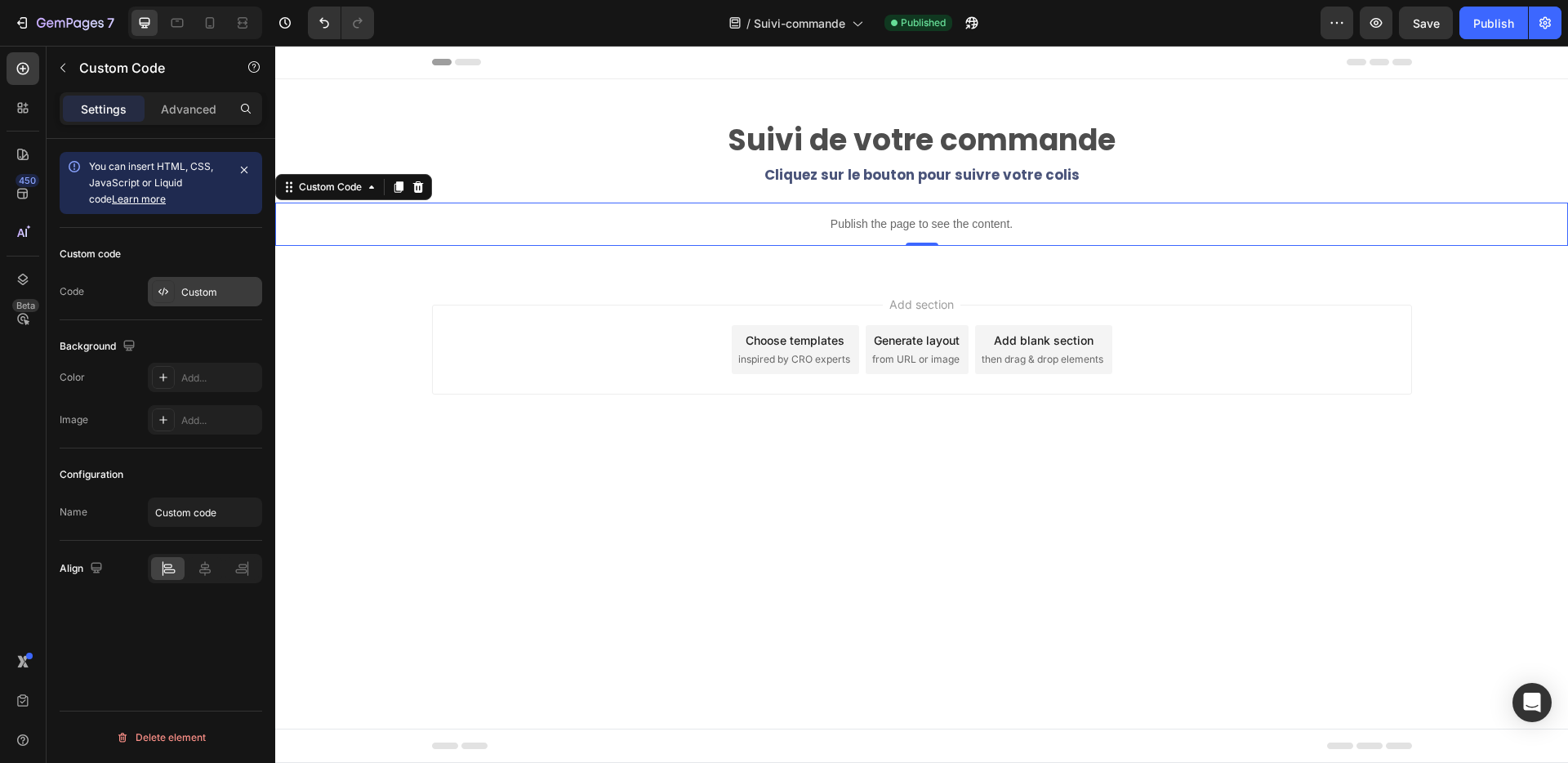
click at [196, 291] on div "Custom" at bounding box center [219, 292] width 77 height 15
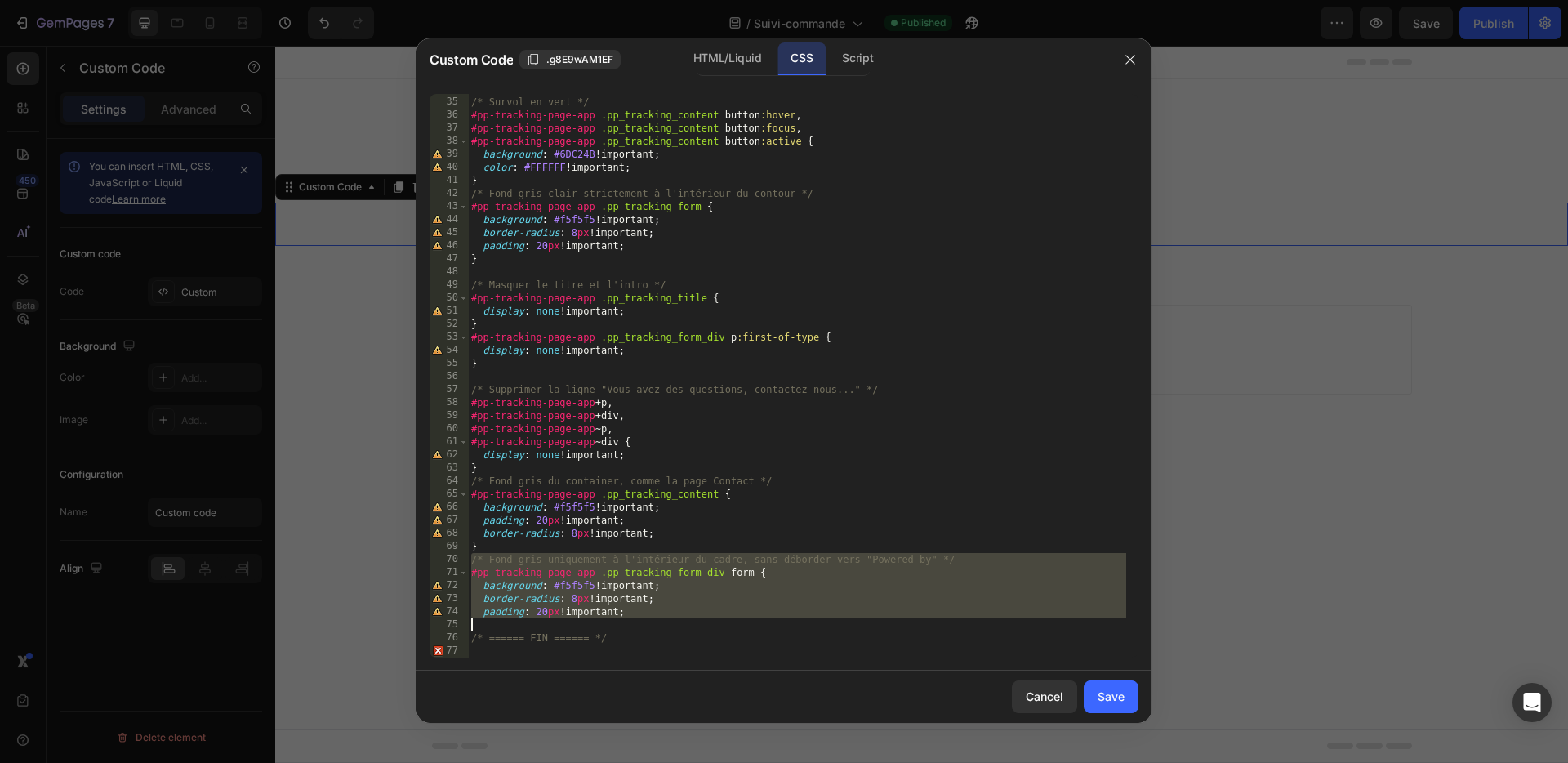
drag, startPoint x: 472, startPoint y: 564, endPoint x: 664, endPoint y: 618, distance: 199.4
click at [674, 620] on div "/* Survol en vert */ #pp-tracking-page-app .pp_tracking_content button :hover ,…" at bounding box center [796, 377] width 658 height 590
type textarea "padding: 20px !important;"
paste textarea
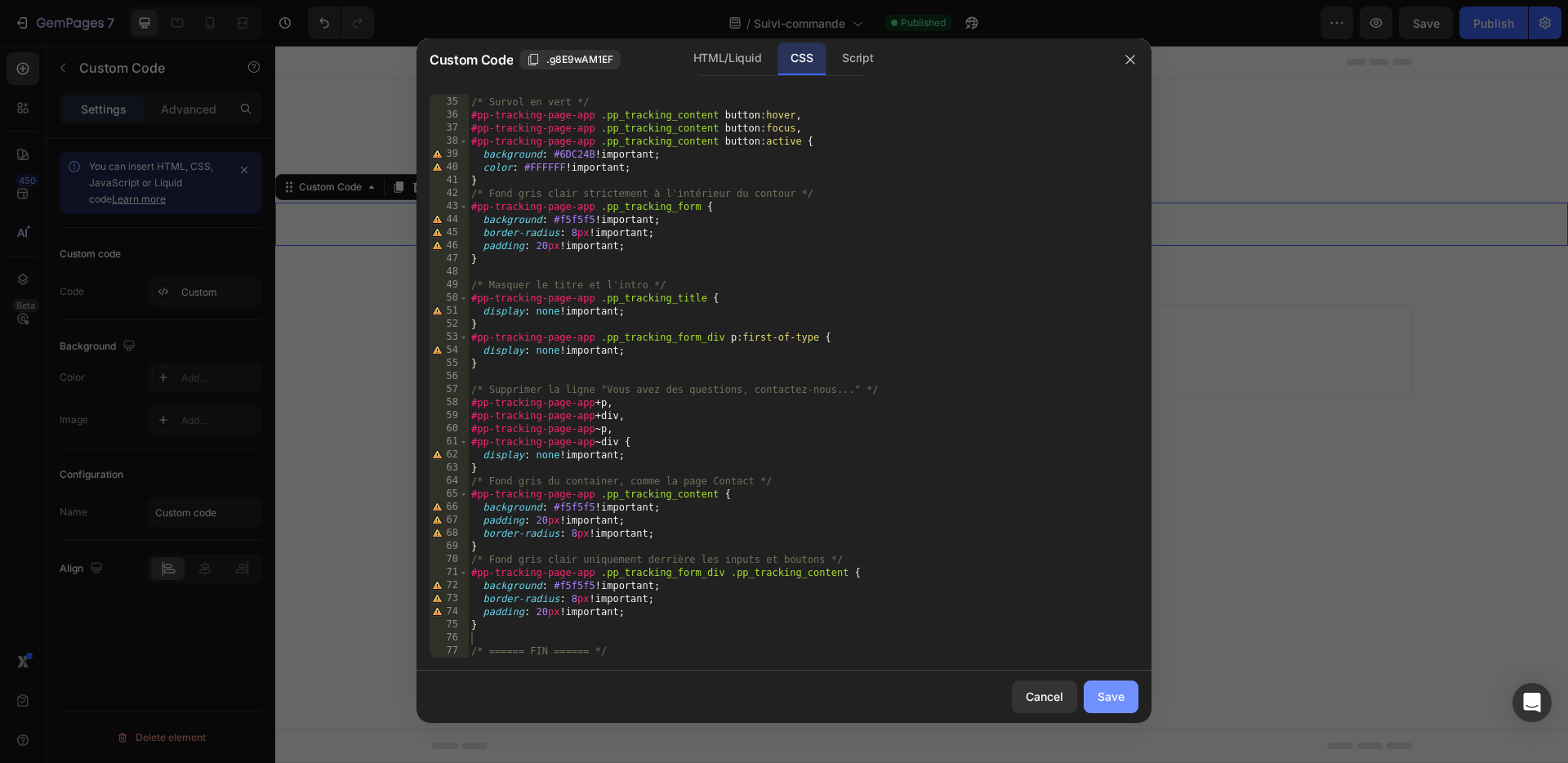
click at [1108, 698] on div "Save" at bounding box center [1111, 697] width 27 height 17
type textarea "/* ====== FIN ====== */"
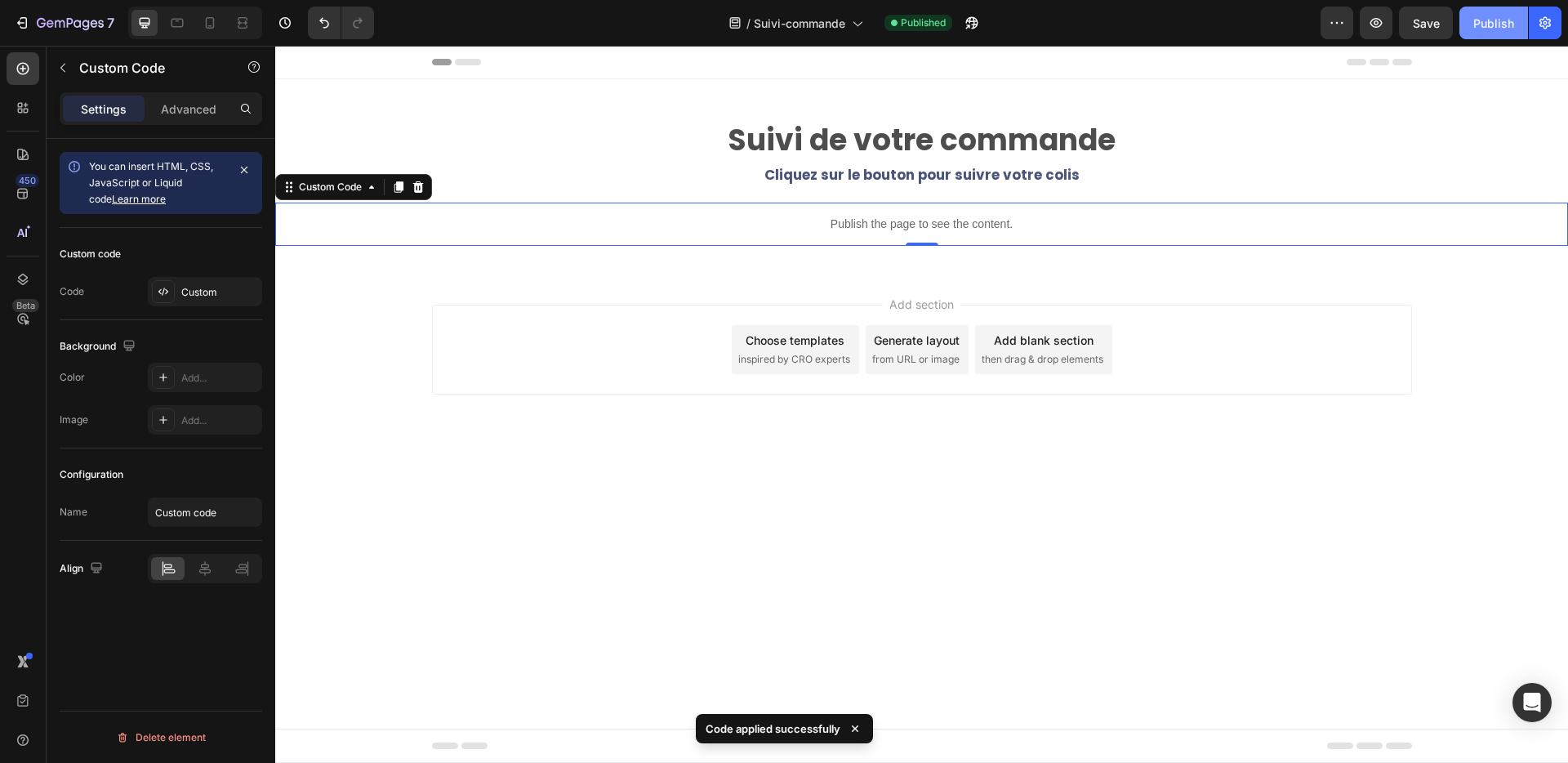
click at [1491, 23] on div "Publish" at bounding box center [1494, 23] width 41 height 17
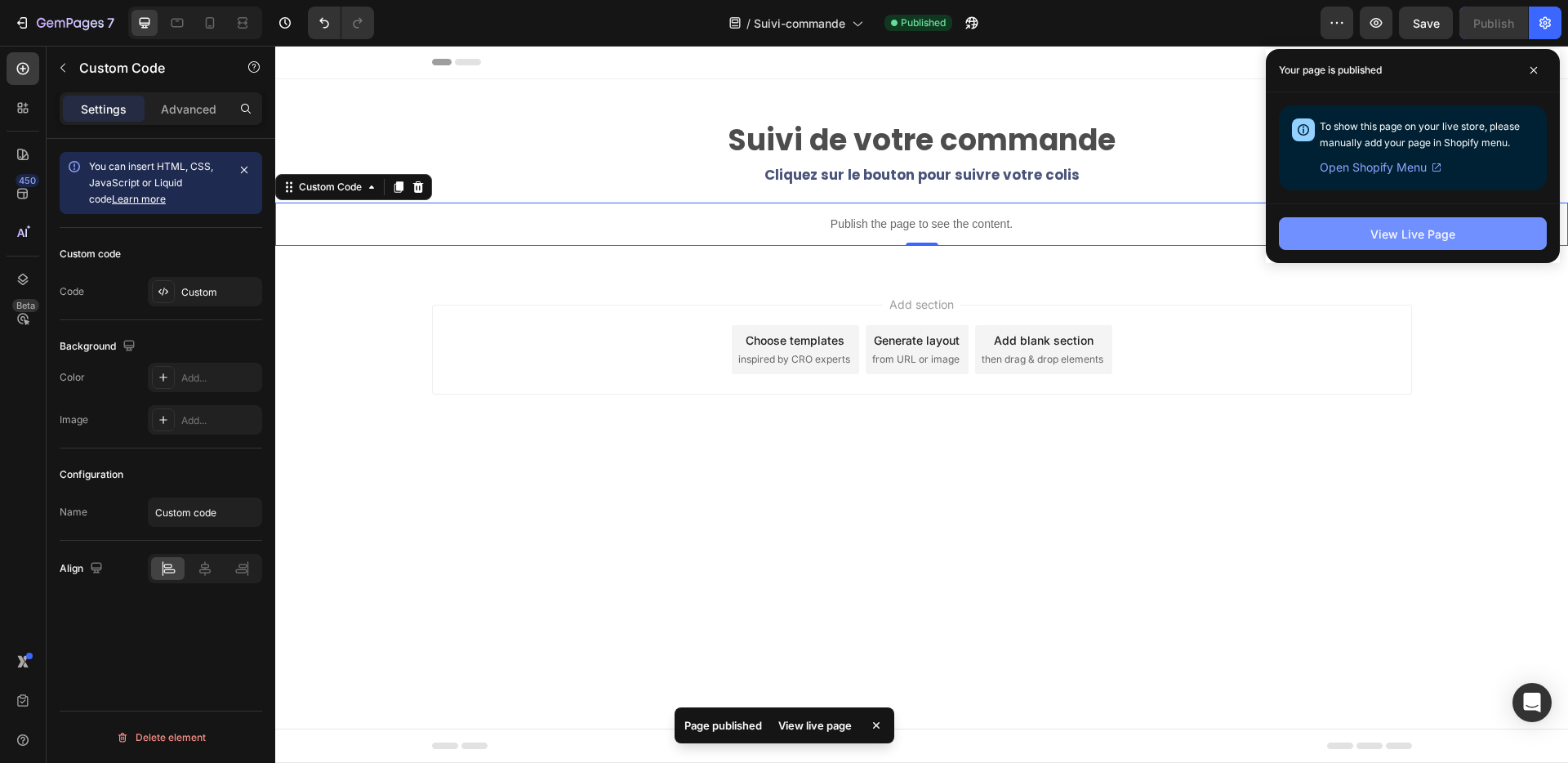
click at [1384, 237] on div "View Live Page" at bounding box center [1412, 234] width 85 height 17
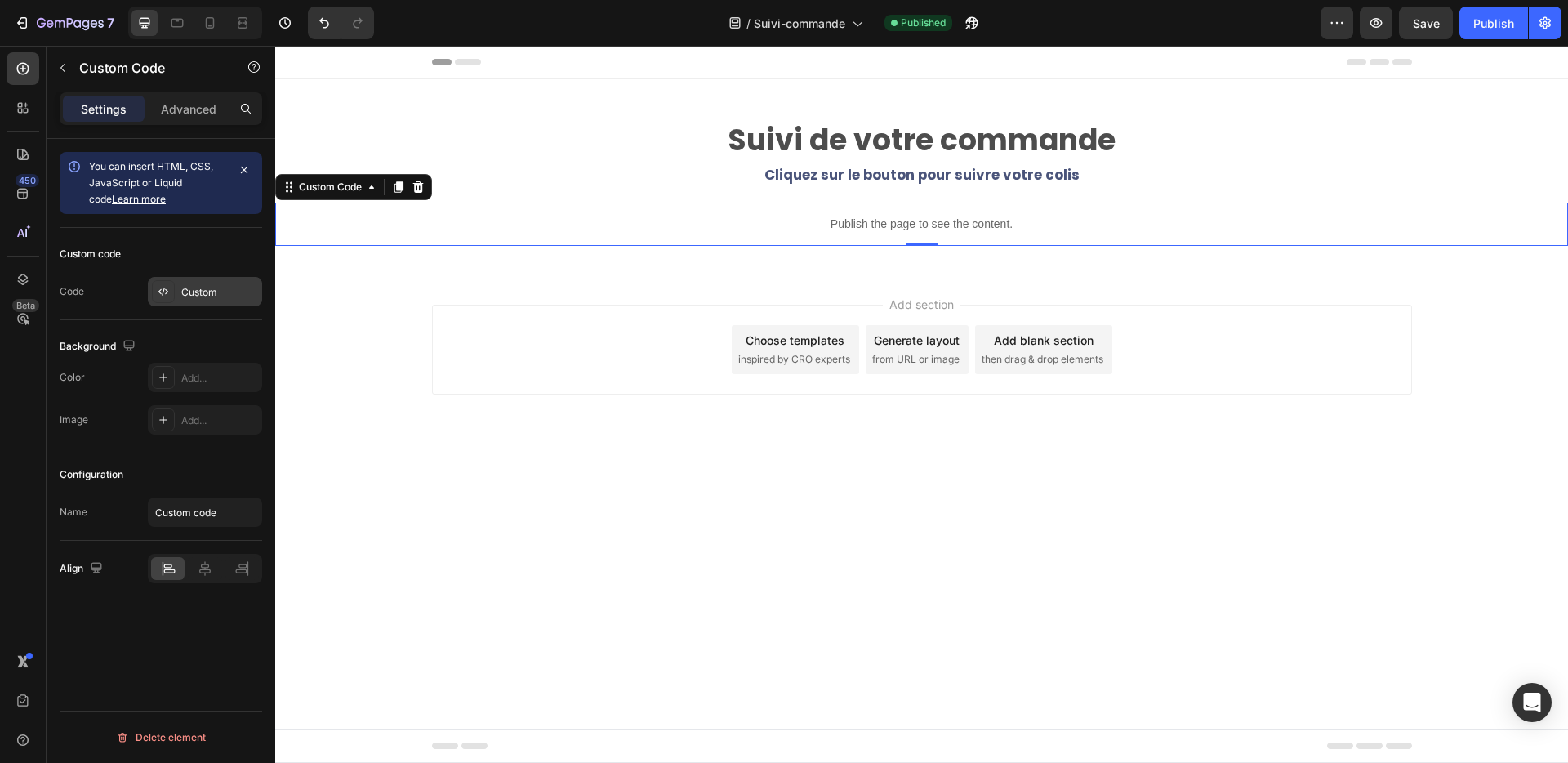
click at [204, 285] on div "Custom" at bounding box center [219, 292] width 77 height 15
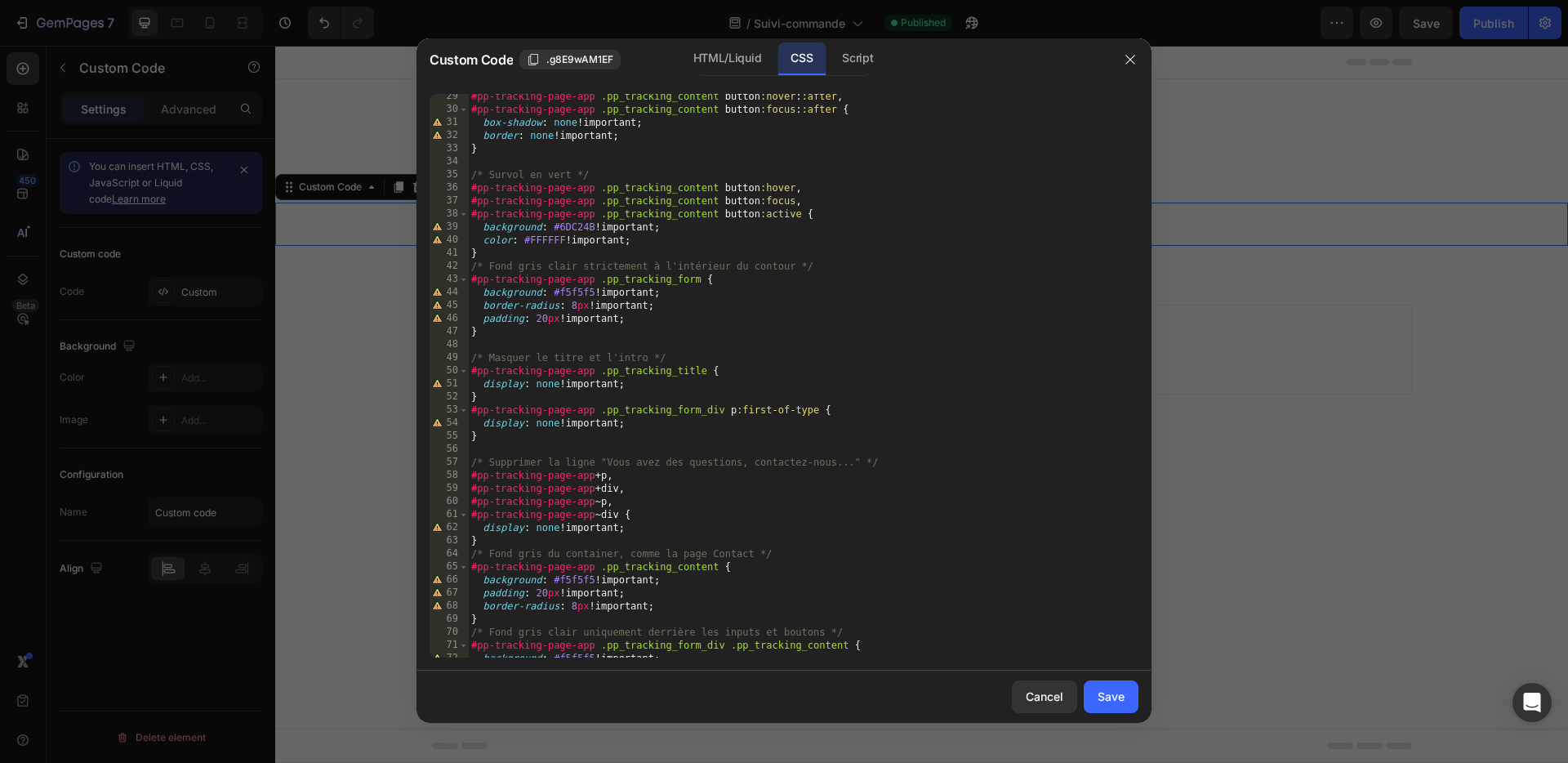
scroll to position [456, 0]
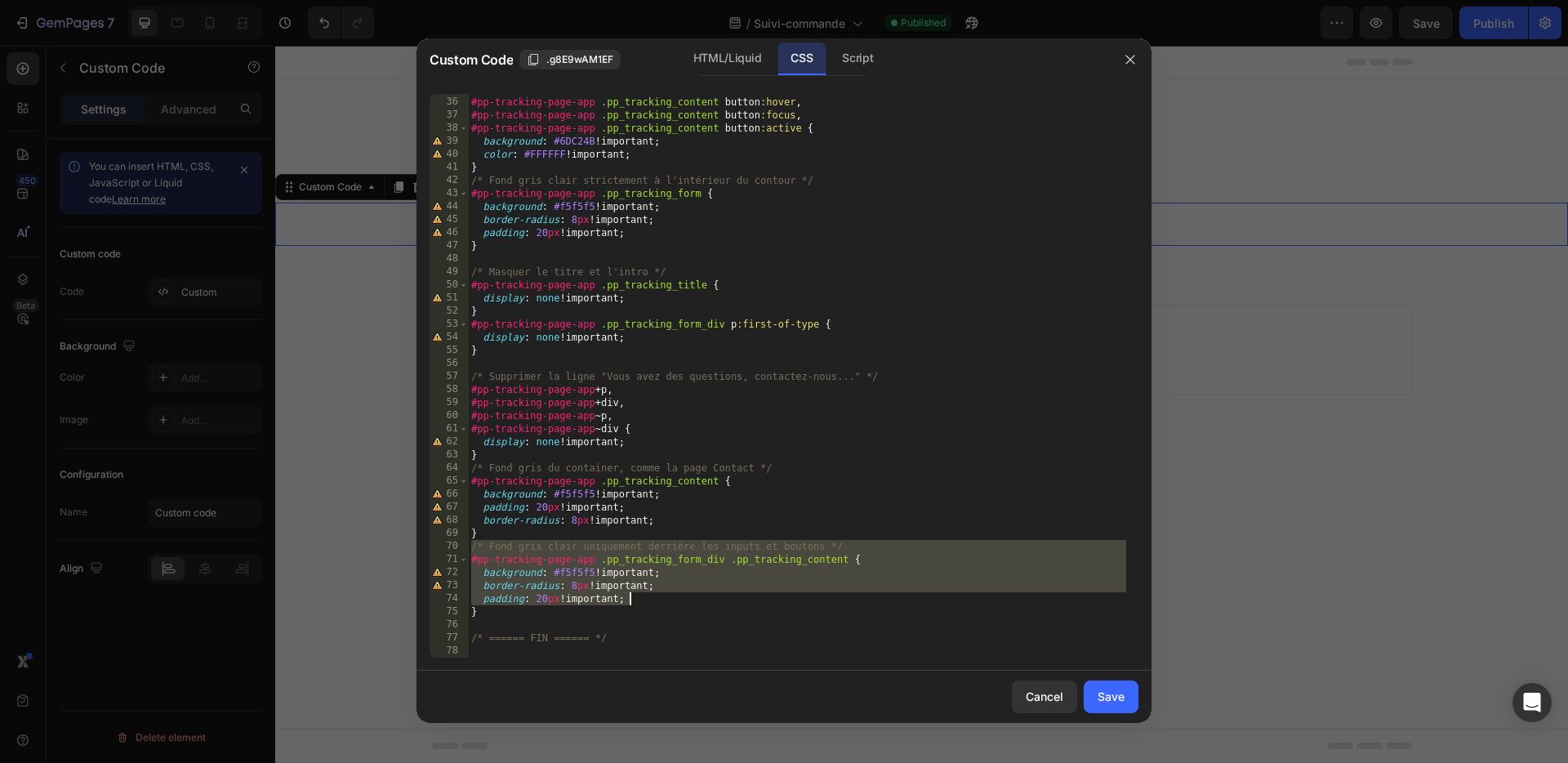
drag, startPoint x: 472, startPoint y: 550, endPoint x: 711, endPoint y: 589, distance: 242.2
click at [732, 592] on div "/* Survol en vert */ #pp-tracking-page-app .pp_tracking_content button :hover ,…" at bounding box center [796, 377] width 658 height 590
type textarea "border-radius: 8px !important; padding: 20px !important;"
paste textarea
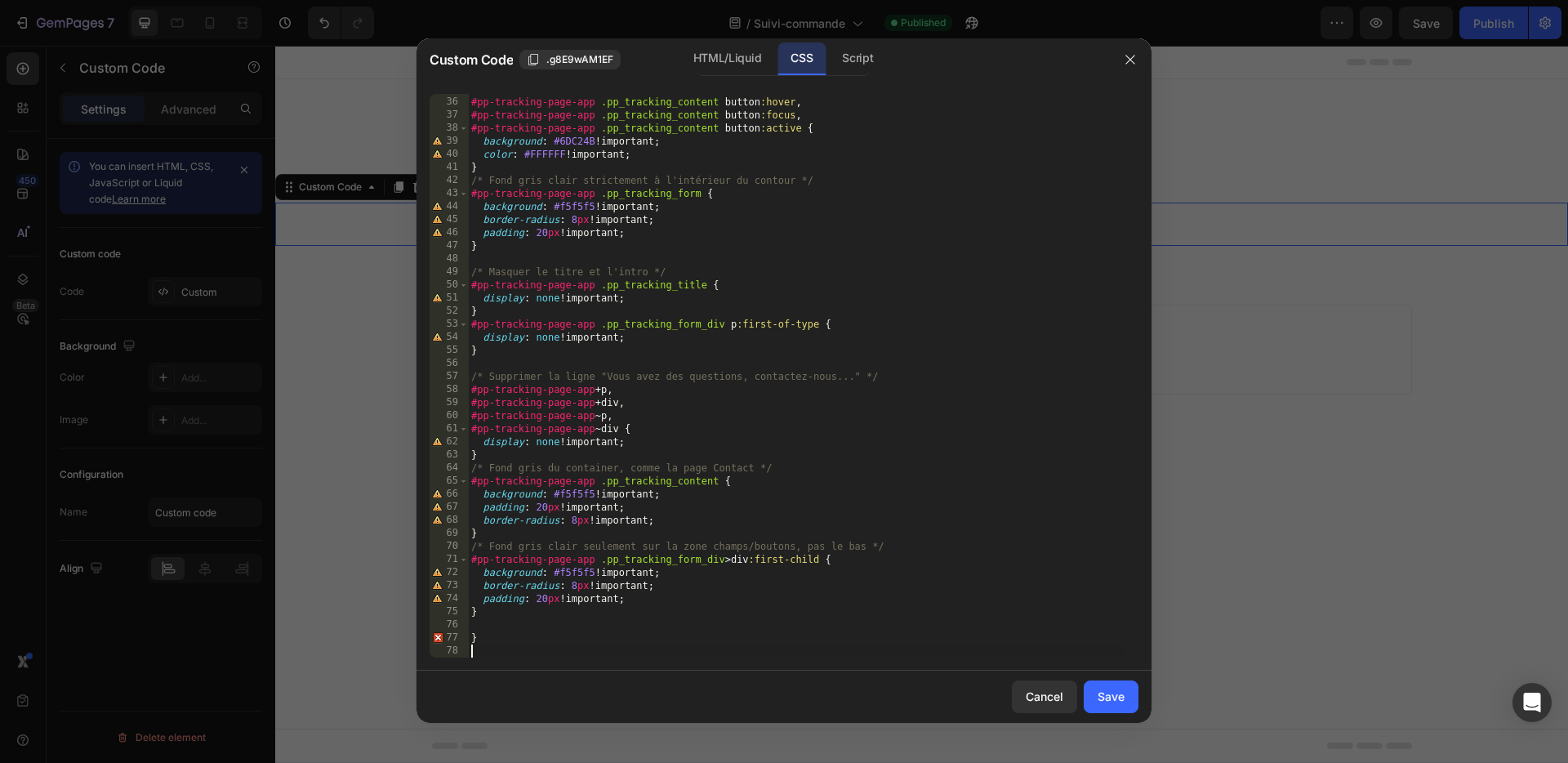
click at [504, 645] on div "/* Survol en vert */ #pp-tracking-page-app .pp_tracking_content button :hover ,…" at bounding box center [796, 377] width 658 height 590
type textarea "}"
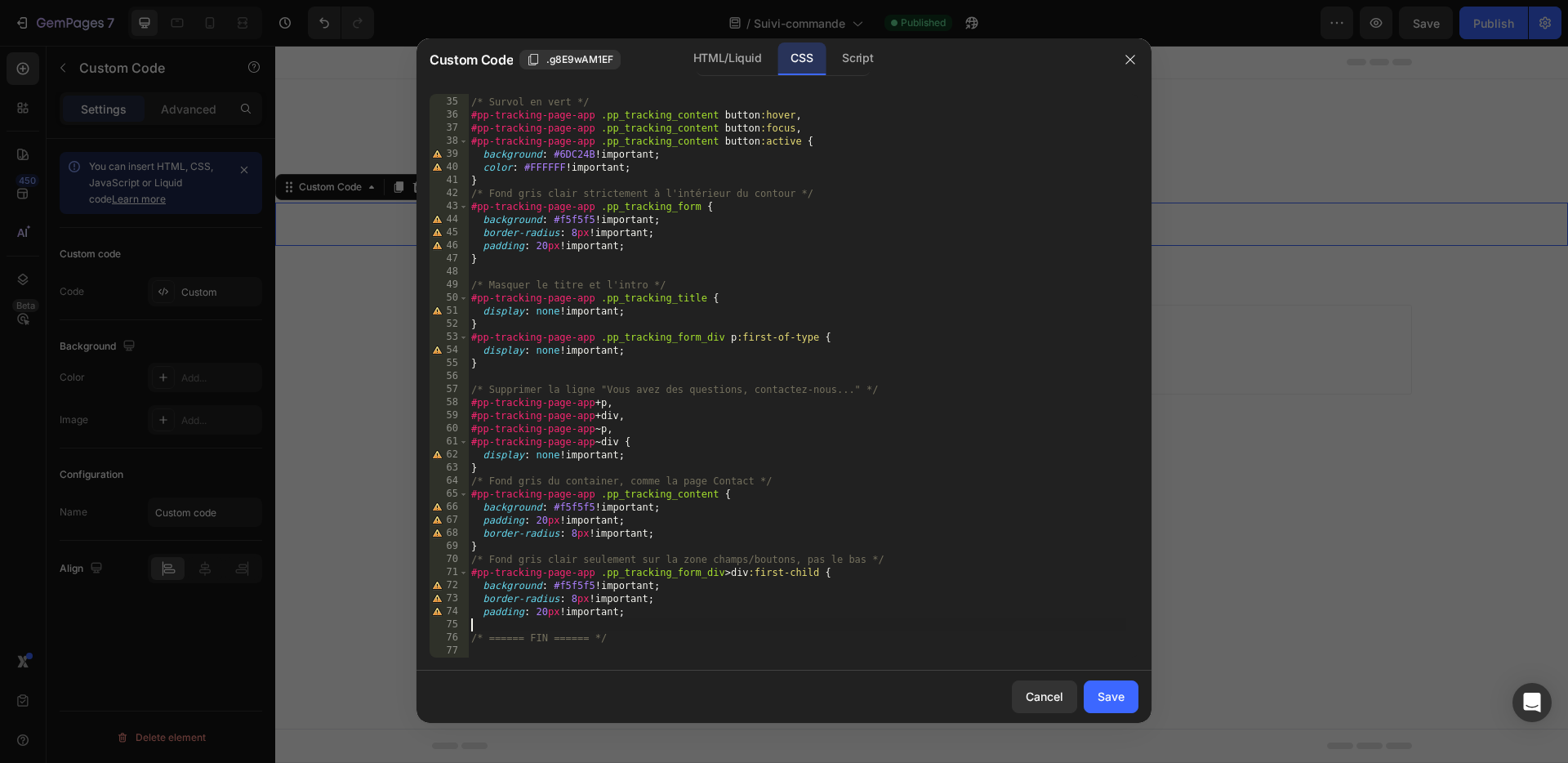
scroll to position [430, 0]
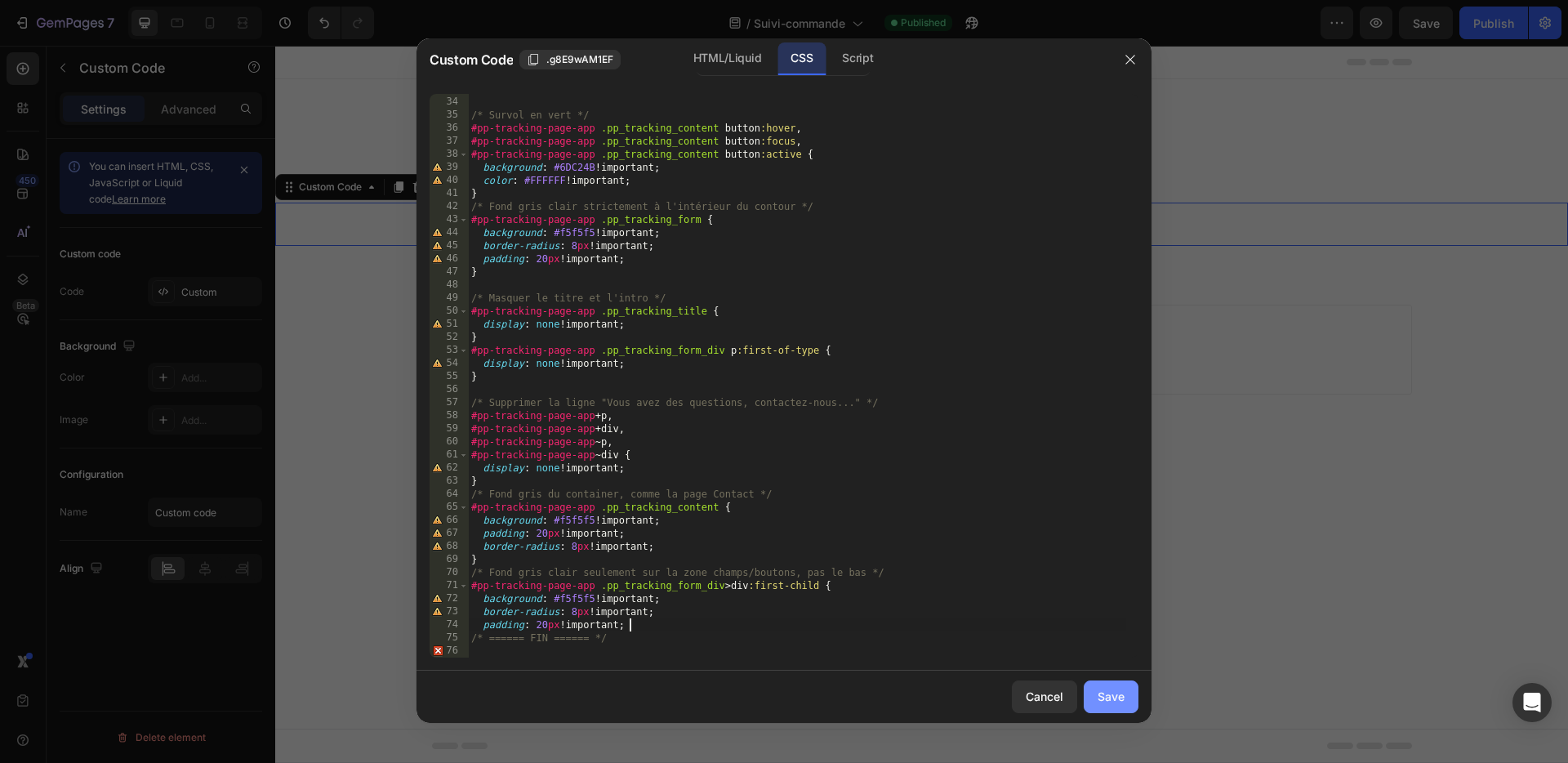
click at [1111, 699] on div "Save" at bounding box center [1111, 697] width 27 height 17
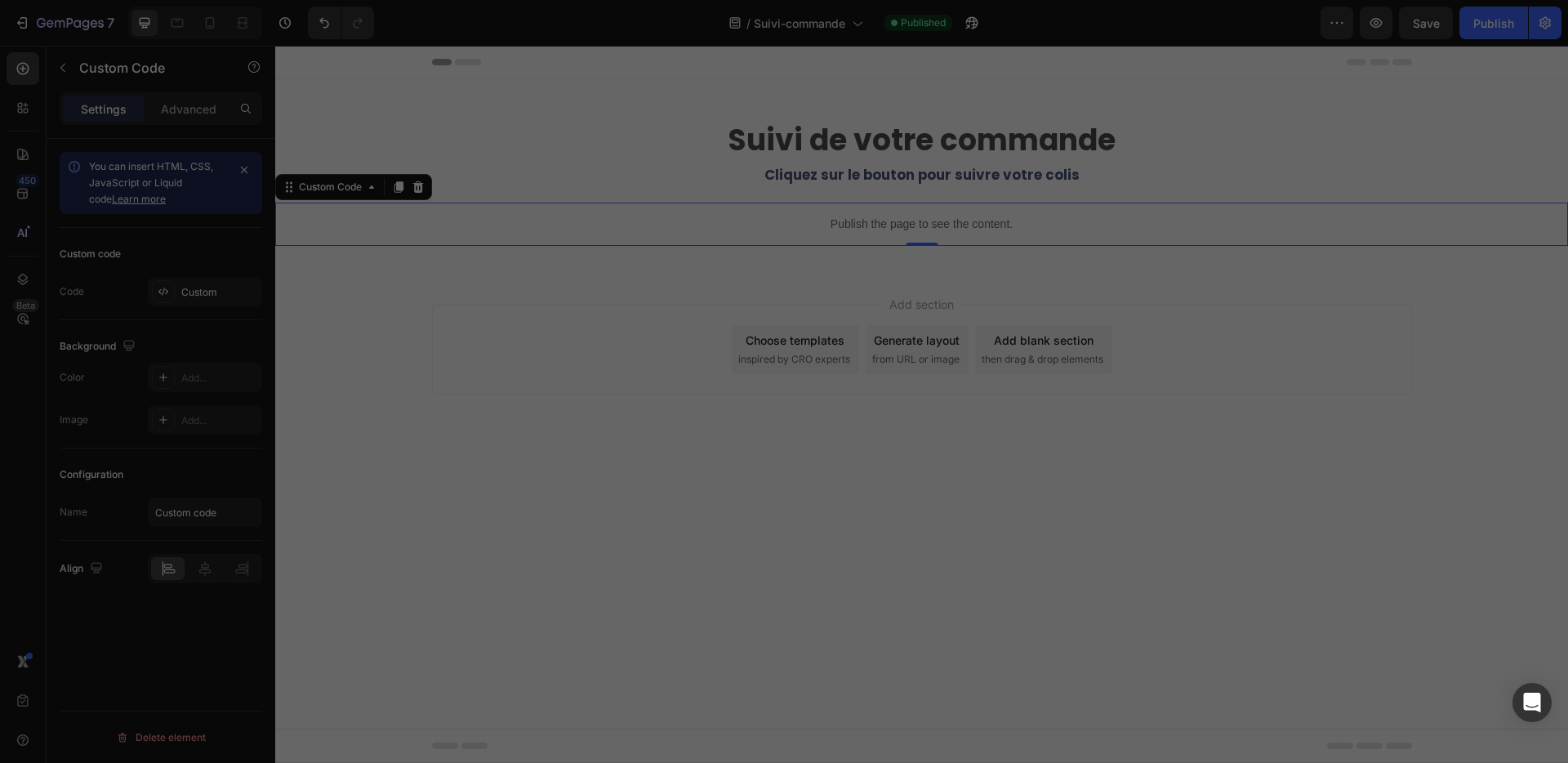
type textarea "/* ====== FIN ====== */"
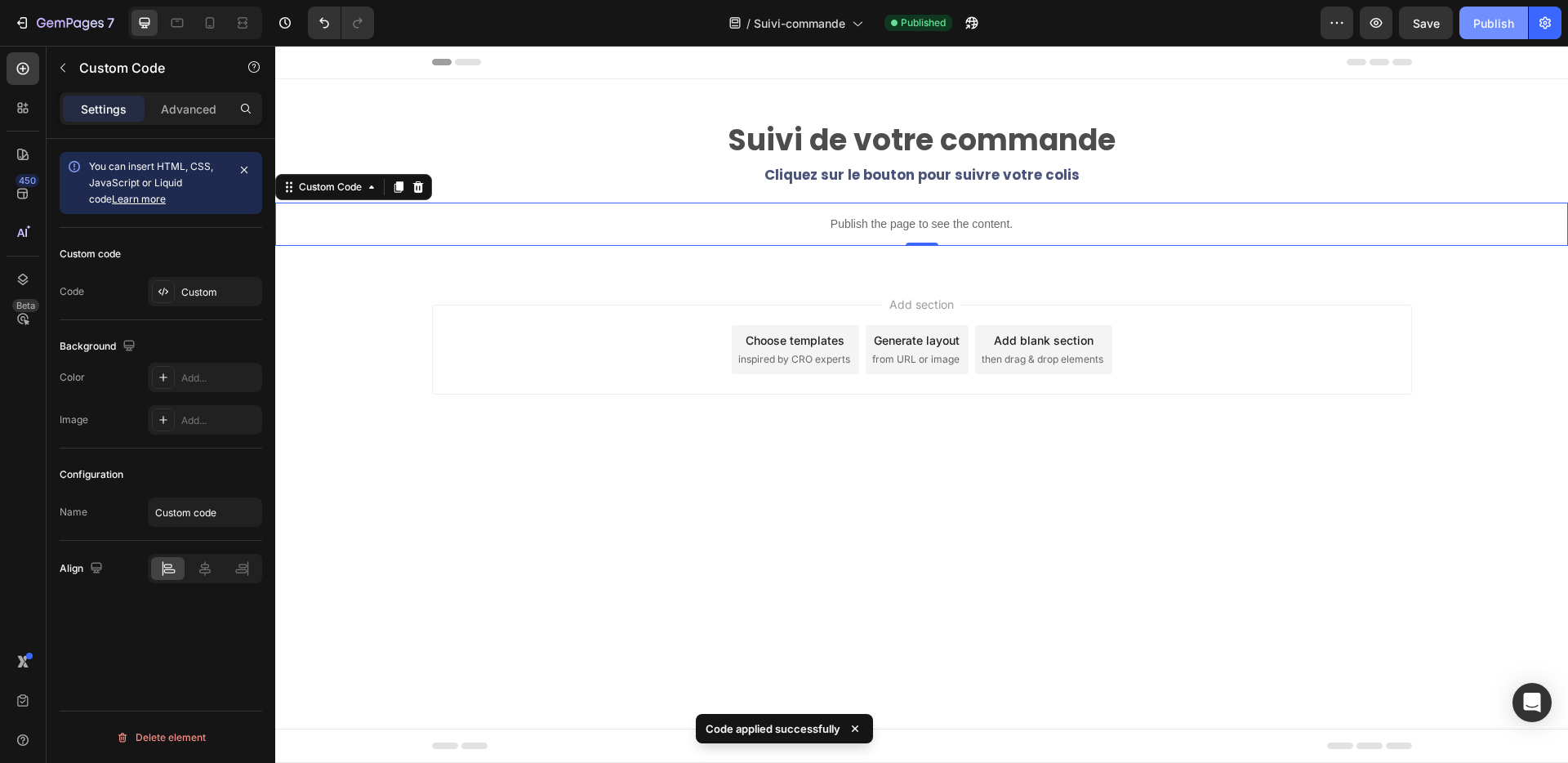
click at [1493, 25] on div "Publish" at bounding box center [1494, 23] width 41 height 17
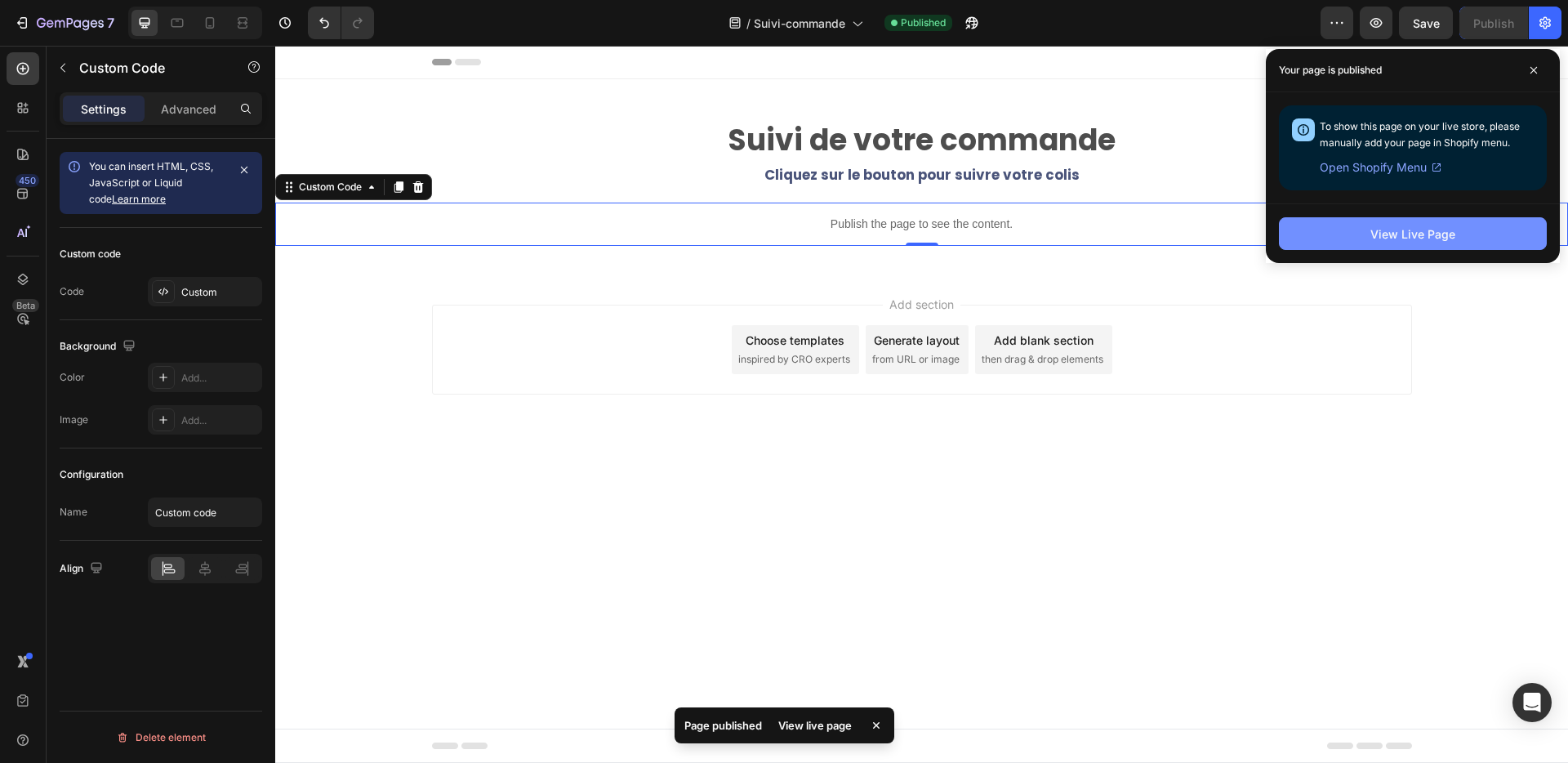
click at [1419, 232] on div "View Live Page" at bounding box center [1412, 234] width 85 height 17
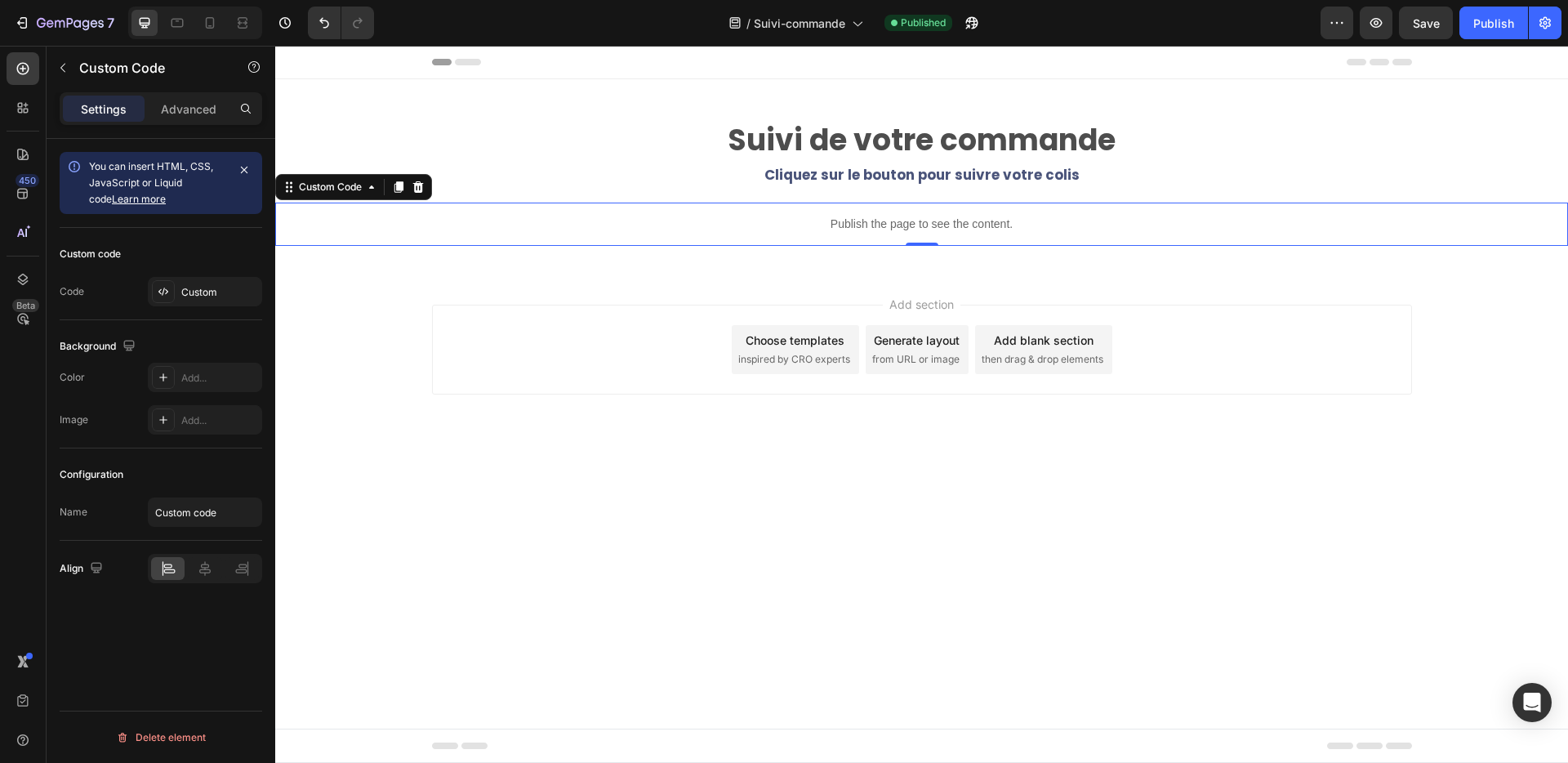
click at [750, 224] on p "Publish the page to see the content." at bounding box center [921, 224] width 1293 height 17
click at [201, 292] on div "Custom" at bounding box center [219, 292] width 77 height 15
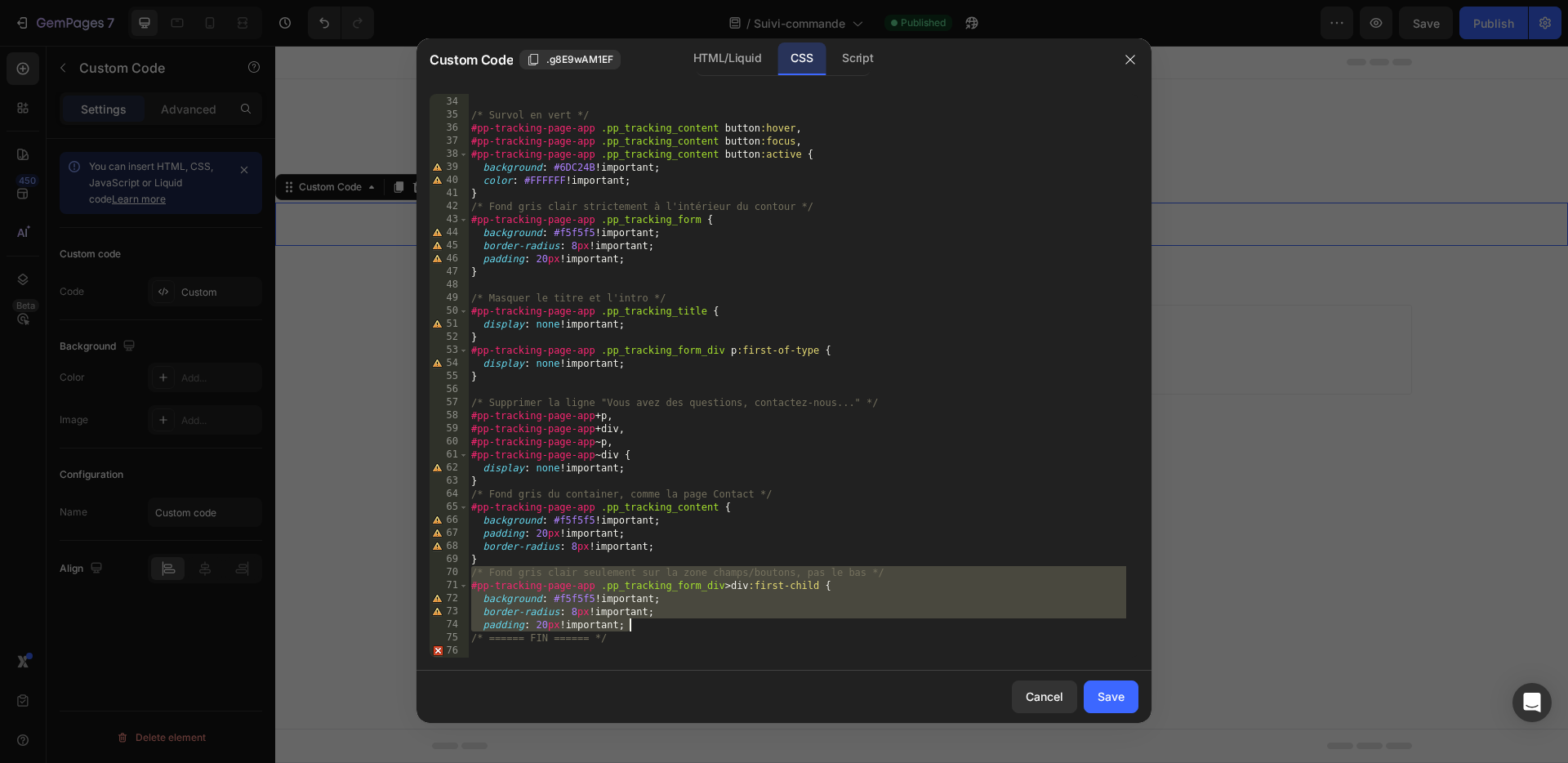
drag, startPoint x: 469, startPoint y: 574, endPoint x: 728, endPoint y: 622, distance: 263.4
click at [728, 622] on div "} /* Survol en vert */ #pp-tracking-page-app .pp_tracking_content button :hover…" at bounding box center [796, 377] width 658 height 590
type textarea "border-radius: 8px !important; padding: 20px !important;"
paste textarea
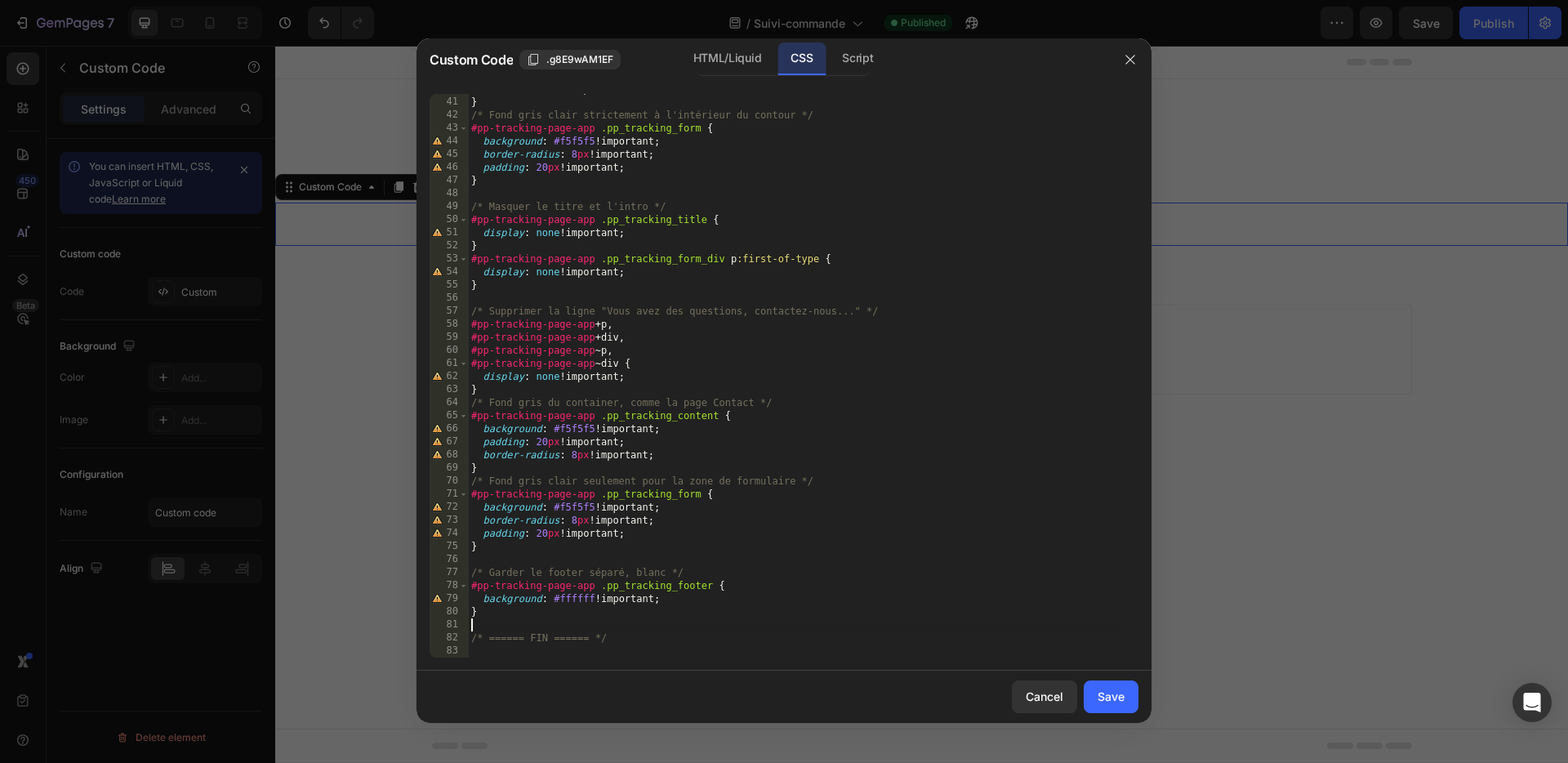
scroll to position [518, 0]
click at [1113, 696] on div "Save" at bounding box center [1111, 697] width 27 height 17
type textarea "/* ====== FIN ====== */"
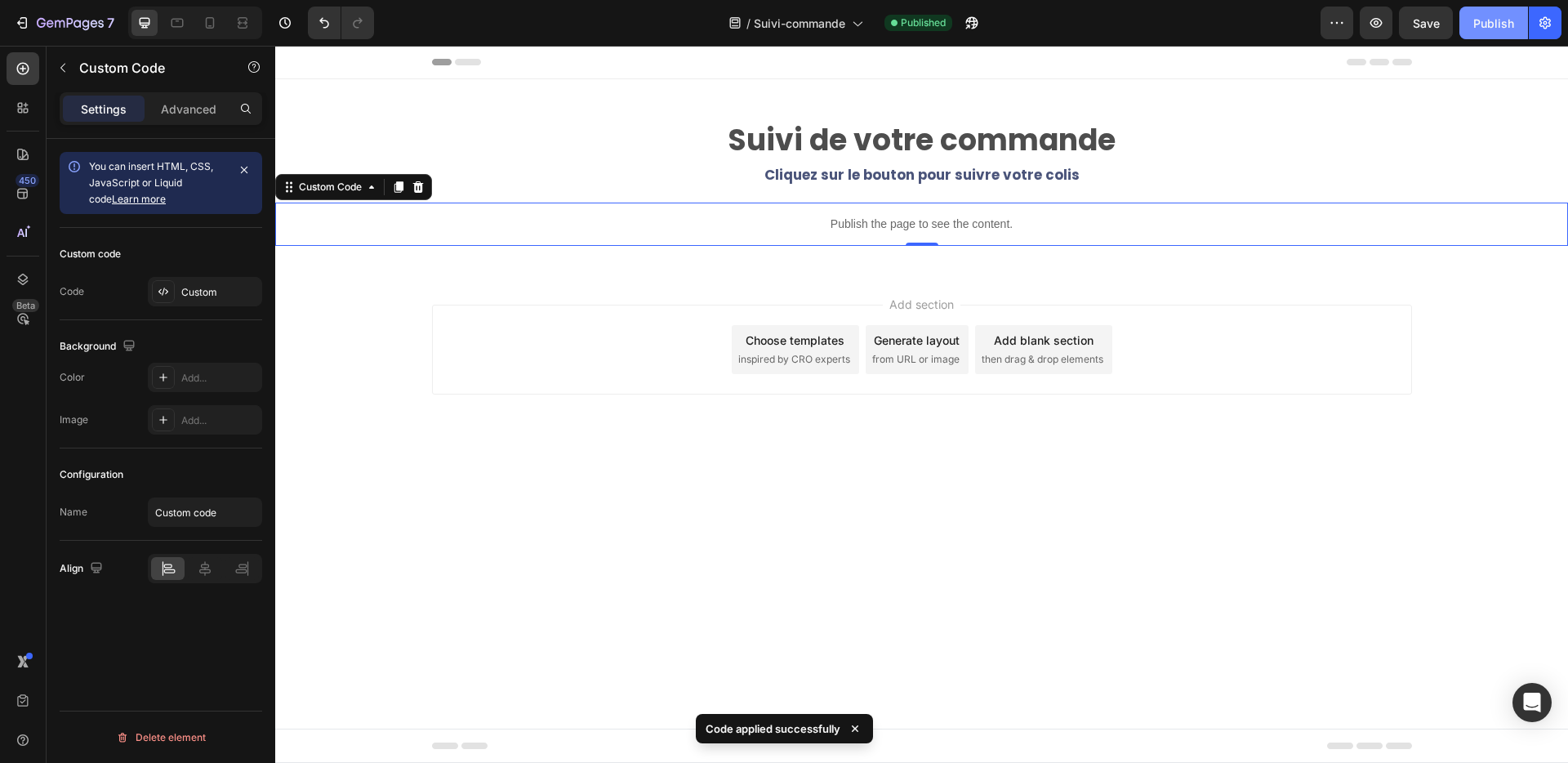
click at [1492, 22] on div "Publish" at bounding box center [1494, 23] width 41 height 17
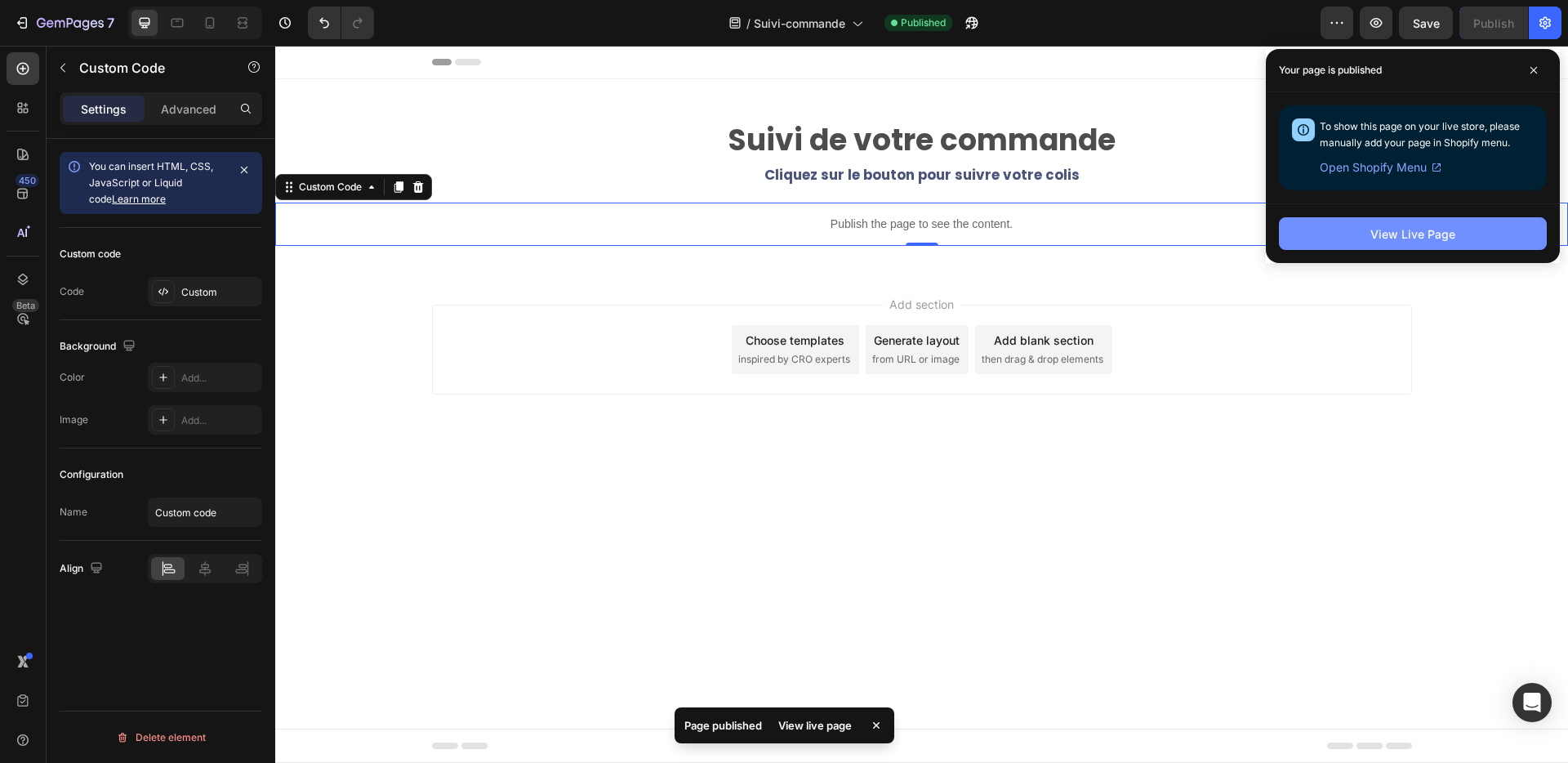
click at [1420, 237] on div "View Live Page" at bounding box center [1412, 234] width 85 height 17
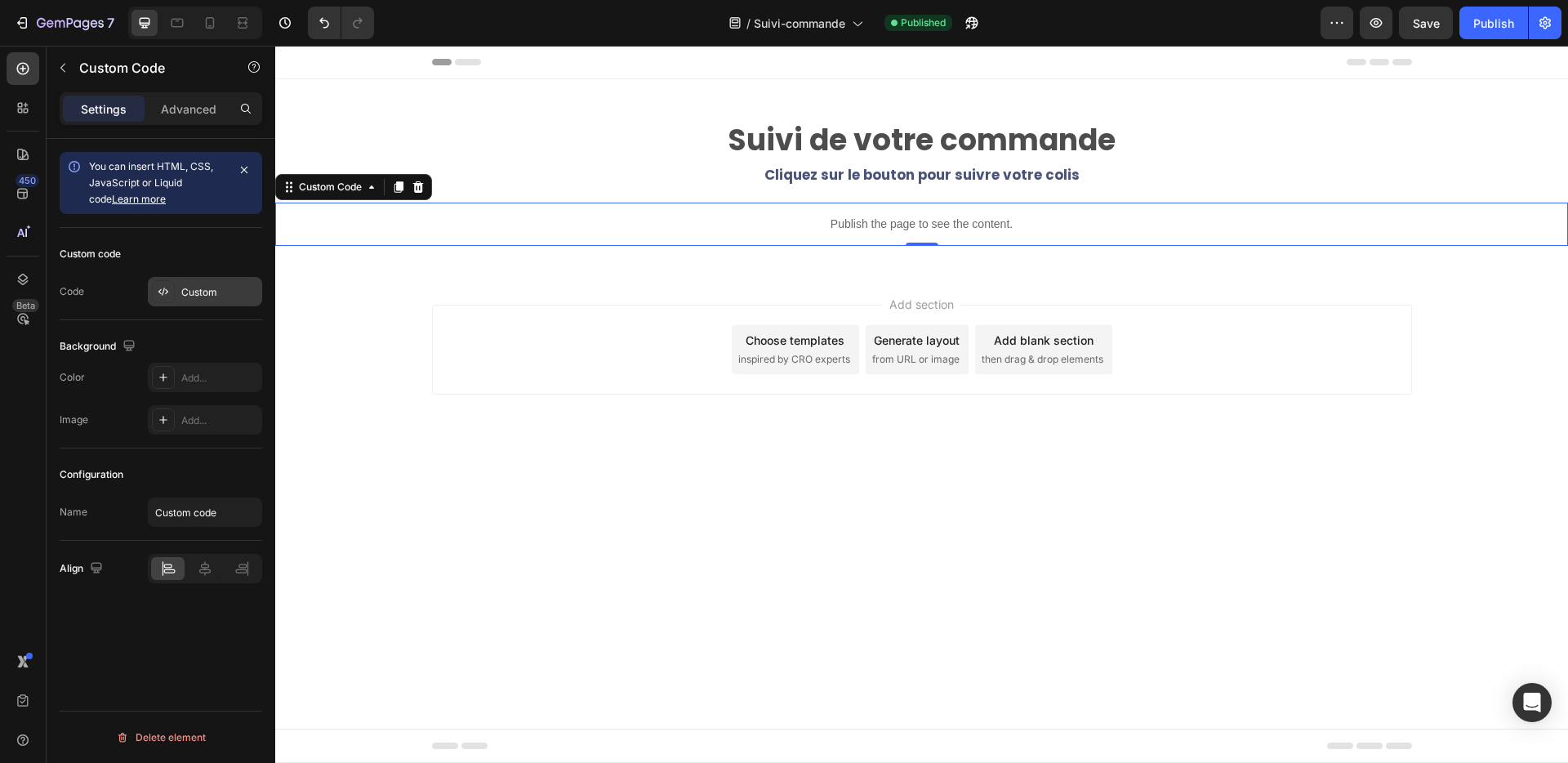
click at [189, 291] on div "Custom" at bounding box center [219, 292] width 77 height 15
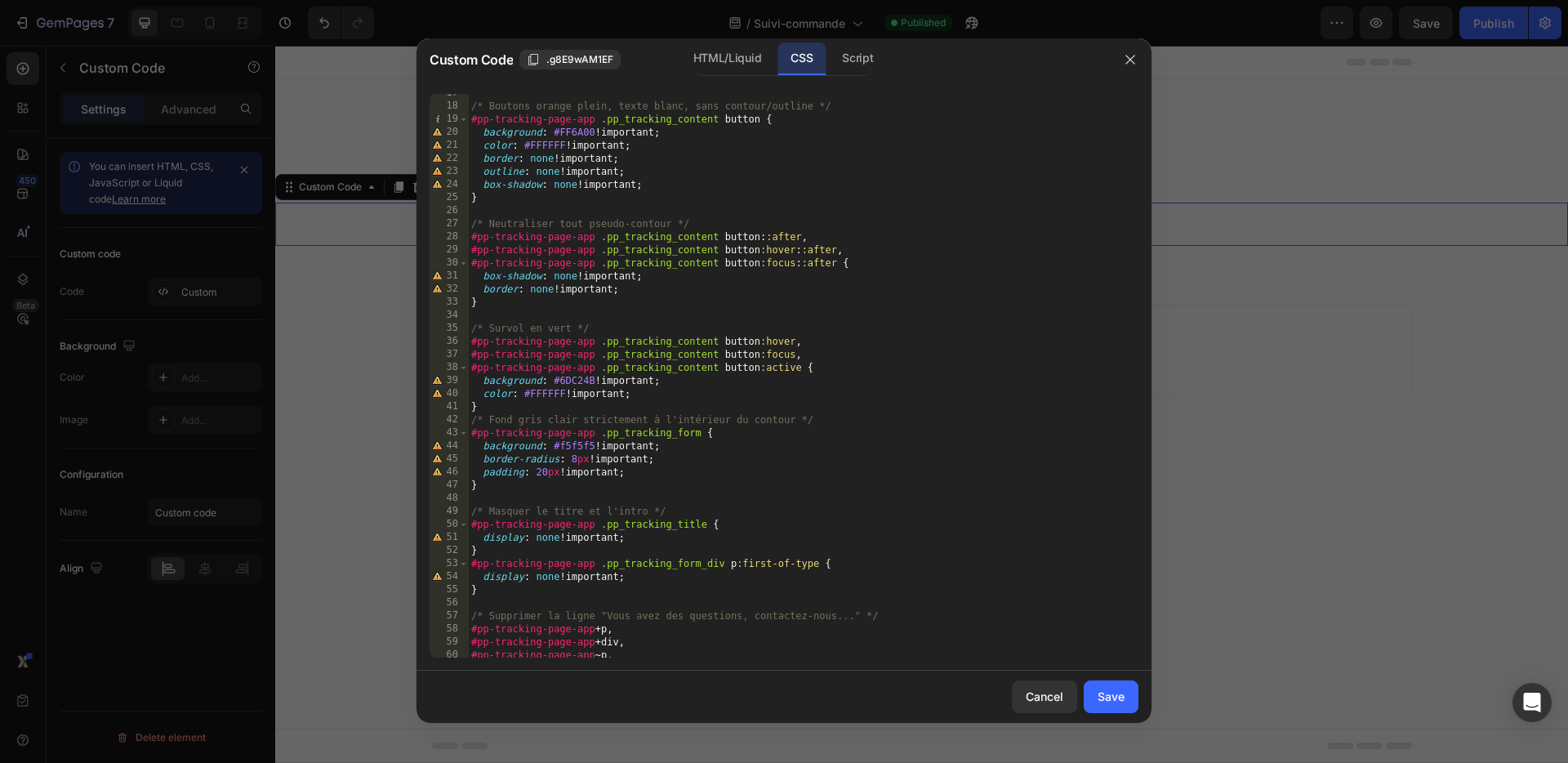
scroll to position [521, 0]
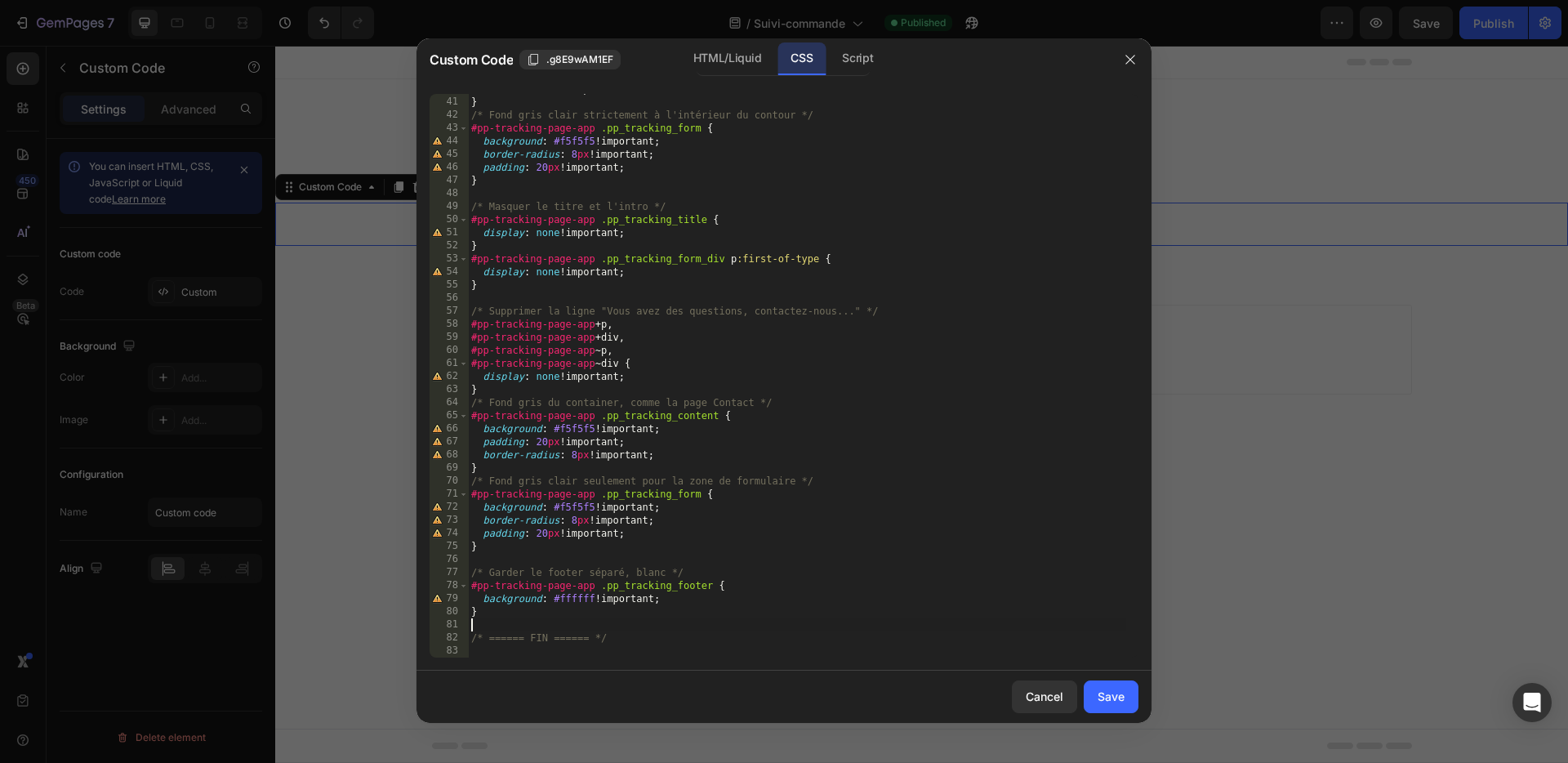
click at [476, 623] on div "color : #FFFFFF !important ; } /* Fond gris clair strictement à l'intérieur du …" at bounding box center [796, 377] width 658 height 590
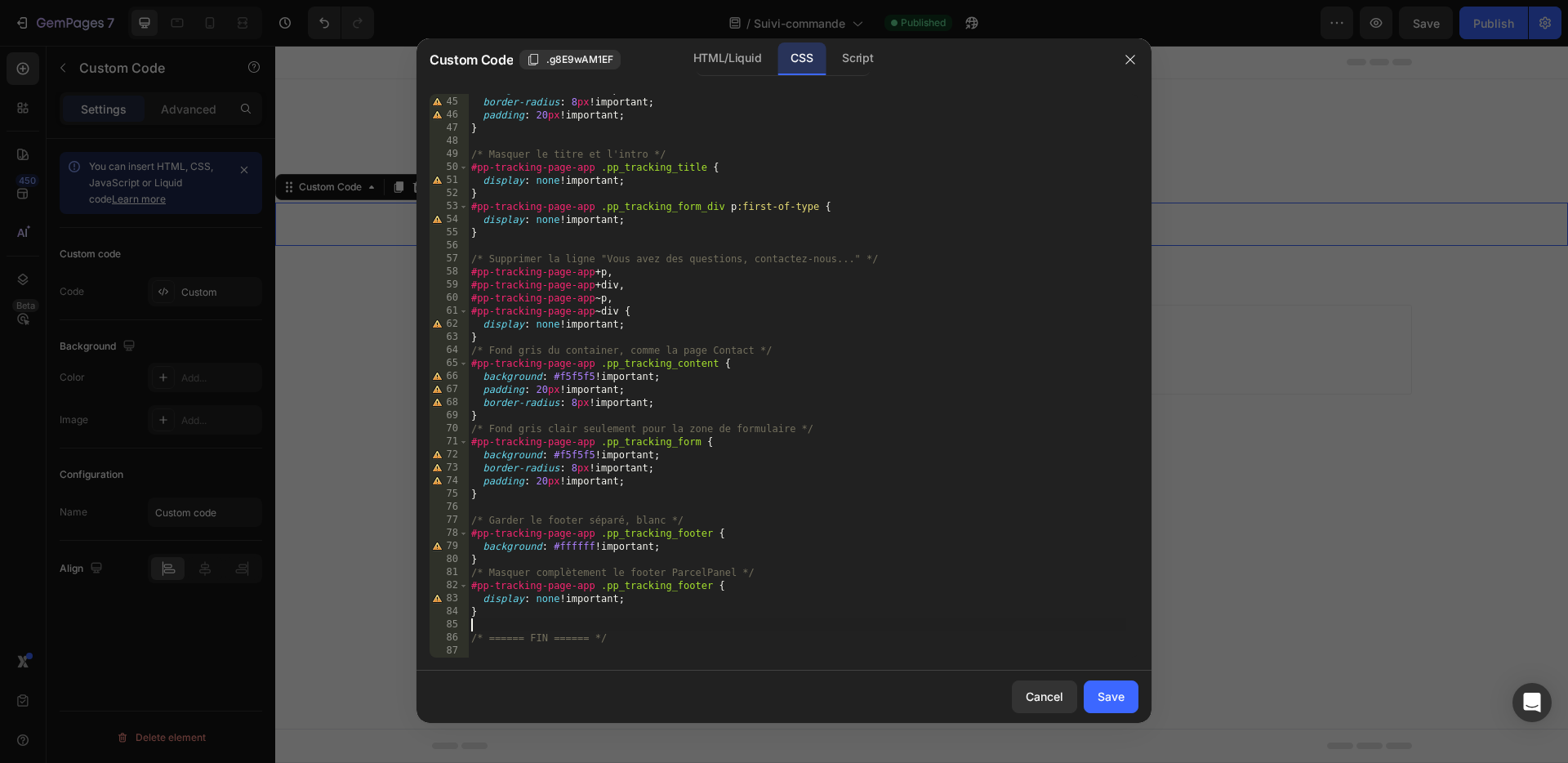
scroll to position [573, 0]
click at [1111, 691] on div "Save" at bounding box center [1111, 697] width 27 height 17
type textarea "/* ====== FIN ====== */"
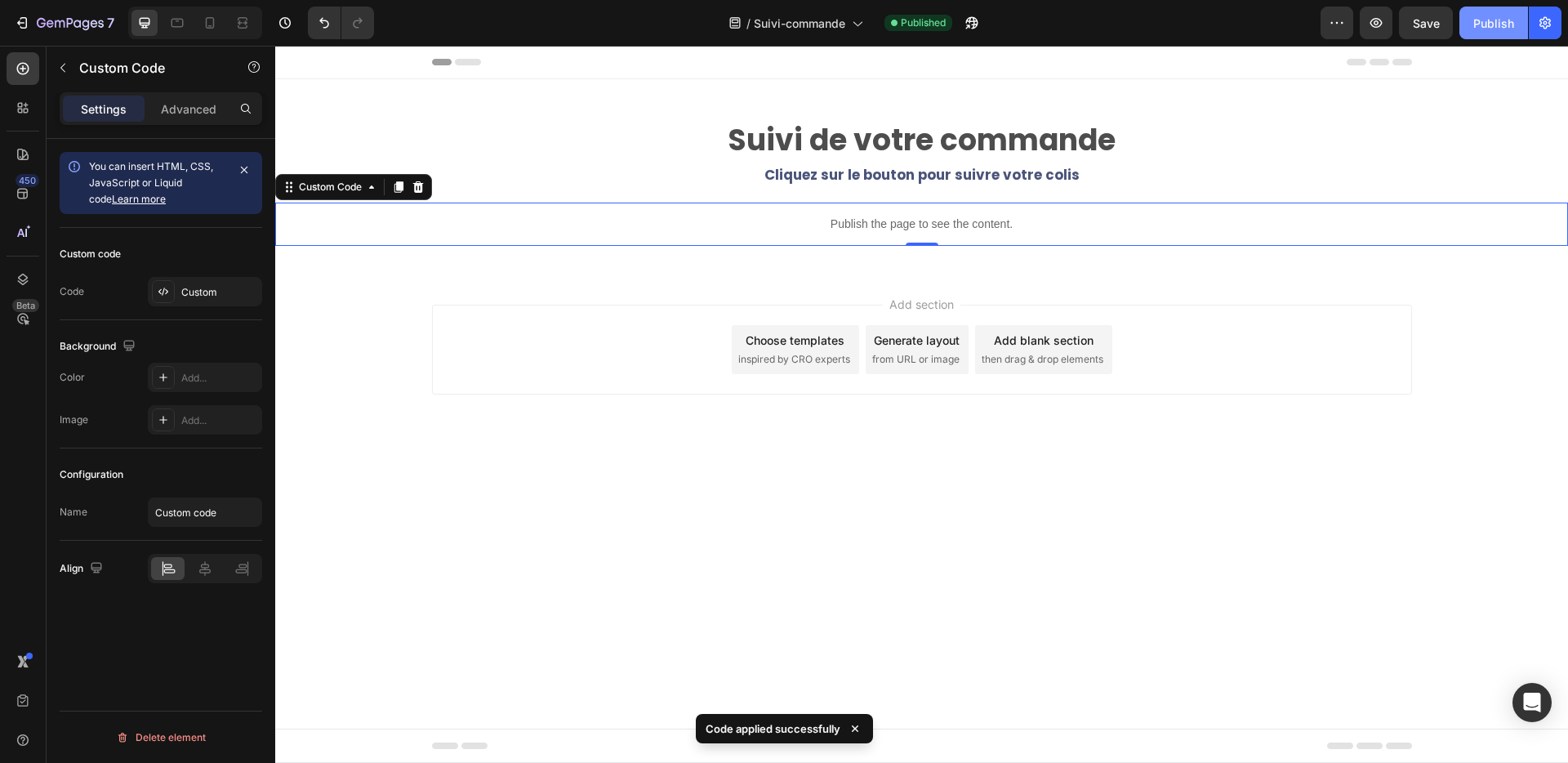
click at [1493, 23] on div "Publish" at bounding box center [1494, 23] width 41 height 17
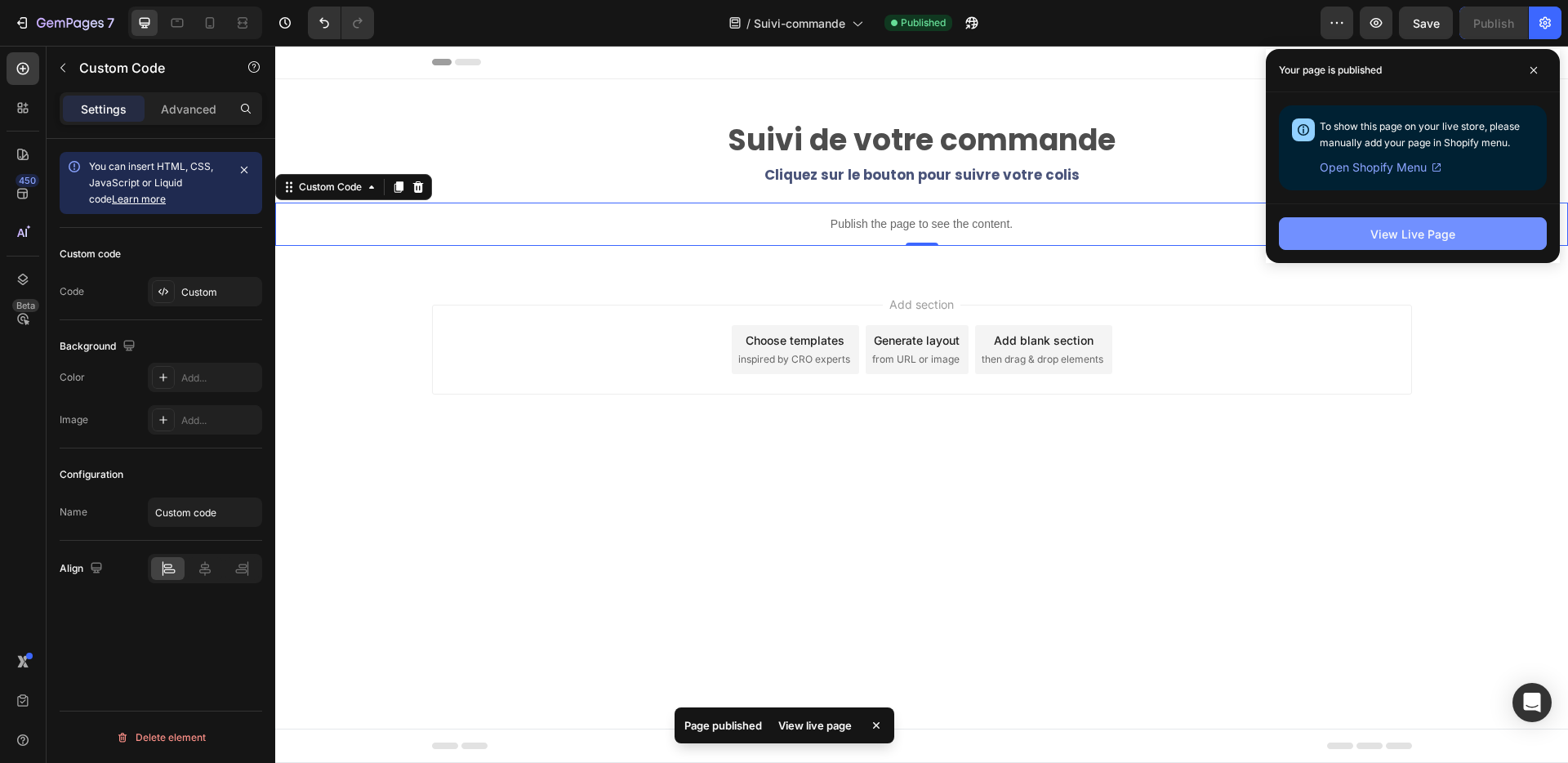
click at [1384, 231] on div "View Live Page" at bounding box center [1412, 234] width 85 height 17
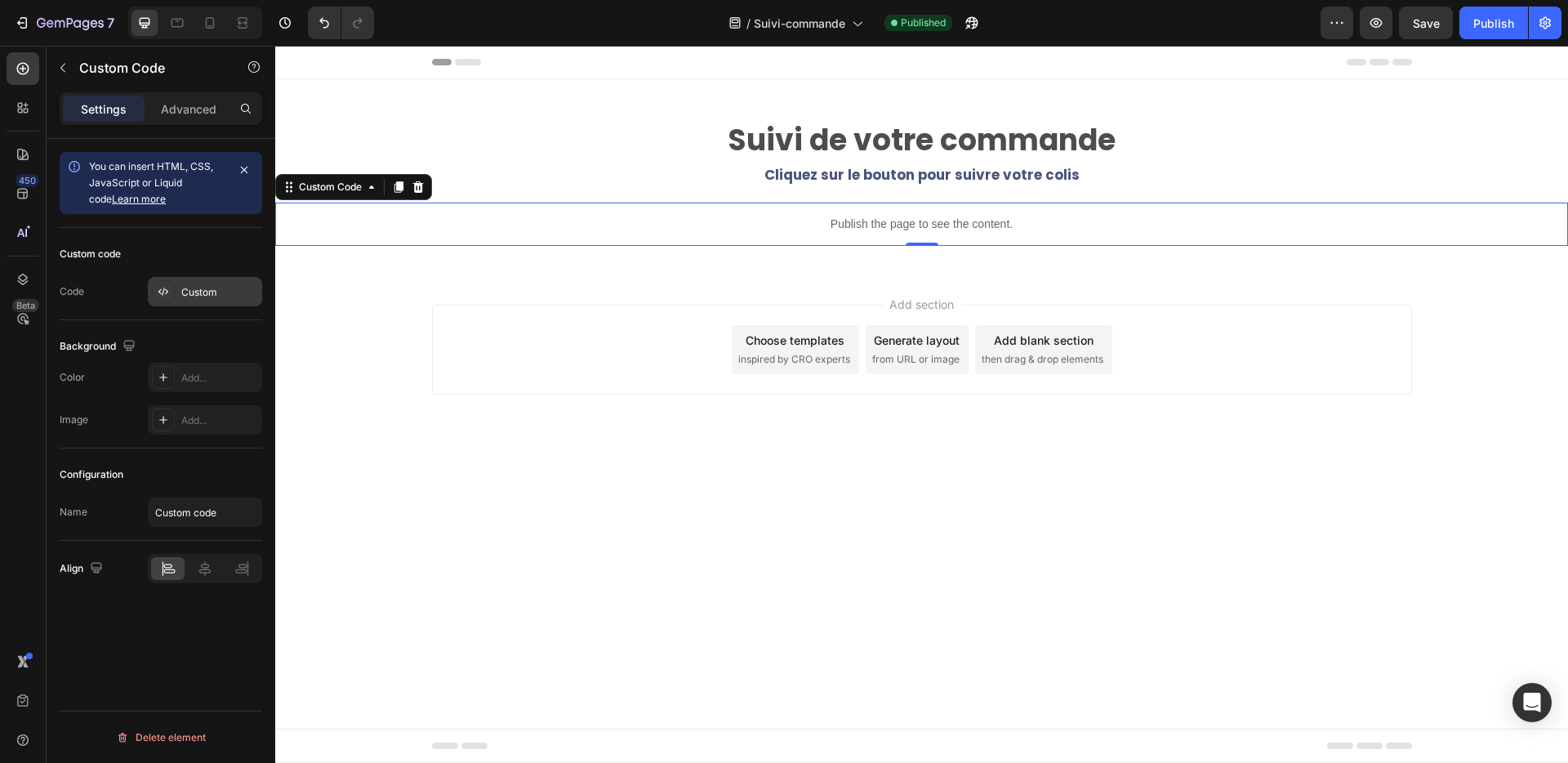
click at [187, 287] on div "Custom" at bounding box center [219, 292] width 77 height 15
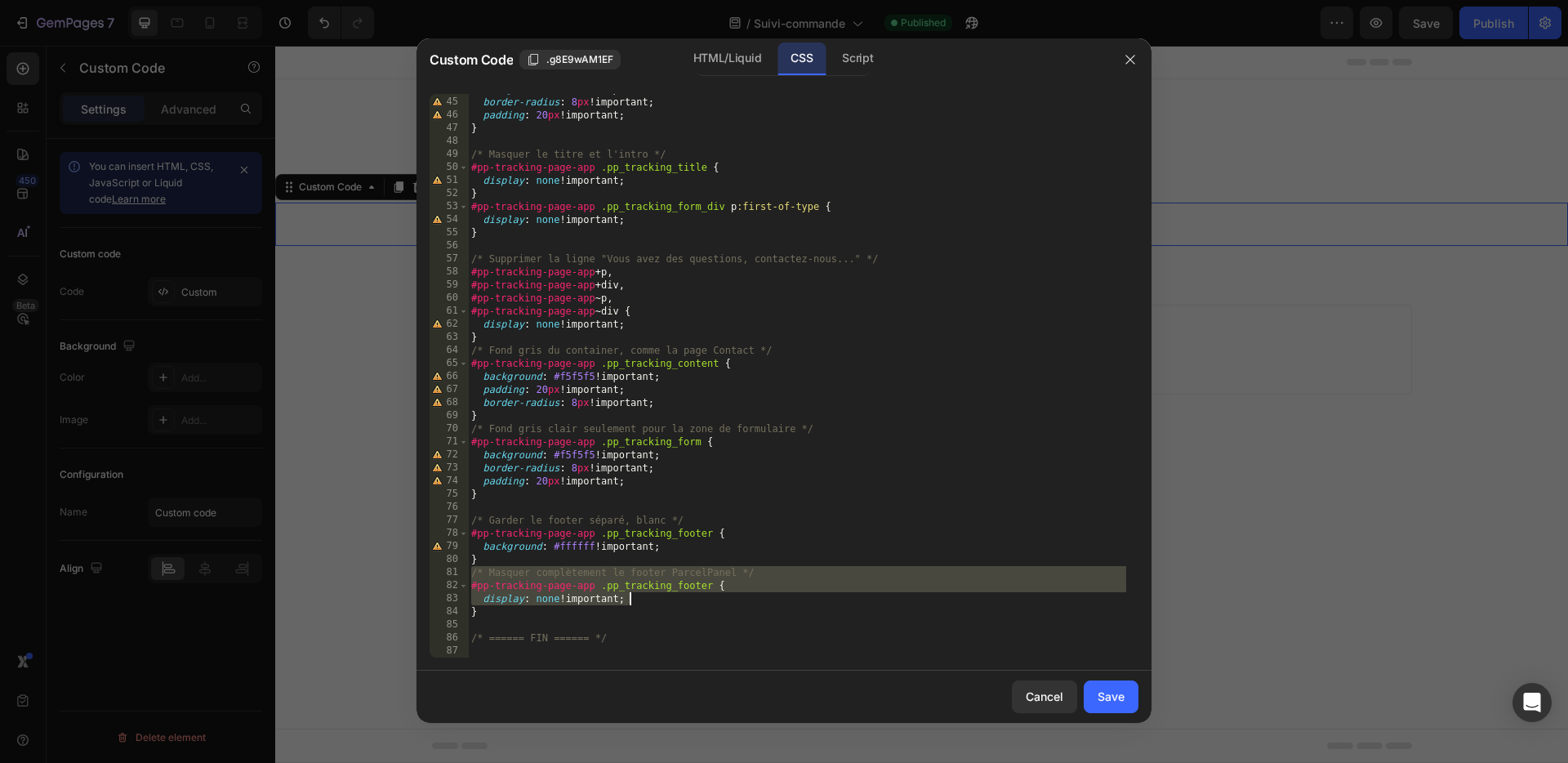
drag, startPoint x: 469, startPoint y: 575, endPoint x: 709, endPoint y: 604, distance: 241.7
click at [709, 604] on div "background : #f5f5f5 !important ; border-radius : 8 px !important ; padding : 2…" at bounding box center [796, 377] width 658 height 590
type textarea "#pp-tracking-page-app .pp_tracking_footer { display: none !important;"
paste textarea
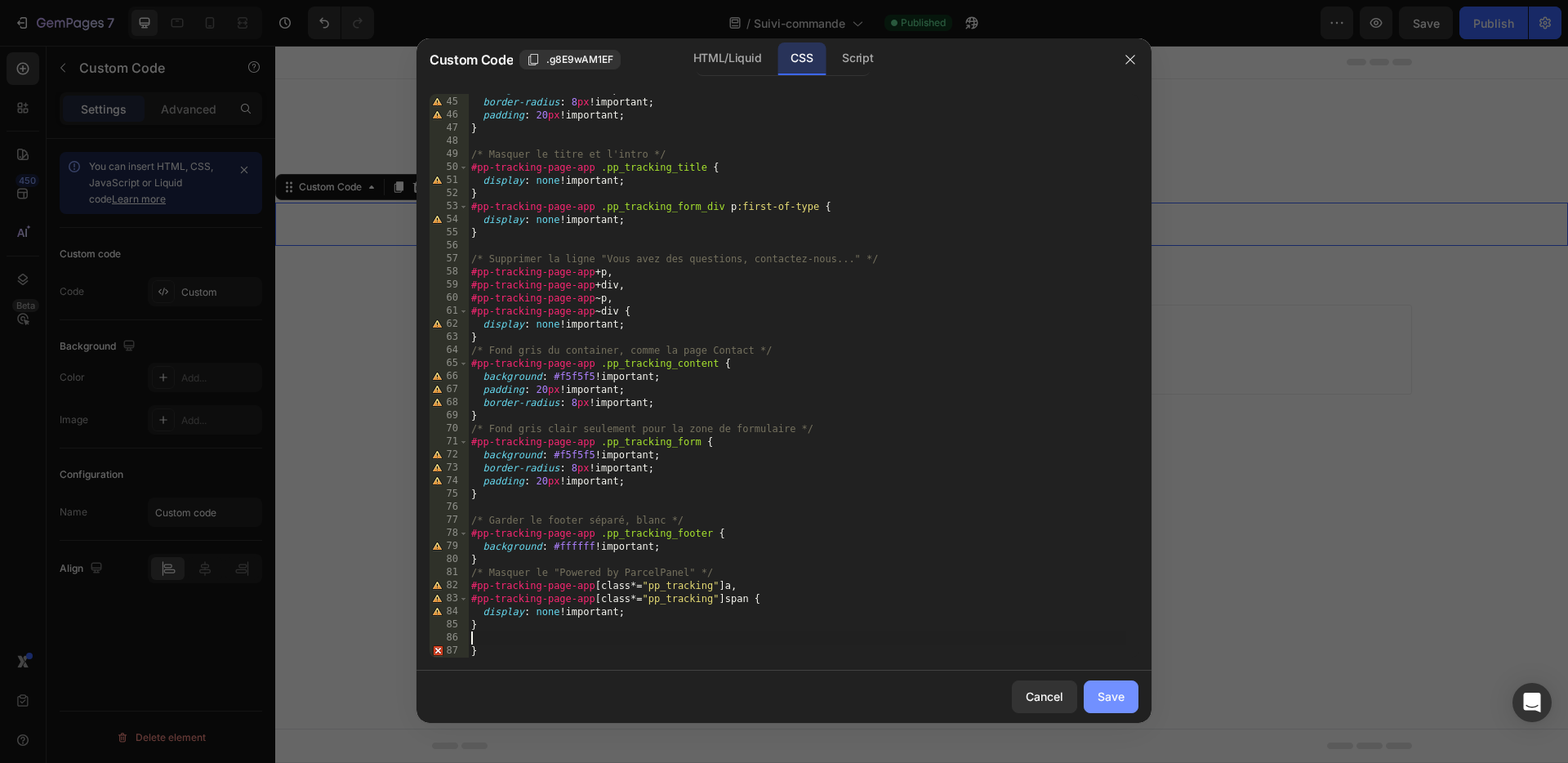
click at [1110, 697] on div "Save" at bounding box center [1111, 697] width 27 height 17
type textarea "/* ====== FIN ====== */"
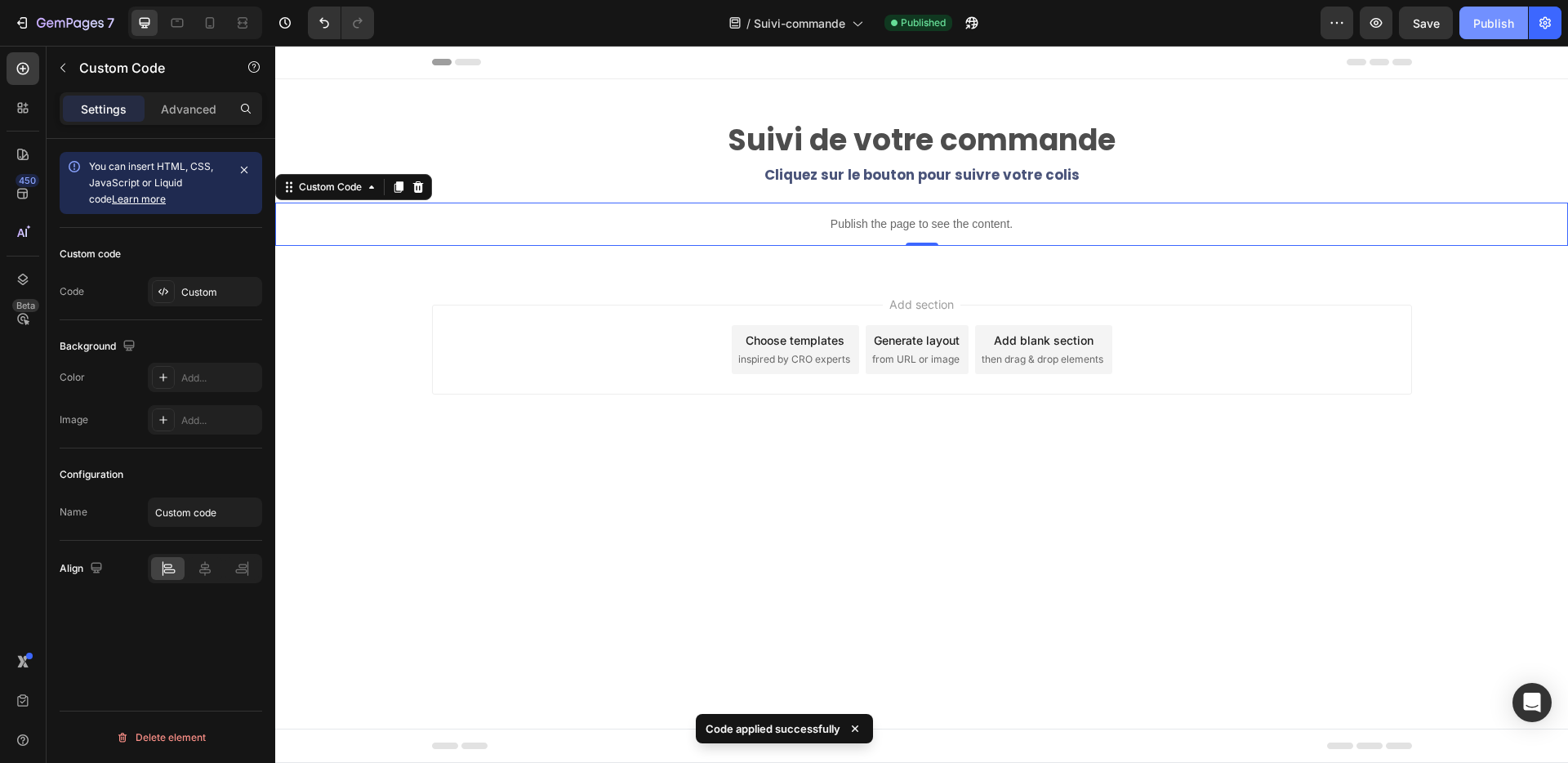
click at [1498, 27] on div "Publish" at bounding box center [1494, 23] width 41 height 17
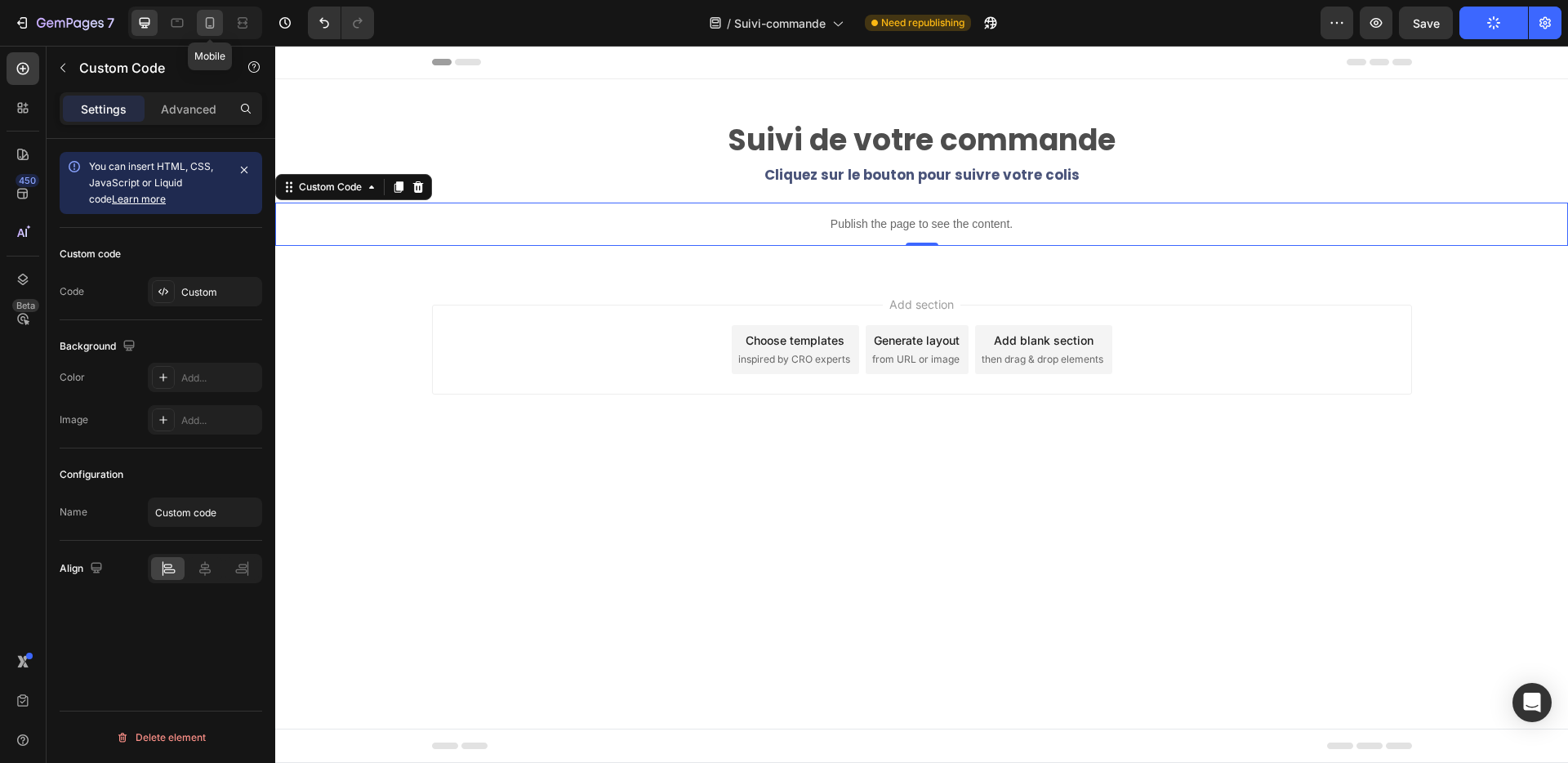
click at [215, 23] on icon at bounding box center [210, 23] width 17 height 17
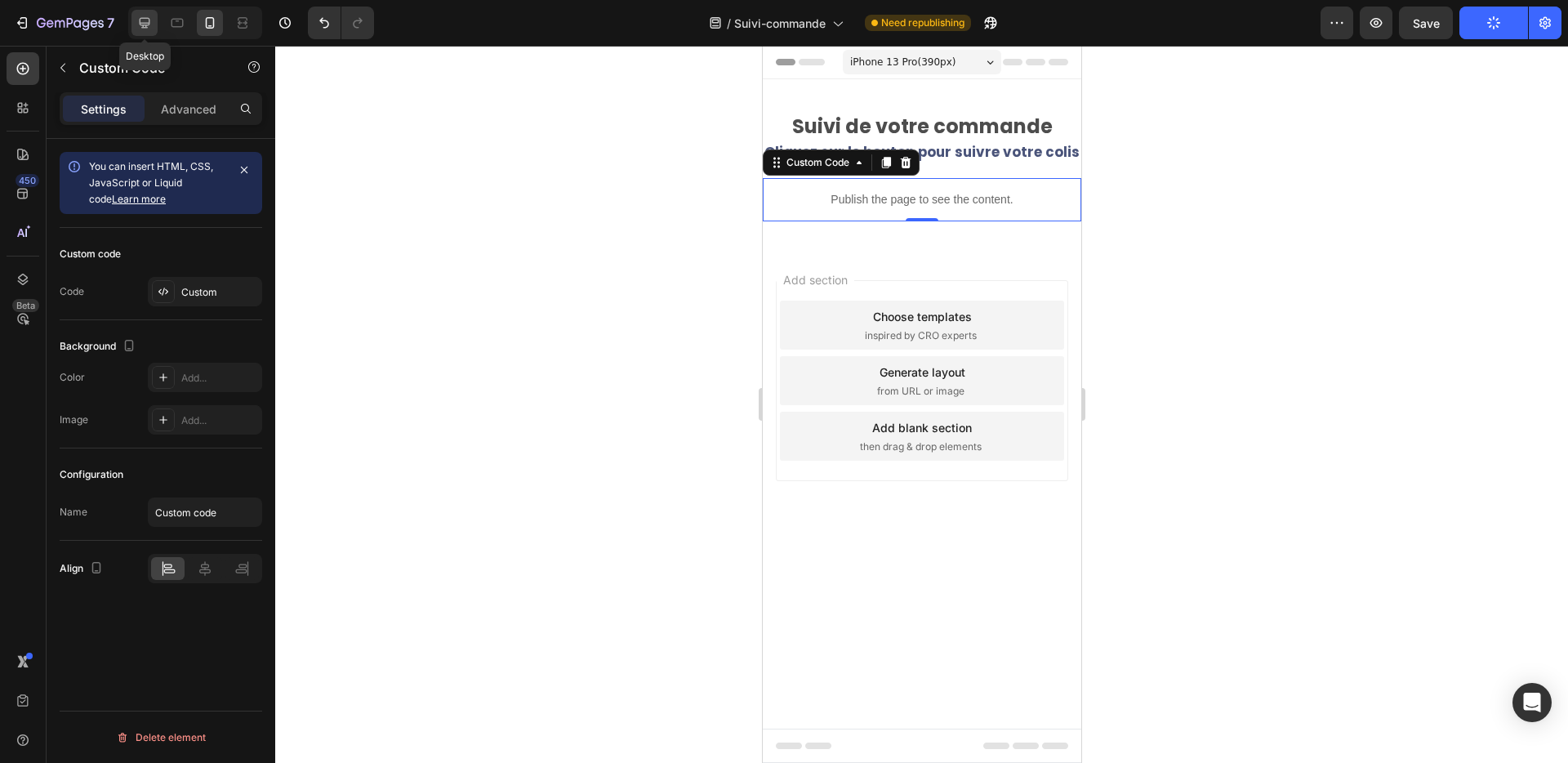
click at [149, 24] on icon at bounding box center [145, 23] width 17 height 17
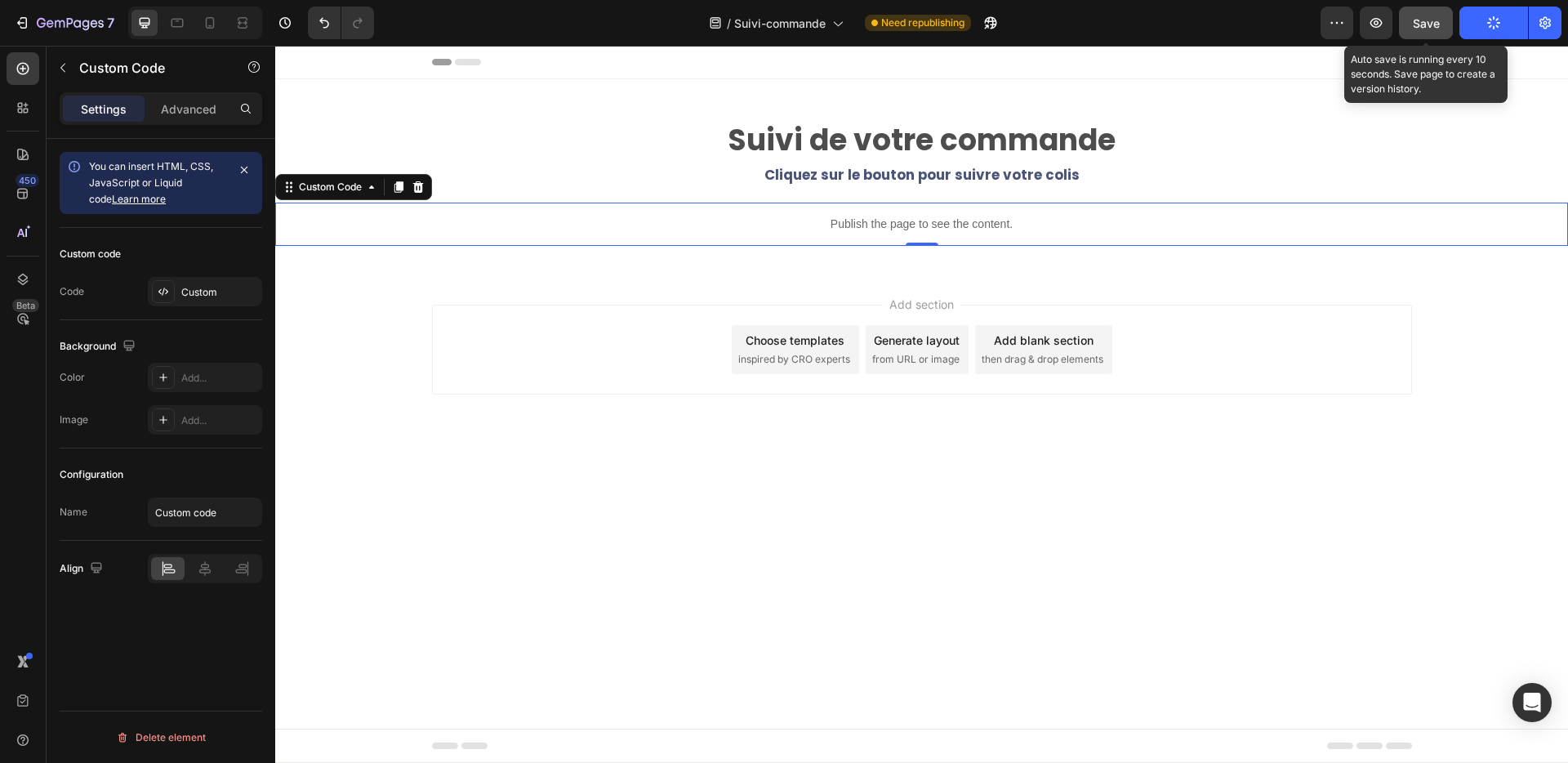
click at [1427, 27] on span "Save" at bounding box center [1426, 23] width 27 height 14
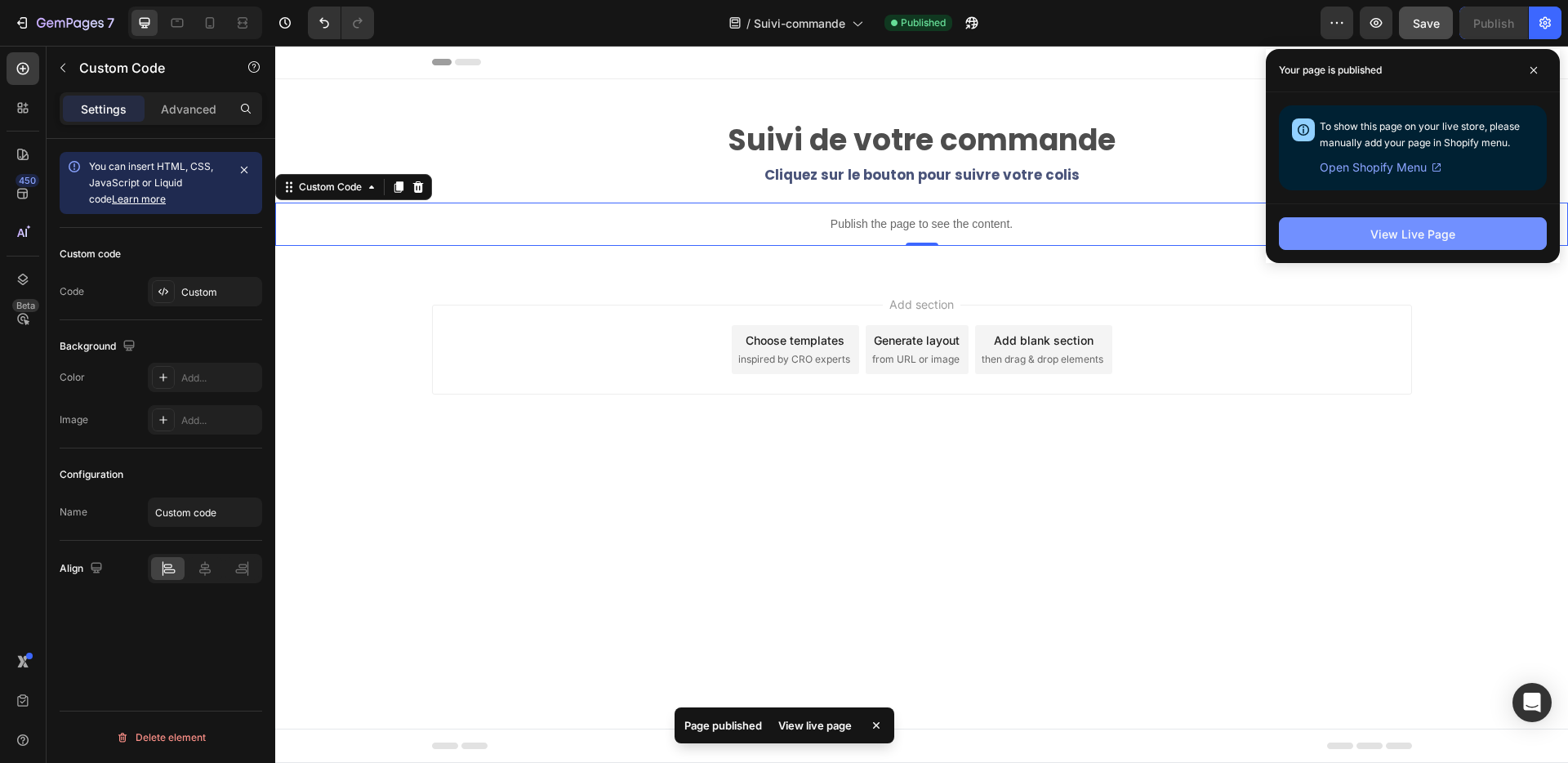
click at [1375, 228] on div "View Live Page" at bounding box center [1412, 234] width 85 height 17
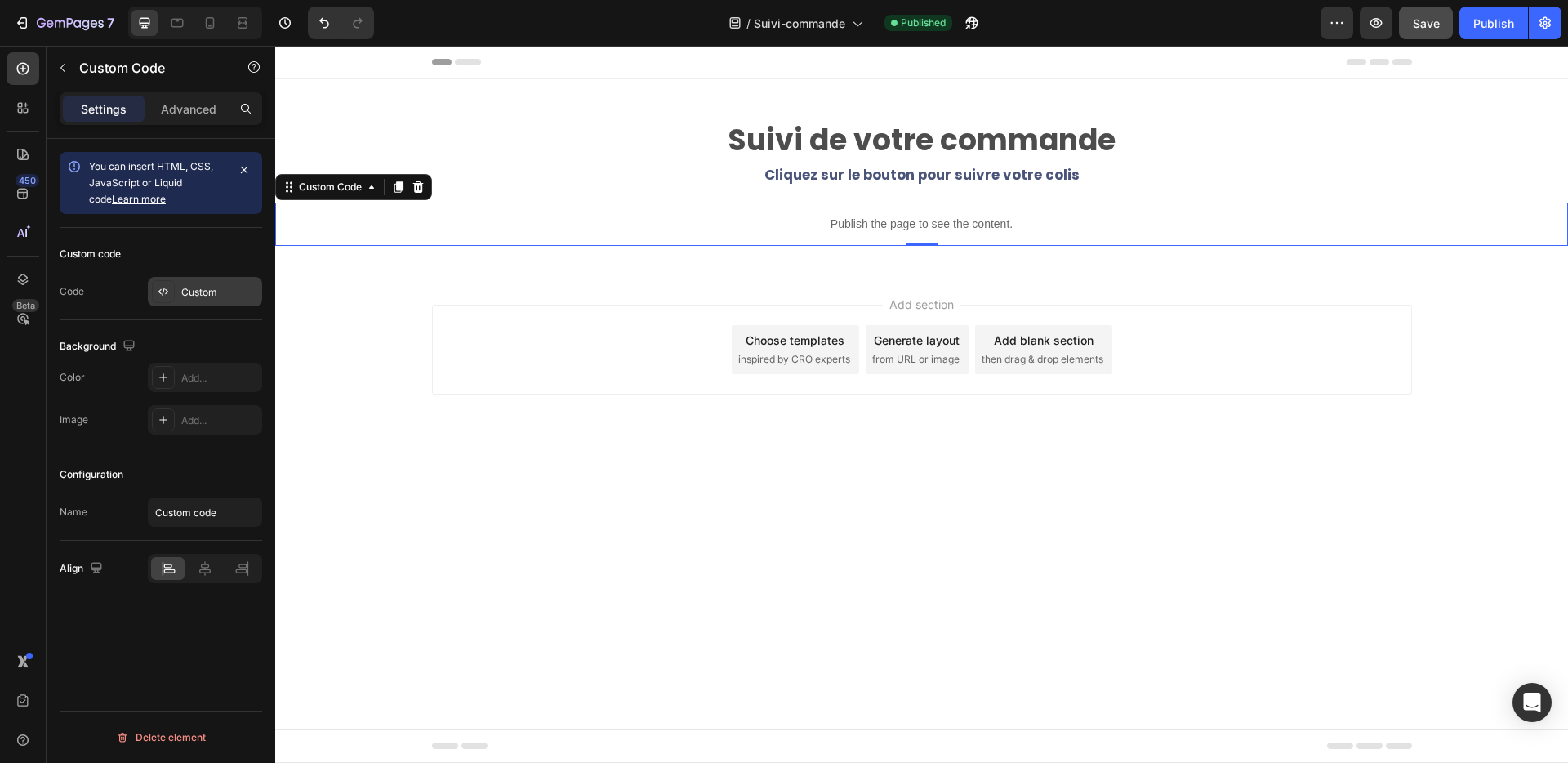
click at [208, 292] on div "Custom" at bounding box center [219, 292] width 77 height 15
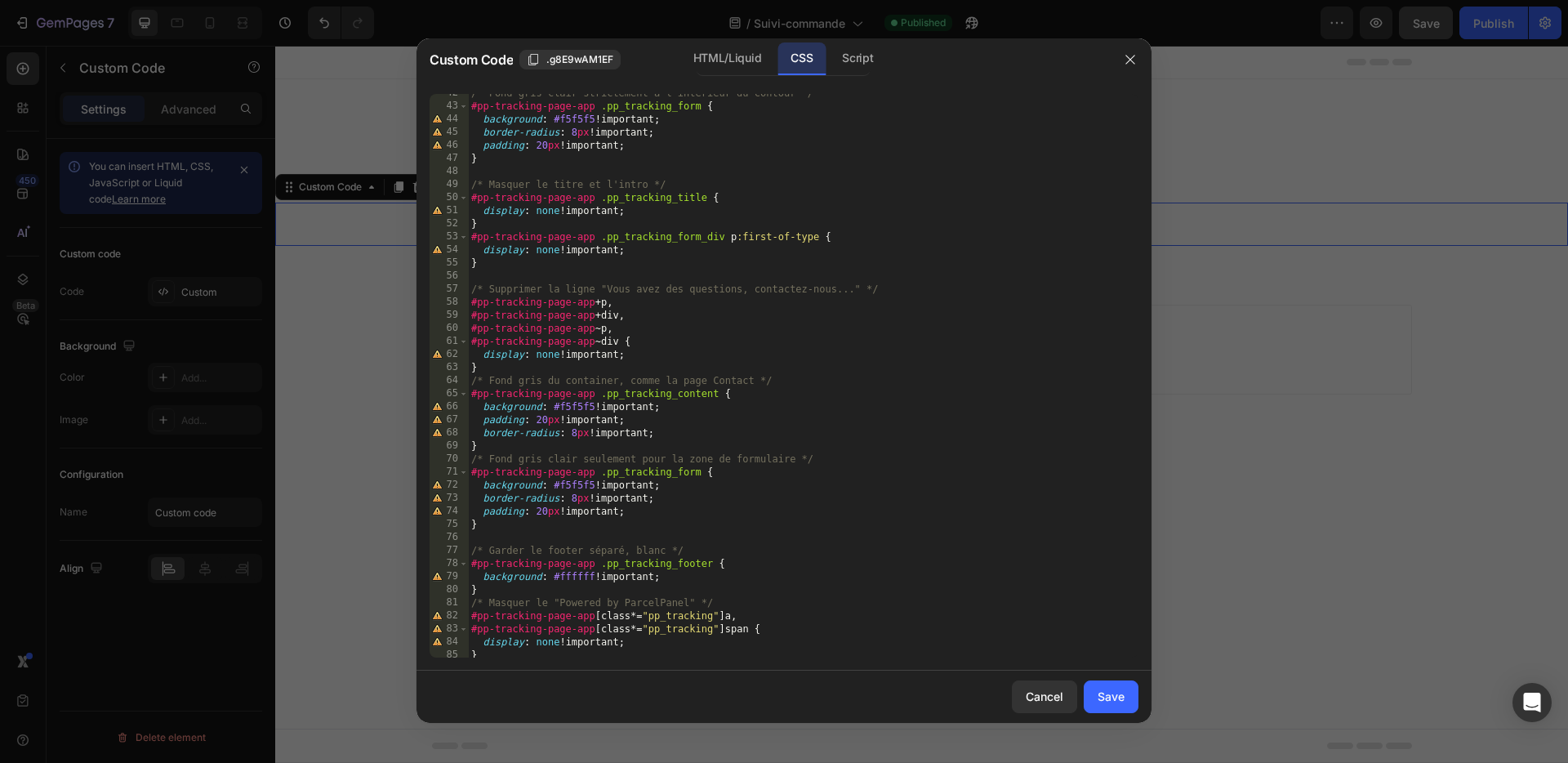
scroll to position [613, 0]
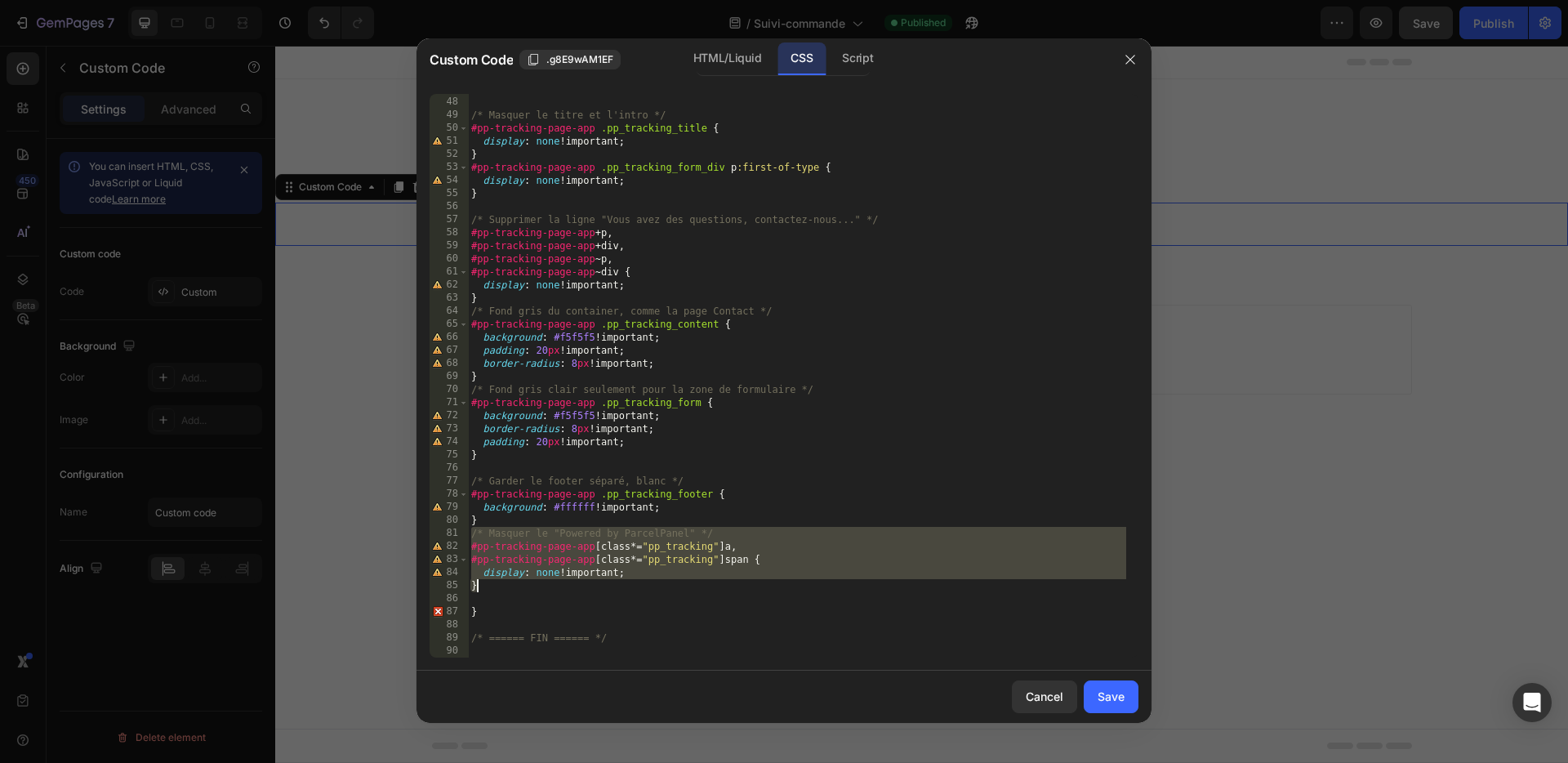
drag, startPoint x: 469, startPoint y: 537, endPoint x: 716, endPoint y: 578, distance: 250.4
click at [727, 579] on div "} /* Masquer le titre et l'intro */ #pp-tracking-page-app .pp_tracking_title { …" at bounding box center [796, 377] width 658 height 590
type textarea "#pp-tracking-page-app [class*="pp_tracking"] span { display: none !important;"
paste textarea
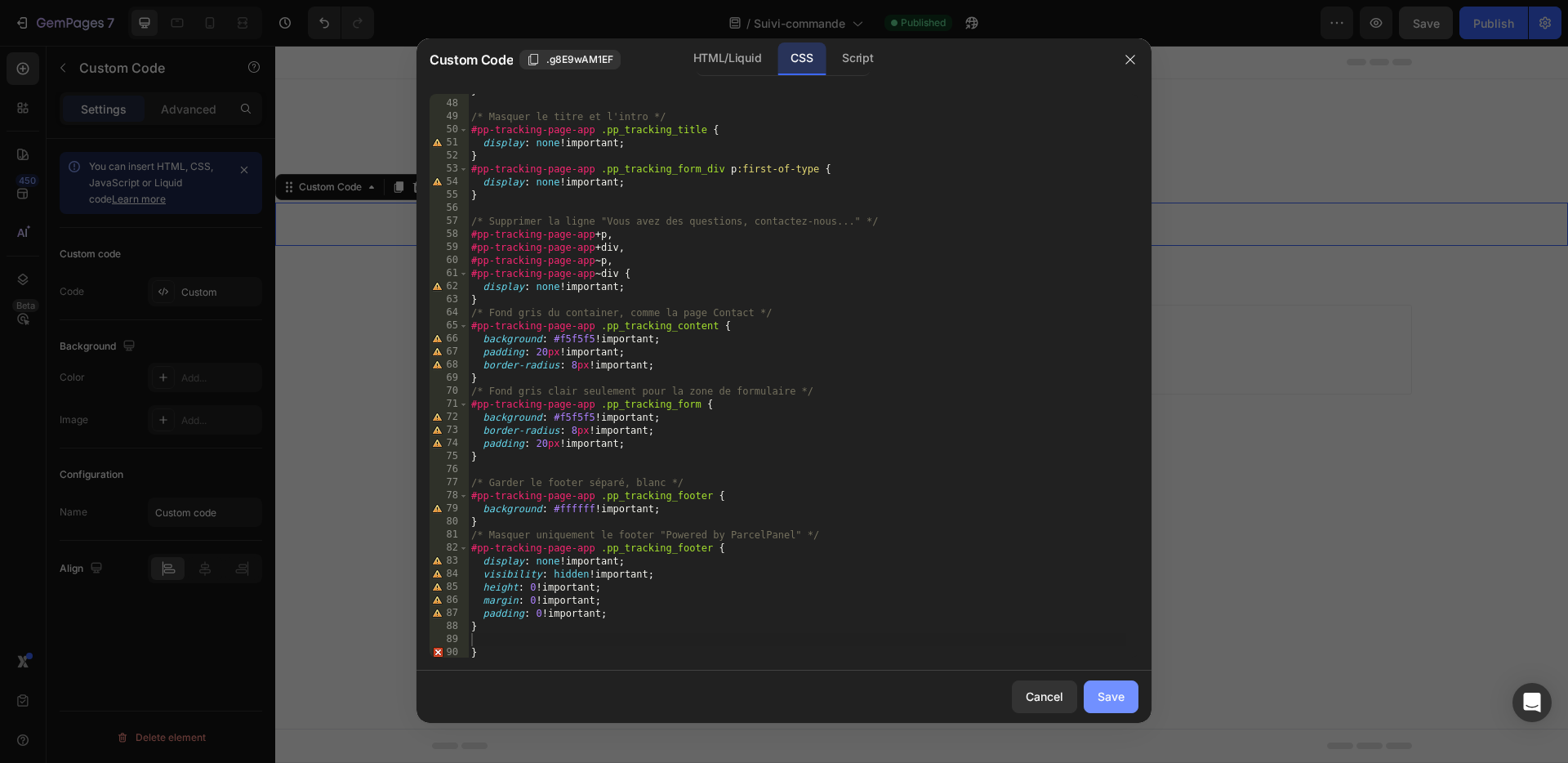
click at [1106, 691] on div "Save" at bounding box center [1111, 697] width 27 height 17
type textarea "/* ====== FIN ====== */"
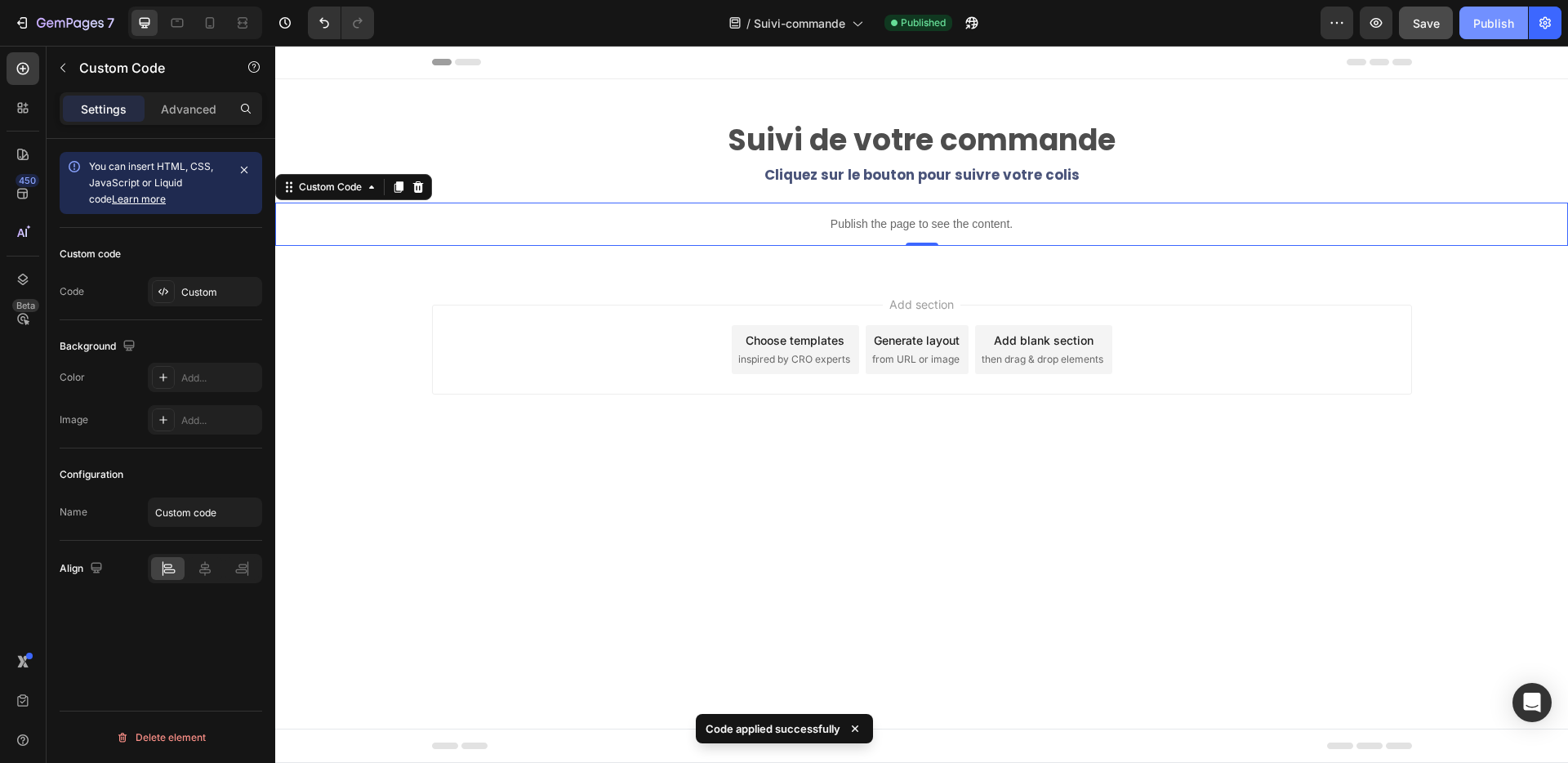
click at [1504, 21] on div "Publish" at bounding box center [1494, 23] width 41 height 17
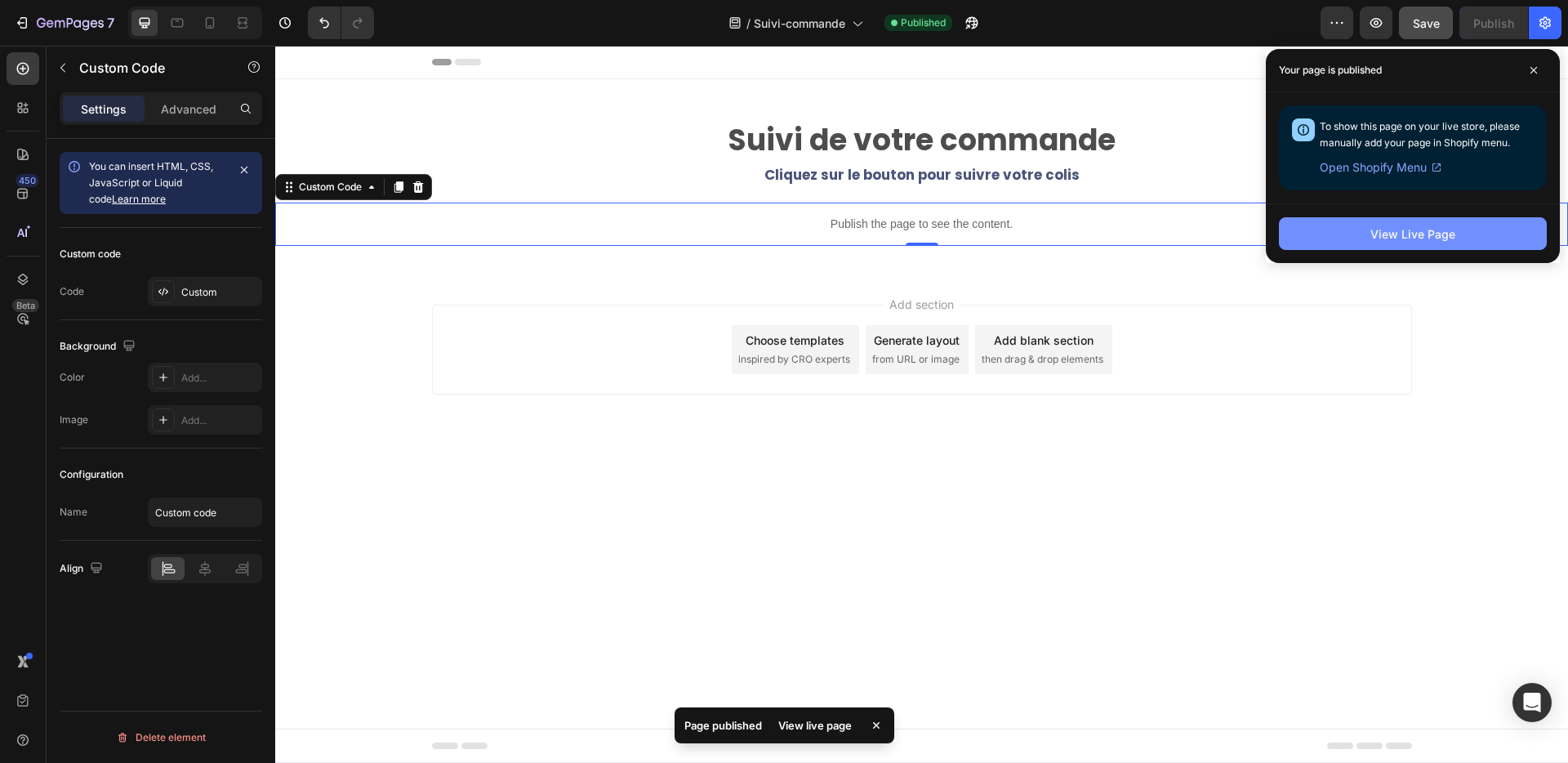
click at [1438, 235] on div "View Live Page" at bounding box center [1412, 234] width 85 height 17
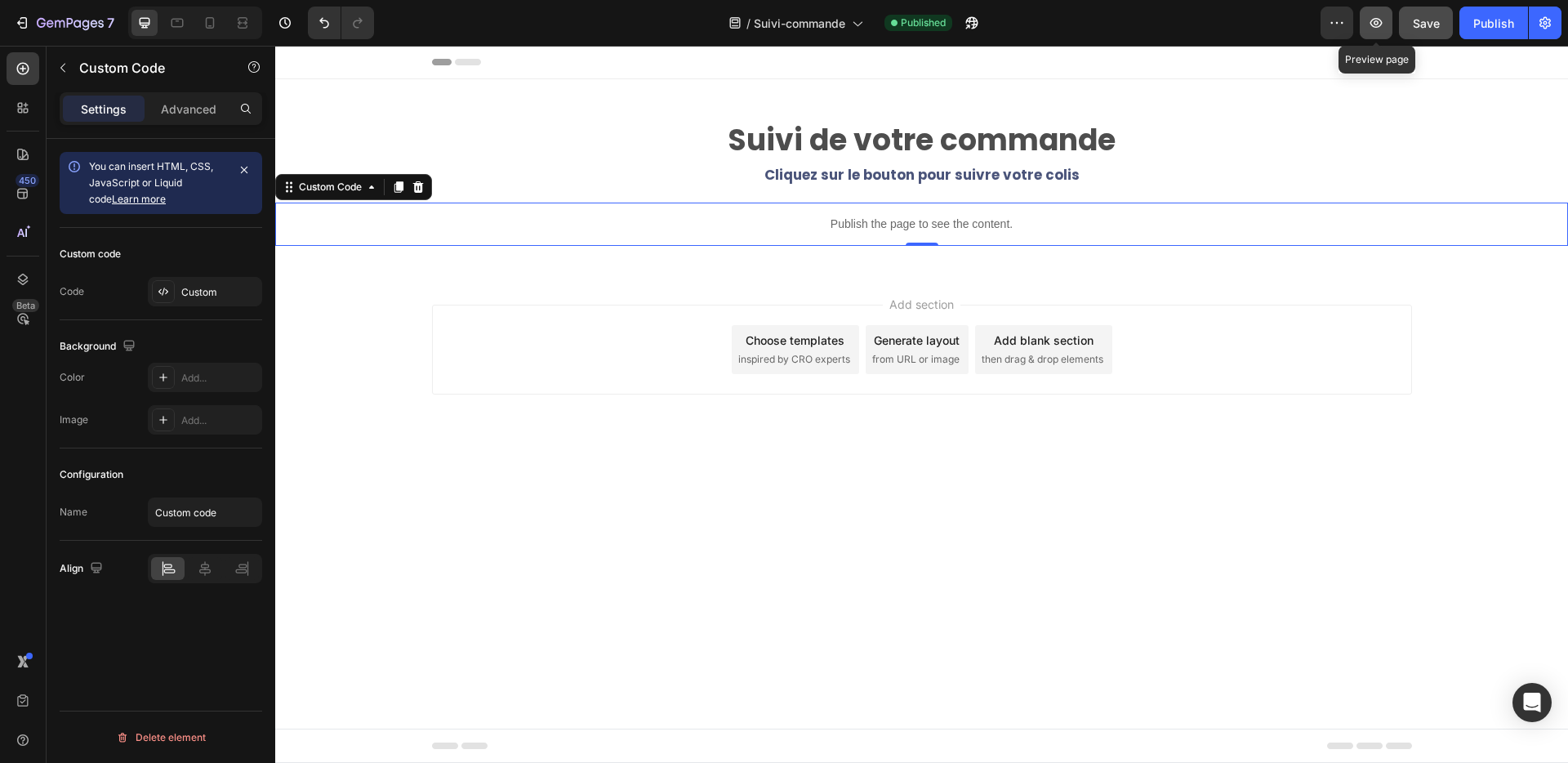
click at [1374, 21] on icon "button" at bounding box center [1377, 23] width 17 height 17
click at [191, 293] on div "Custom" at bounding box center [219, 292] width 77 height 15
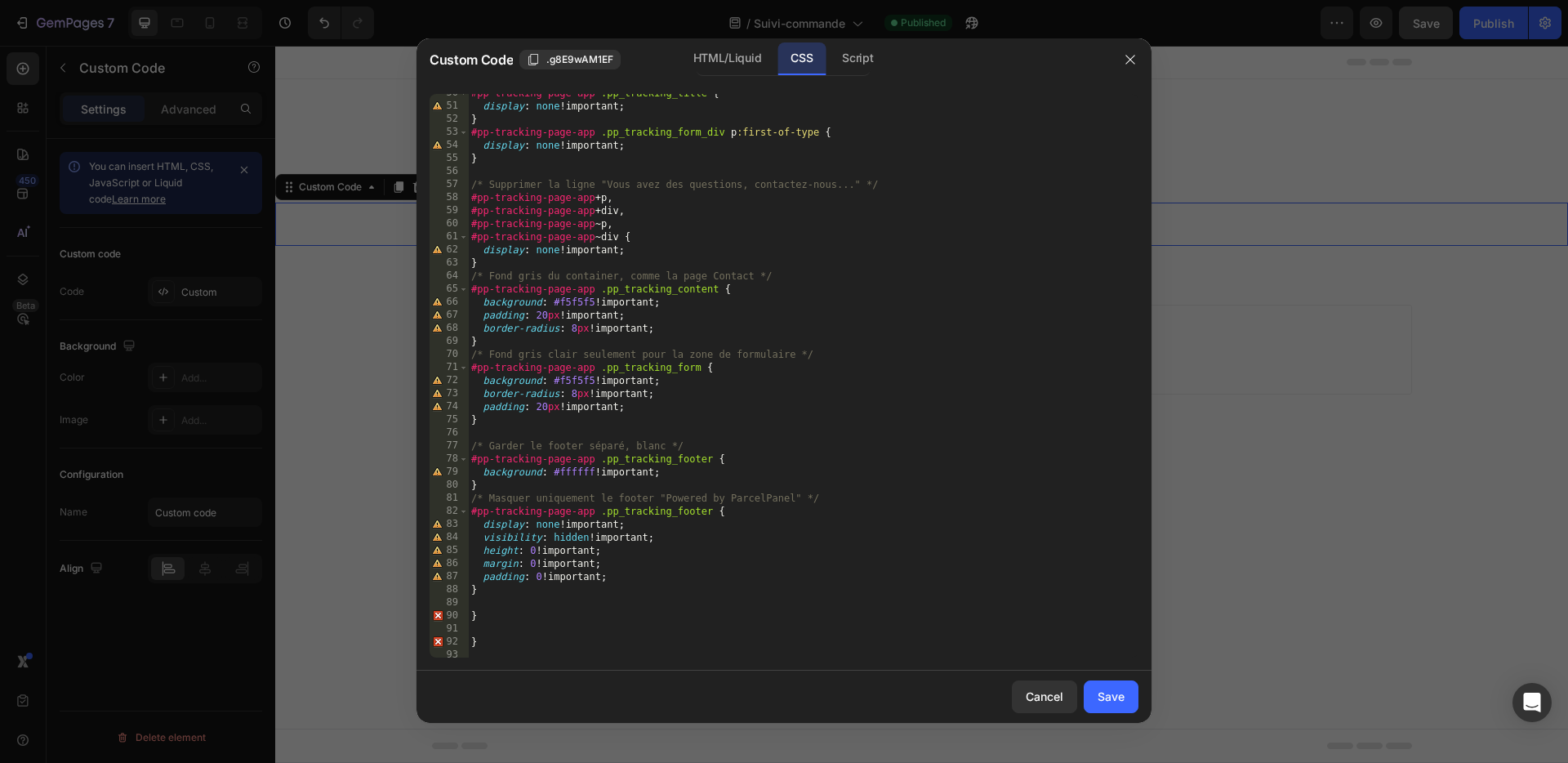
scroll to position [678, 0]
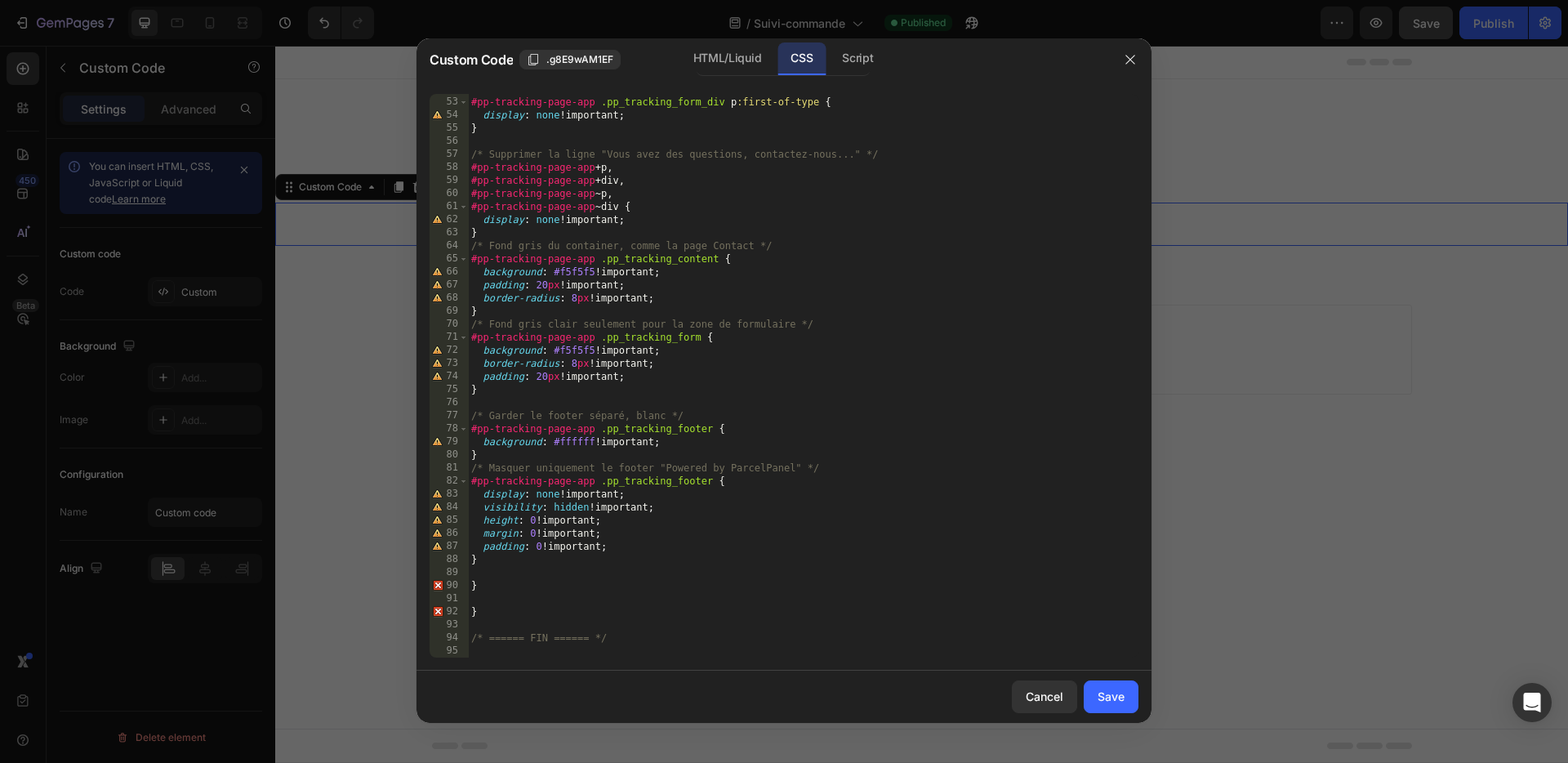
click at [483, 617] on div "} #pp-tracking-page-app .pp_tracking_form_div p :first-of-type { display : none…" at bounding box center [796, 377] width 658 height 590
click at [470, 247] on div "} #pp-tracking-page-app .pp_tracking_form_div p :first-of-type { display : none…" at bounding box center [796, 377] width 658 height 590
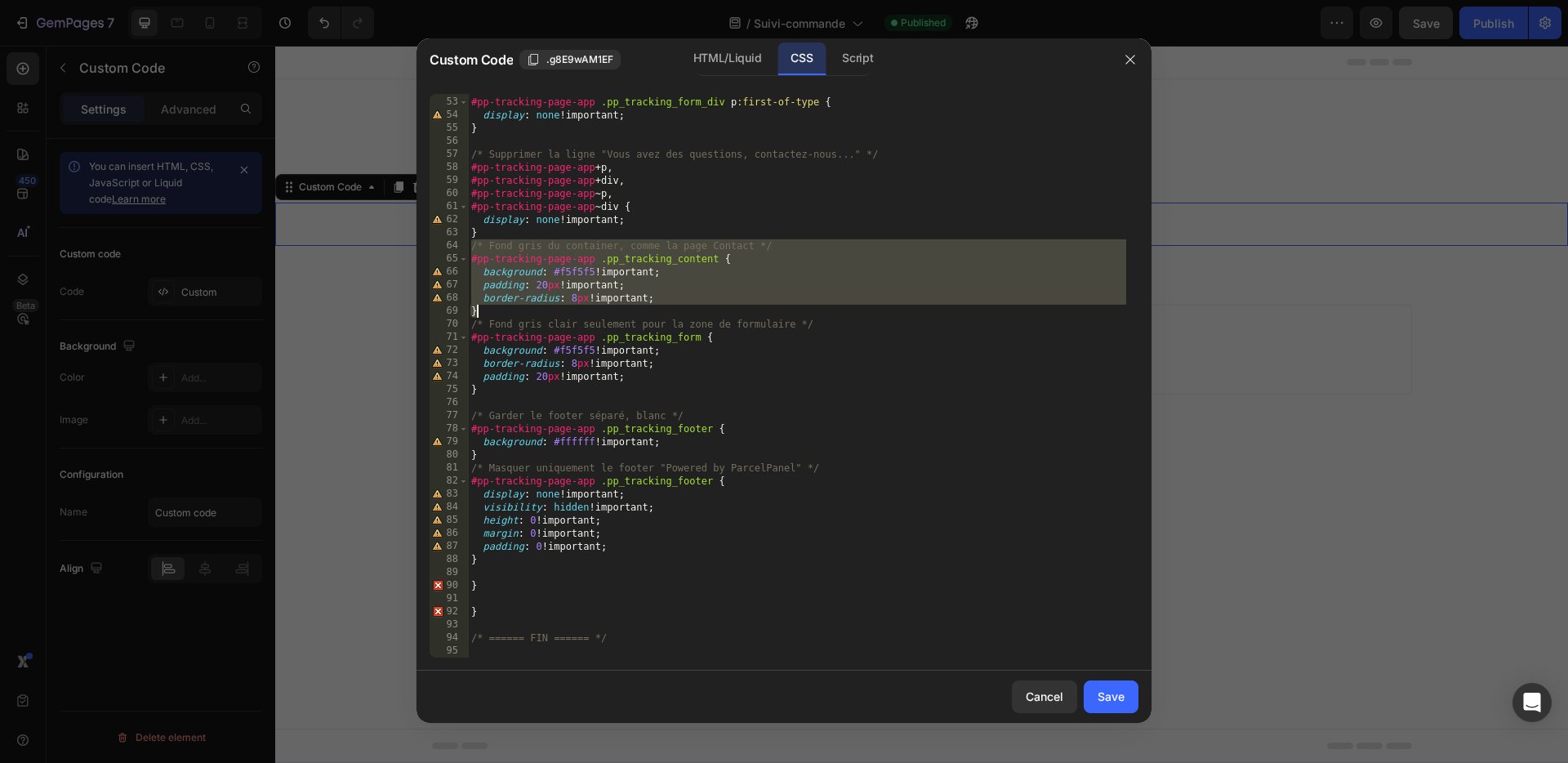
drag, startPoint x: 471, startPoint y: 247, endPoint x: 627, endPoint y: 309, distance: 167.9
click at [627, 309] on div "} #pp-tracking-page-app .pp_tracking_form_div p :first-of-type { display : none…" at bounding box center [796, 377] width 658 height 590
type textarea "border-radius: 8px !important; }"
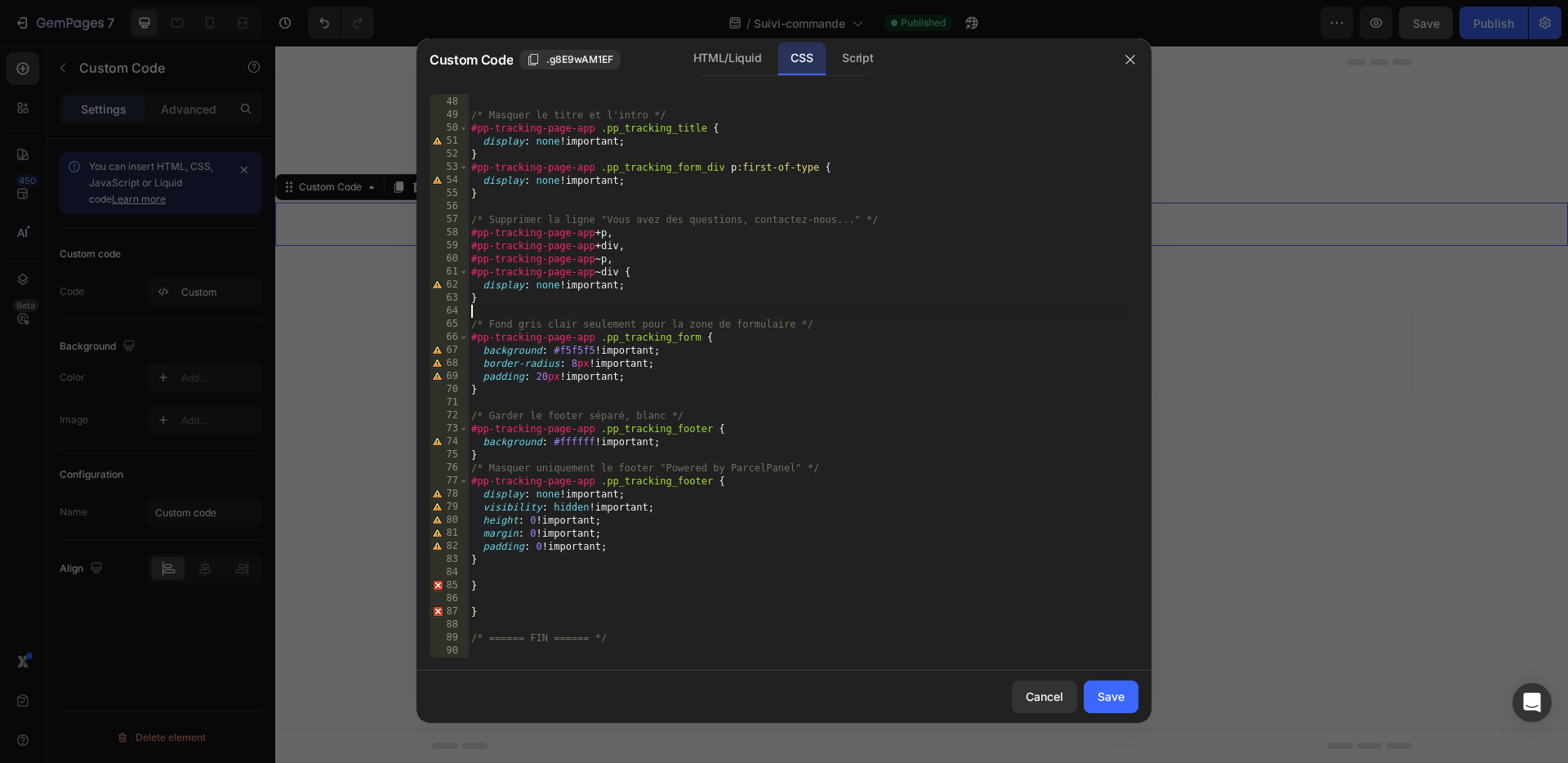
scroll to position [600, 0]
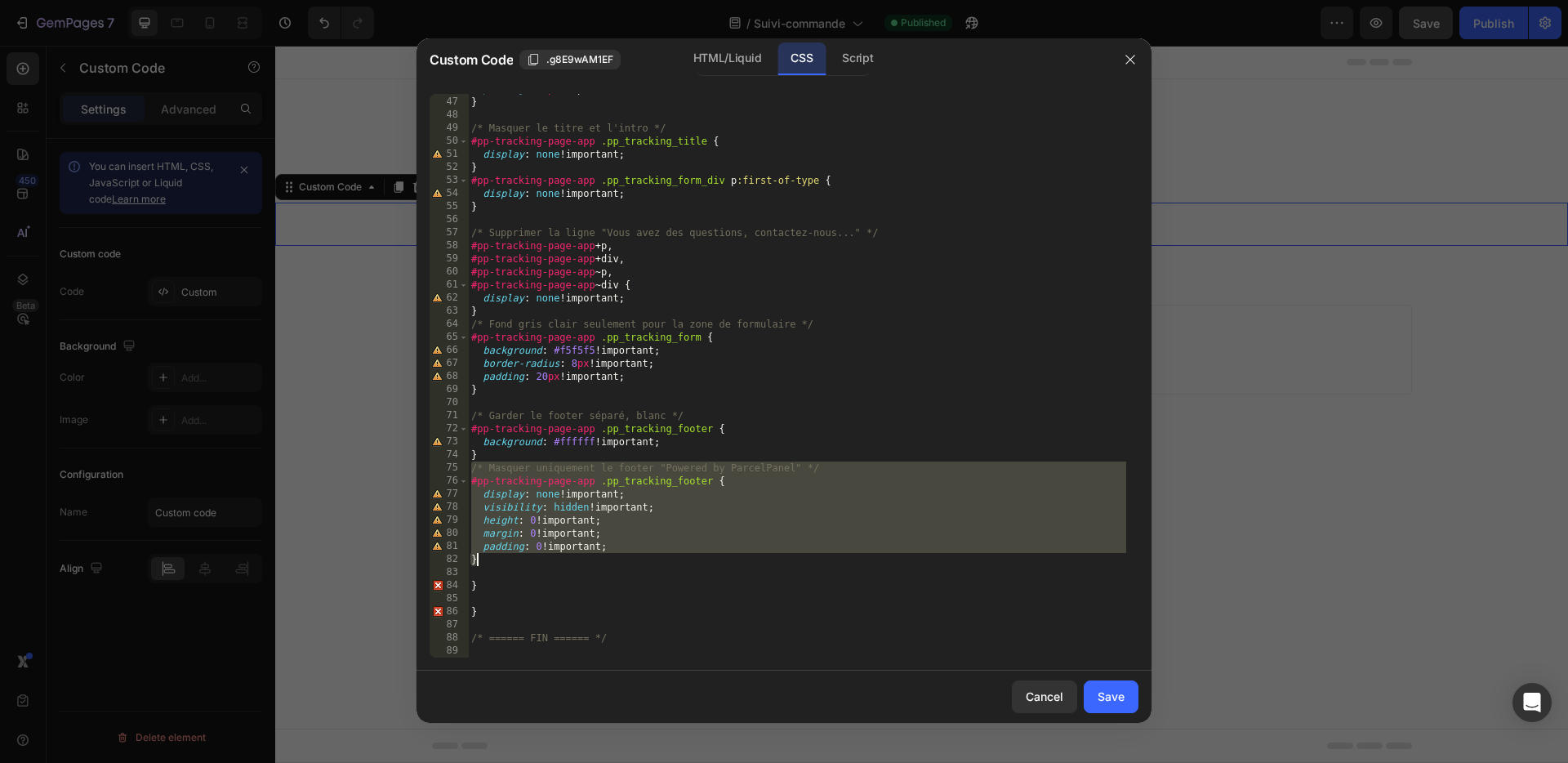
drag, startPoint x: 470, startPoint y: 468, endPoint x: 648, endPoint y: 558, distance: 199.5
click at [647, 558] on div "padding : 20 px !important ; } /* Masquer le titre et l'intro */ #pp-tracking-p…" at bounding box center [796, 377] width 658 height 590
type textarea "padding: 0 !important; }"
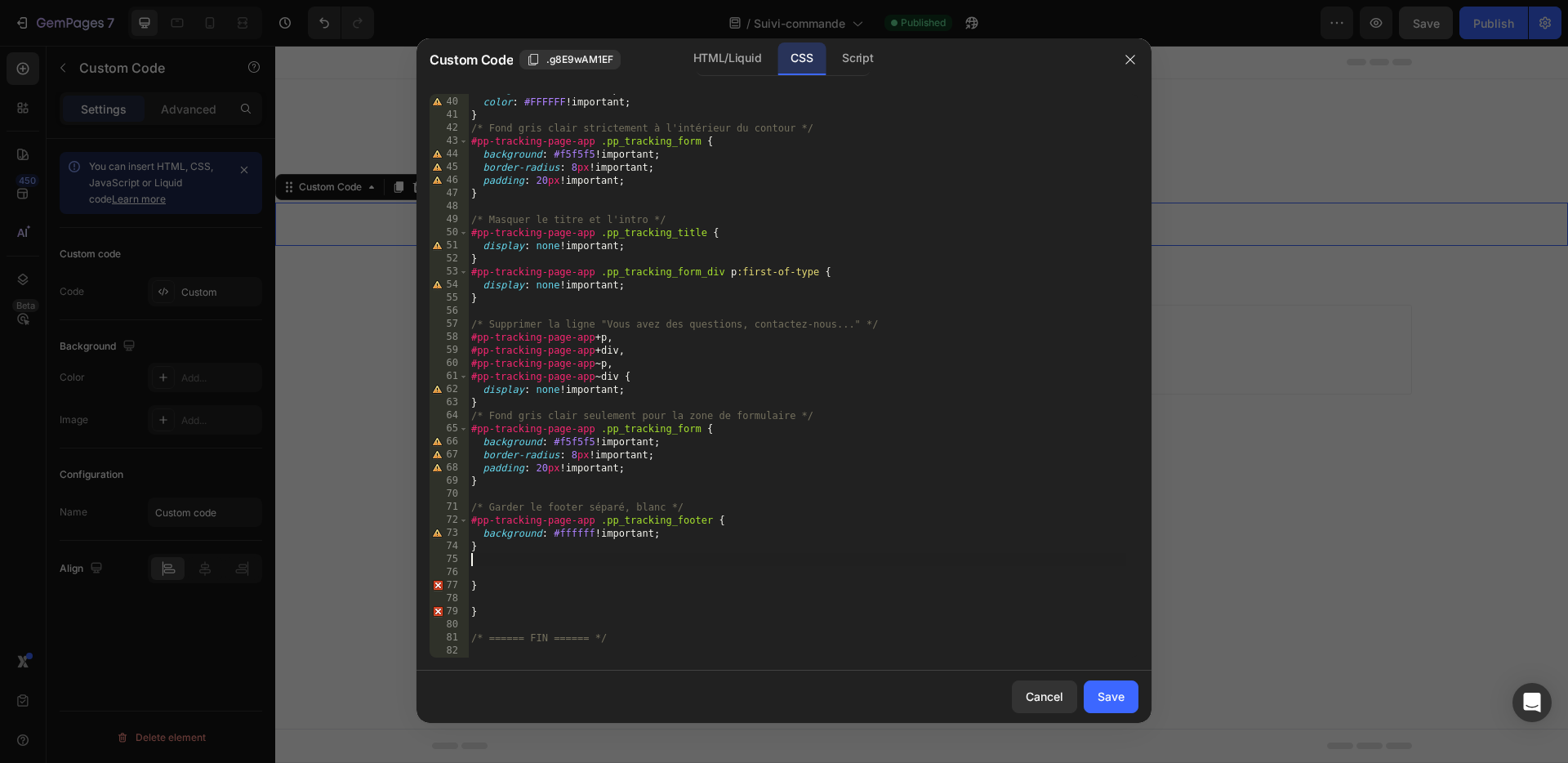
click at [494, 615] on div "background : #6DC24B !important ; color : #FFFFFF !important ; } /* Fond gris c…" at bounding box center [796, 377] width 658 height 590
type textarea "}"
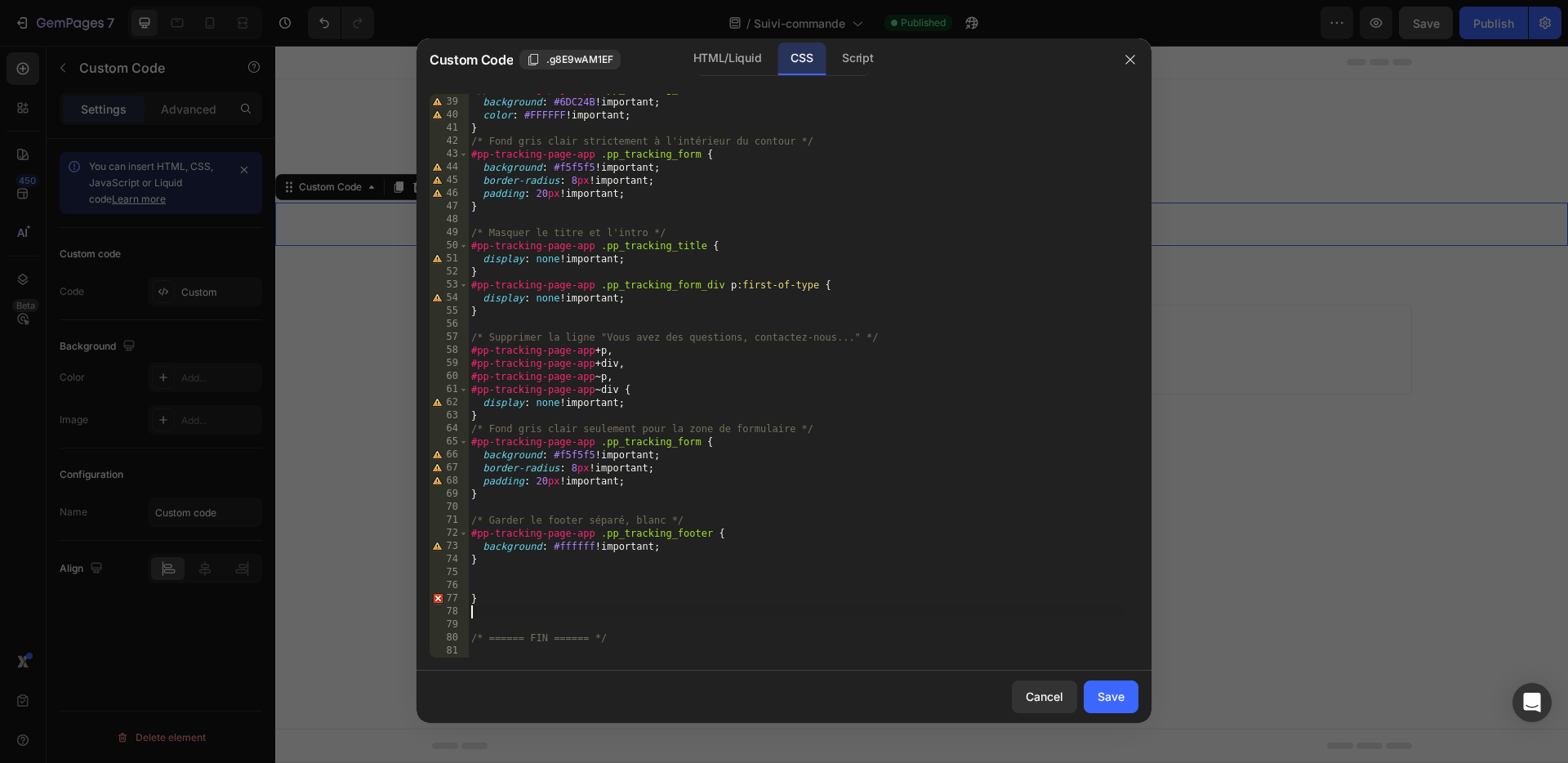
type textarea "}"
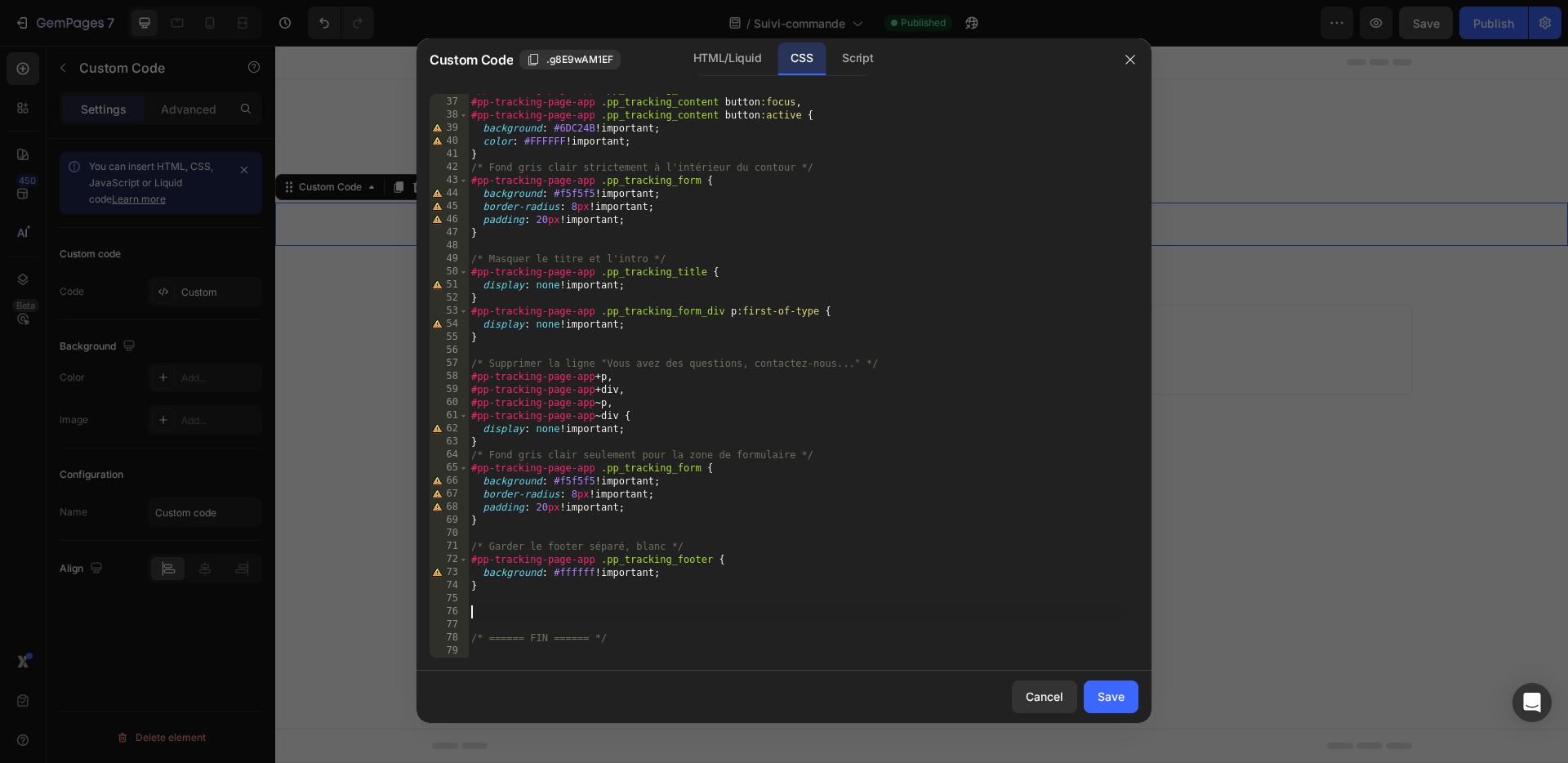
type textarea "}"
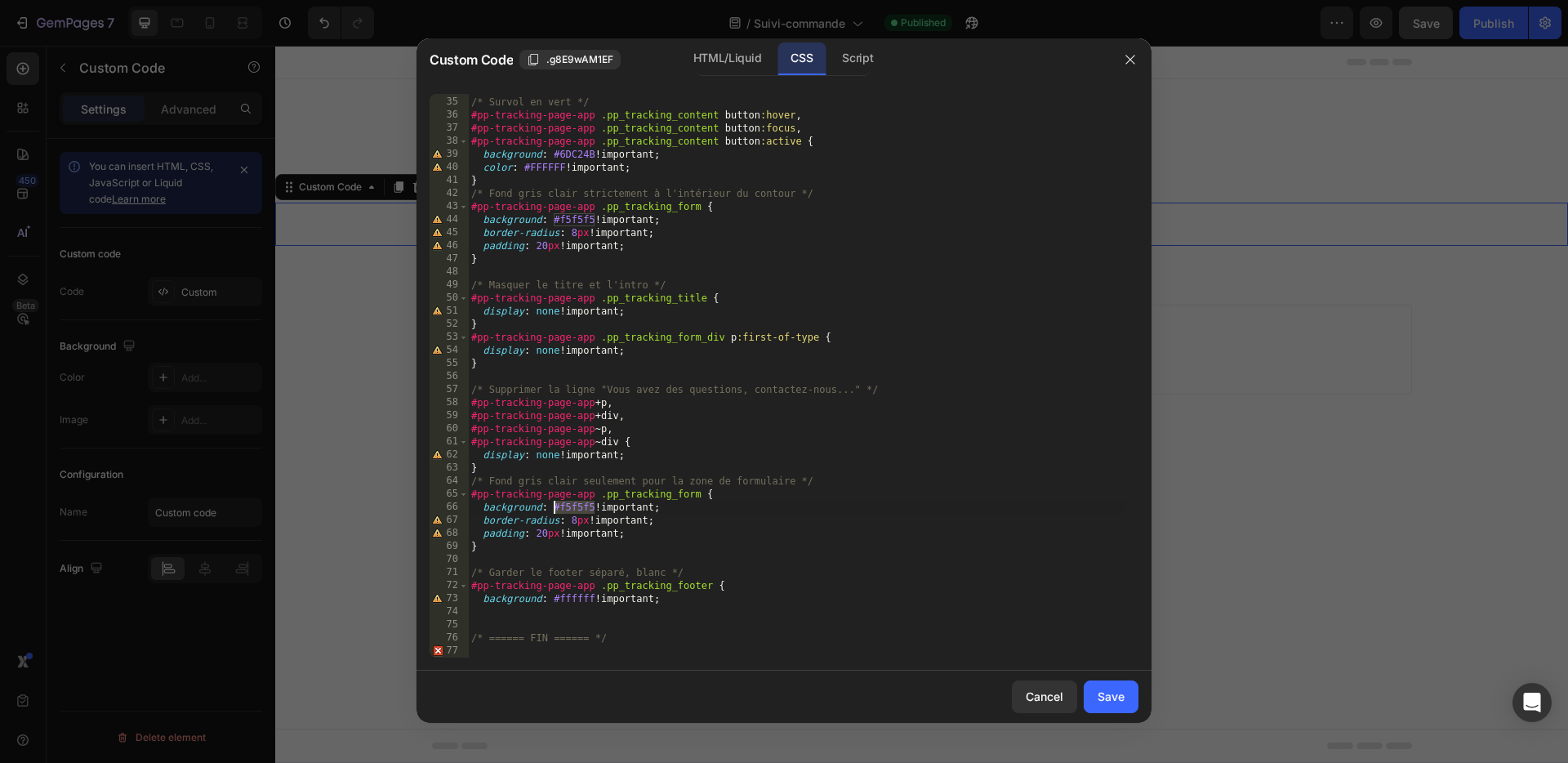
drag, startPoint x: 596, startPoint y: 507, endPoint x: 553, endPoint y: 507, distance: 43.0
click at [553, 507] on div "/* Survol en vert */ #pp-tracking-page-app .pp_tracking_content button :hover ,…" at bounding box center [796, 377] width 658 height 590
paste textarea "ebebeb"
click at [1107, 698] on div "Save" at bounding box center [1111, 697] width 27 height 17
type textarea "/* ====== FIN ====== */"
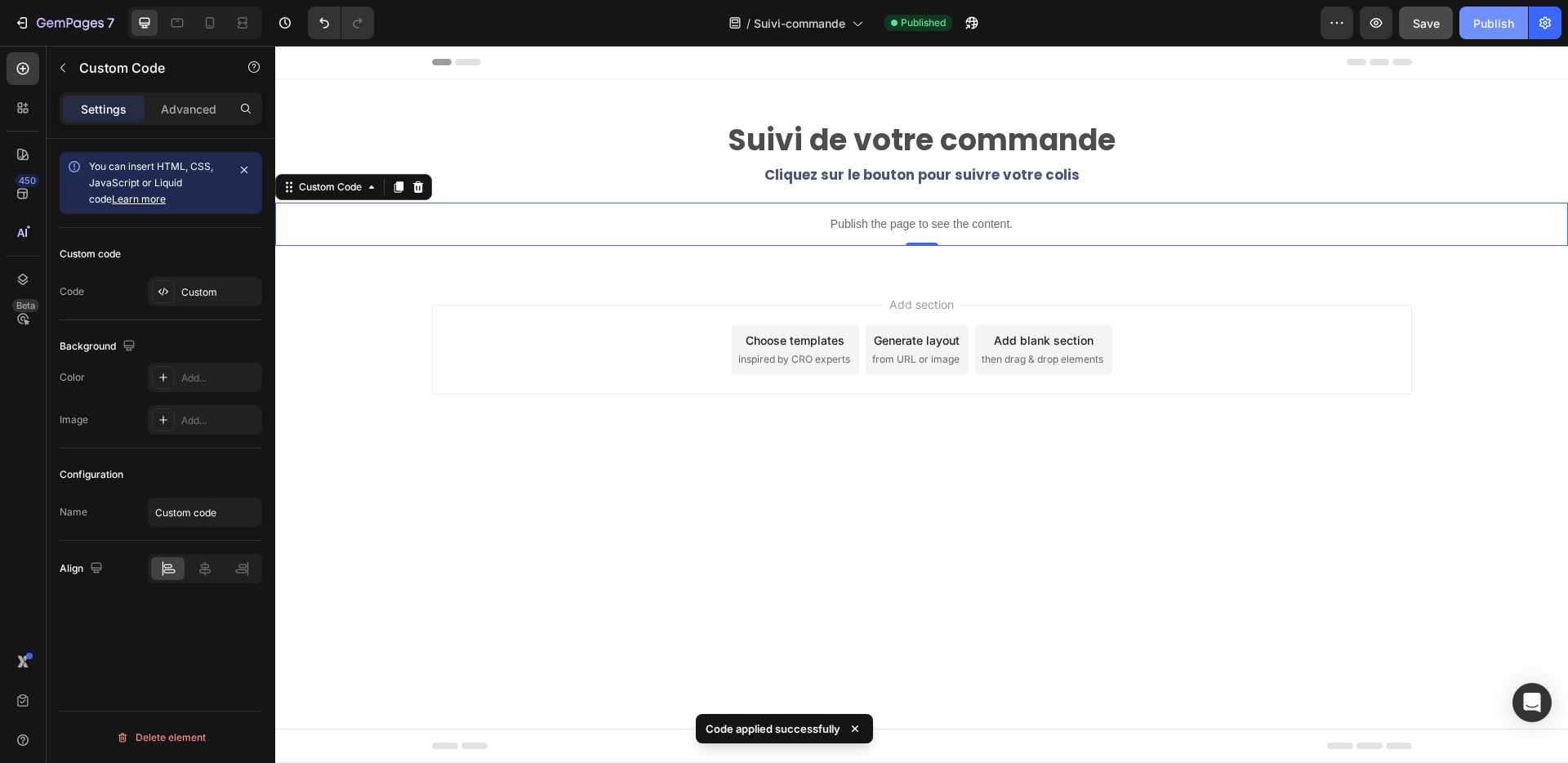
click at [1493, 25] on div "Publish" at bounding box center [1494, 23] width 41 height 17
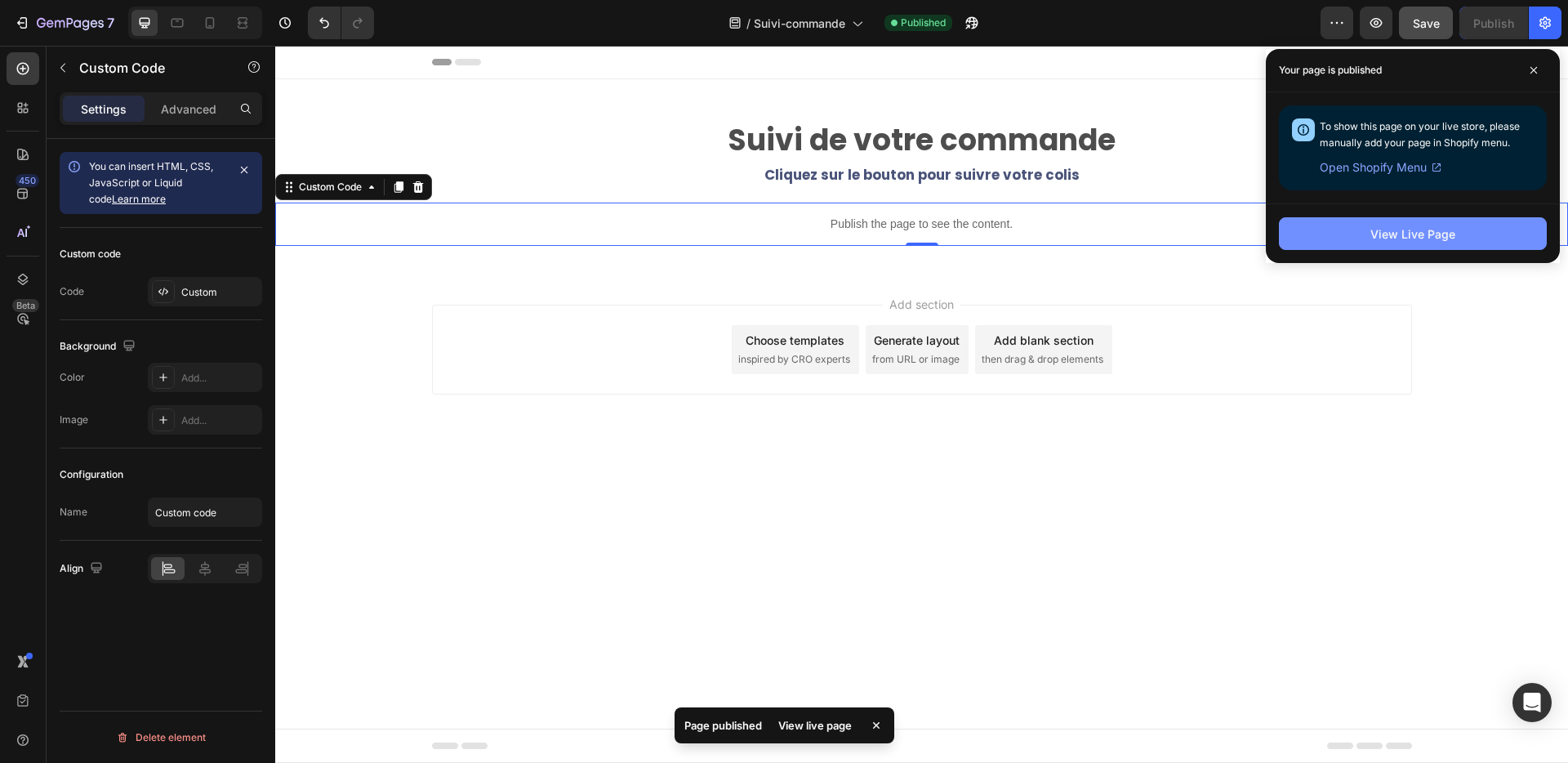
click at [1343, 232] on button "View Live Page" at bounding box center [1412, 233] width 268 height 33
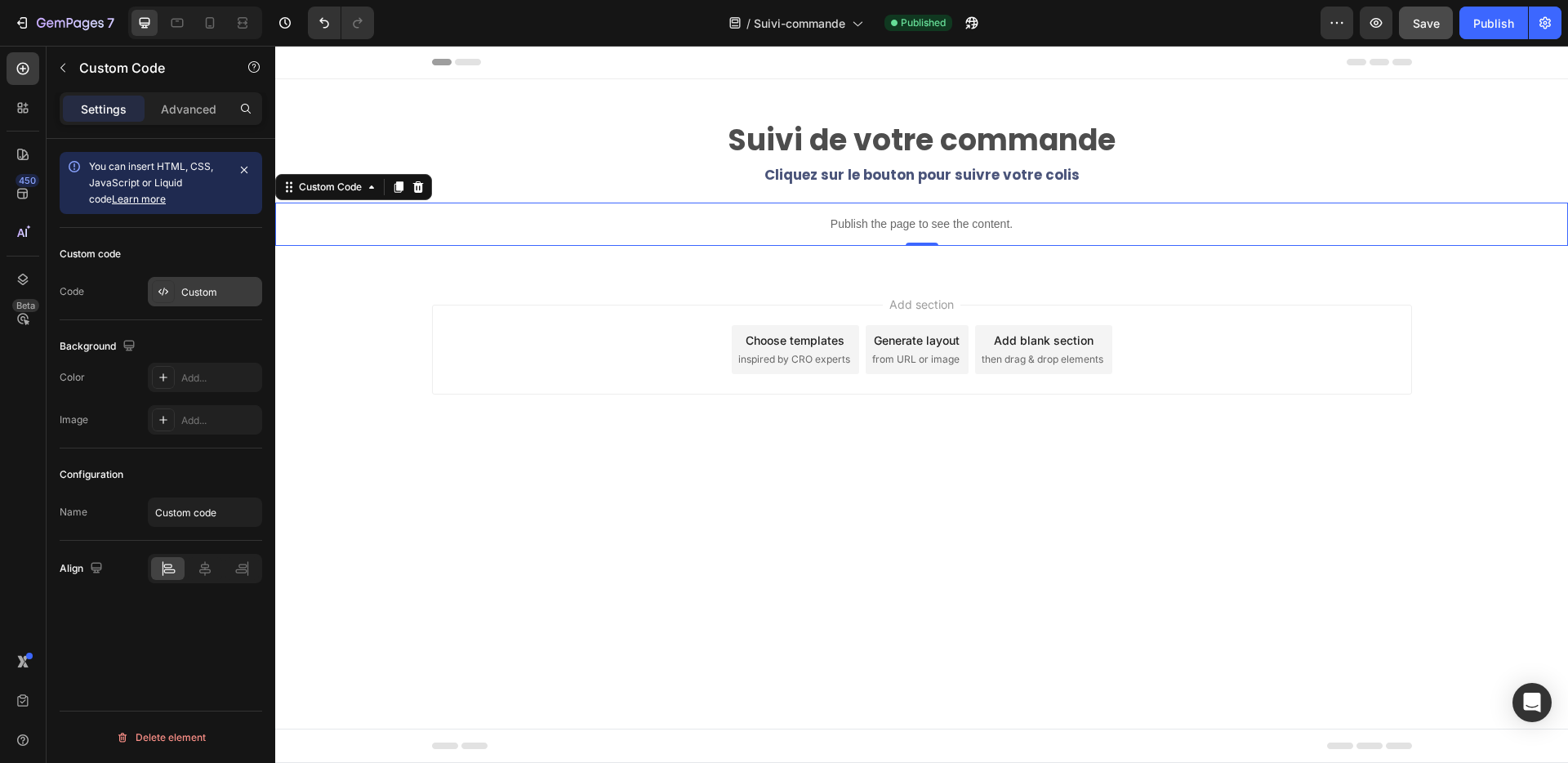
click at [210, 290] on div "Custom" at bounding box center [219, 292] width 77 height 15
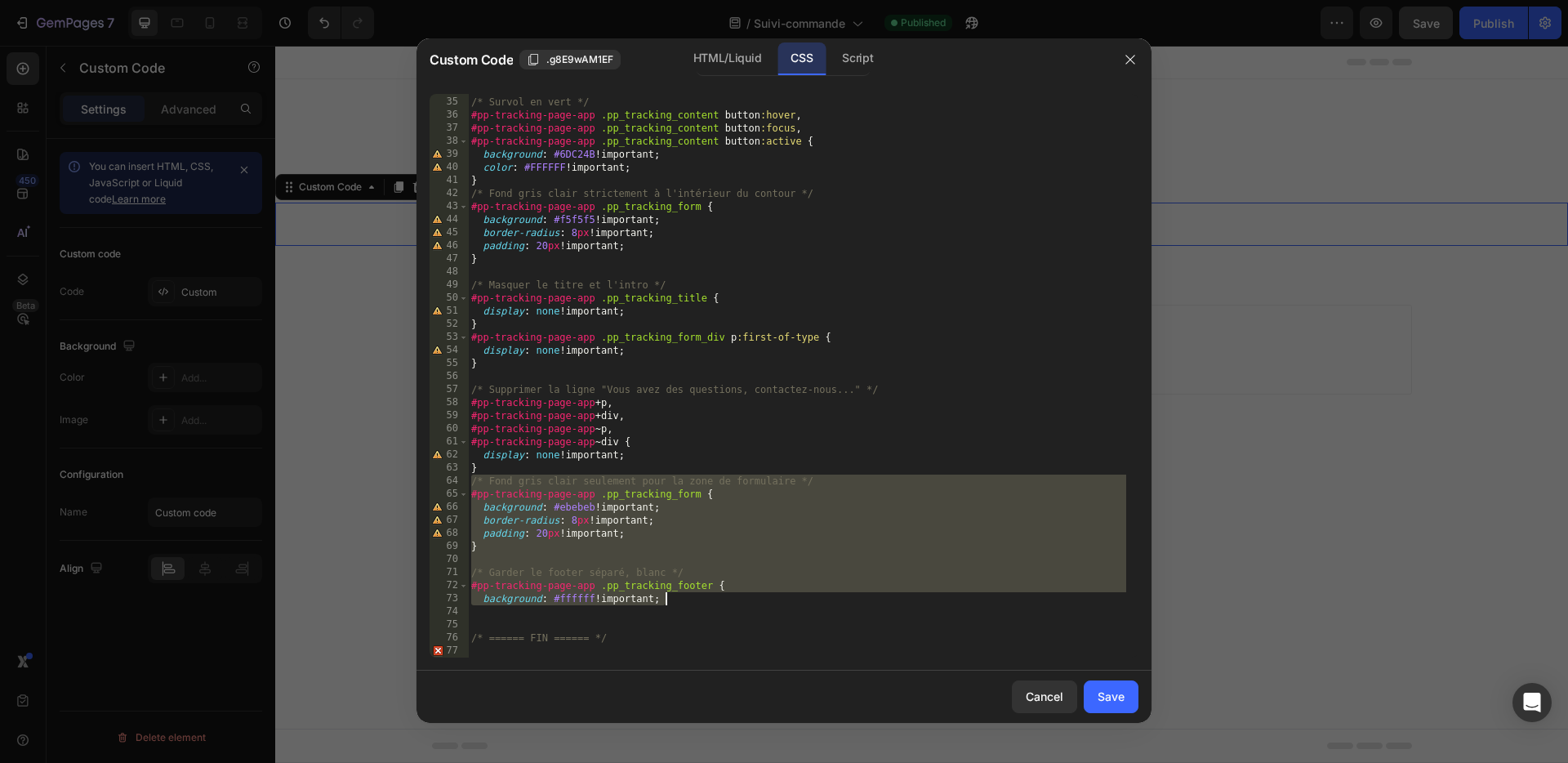
drag, startPoint x: 469, startPoint y: 485, endPoint x: 720, endPoint y: 605, distance: 278.2
click at [720, 605] on div "/* Survol en vert */ #pp-tracking-page-app .pp_tracking_content button :hover ,…" at bounding box center [796, 377] width 658 height 590
type textarea "#pp-tracking-page-app .pp_tracking_footer { background: #ffffff !important;"
paste textarea
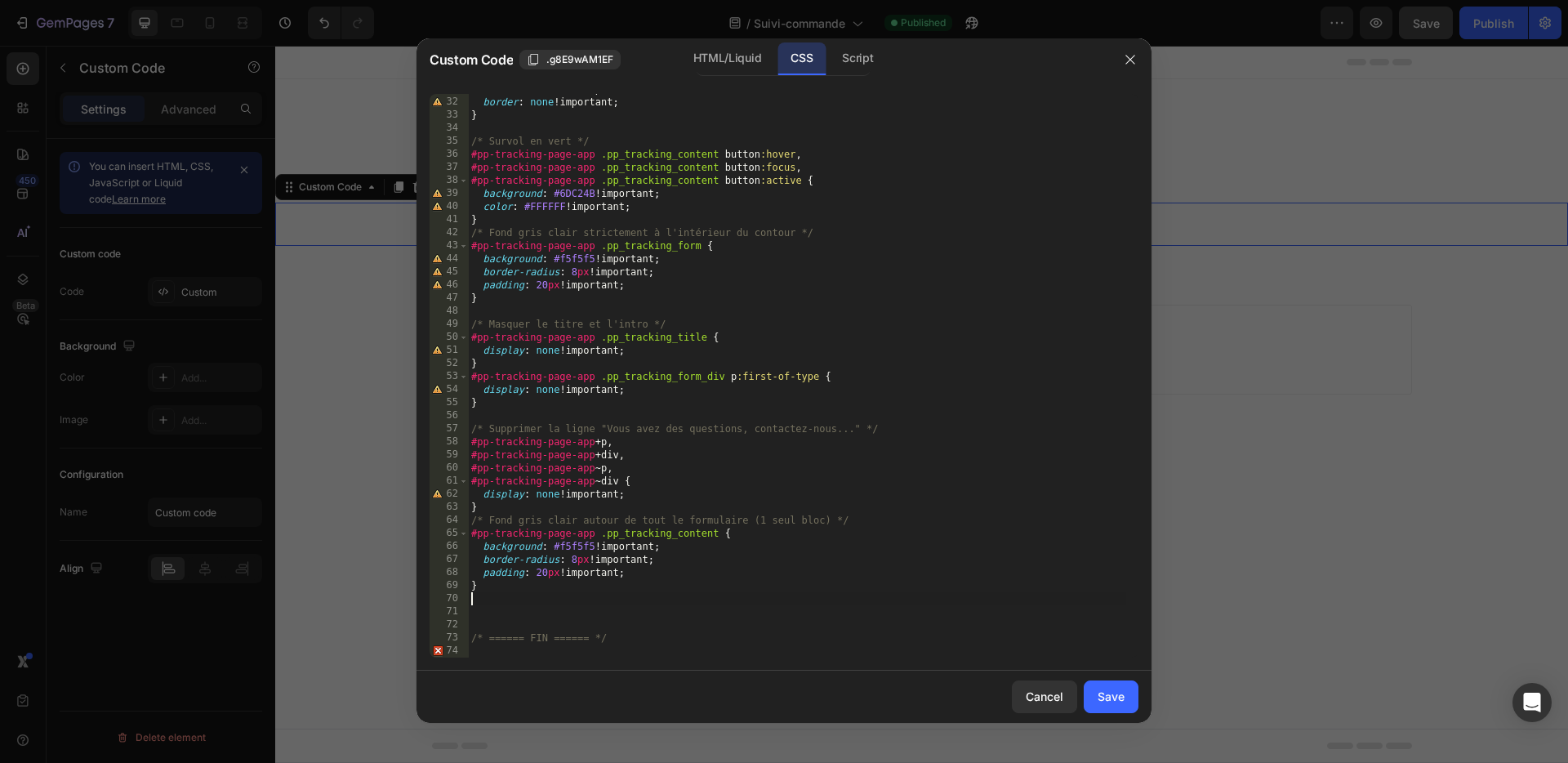
scroll to position [403, 0]
click at [1120, 691] on div "Save" at bounding box center [1111, 697] width 27 height 17
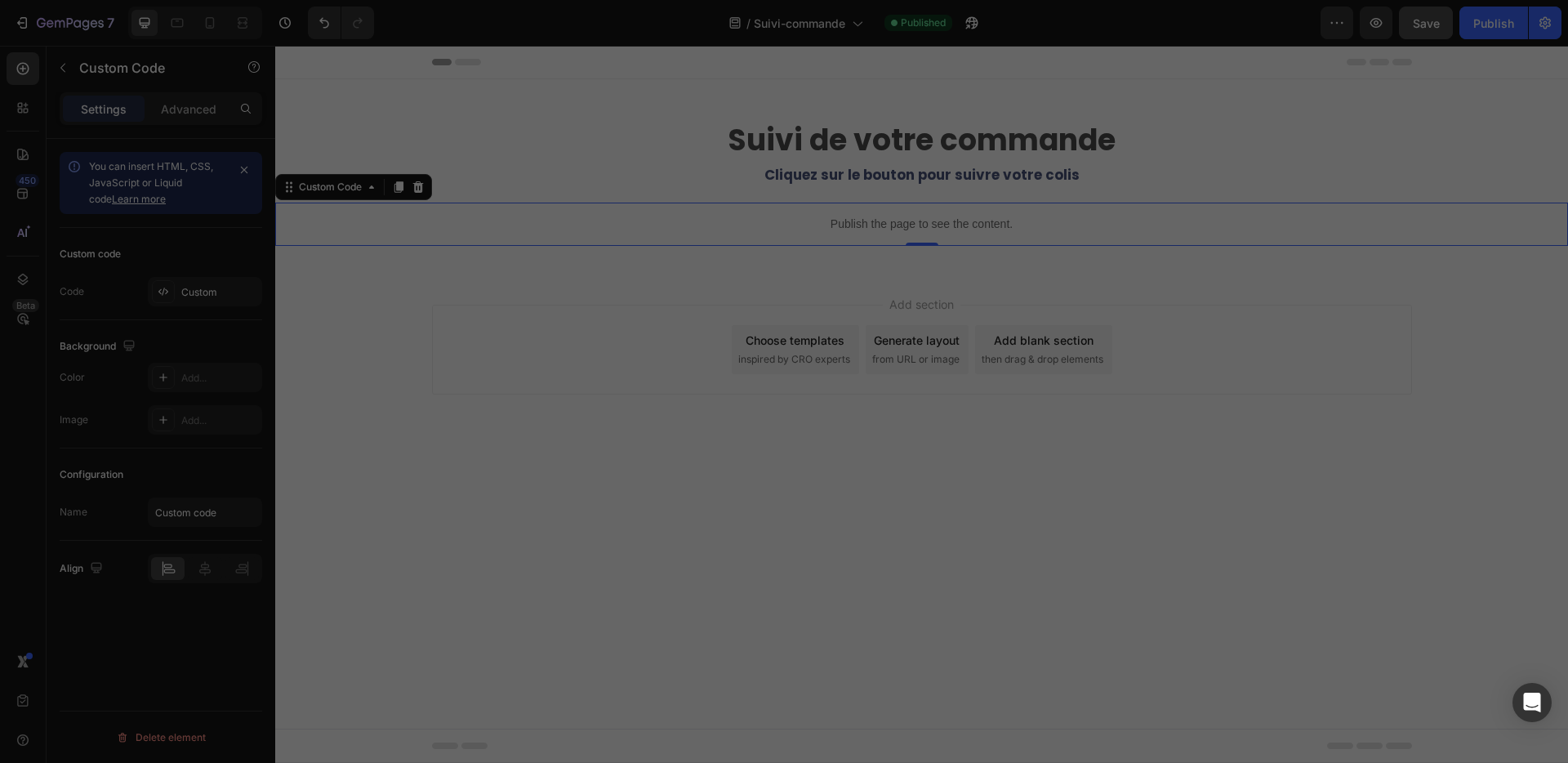
type textarea "/* ====== FIN ====== */"
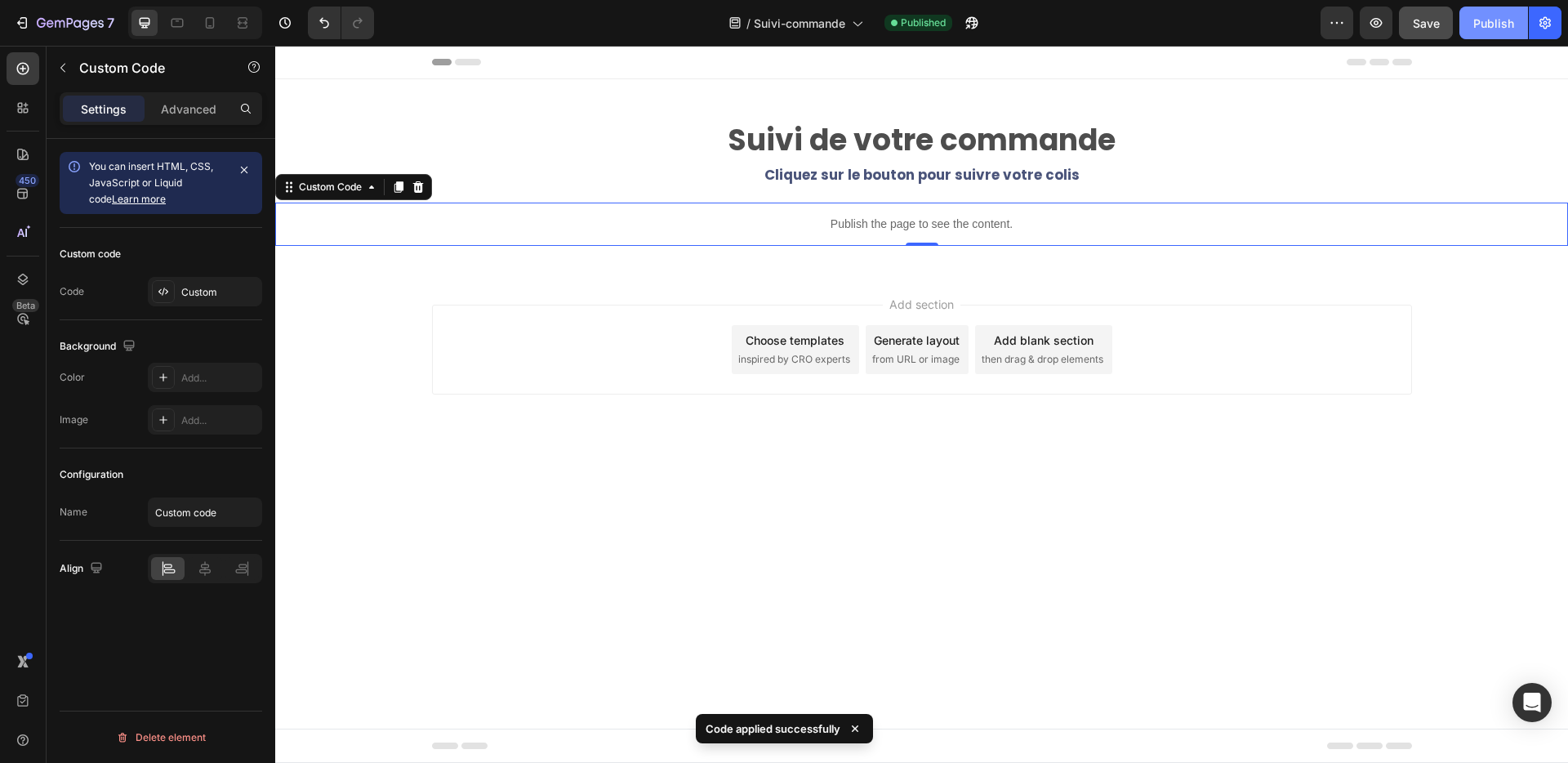
click at [1496, 27] on div "Publish" at bounding box center [1494, 23] width 41 height 17
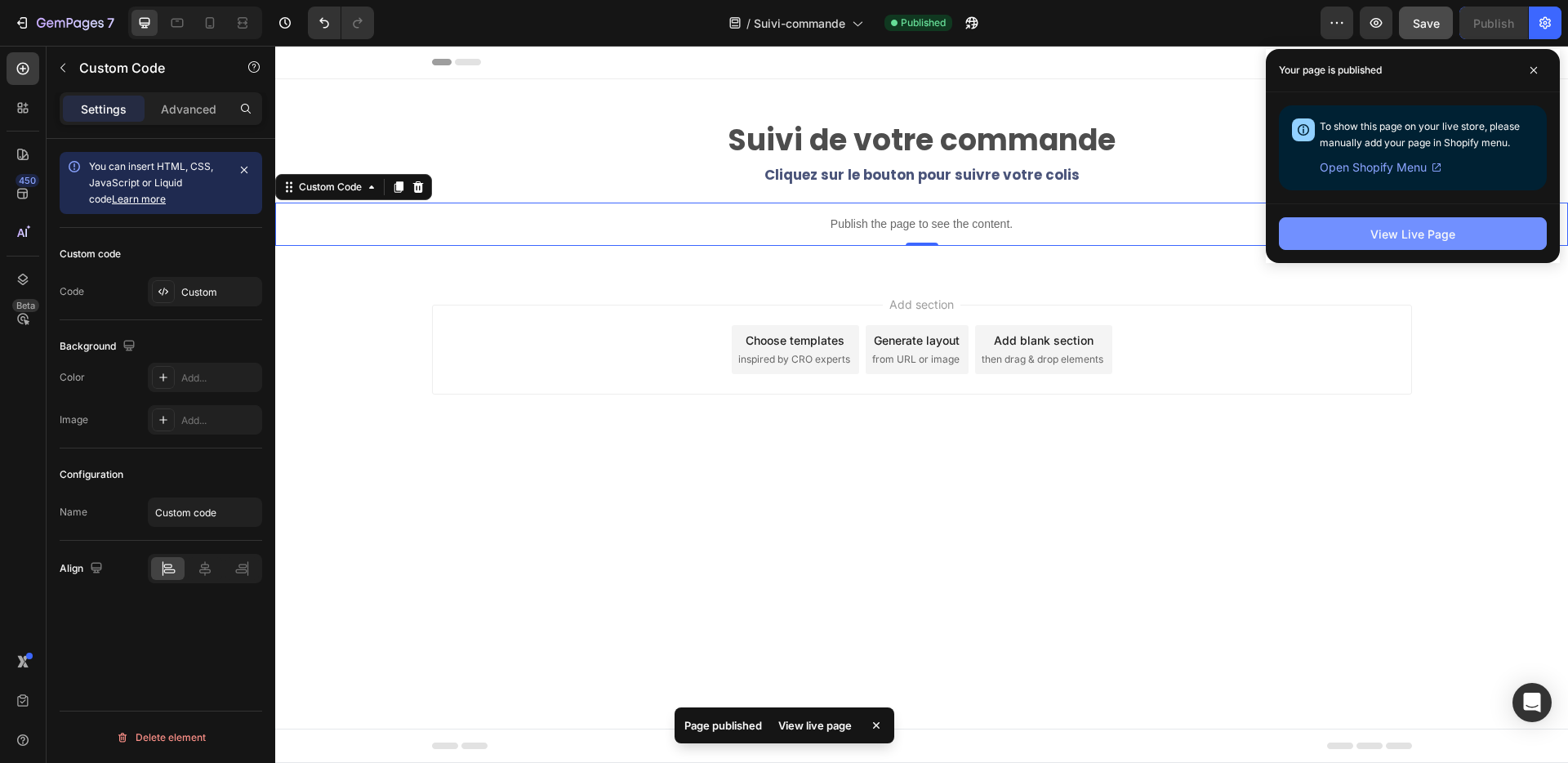
click at [1370, 242] on button "View Live Page" at bounding box center [1412, 233] width 268 height 33
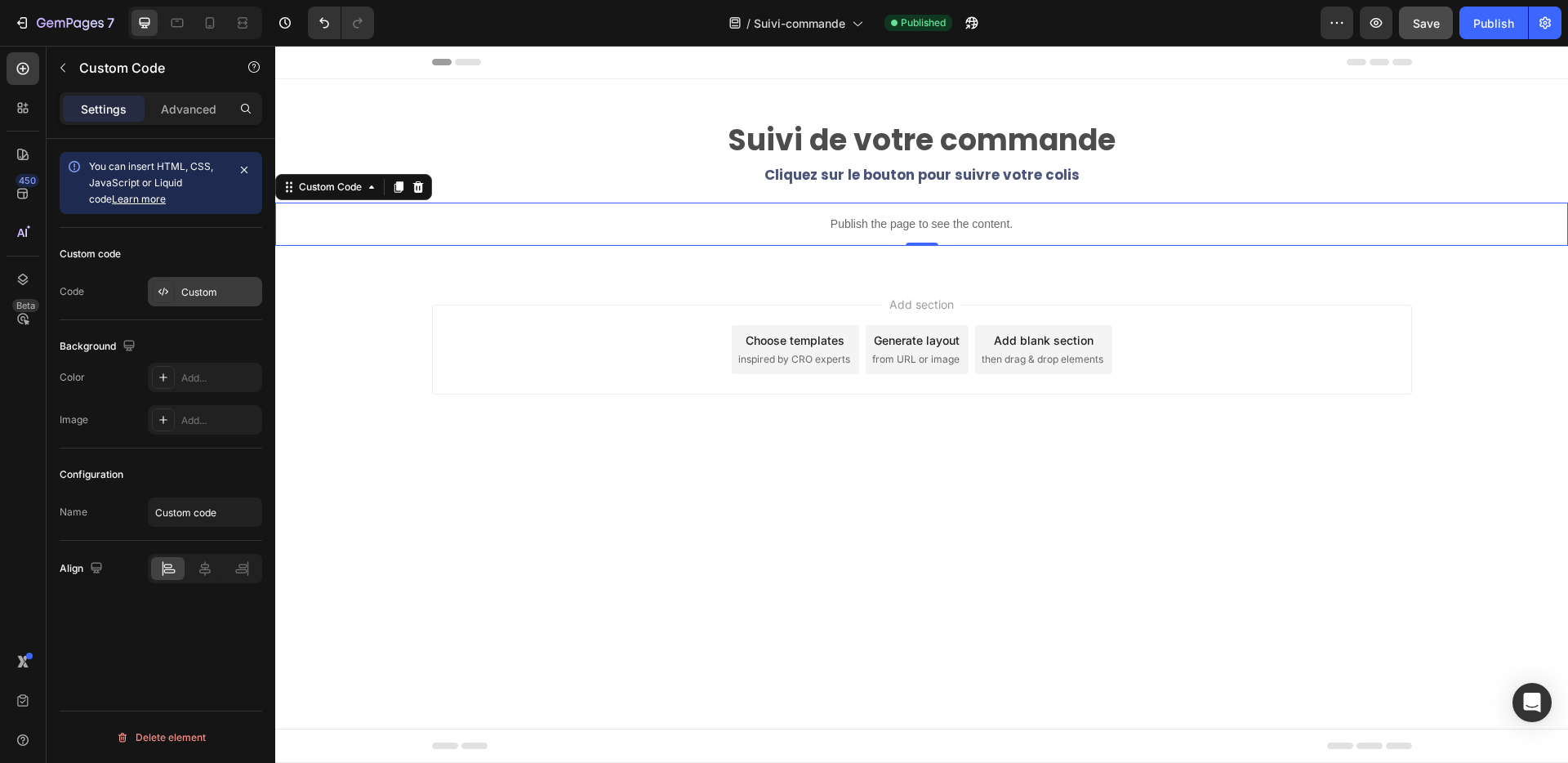
click at [182, 297] on div "Custom" at bounding box center [219, 292] width 77 height 15
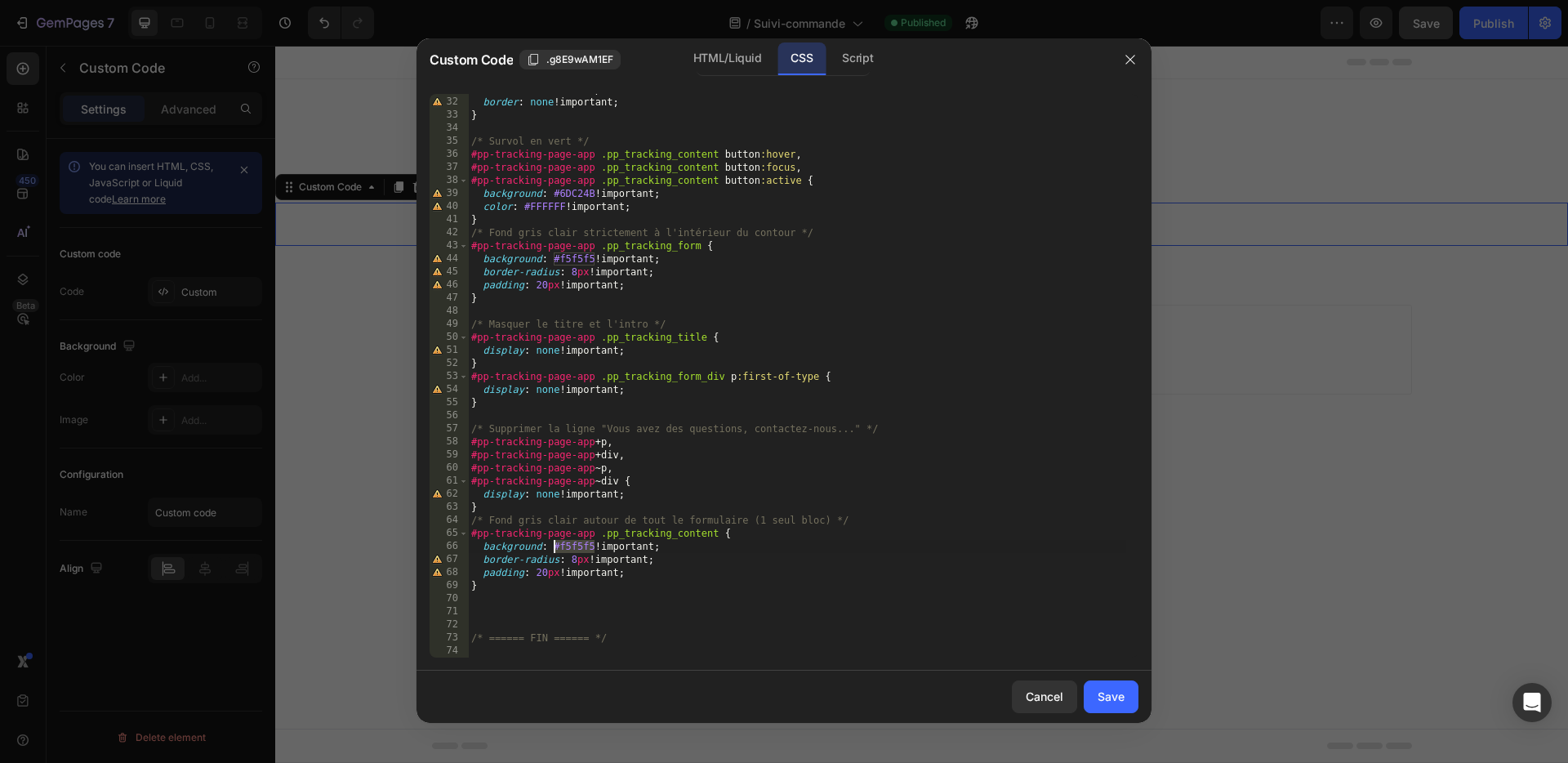
drag, startPoint x: 595, startPoint y: 548, endPoint x: 553, endPoint y: 551, distance: 42.1
click at [553, 551] on div "box-shadow : none !important ; border : none !important ; } /* Survol en vert *…" at bounding box center [796, 377] width 658 height 590
paste textarea "ebebeb"
drag, startPoint x: 553, startPoint y: 546, endPoint x: 554, endPoint y: 561, distance: 15.0
click at [553, 546] on div "box-shadow : none !important ; border : none !important ; } /* Survol en vert *…" at bounding box center [796, 377] width 658 height 590
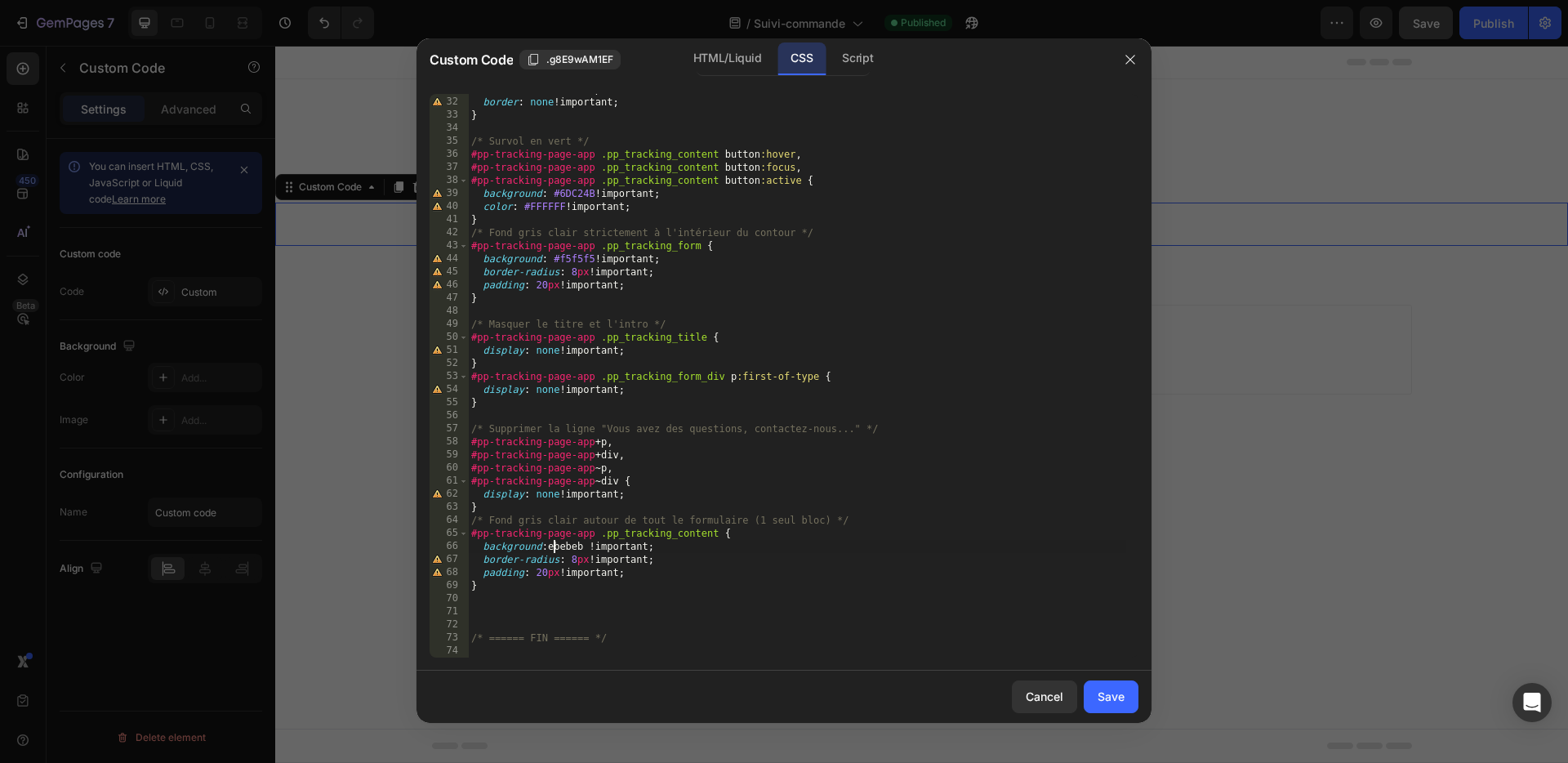
scroll to position [0, 7]
drag, startPoint x: 598, startPoint y: 261, endPoint x: 553, endPoint y: 259, distance: 45.0
click at [553, 259] on div "box-shadow : none !important ; border : none !important ; } /* Survol en vert *…" at bounding box center [796, 377] width 658 height 590
paste textarea "ebebeb"
click at [555, 256] on div "box-shadow : none !important ; border : none !important ; } /* Survol en vert *…" at bounding box center [796, 377] width 658 height 590
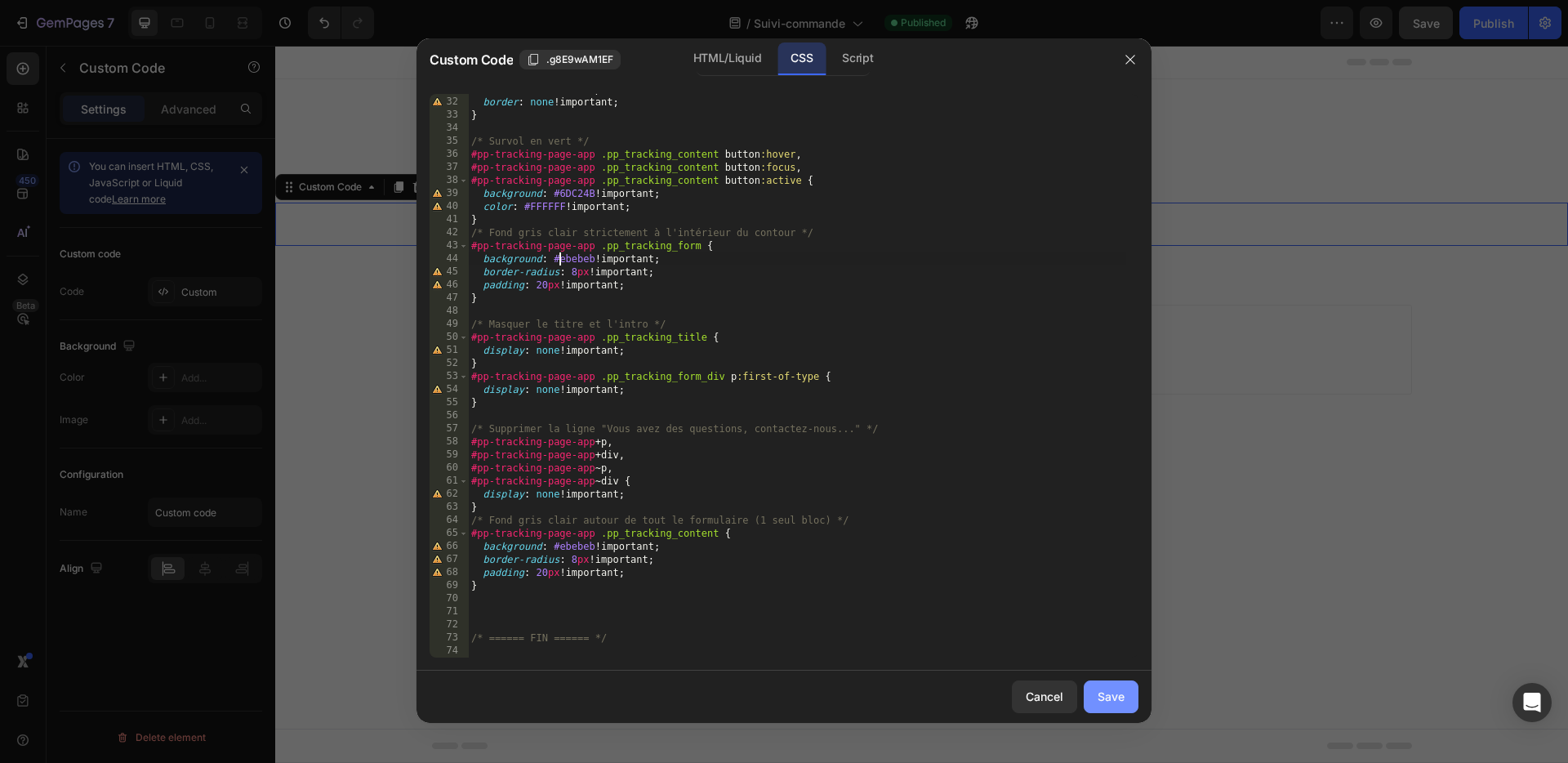
type textarea "background: #ebebeb !important;"
click at [1116, 695] on div "Save" at bounding box center [1111, 697] width 27 height 17
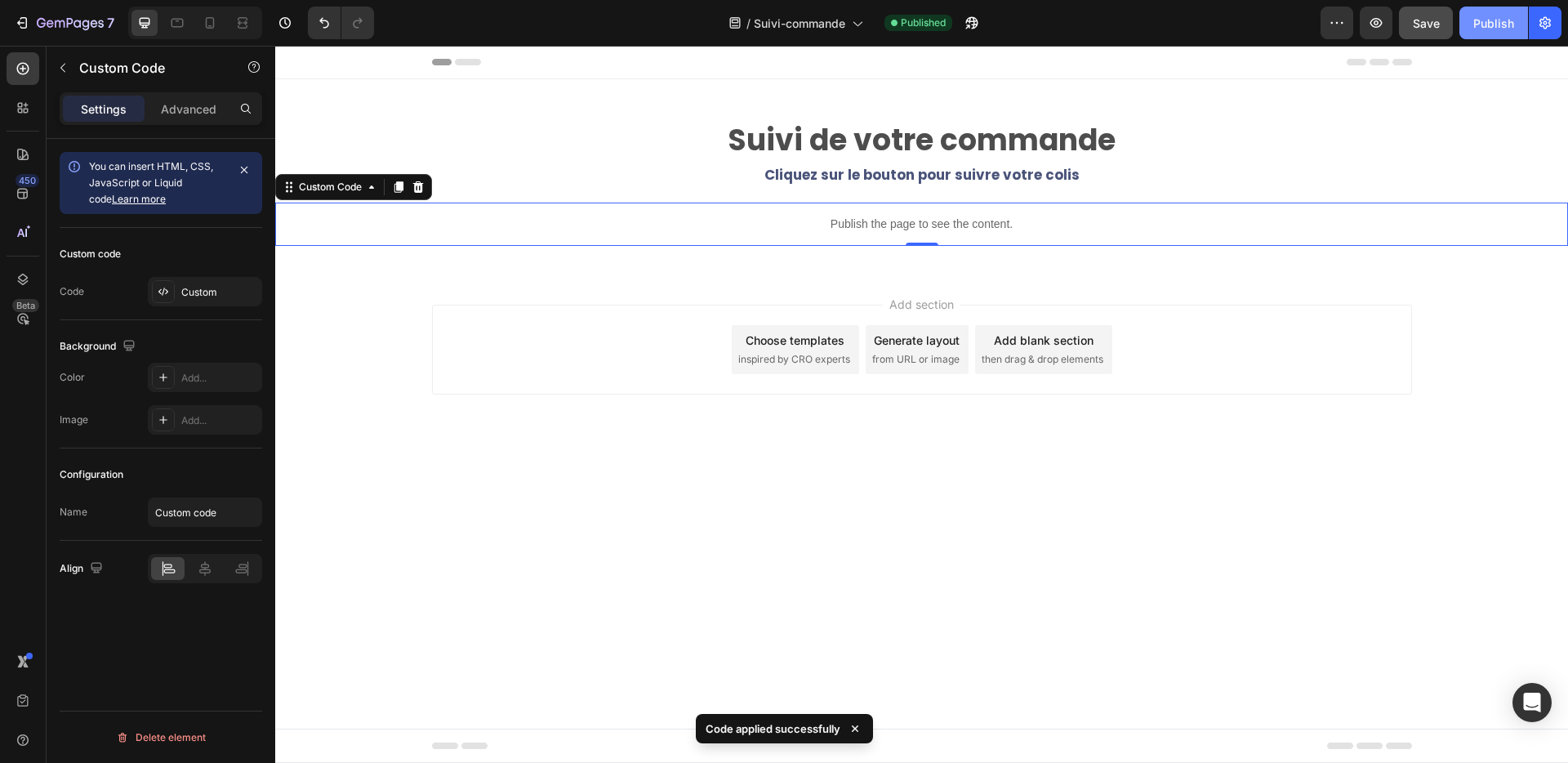
click at [1492, 23] on div "Publish" at bounding box center [1494, 23] width 41 height 17
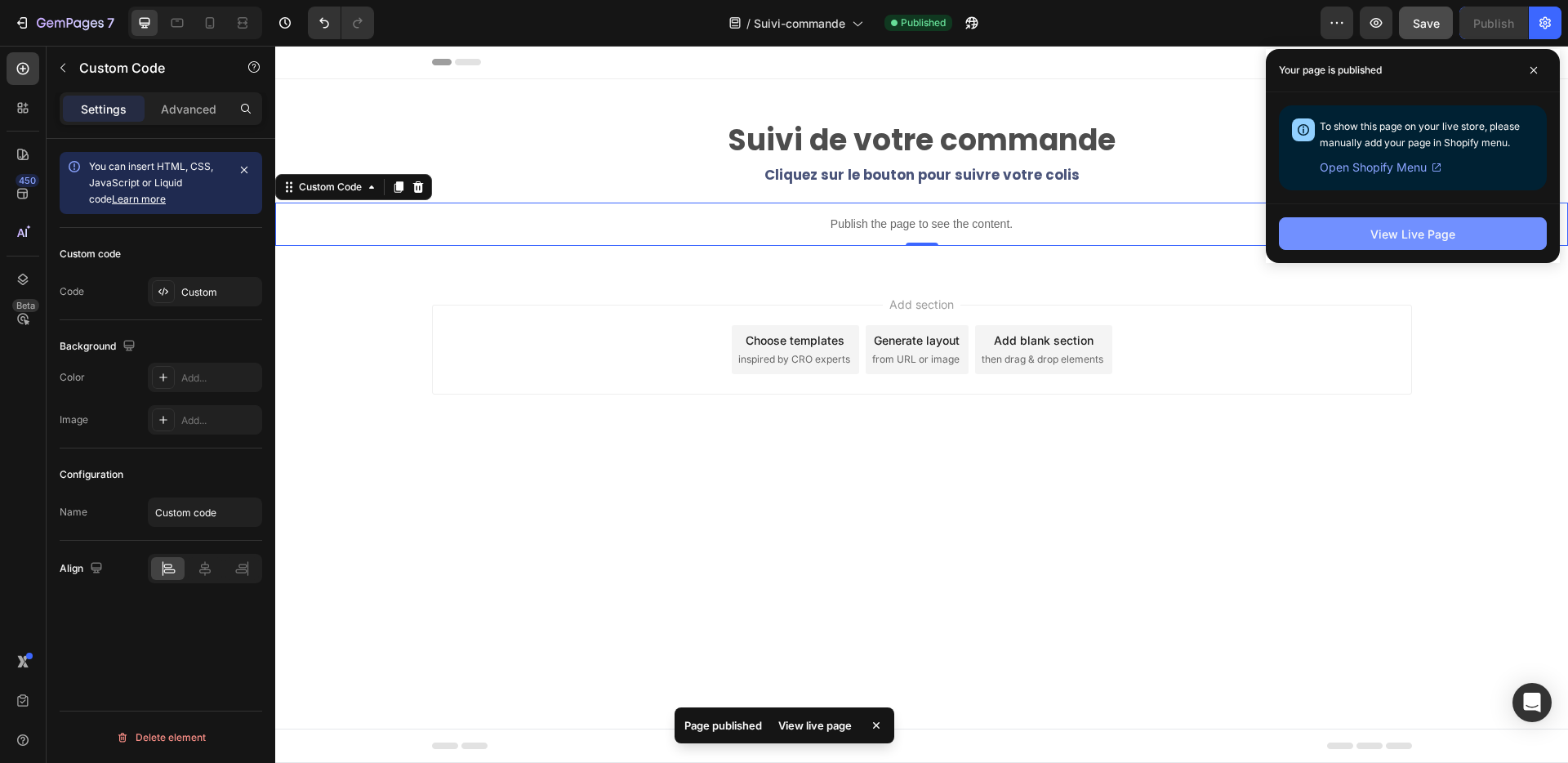
click at [1354, 227] on button "View Live Page" at bounding box center [1412, 233] width 268 height 33
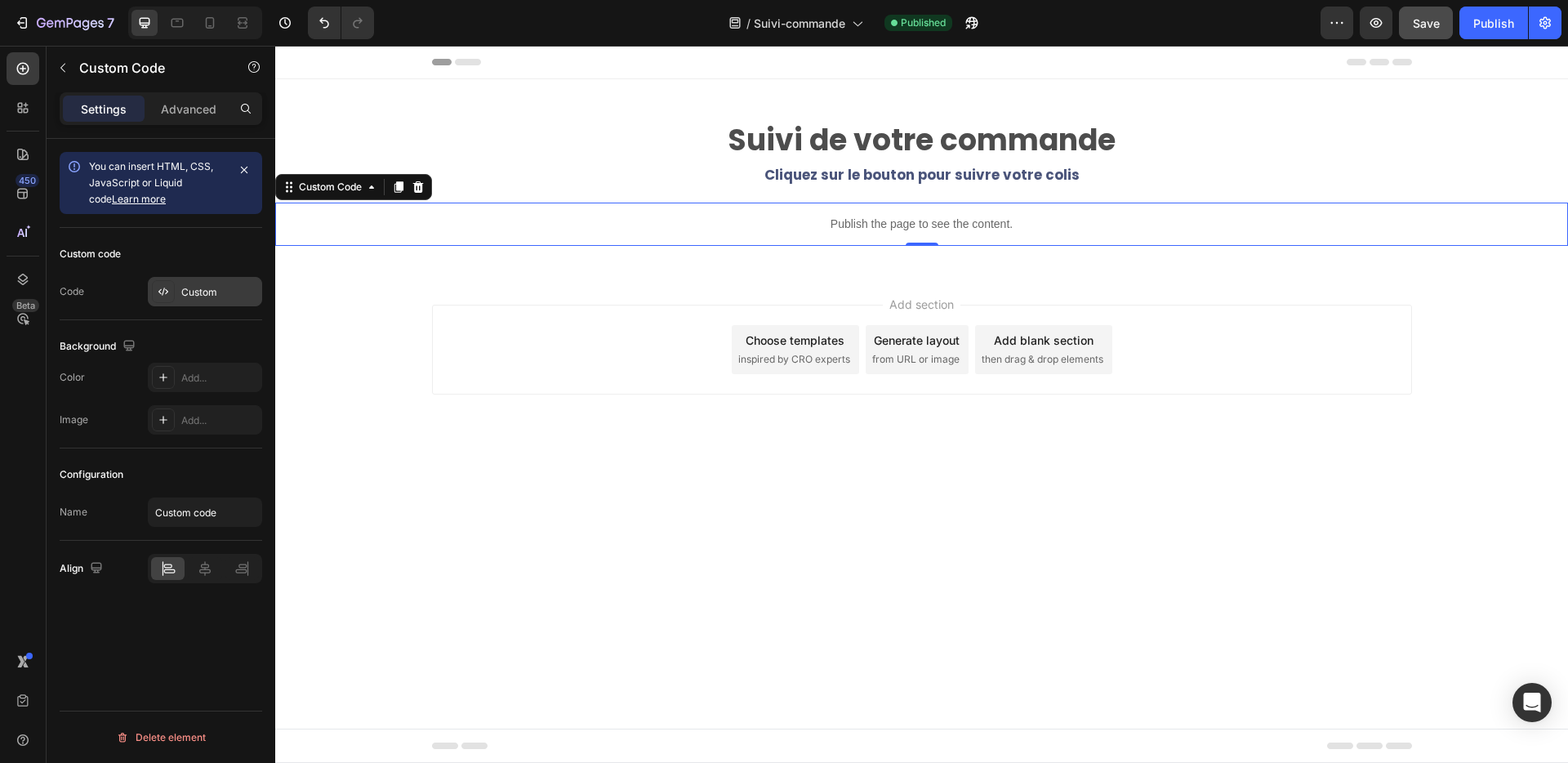
click at [203, 291] on div "Custom" at bounding box center [219, 292] width 77 height 15
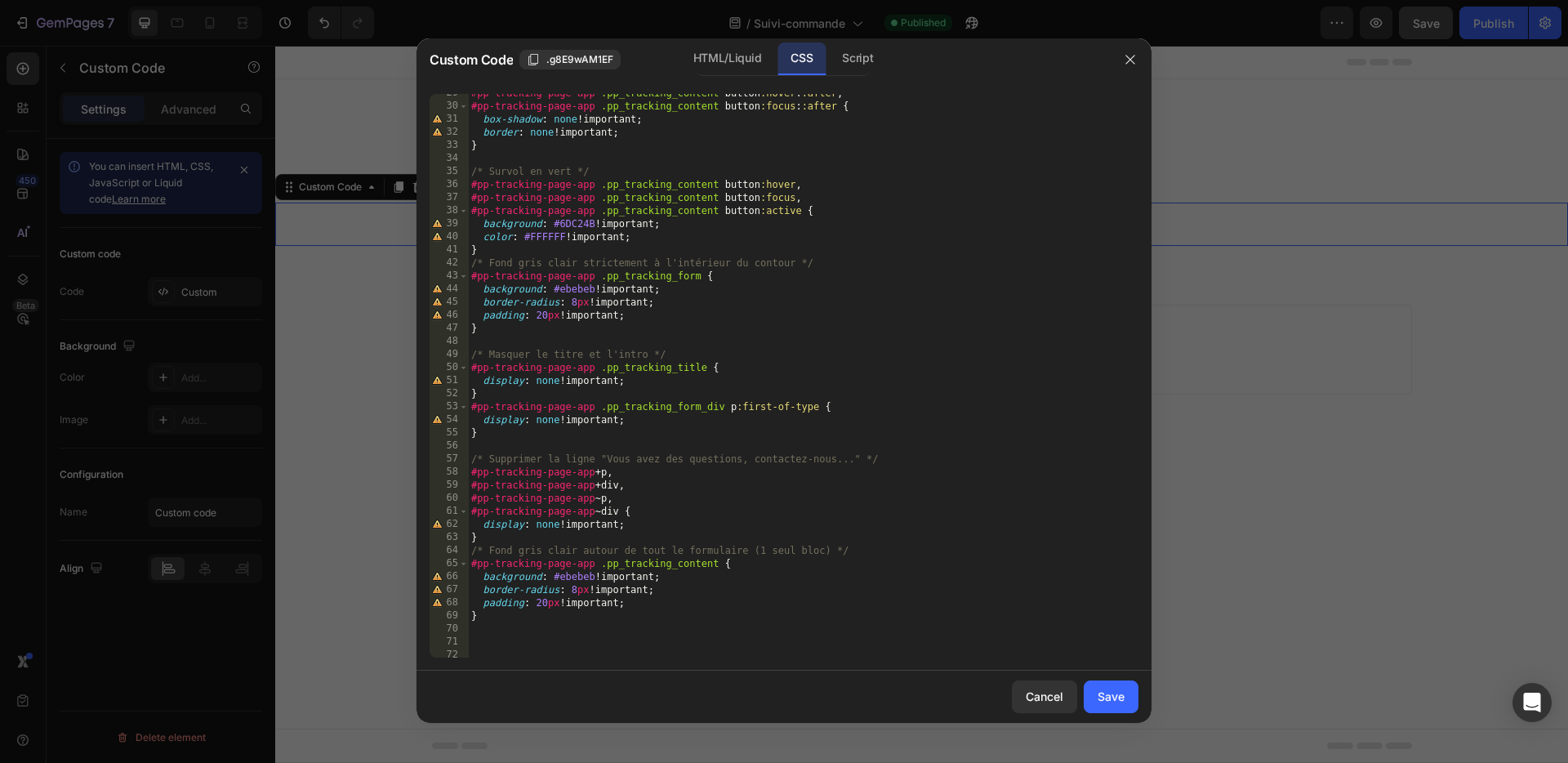
scroll to position [403, 0]
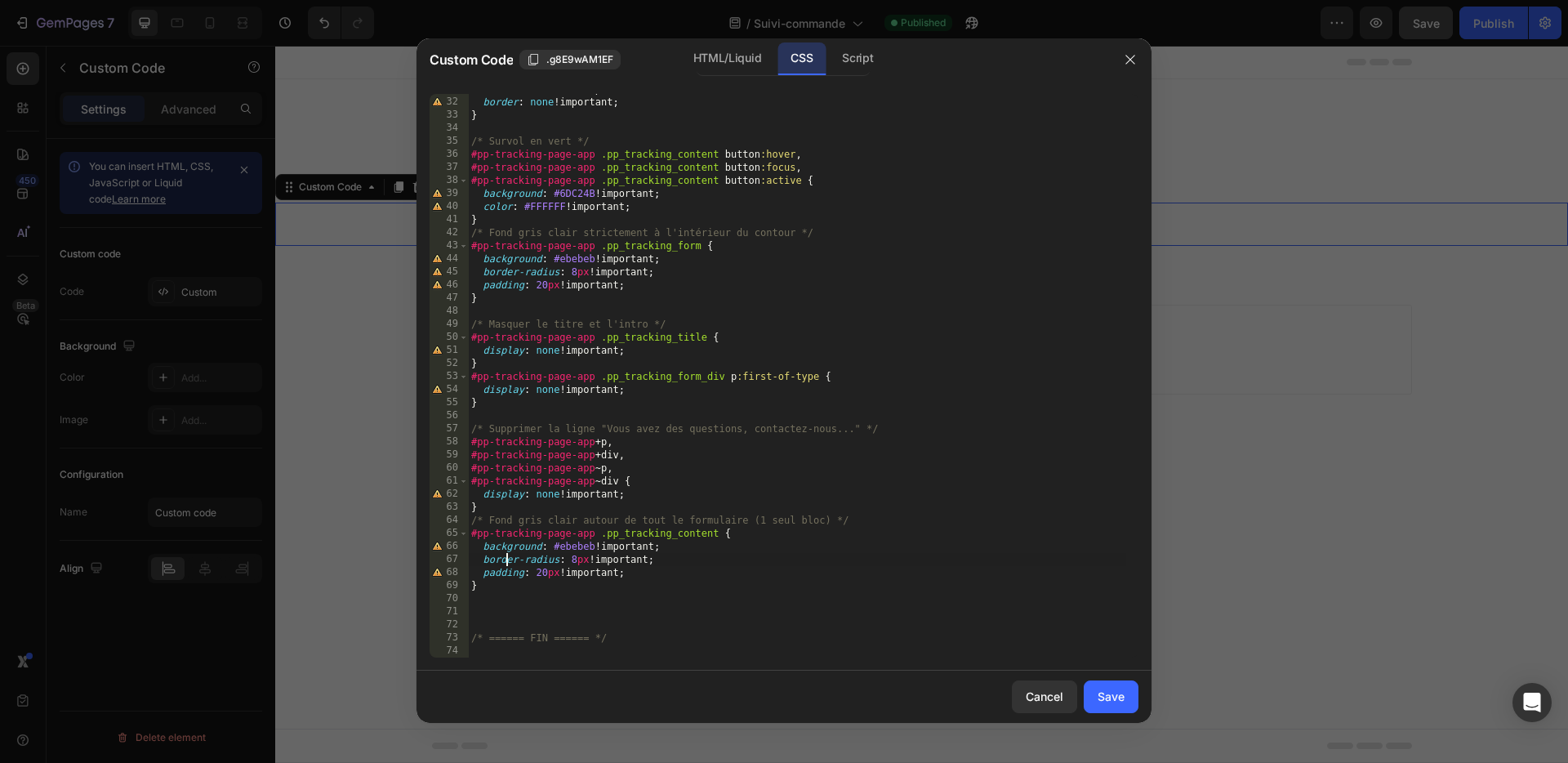
click at [507, 559] on div "box-shadow : none !important ; border : none !important ; } /* Survol en vert *…" at bounding box center [796, 377] width 658 height 590
drag, startPoint x: 480, startPoint y: 559, endPoint x: 615, endPoint y: 571, distance: 135.5
click at [637, 572] on div "box-shadow : none !important ; border : none !important ; } /* Survol en vert *…" at bounding box center [796, 377] width 658 height 590
paste textarea
click at [1109, 697] on div "Save" at bounding box center [1111, 697] width 27 height 17
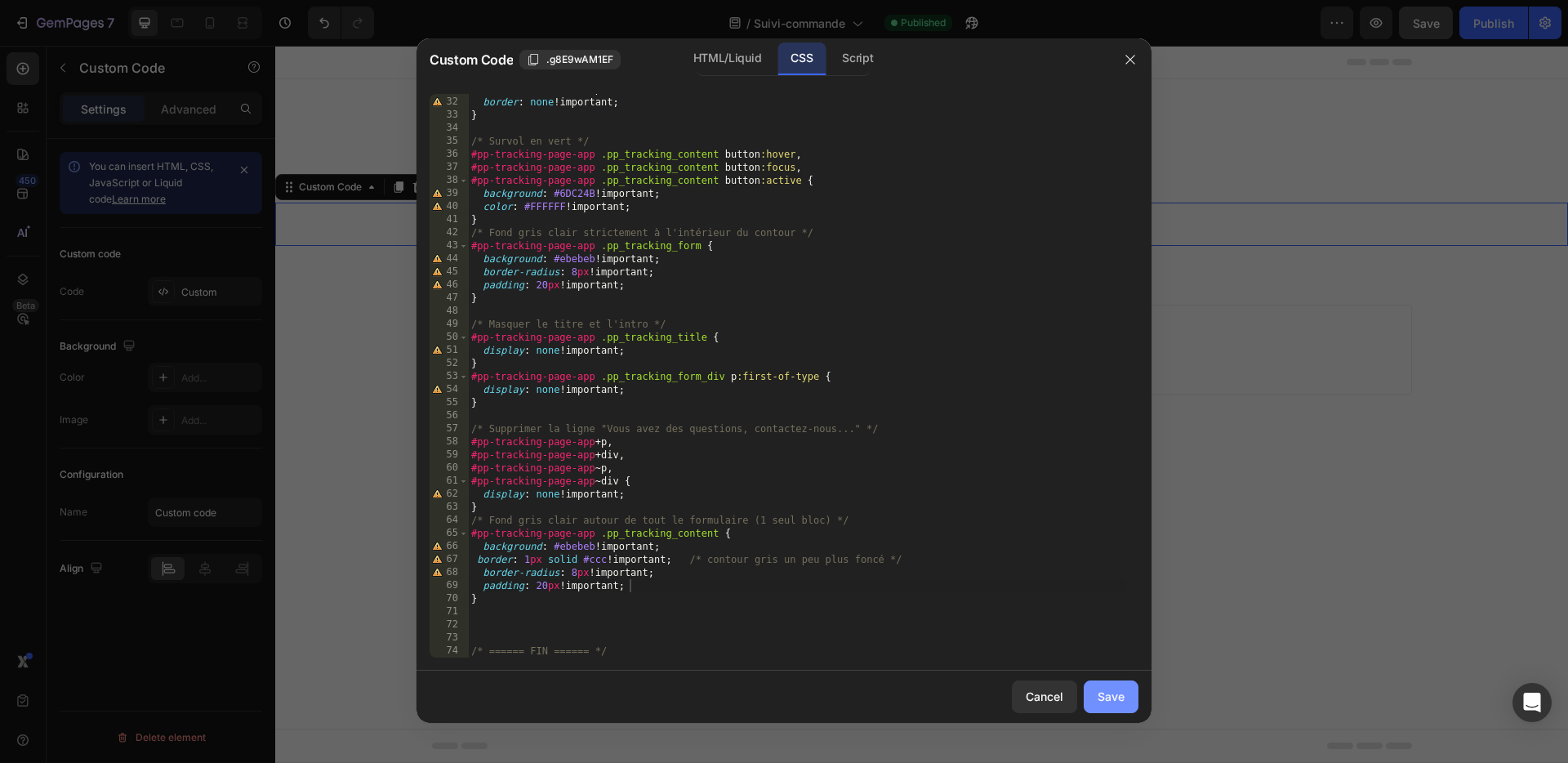
type textarea "/* ====== FIN ====== */"
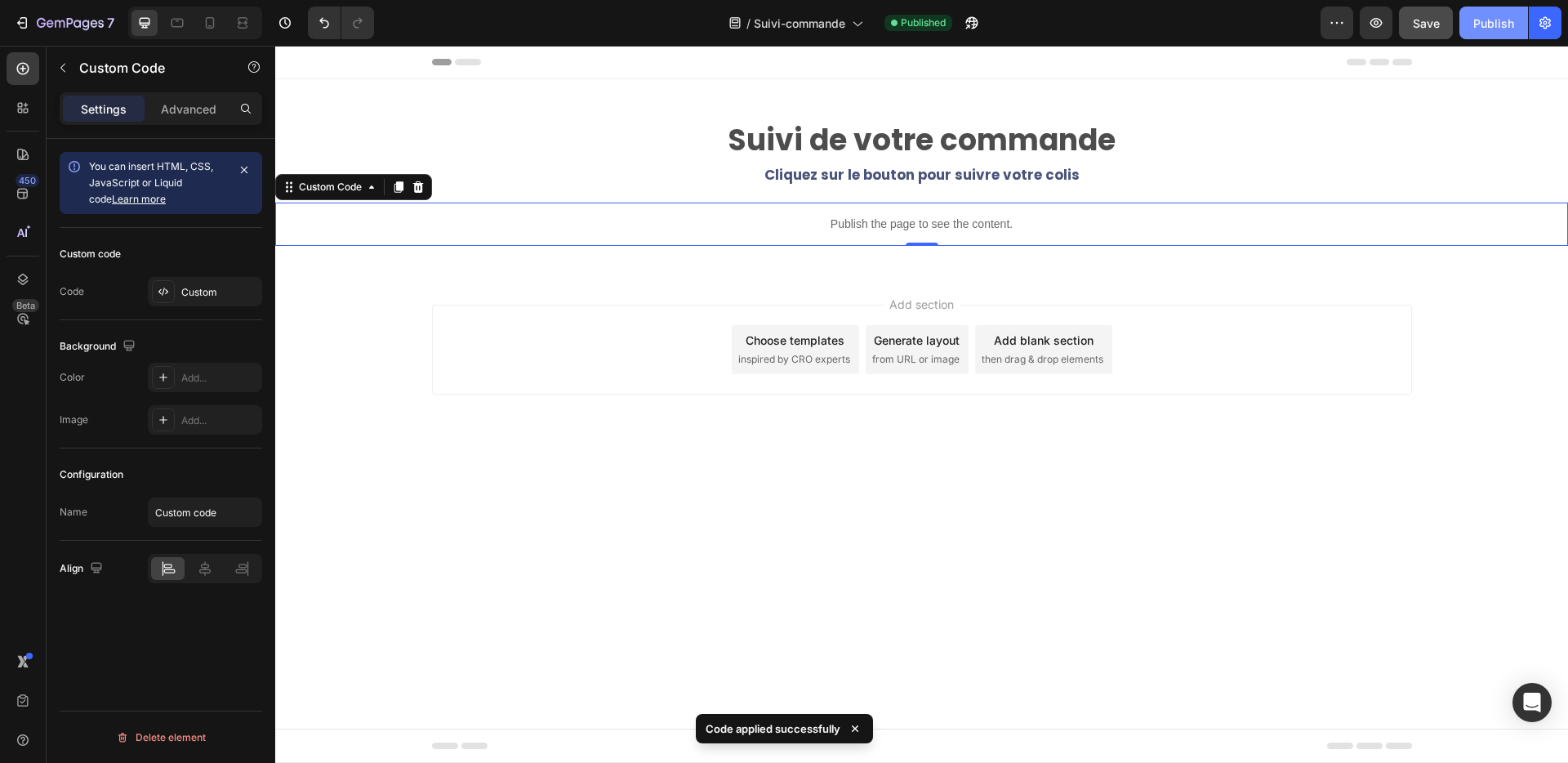
click at [1499, 27] on div "Publish" at bounding box center [1494, 23] width 41 height 17
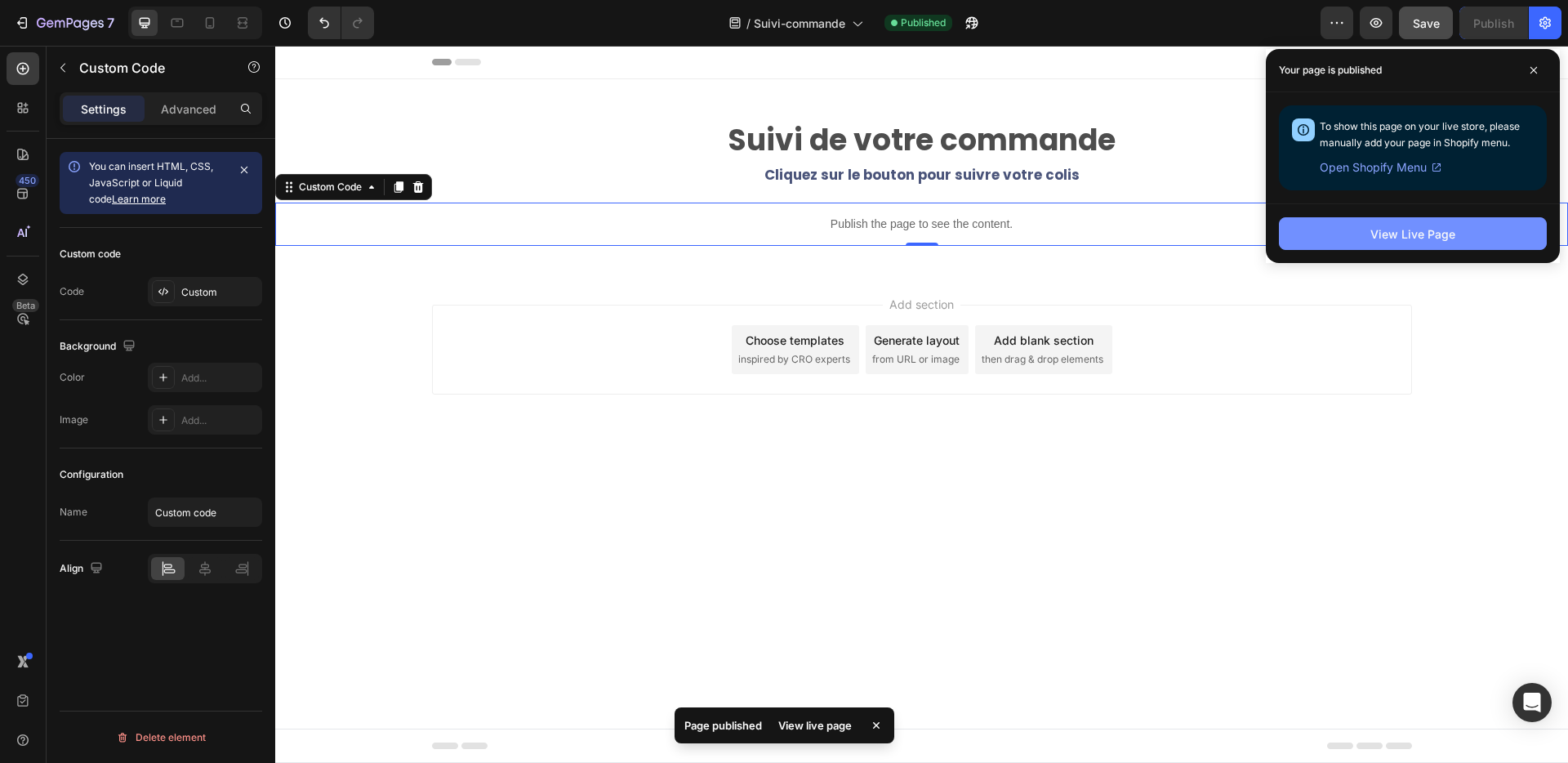
click at [1405, 234] on div "View Live Page" at bounding box center [1412, 234] width 85 height 17
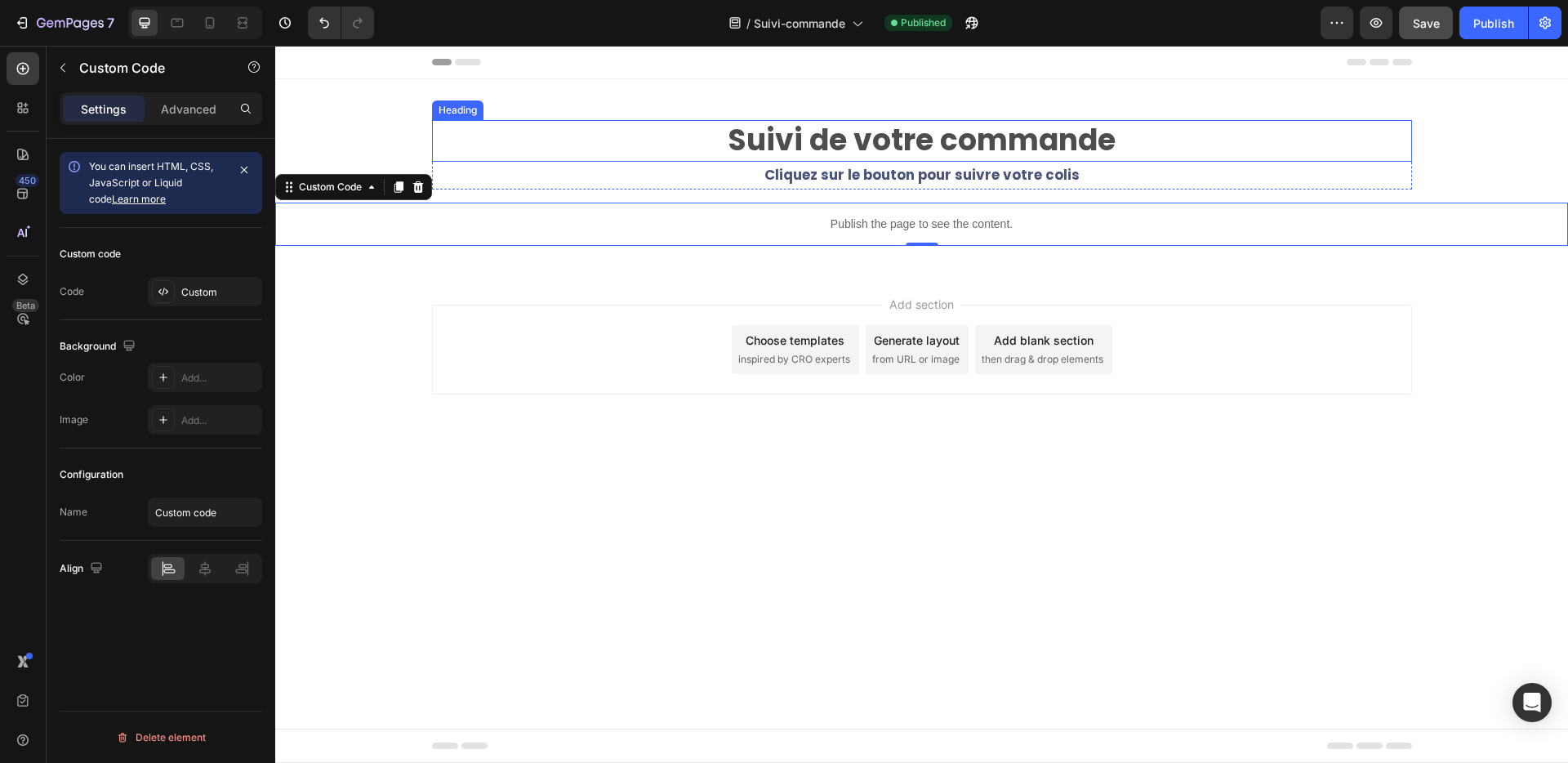
click at [874, 129] on strong "Suivi de votre commande" at bounding box center [922, 140] width 388 height 42
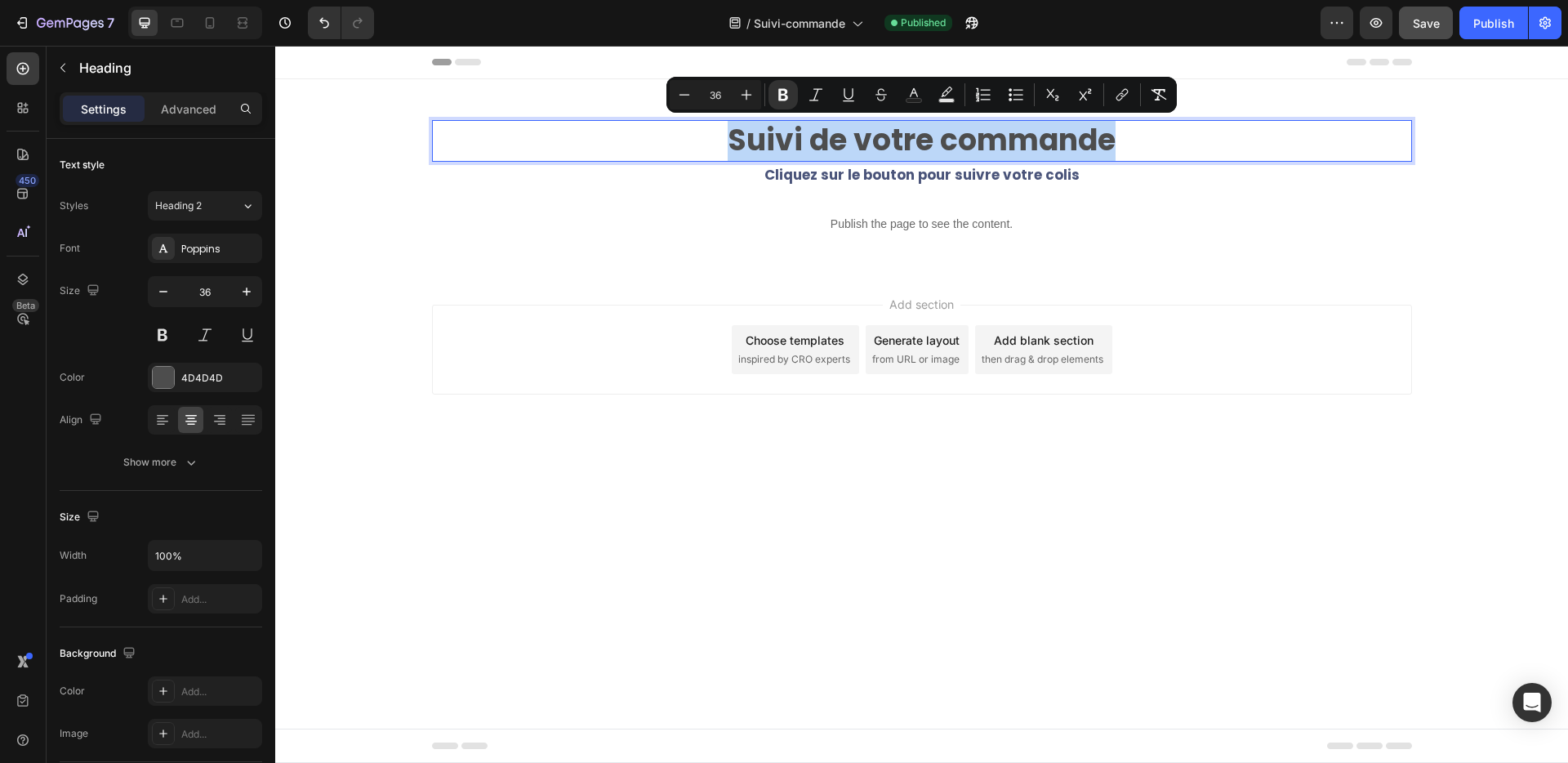
drag, startPoint x: 727, startPoint y: 134, endPoint x: 1113, endPoint y: 148, distance: 386.3
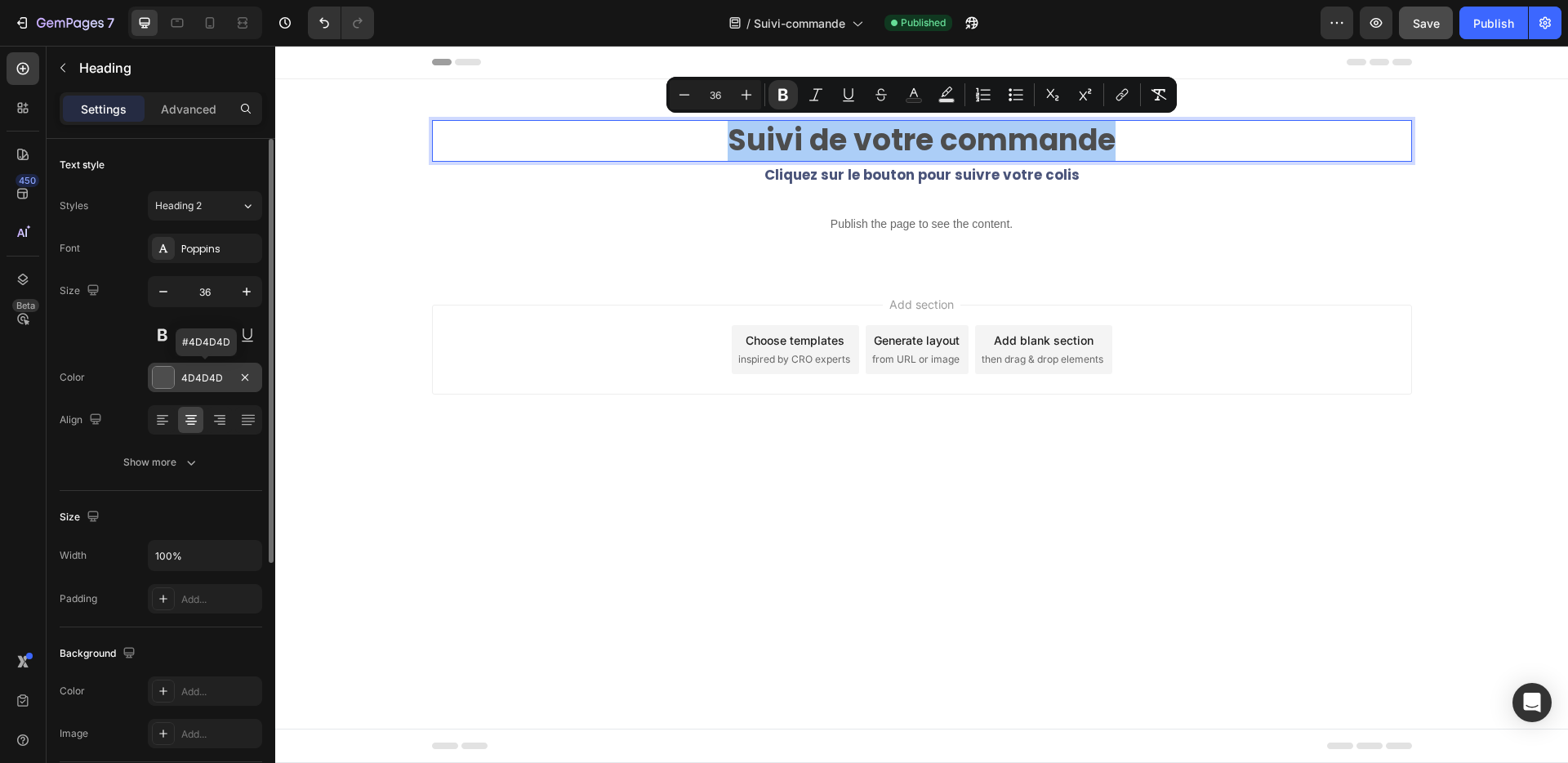
click at [161, 376] on div at bounding box center [163, 377] width 21 height 21
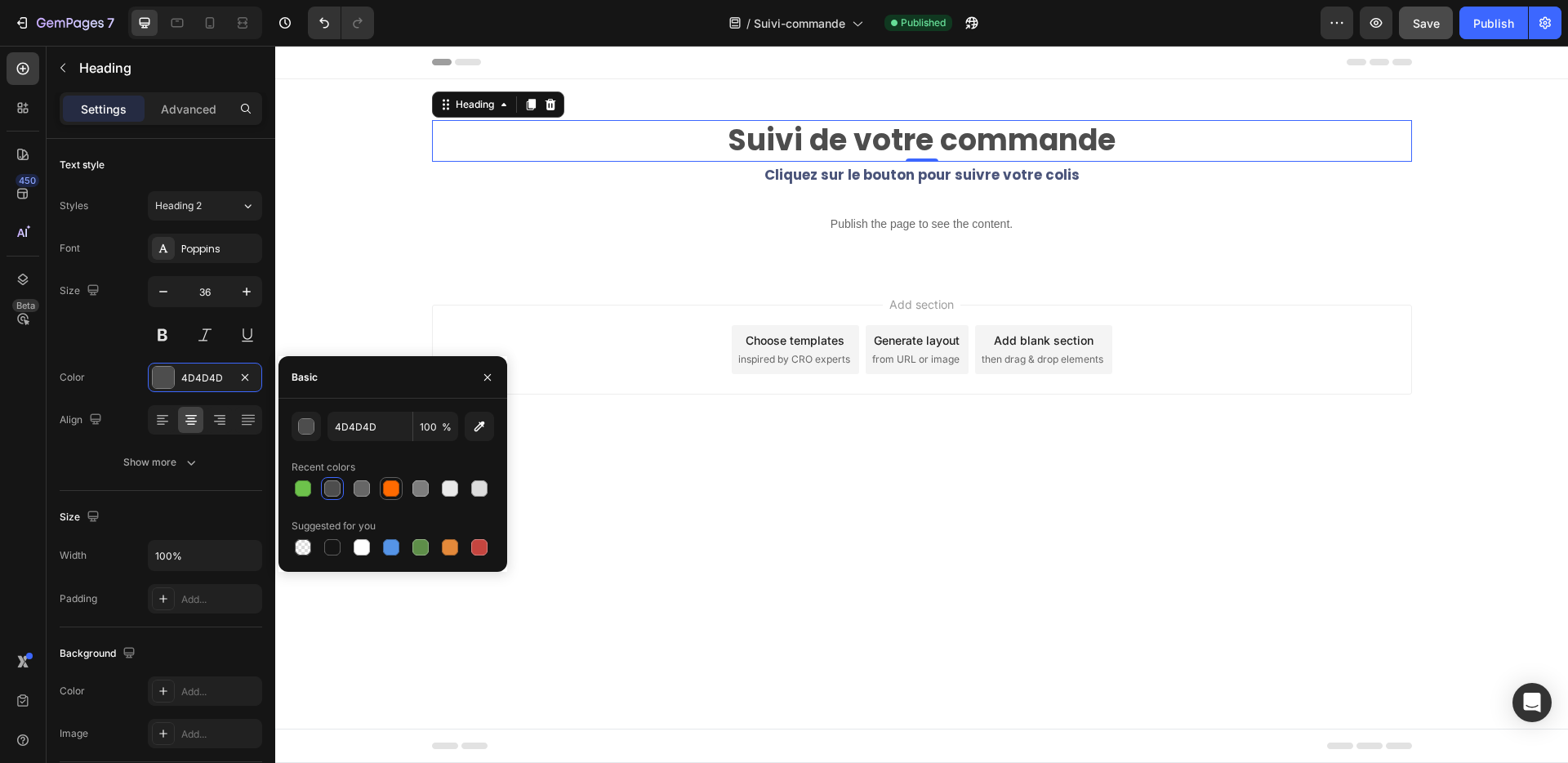
click at [386, 485] on div at bounding box center [391, 489] width 17 height 17
type input "FF6A00"
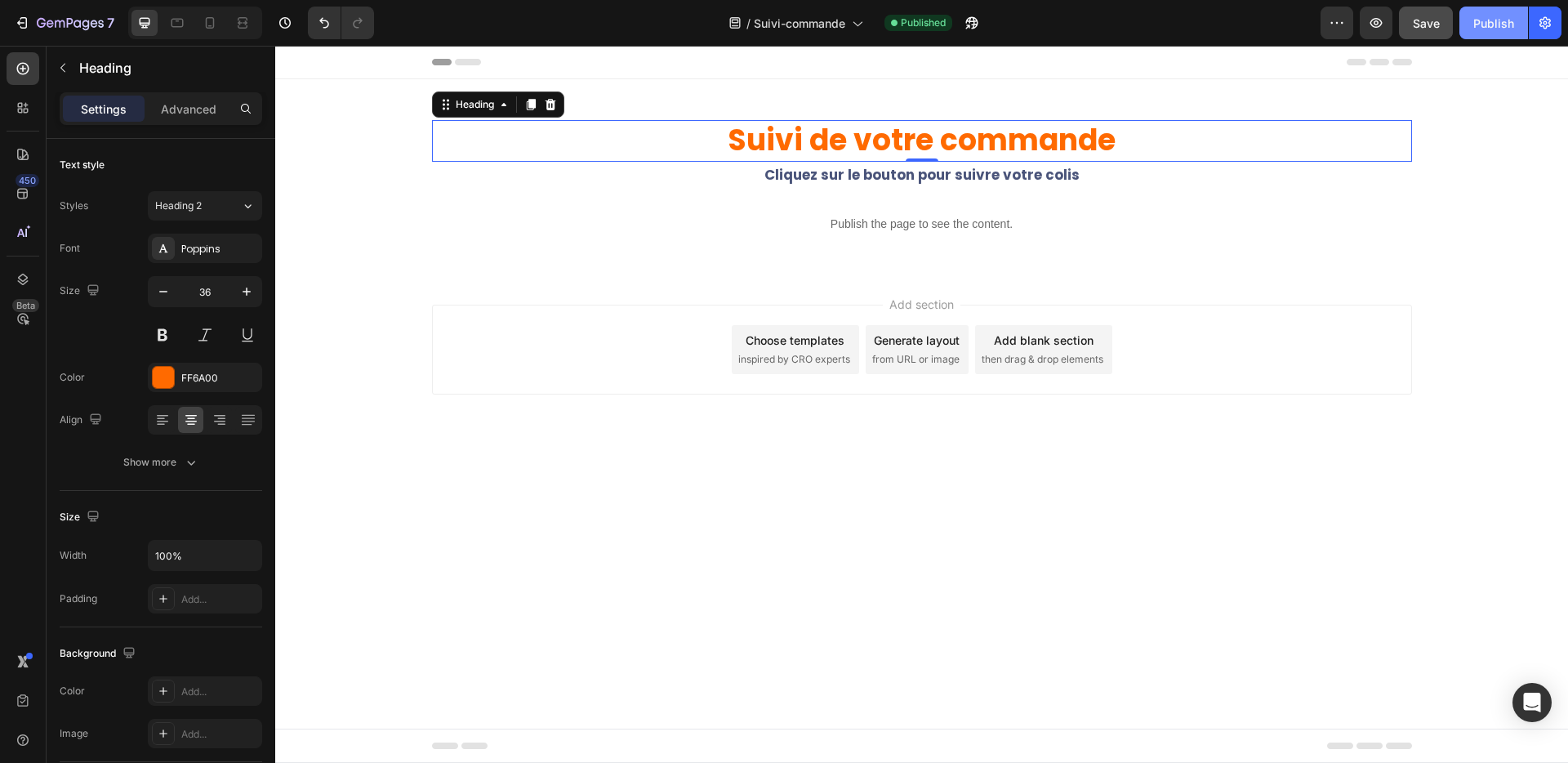
click at [1507, 30] on div "Publish" at bounding box center [1494, 23] width 41 height 17
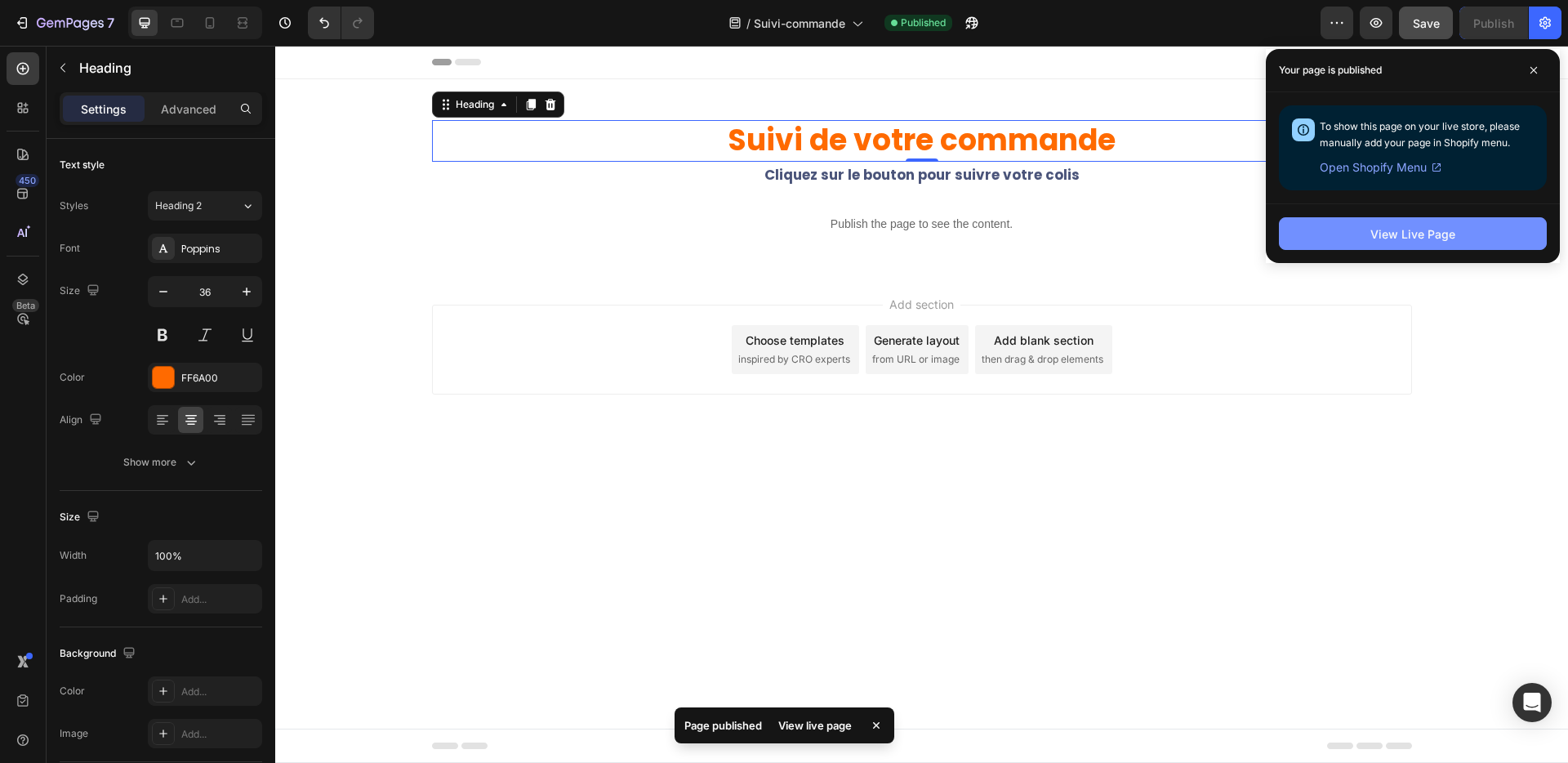
click at [1436, 247] on button "View Live Page" at bounding box center [1412, 233] width 268 height 33
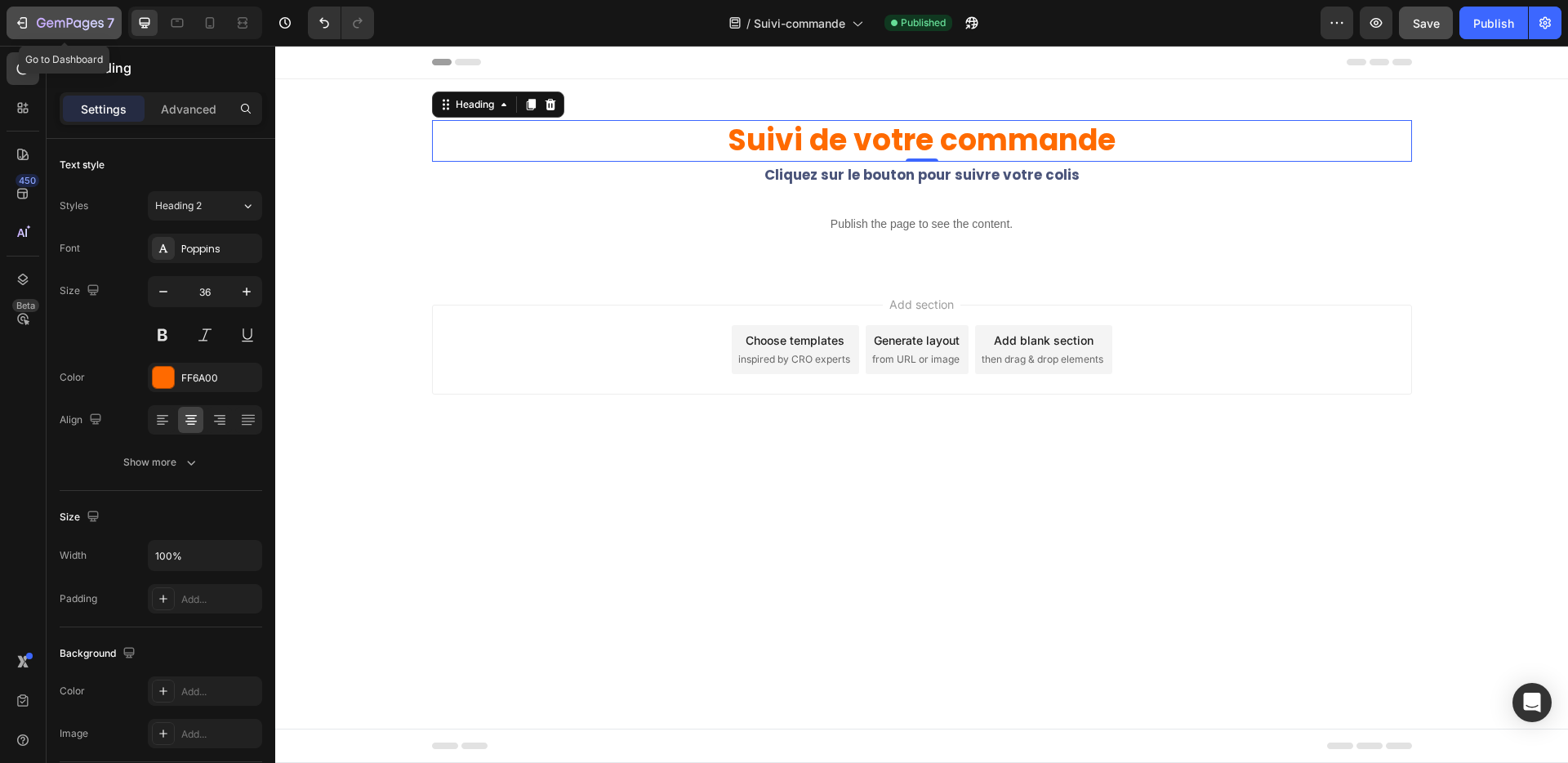
click at [18, 20] on icon "button" at bounding box center [22, 23] width 17 height 17
